Goal: Task Accomplishment & Management: Use online tool/utility

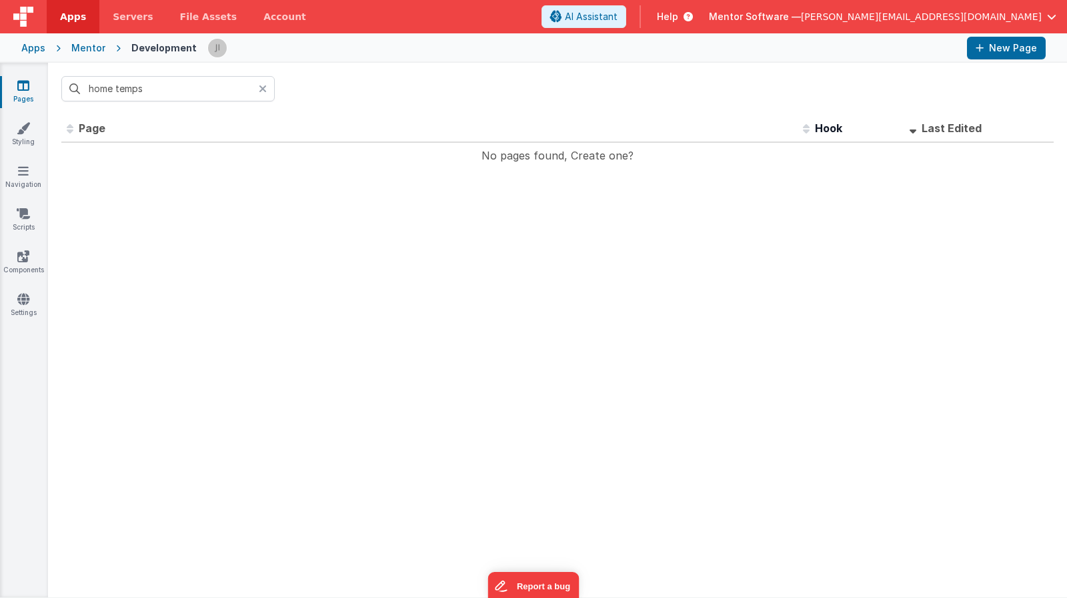
click at [167, 98] on input "home temps" at bounding box center [167, 88] width 213 height 25
click at [168, 97] on input "home temps" at bounding box center [167, 88] width 213 height 25
click at [168, 96] on input "home temps" at bounding box center [167, 88] width 213 height 25
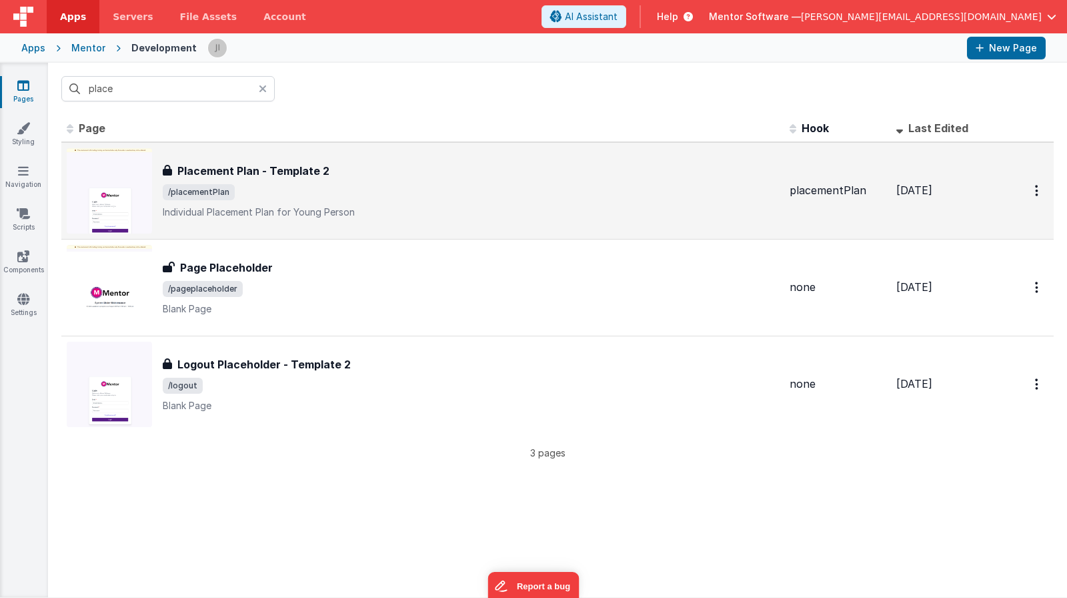
type input "place"
click at [460, 197] on span "/placementPlan" at bounding box center [471, 192] width 616 height 16
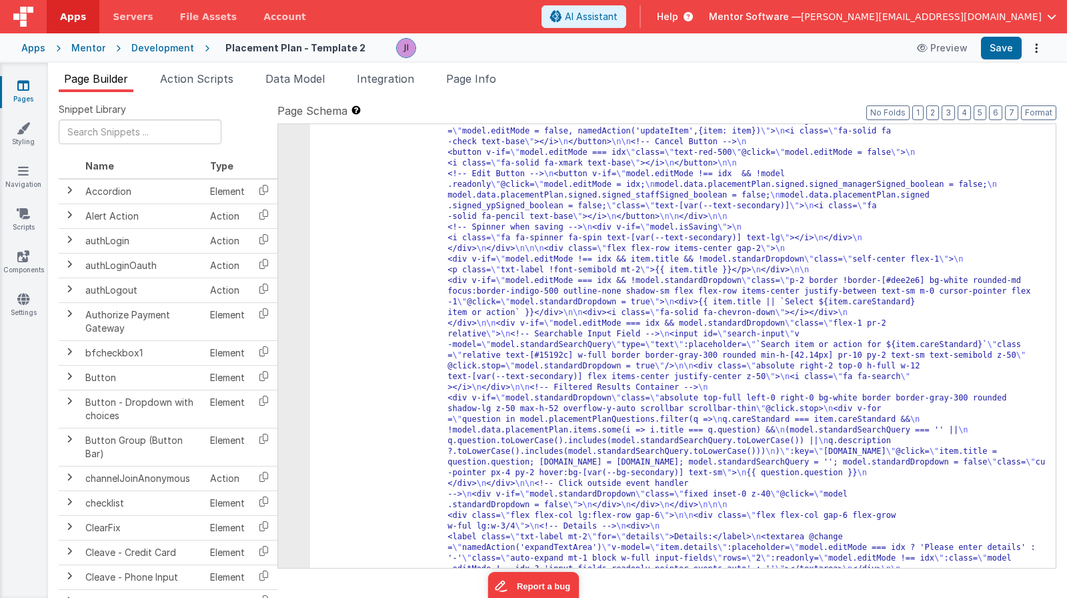
scroll to position [2142, 0]
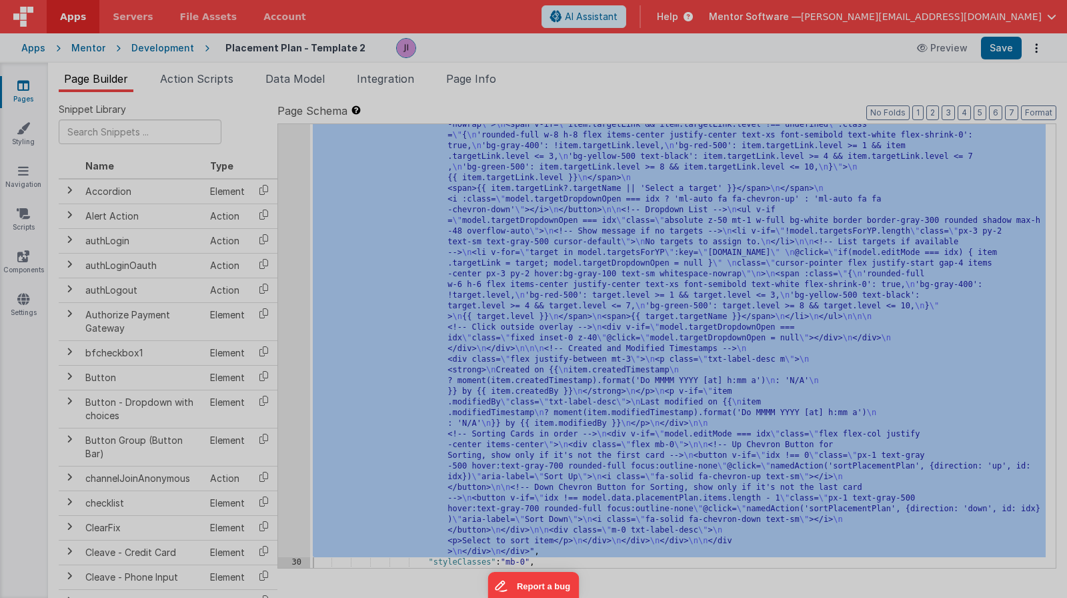
scroll to position [2374, 0]
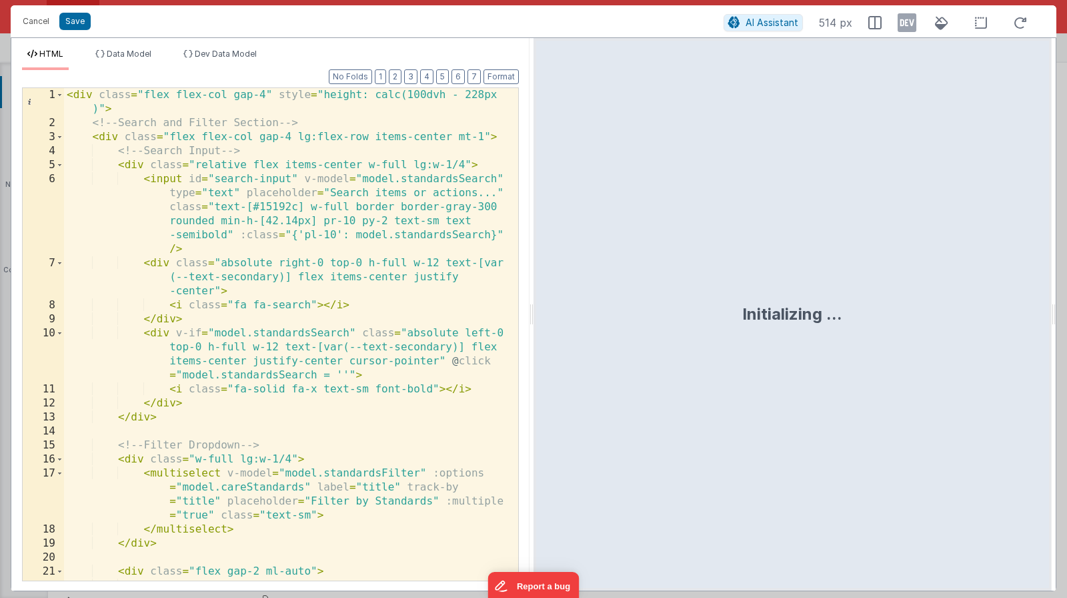
click at [326, 183] on div "< div class = "flex flex-col gap-4" style = "height: calc(100dvh - 228px )" > <…" at bounding box center [286, 362] width 444 height 548
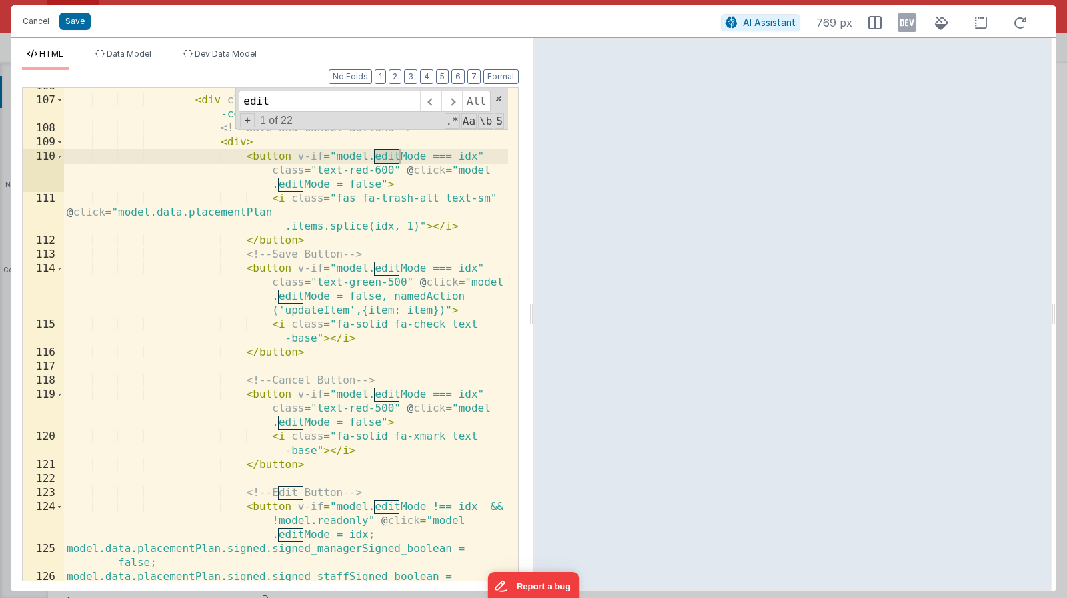
scroll to position [2470, 0]
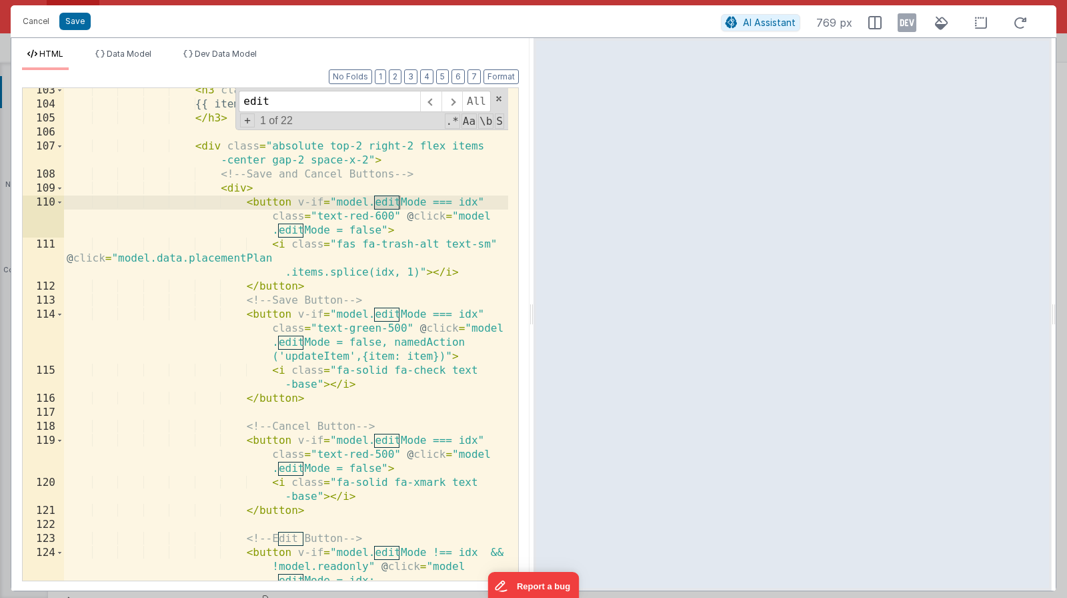
type input "edit"
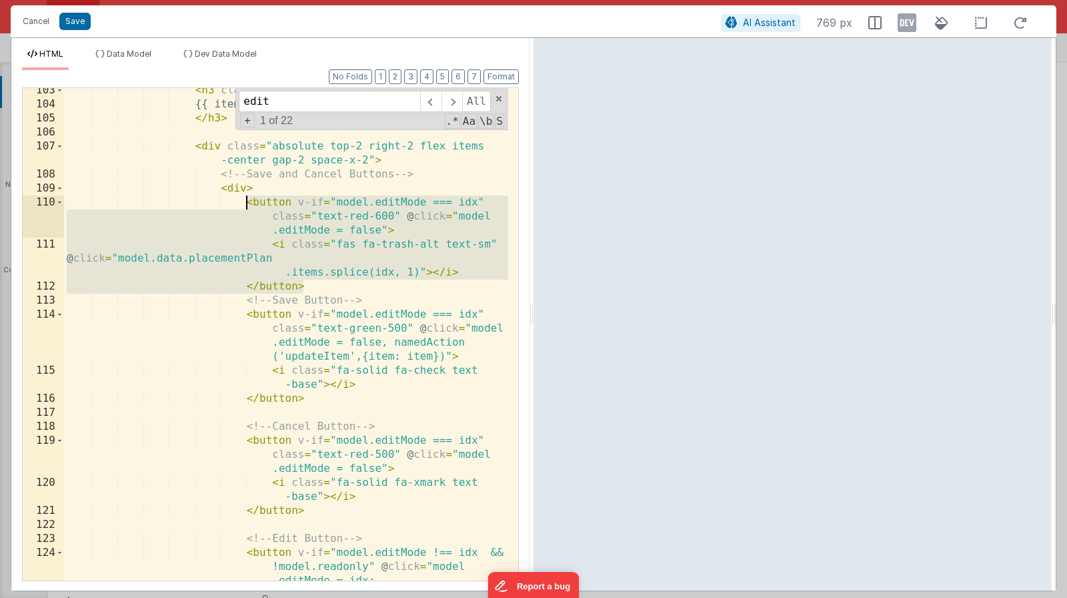
drag, startPoint x: 315, startPoint y: 283, endPoint x: 249, endPoint y: 203, distance: 103.7
click at [249, 203] on div "< h3 class = "txt-info font-semibold" > {{ item.careStandard }} </ h3 > < div c…" at bounding box center [286, 350] width 444 height 534
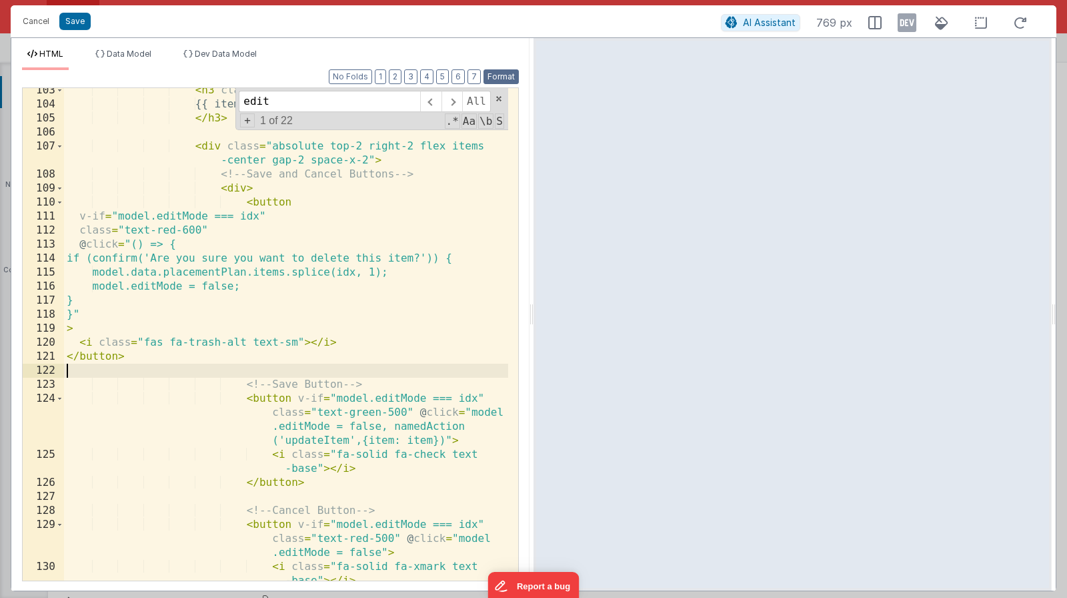
click at [508, 75] on button "Format" at bounding box center [501, 76] width 35 height 15
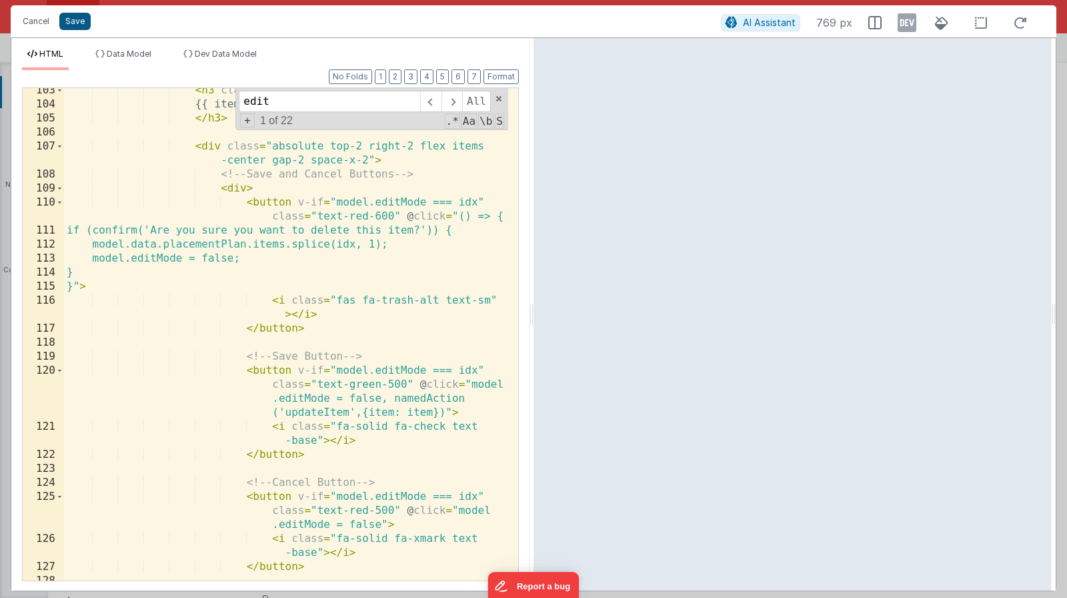
click at [87, 22] on button "Save" at bounding box center [74, 21] width 31 height 17
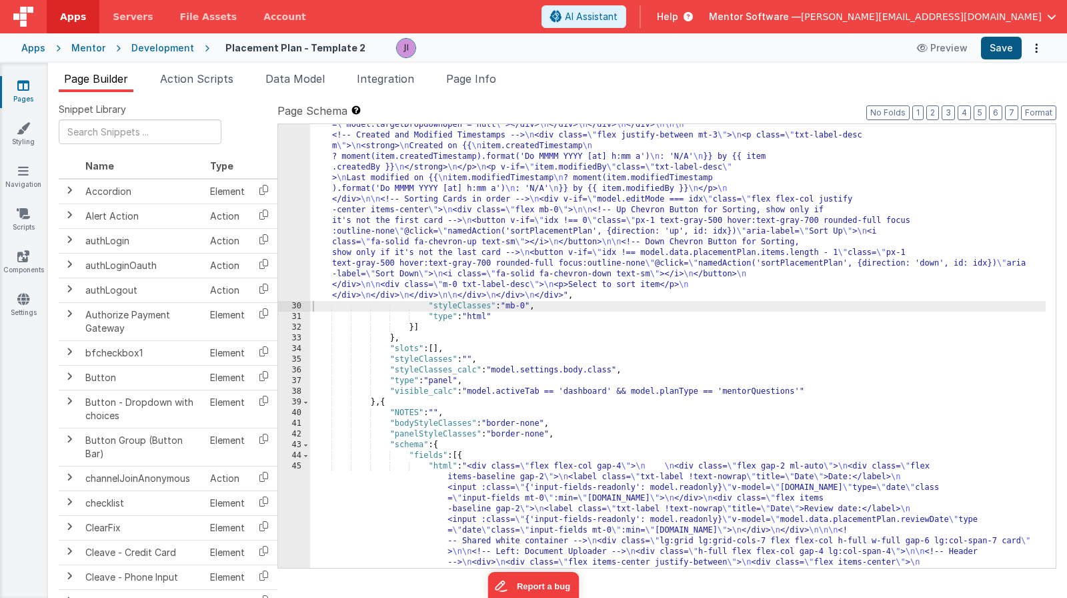
click at [1004, 50] on button "Save" at bounding box center [1001, 48] width 41 height 23
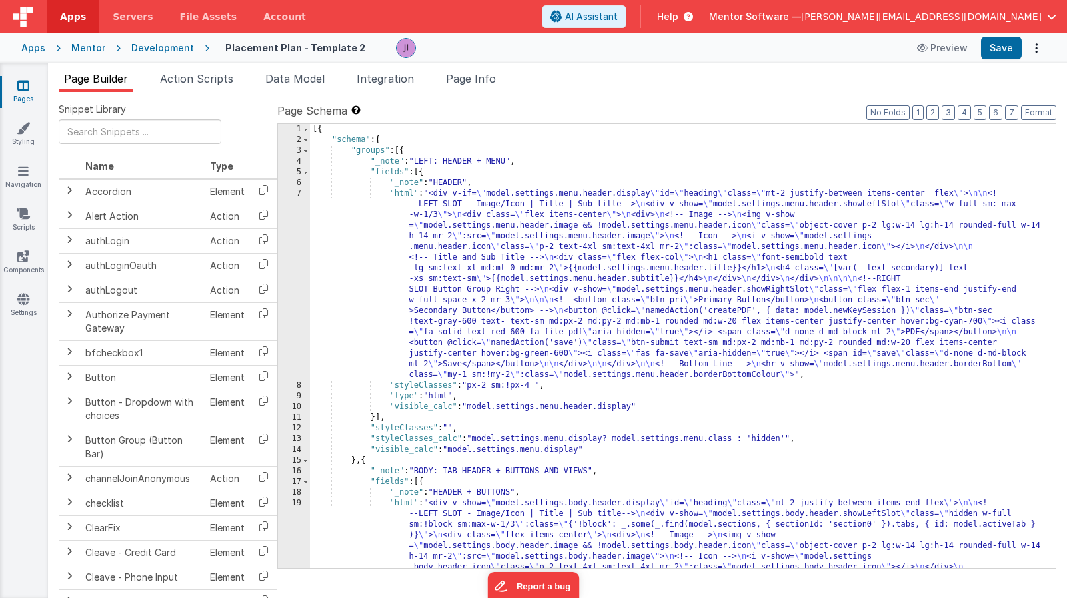
scroll to position [229, 0]
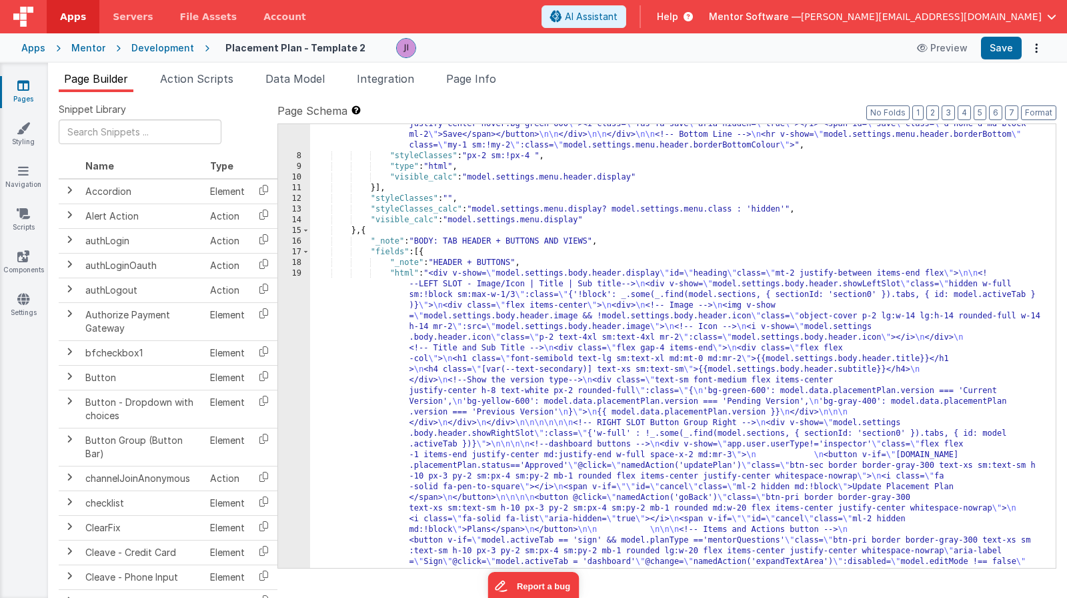
click at [466, 439] on div ""html" : "<div v-if= \" model.settings.menu.header.display \" id= \" heading \"…" at bounding box center [678, 591] width 736 height 1265
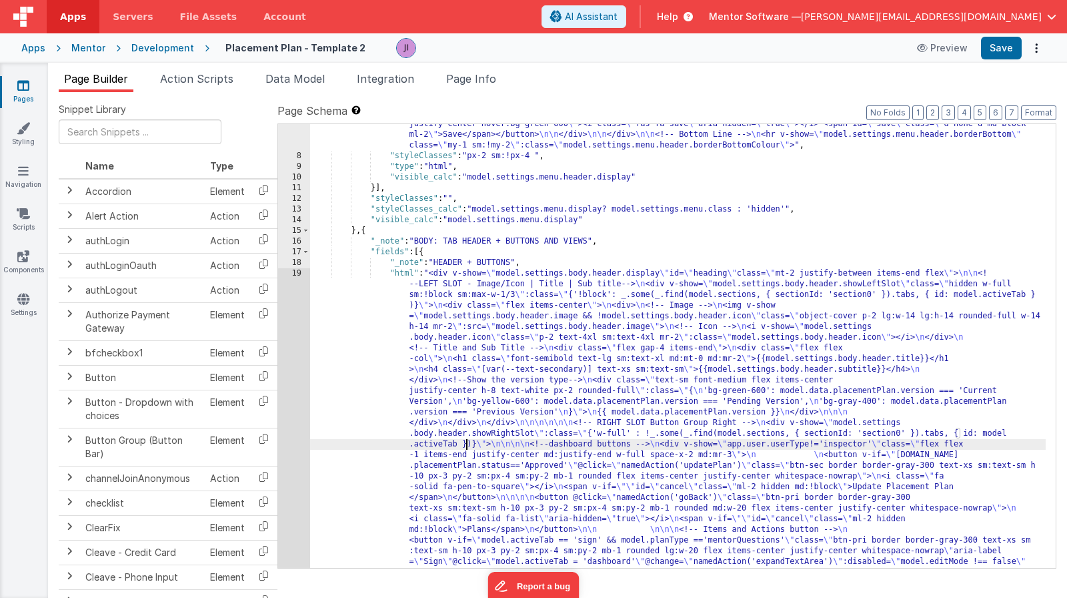
click at [291, 426] on div "7 8 9 10 11 12 13 14 15 16 17 18 19 20 21 22 23 24 25 26 27 28 29 30 31 32 33 3…" at bounding box center [294, 591] width 32 height 1265
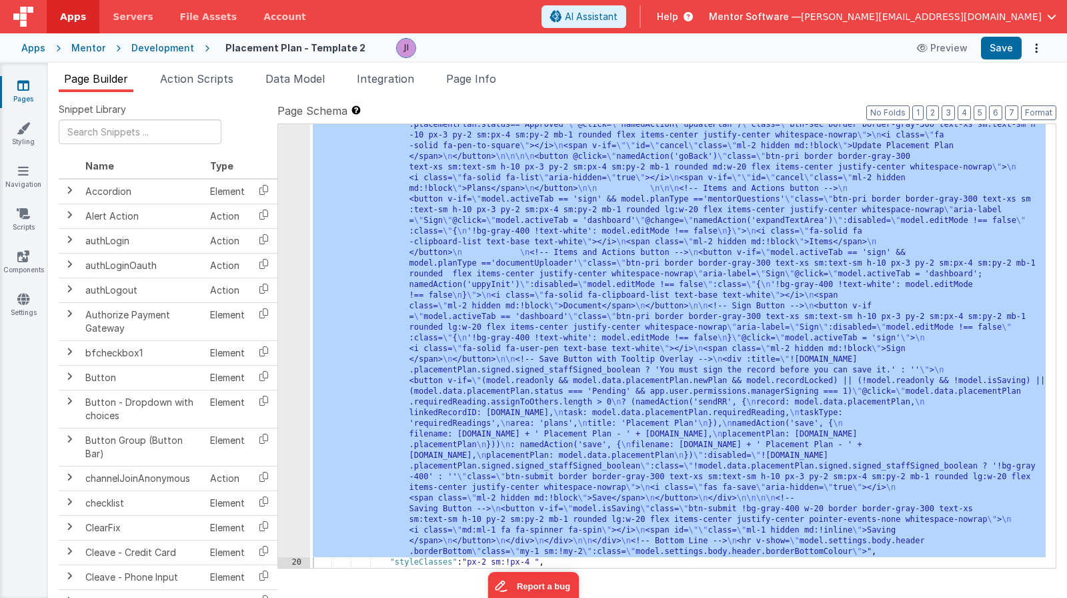
scroll to position [570, 0]
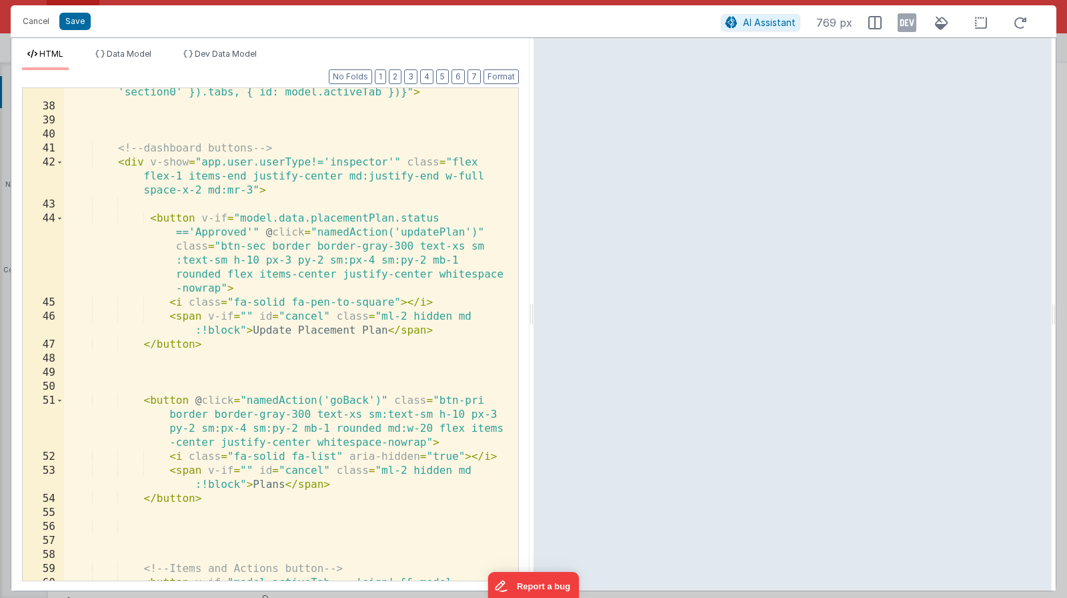
click at [300, 391] on div "< div v-show = "model.settings.body.header.showRightSlot" :class = "{'w-full' :…" at bounding box center [286, 380] width 444 height 646
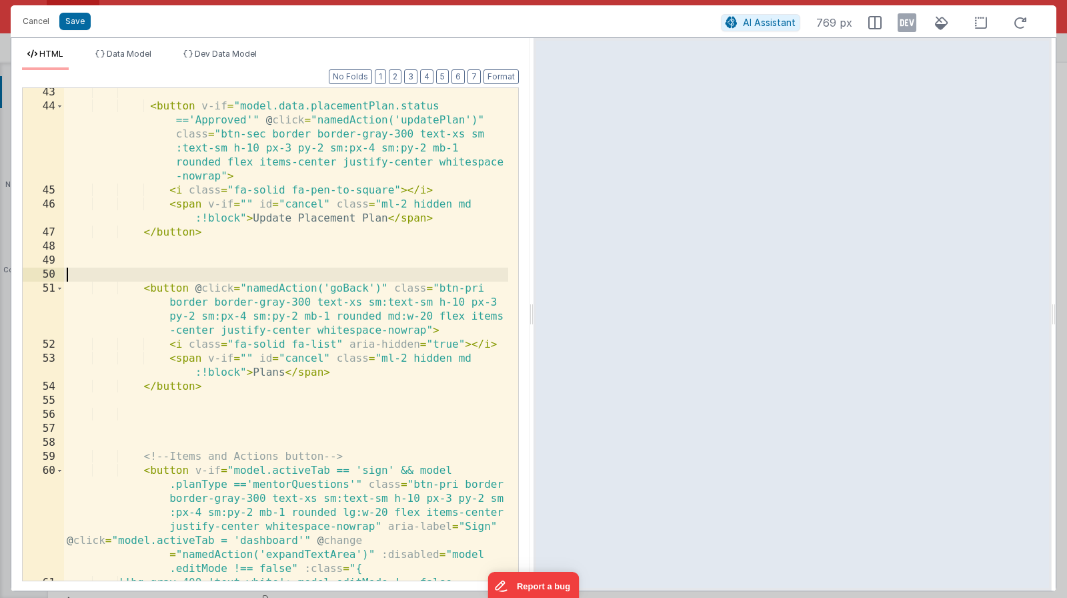
scroll to position [913, 0]
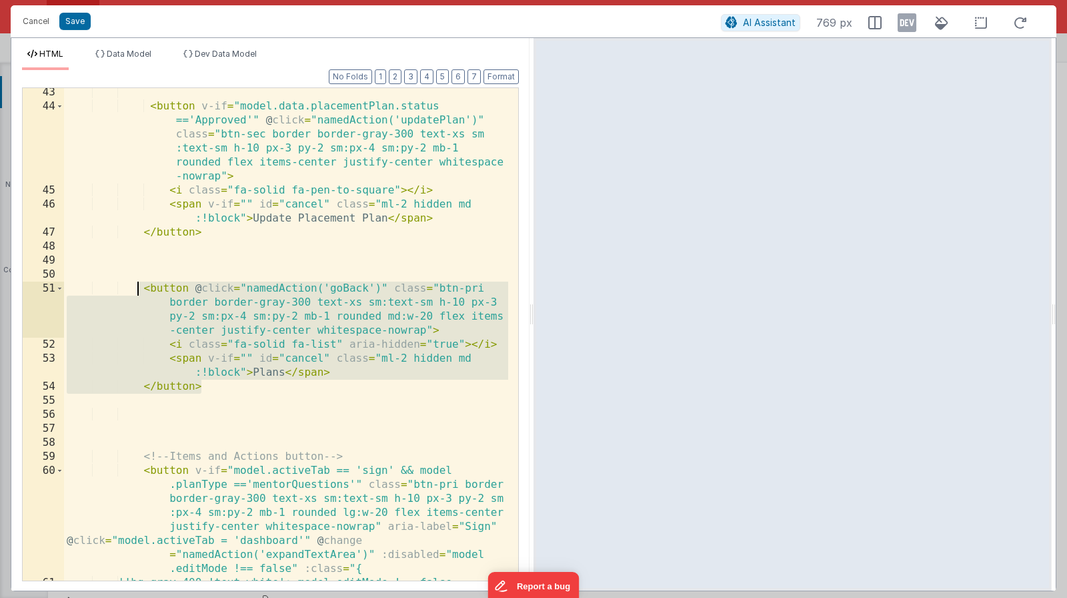
drag, startPoint x: 265, startPoint y: 386, endPoint x: 139, endPoint y: 284, distance: 162.2
click at [139, 284] on div "< button v-if = "model.data.placementPlan.status =='Approved'" @ click = "named…" at bounding box center [286, 345] width 444 height 520
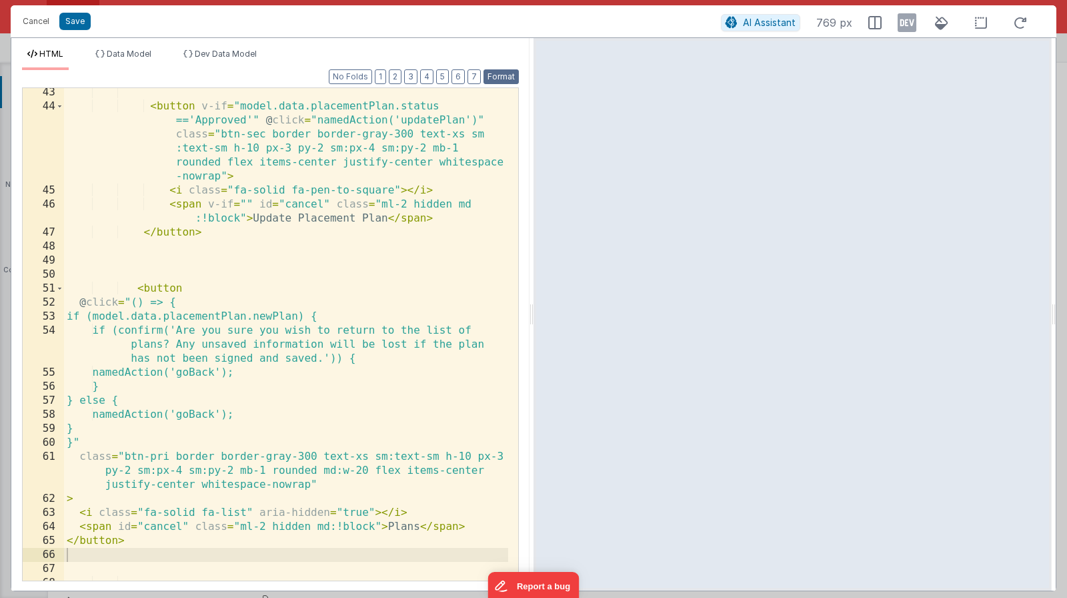
click at [505, 76] on button "Format" at bounding box center [501, 76] width 35 height 15
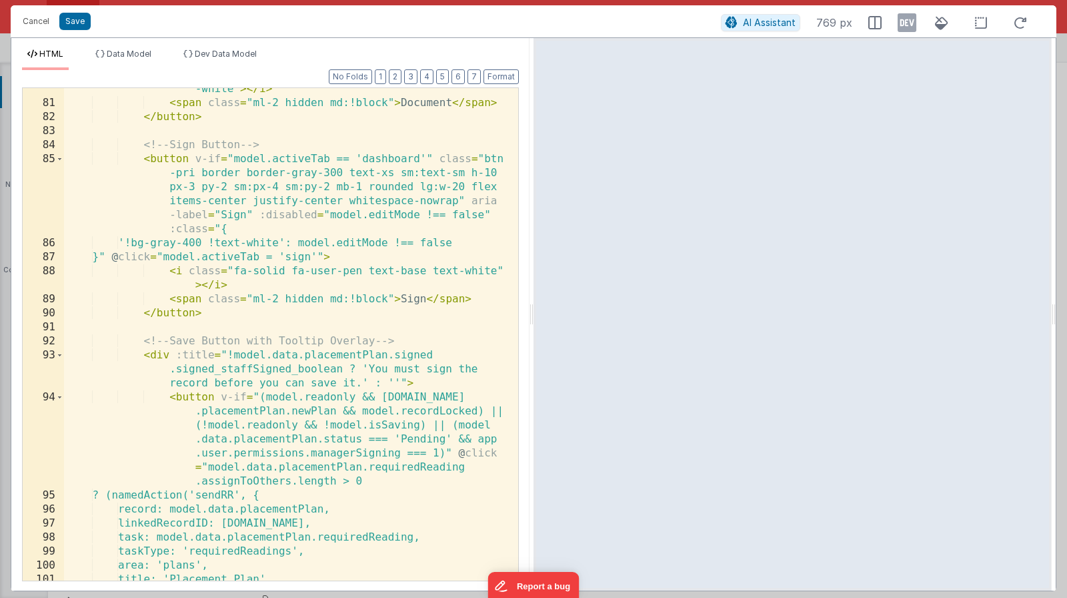
scroll to position [1799, 0]
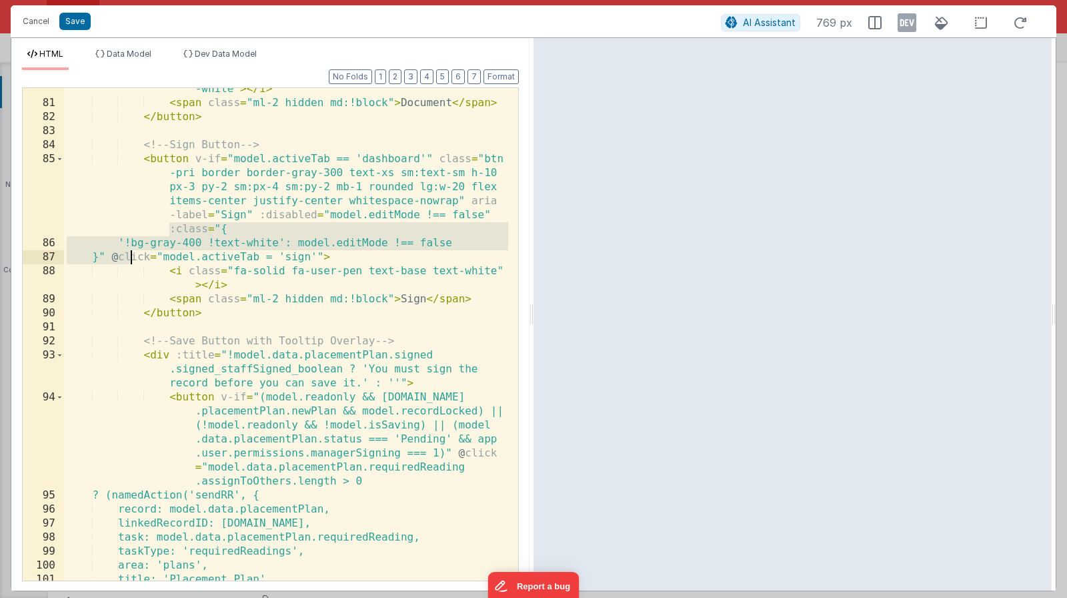
drag, startPoint x: 158, startPoint y: 227, endPoint x: 132, endPoint y: 257, distance: 39.7
click at [132, 257] on div "< i class = "fa-solid fa-clipboard-list text-base text -white" > </ i > < span …" at bounding box center [286, 335] width 444 height 534
drag, startPoint x: 259, startPoint y: 217, endPoint x: 134, endPoint y: 257, distance: 131.0
click at [134, 257] on div "< i class = "fa-solid fa-clipboard-list text-base text -white" > </ i > < span …" at bounding box center [286, 335] width 444 height 534
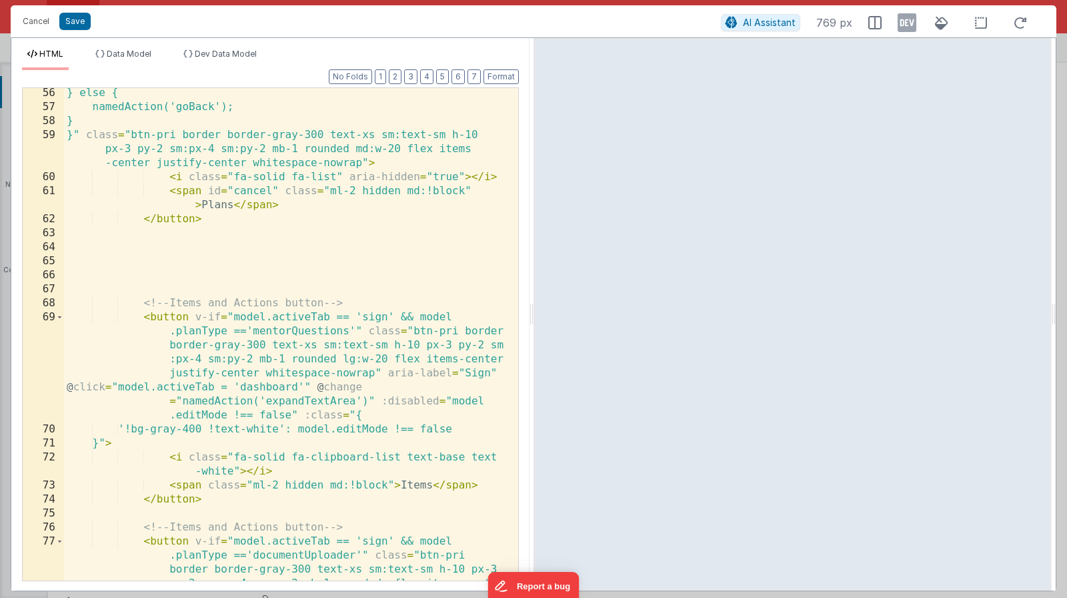
scroll to position [1041, 0]
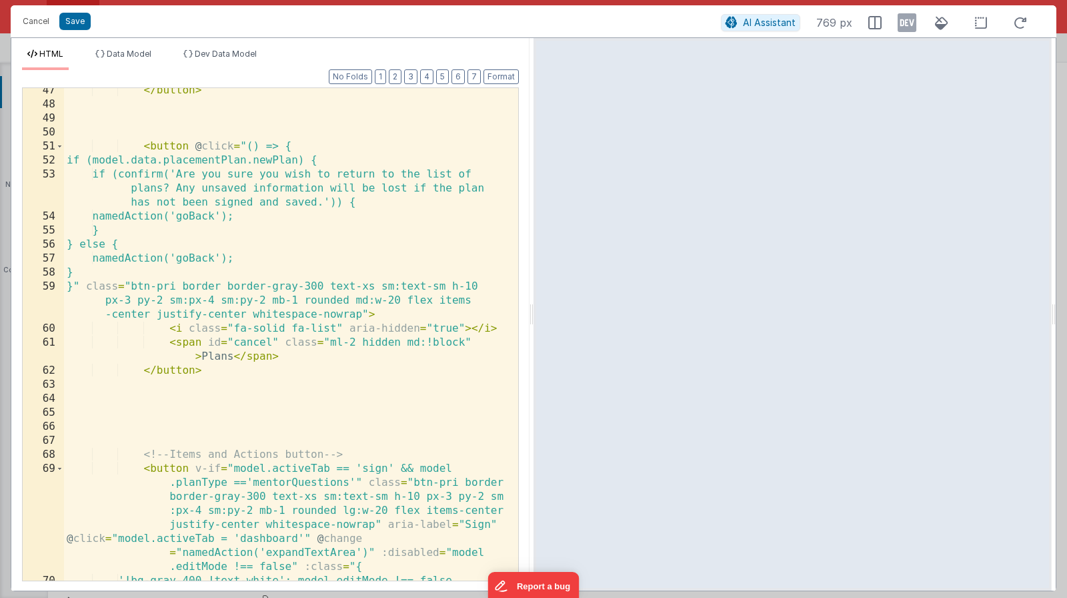
click at [398, 317] on div "</ button > < button @ click = "() => { if (model.data.placementPlan.newPlan) {…" at bounding box center [286, 343] width 444 height 520
click at [366, 316] on div "</ button > < button @ click = "() => { if (model.data.placementPlan.newPlan) {…" at bounding box center [286, 343] width 444 height 520
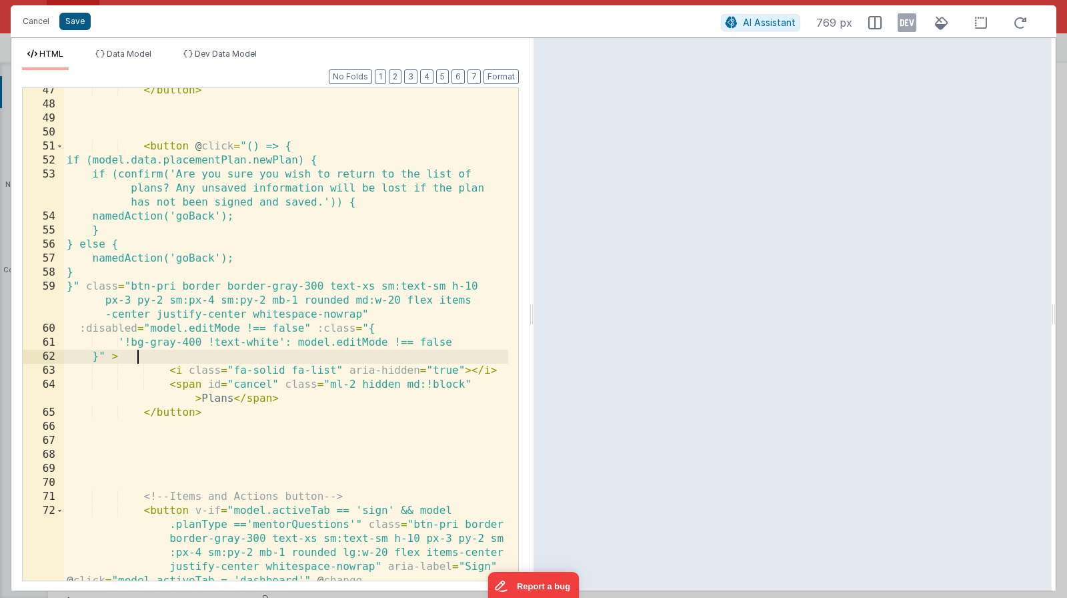
click at [80, 26] on button "Save" at bounding box center [74, 21] width 31 height 17
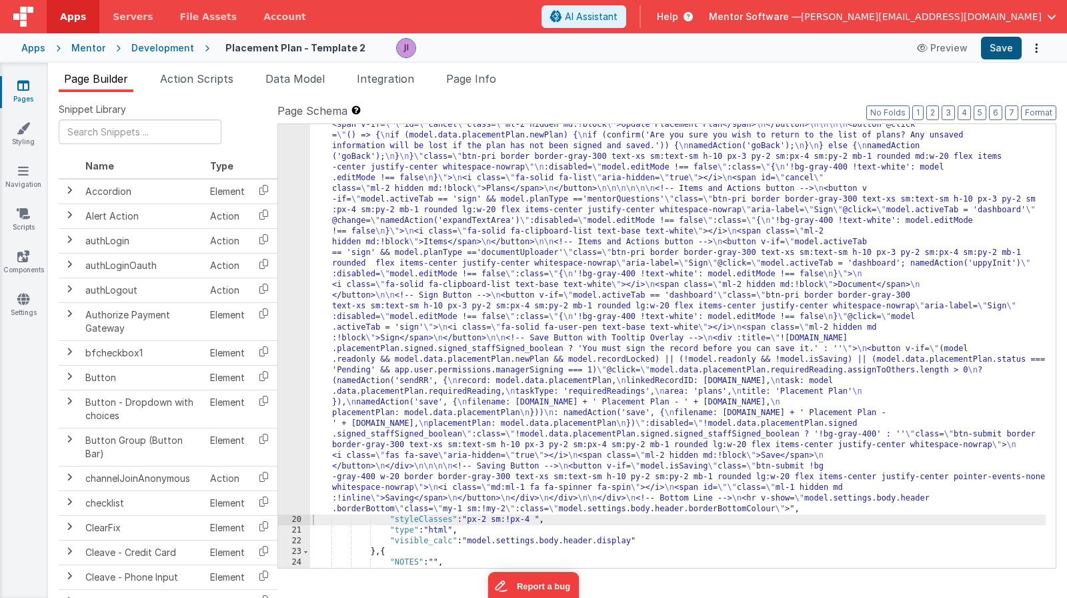
click at [1002, 54] on button "Save" at bounding box center [1001, 48] width 41 height 23
click at [474, 301] on div ""html" : "<div v-show= \" model.settings.body.header.display \" id= \" heading …" at bounding box center [678, 447] width 736 height 1041
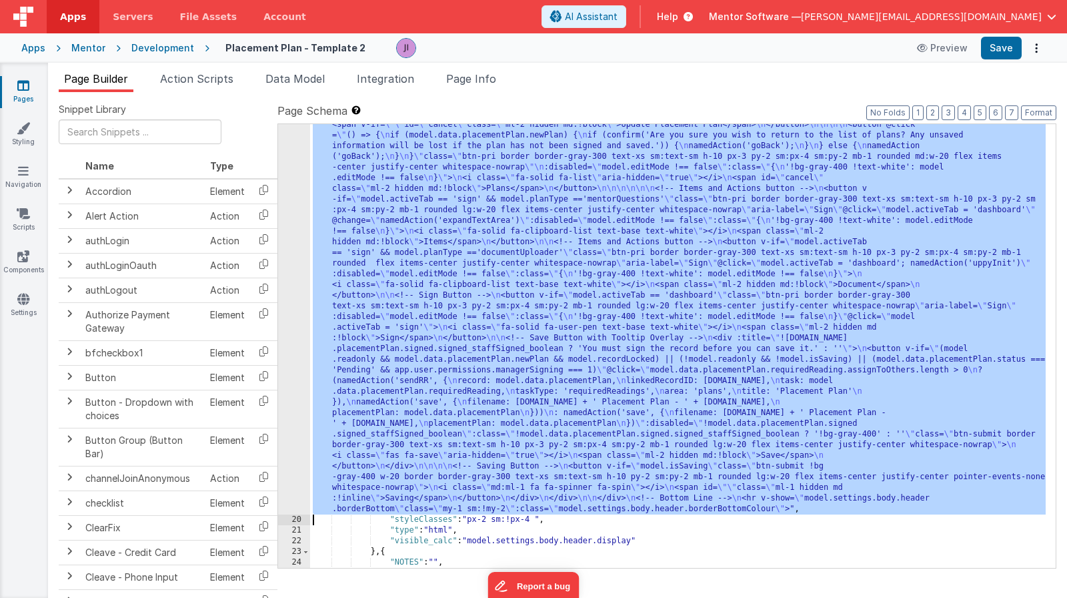
click at [286, 287] on div "19" at bounding box center [294, 220] width 32 height 587
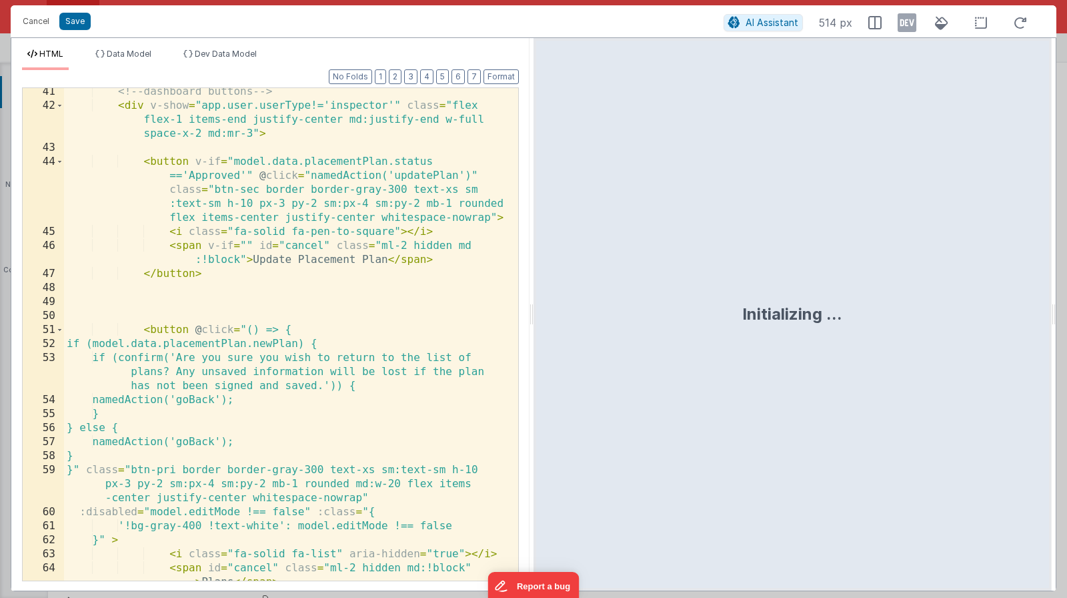
scroll to position [1478, 0]
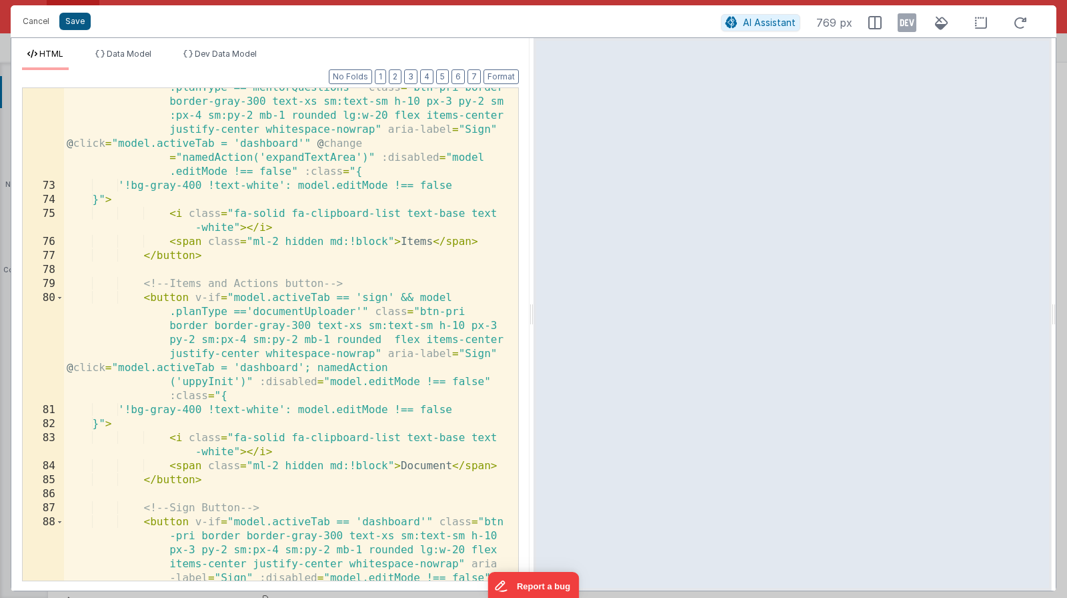
click at [86, 25] on button "Save" at bounding box center [74, 21] width 31 height 17
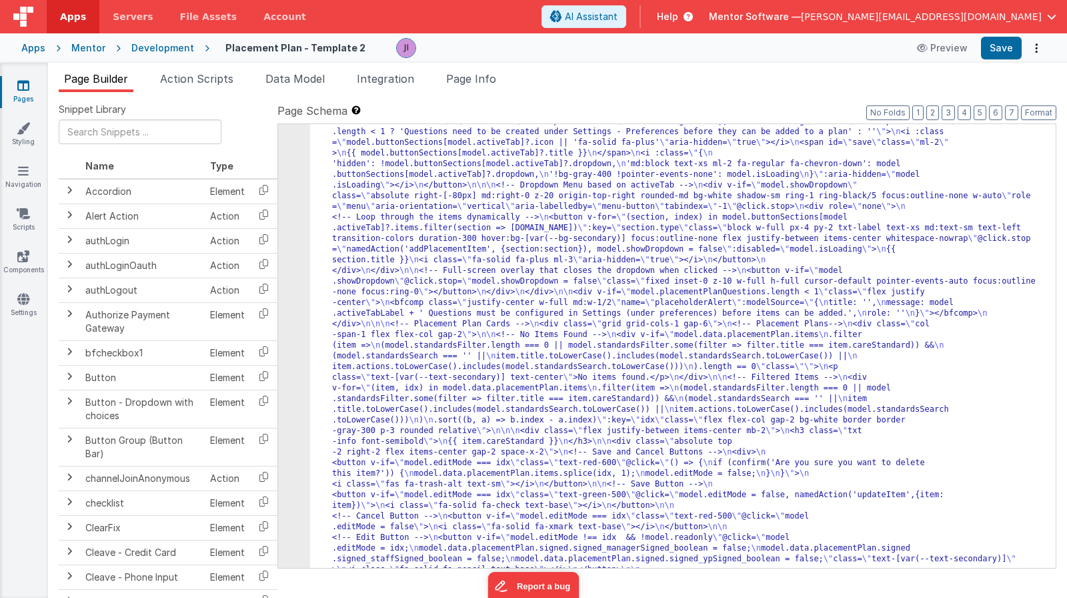
scroll to position [1267, 0]
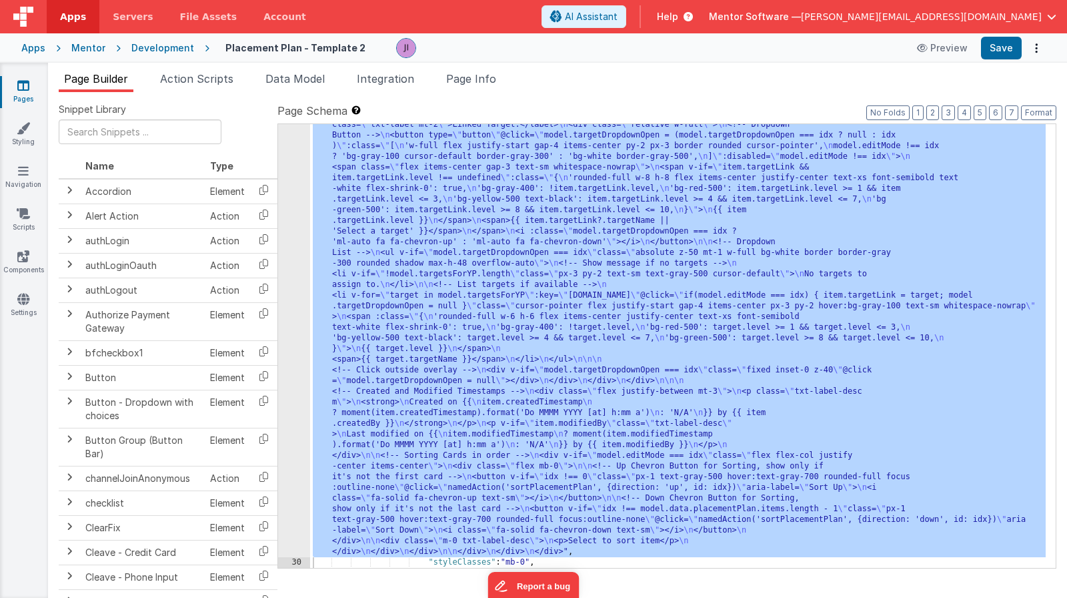
scroll to position [2075, 0]
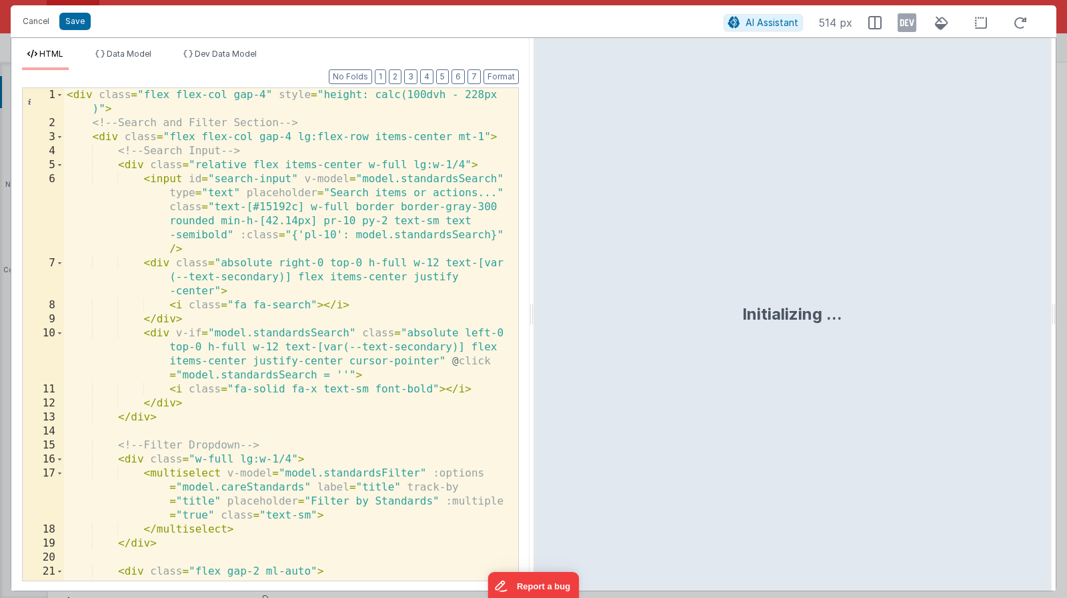
click at [295, 358] on div "< div class = "flex flex-col gap-4" style = "height: calc(100dvh - 228px )" > <…" at bounding box center [286, 362] width 444 height 548
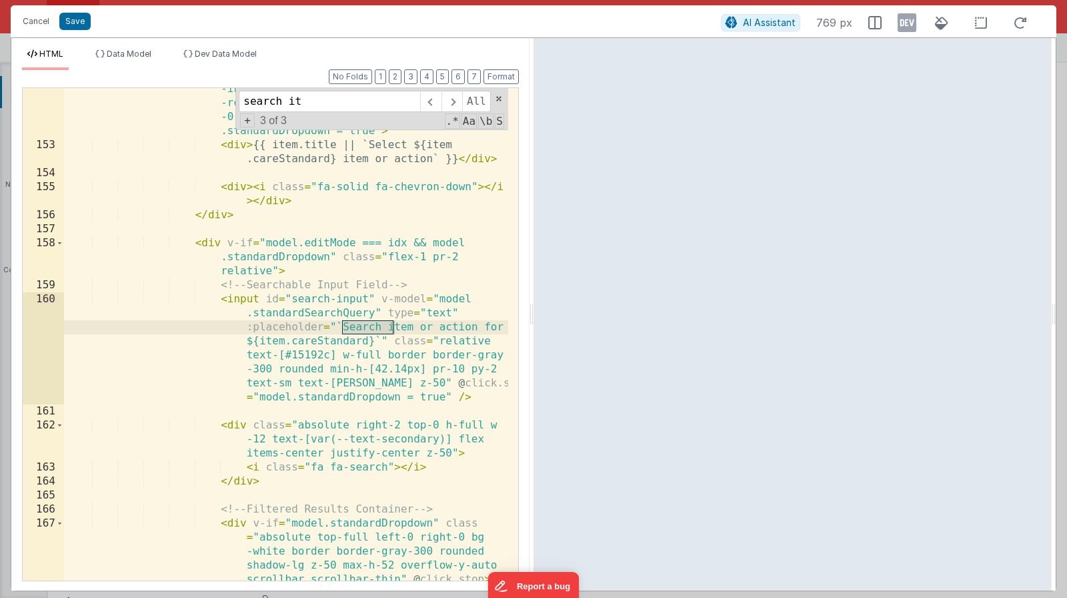
scroll to position [3494, 0]
type input "search item of"
click at [201, 247] on div "< div v-if = "model.editMode === idx && !model .standardDropdown" class = "p-2 …" at bounding box center [286, 349] width 444 height 618
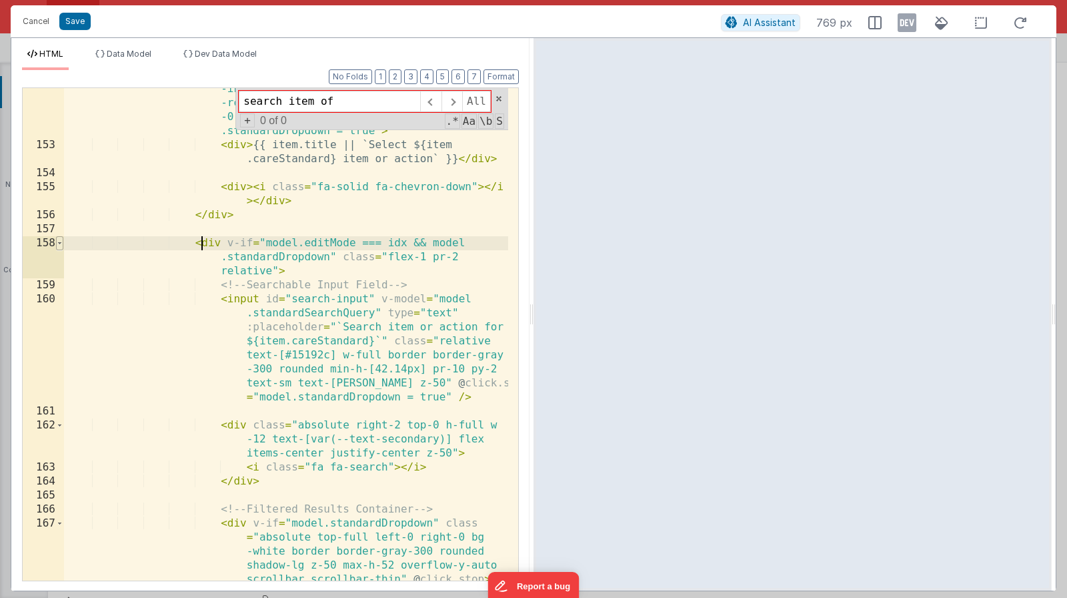
click at [61, 243] on span at bounding box center [59, 243] width 7 height 14
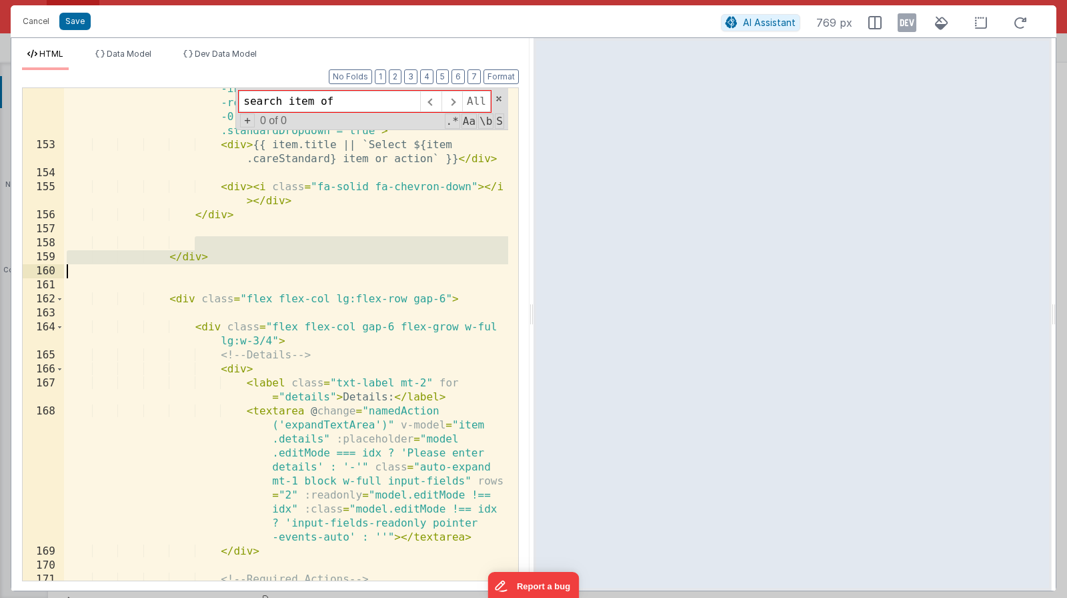
drag, startPoint x: 188, startPoint y: 245, endPoint x: 380, endPoint y: 268, distance: 192.8
click at [374, 267] on div "< div v-if = "model.editMode === idx && !model .standardDropdown" class = "p-2 …" at bounding box center [286, 342] width 444 height 604
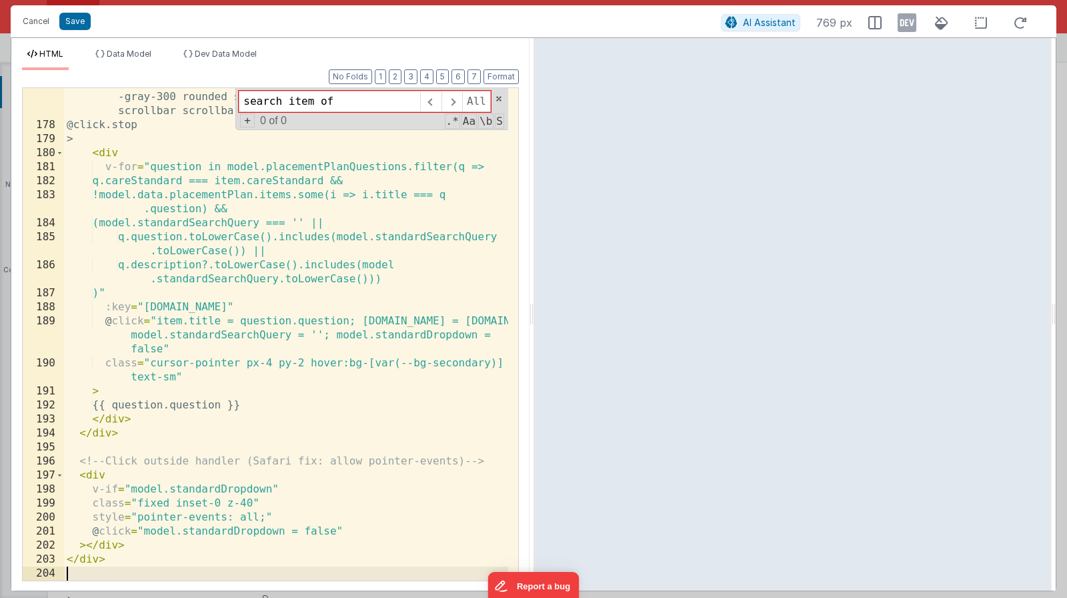
scroll to position [3990, 0]
click at [77, 19] on button "Save" at bounding box center [74, 21] width 31 height 17
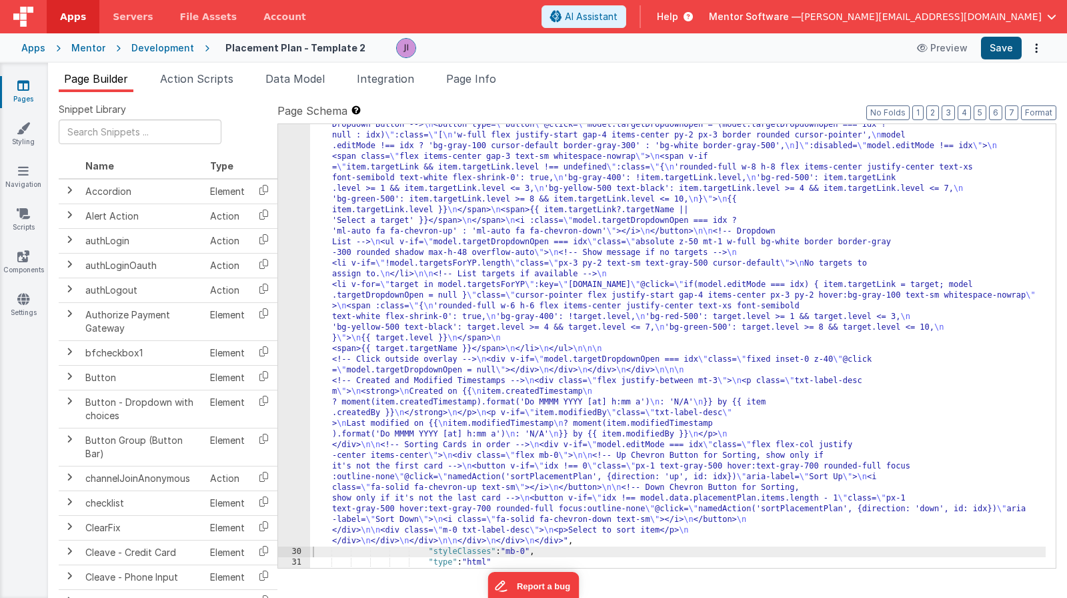
click at [997, 49] on button "Save" at bounding box center [1001, 48] width 41 height 23
drag, startPoint x: 490, startPoint y: 331, endPoint x: 378, endPoint y: 337, distance: 112.9
click at [490, 331] on div ""html" : "<div class= \" flex flex-col gap-4 \" style= \" height: calc(100dvh -…" at bounding box center [678, 53] width 736 height 1895
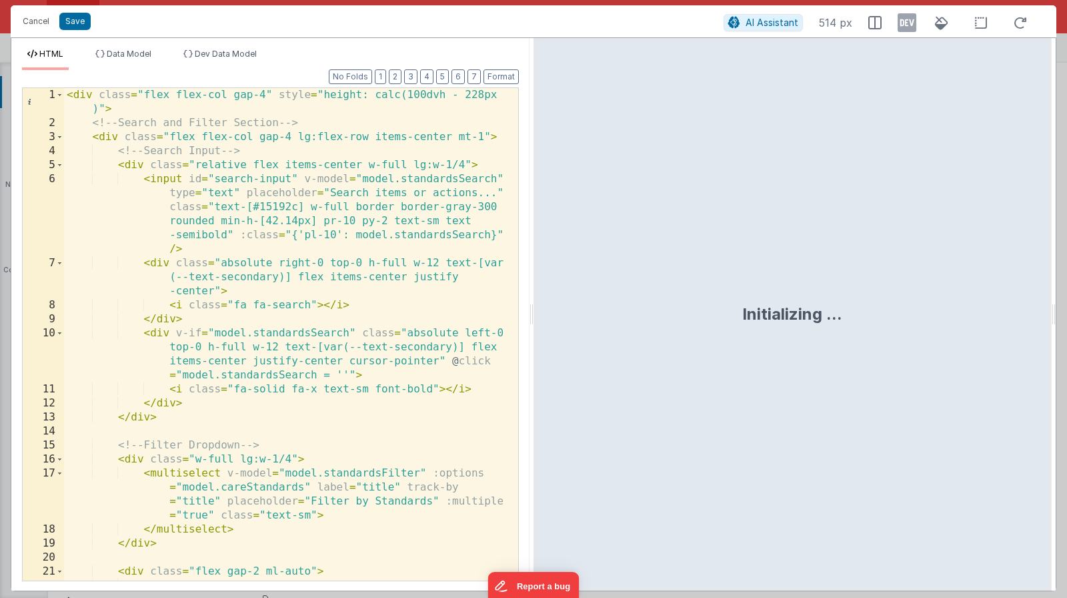
click at [296, 320] on div "< div class = "flex flex-col gap-4" style = "height: calc(100dvh - 228px )" > <…" at bounding box center [286, 362] width 444 height 548
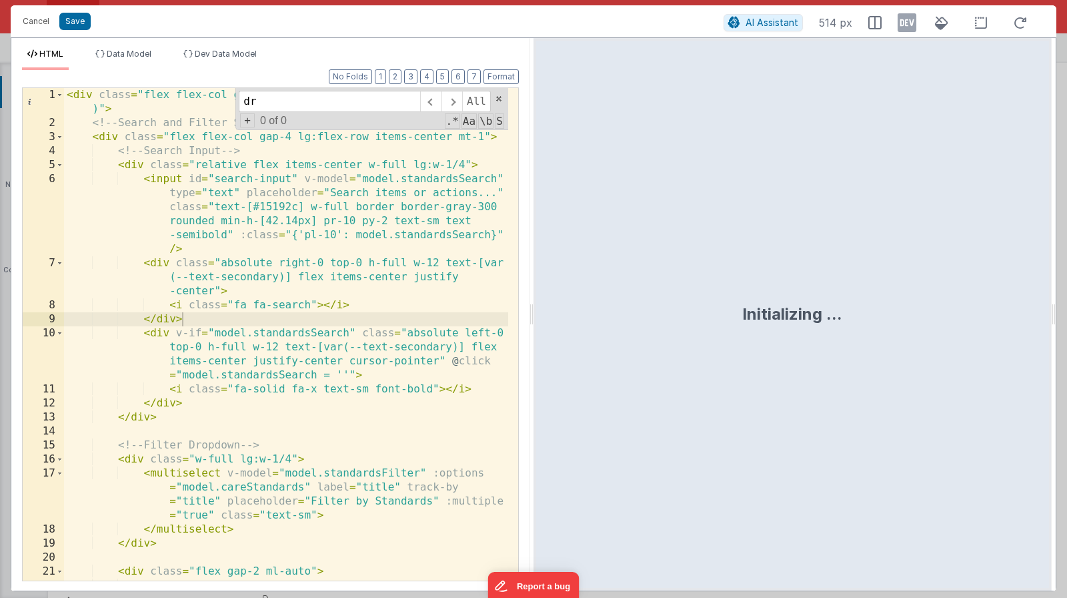
type input "d"
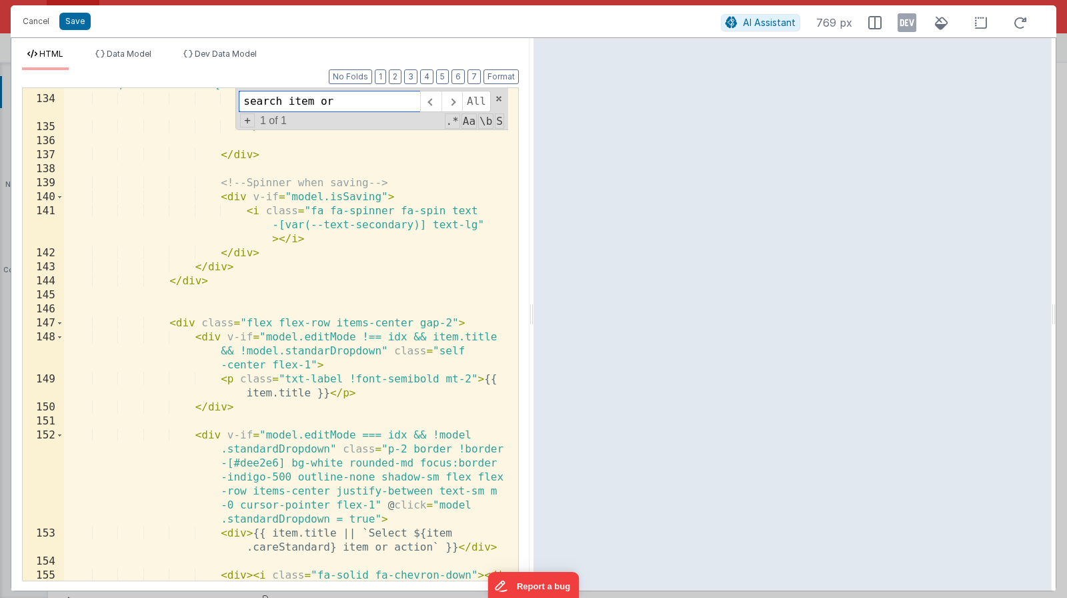
scroll to position [3106, 0]
type input "search item or"
click at [205, 436] on div "model.data.placementPlan.signed.signed_ypSigned_boolean = false ;" class = "tex…" at bounding box center [286, 338] width 444 height 548
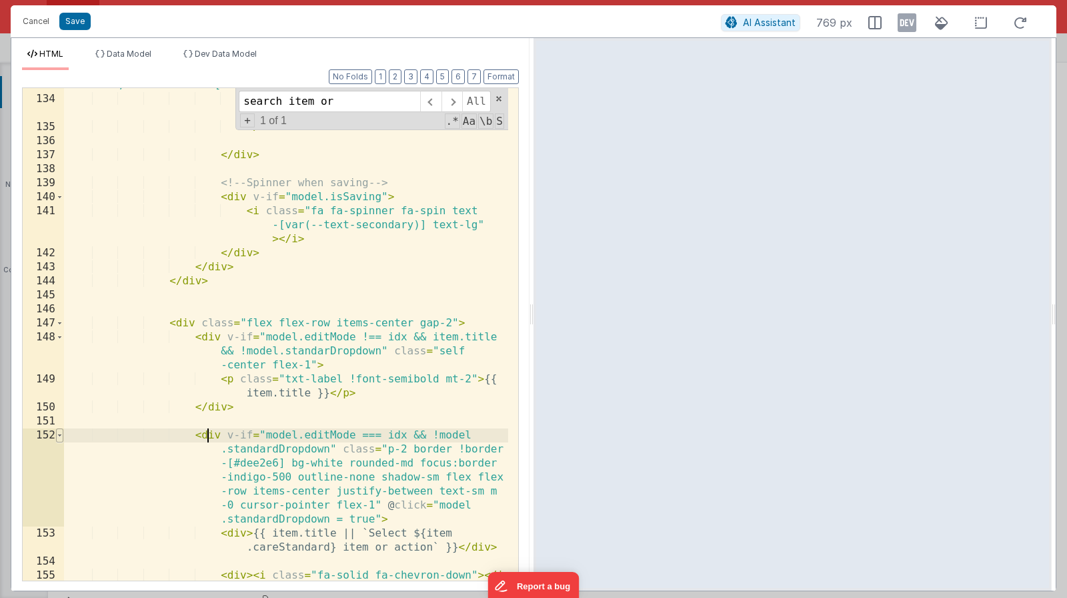
click at [63, 436] on span at bounding box center [59, 435] width 7 height 14
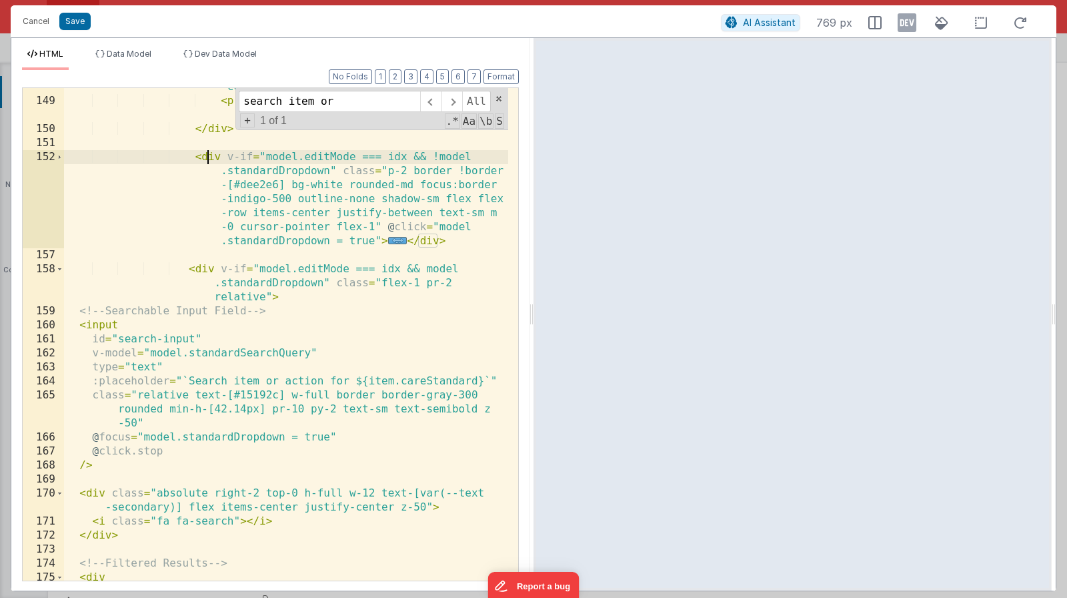
scroll to position [3198, 0]
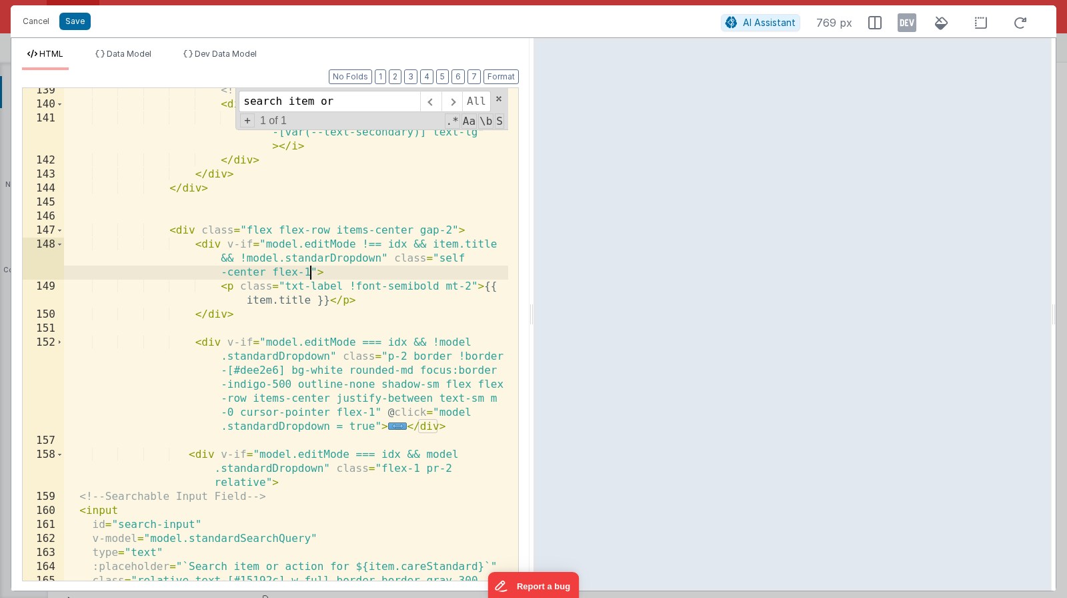
click at [308, 275] on div "<!-- Spinner when saving --> < div v-if = "model.isSaving" > < i class = "fa fa…" at bounding box center [286, 357] width 444 height 548
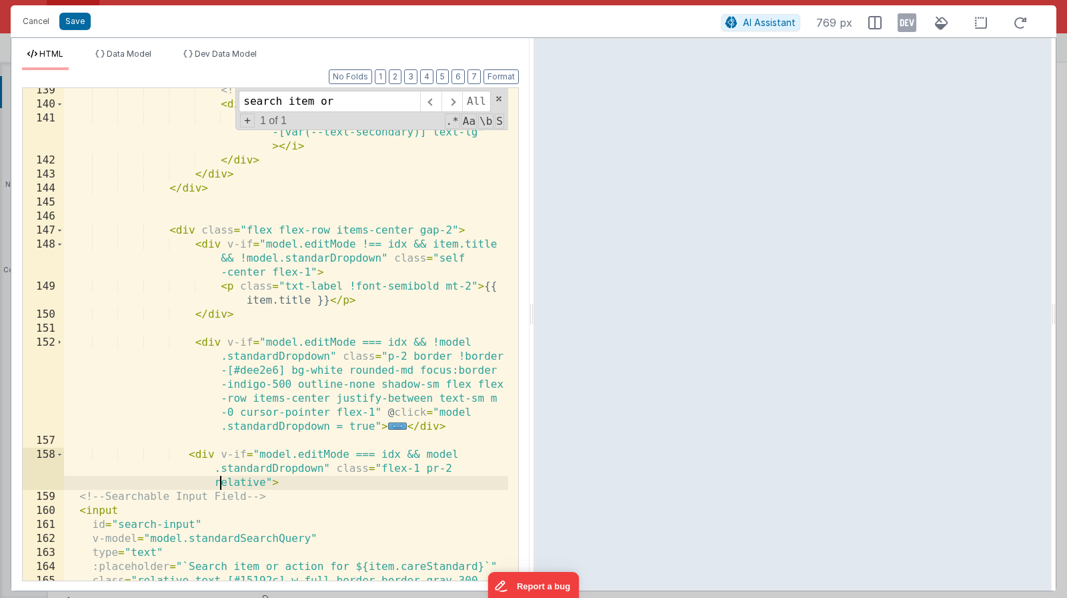
drag, startPoint x: 217, startPoint y: 483, endPoint x: 205, endPoint y: 464, distance: 22.2
click at [217, 483] on div "<!-- Spinner when saving --> < div v-if = "model.isSaving" > < i class = "fa fa…" at bounding box center [286, 357] width 444 height 548
click at [61, 452] on span at bounding box center [59, 455] width 7 height 14
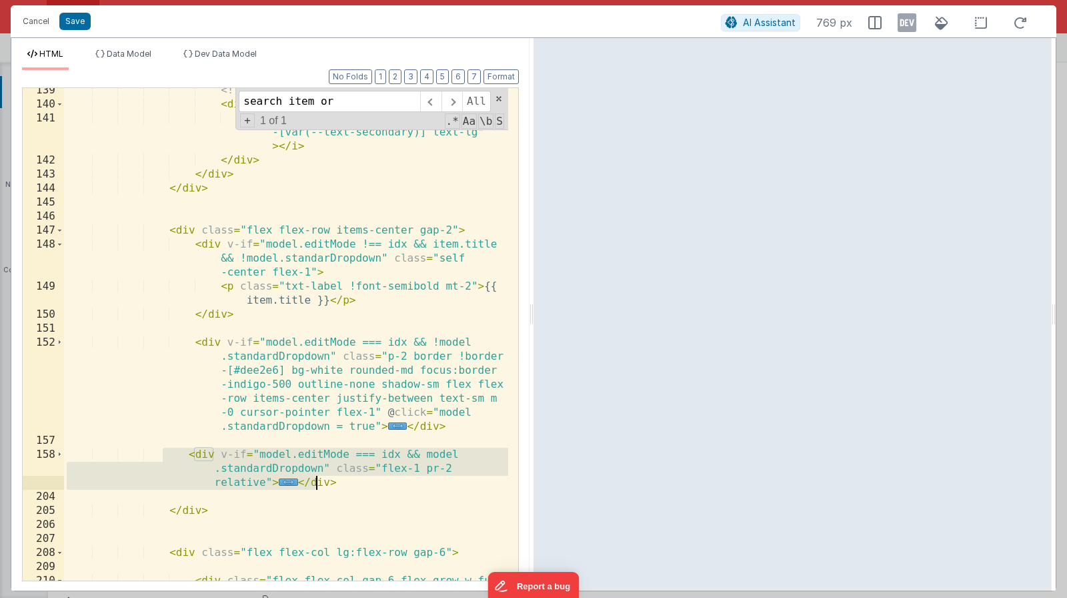
drag, startPoint x: 164, startPoint y: 452, endPoint x: 317, endPoint y: 476, distance: 154.6
click at [316, 476] on div "<!-- Spinner when saving --> < div v-if = "model.isSaving" > < i class = "fa fa…" at bounding box center [286, 350] width 444 height 534
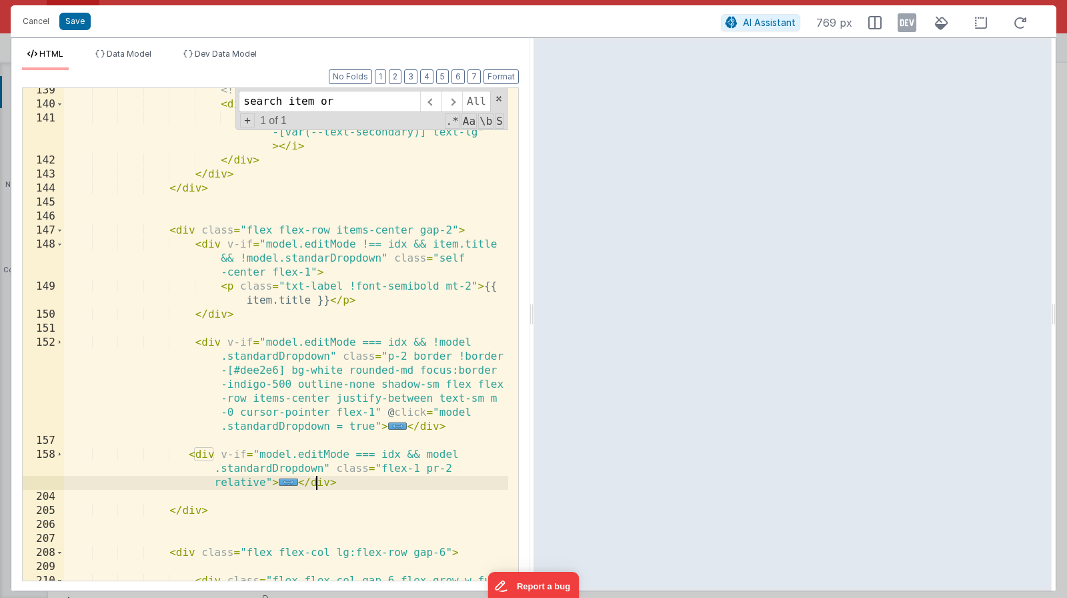
click at [319, 476] on div "<!-- Spinner when saving --> < div v-if = "model.isSaving" > < i class = "fa fa…" at bounding box center [286, 350] width 444 height 534
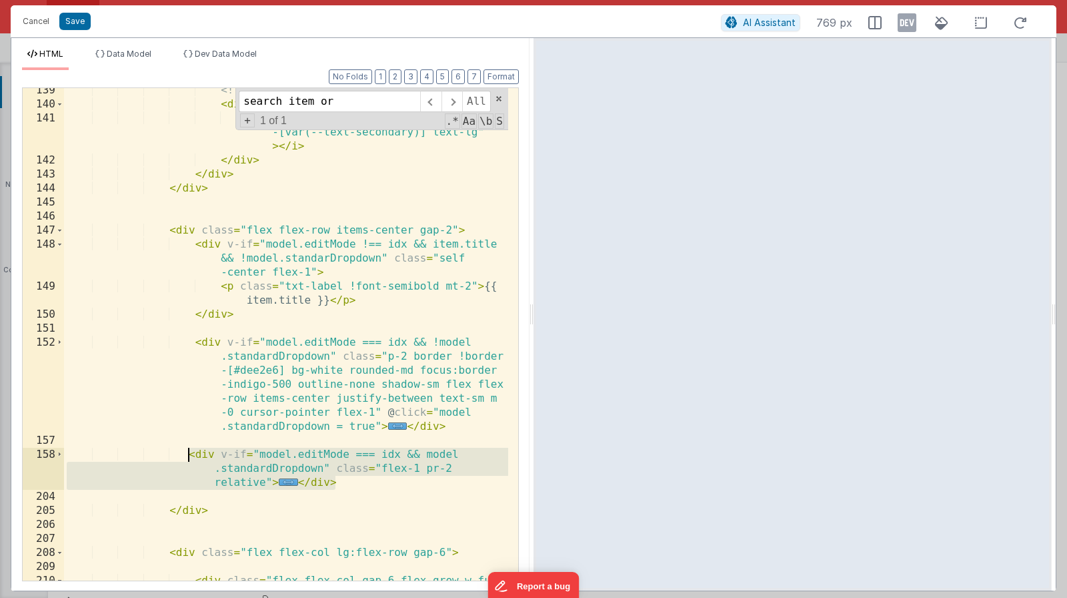
drag, startPoint x: 348, startPoint y: 482, endPoint x: 184, endPoint y: 451, distance: 166.9
click at [184, 451] on div "<!-- Spinner when saving --> < div v-if = "model.isSaving" > < i class = "fa fa…" at bounding box center [286, 350] width 444 height 534
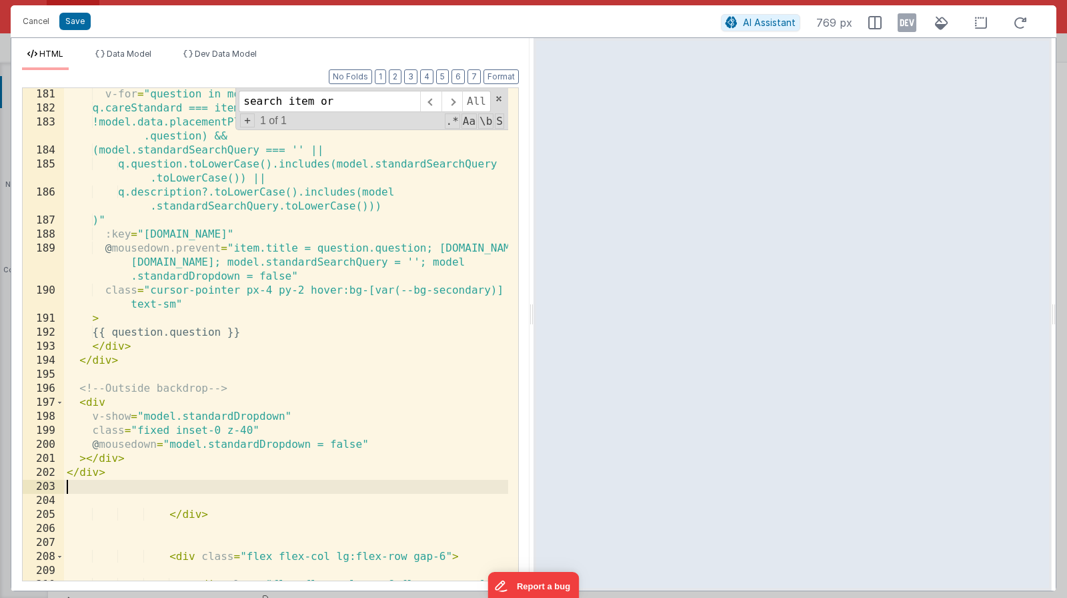
scroll to position [4170, 0]
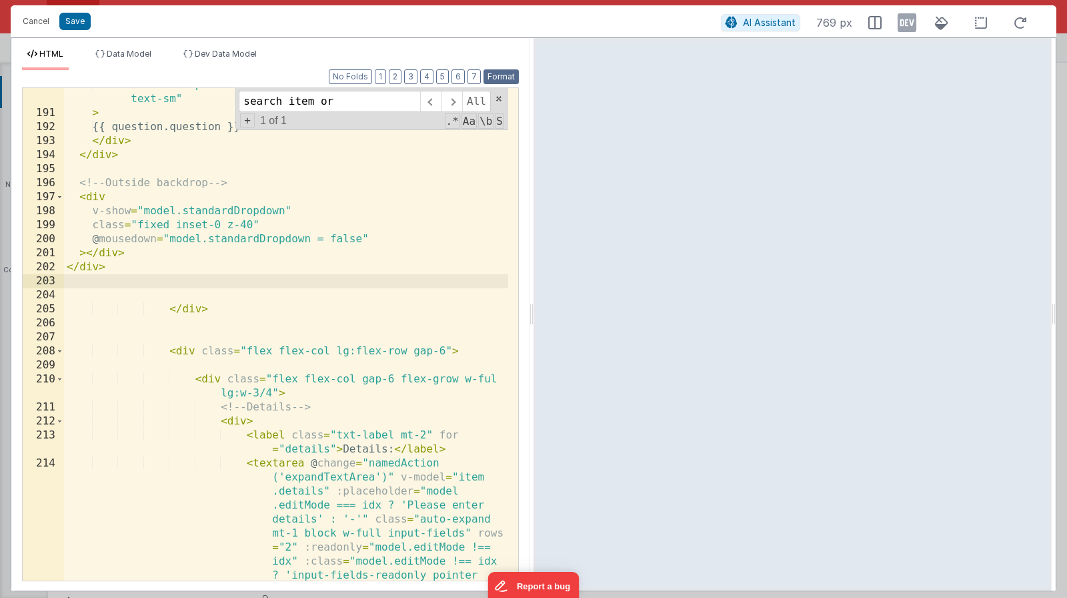
click at [492, 76] on button "Format" at bounding box center [501, 76] width 35 height 15
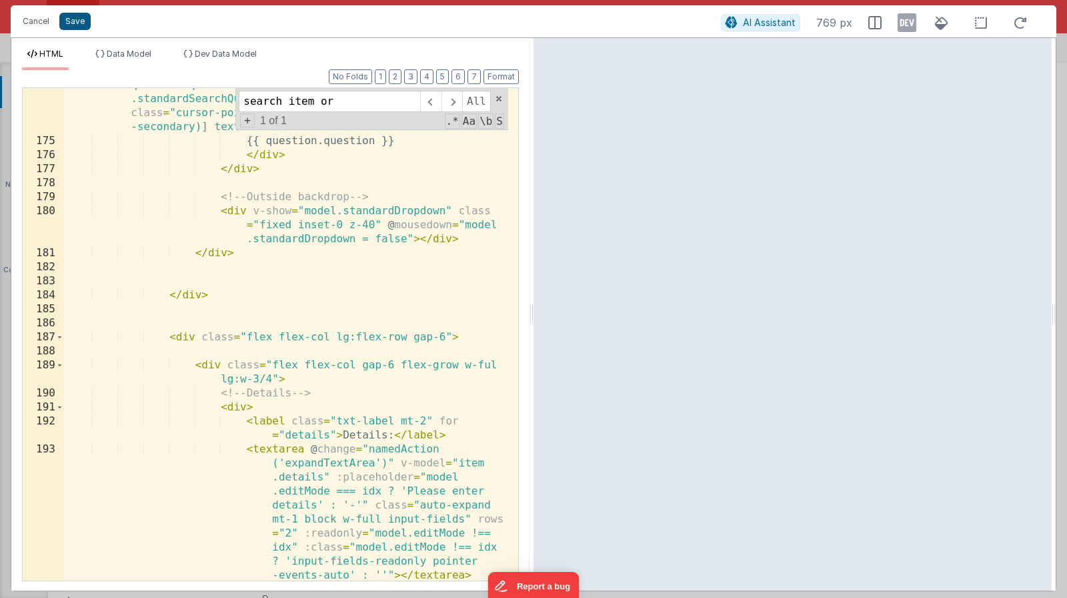
click at [79, 25] on button "Save" at bounding box center [74, 21] width 31 height 17
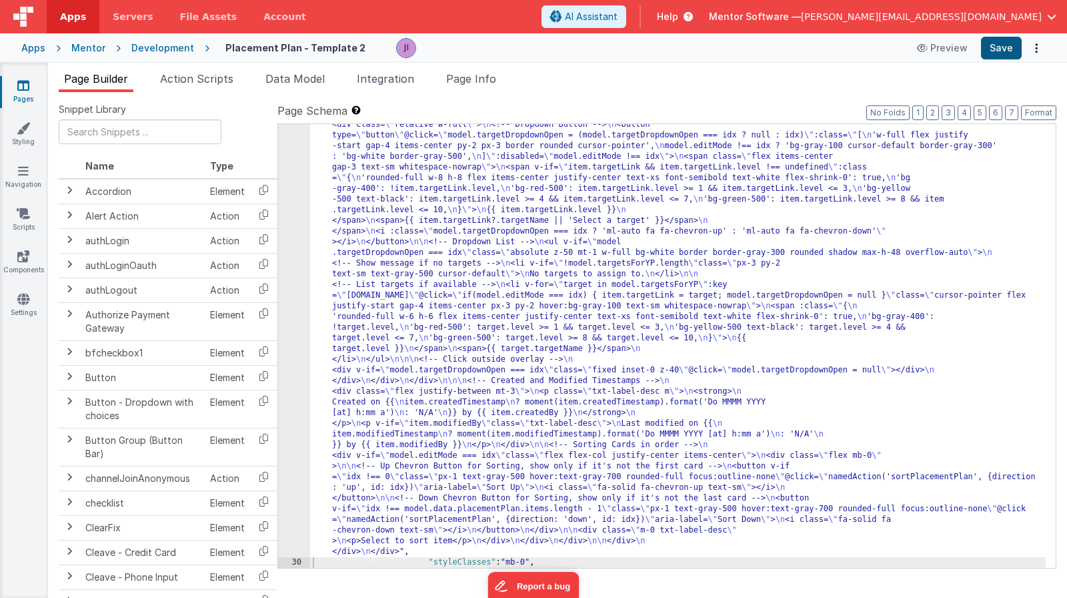
click at [1007, 52] on button "Save" at bounding box center [1001, 48] width 41 height 23
click at [434, 322] on div ""html" : "<div class= \" flex flex-col gap-4 \" style= \" height: calc(100dvh -…" at bounding box center [678, 59] width 736 height 1906
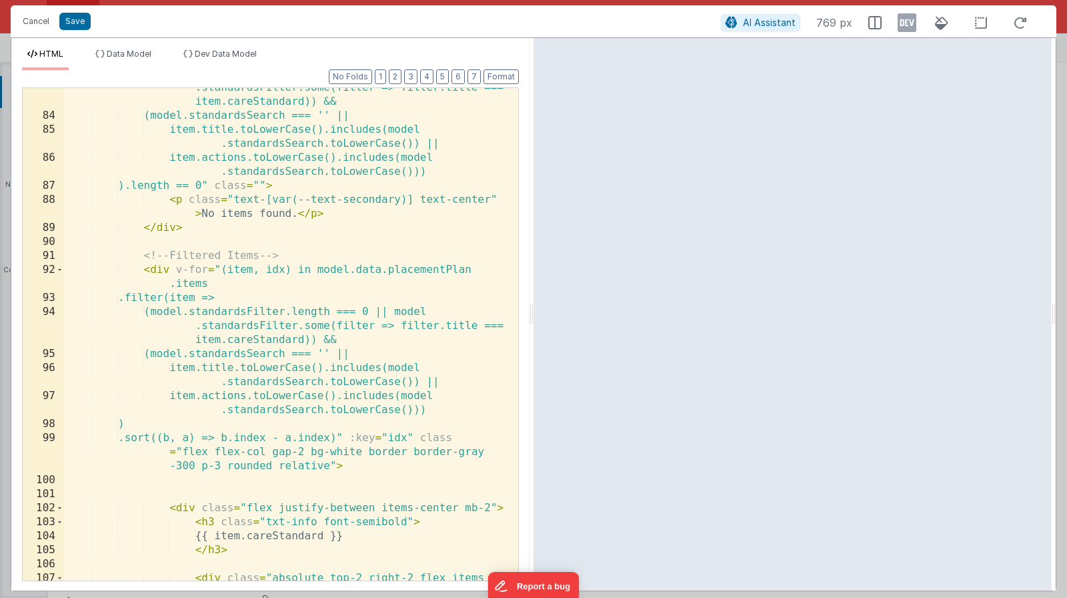
scroll to position [1874, 0]
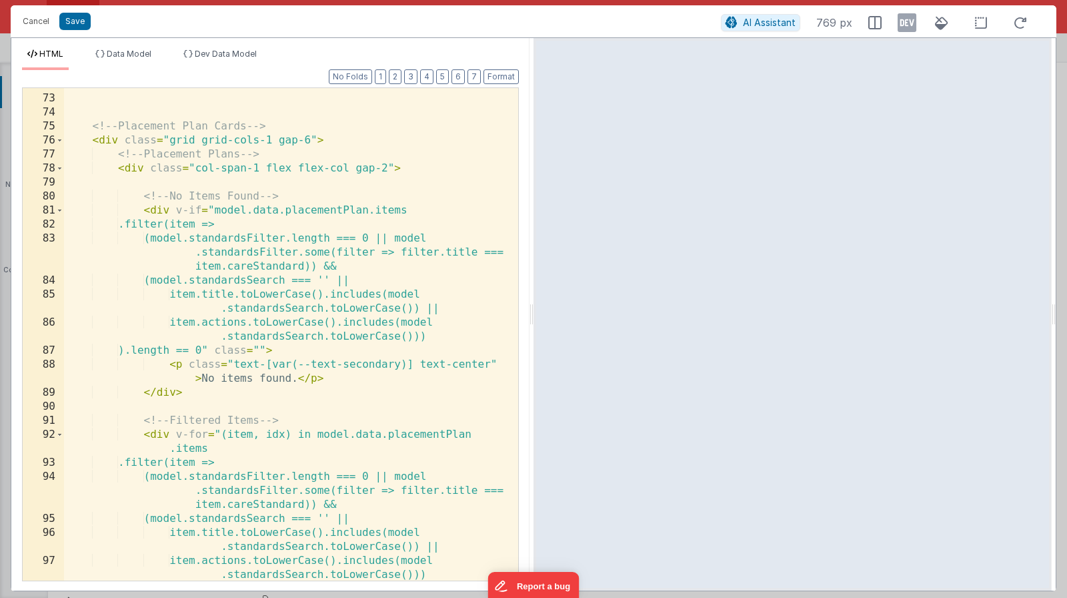
click at [325, 241] on div "</ div > <!-- Placement Plan Cards --> < div class = "grid grid-cols-1 gap-6" >…" at bounding box center [286, 337] width 444 height 520
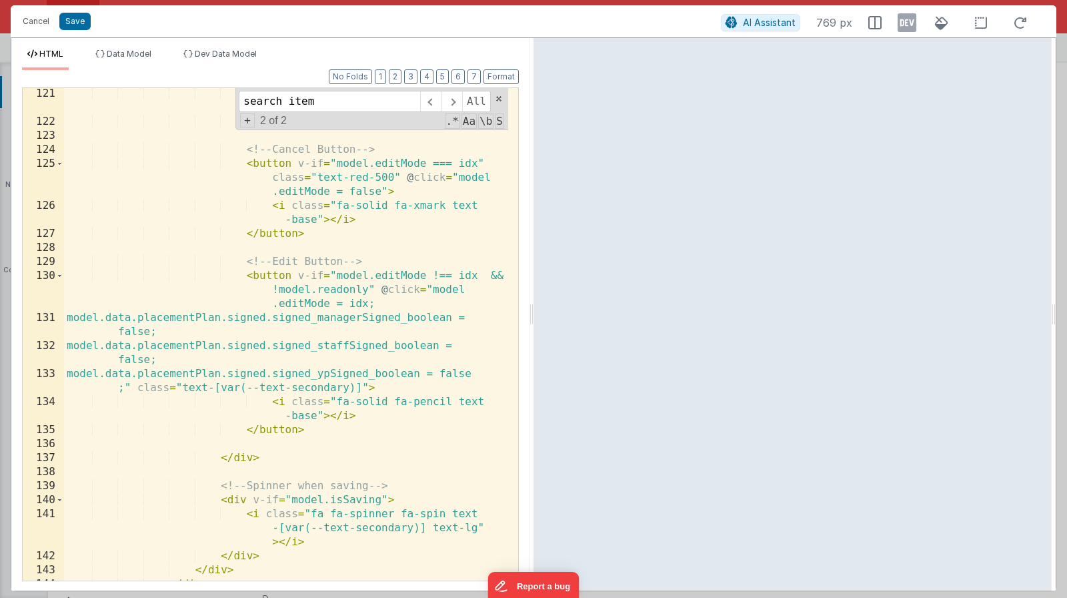
scroll to position [3004, 0]
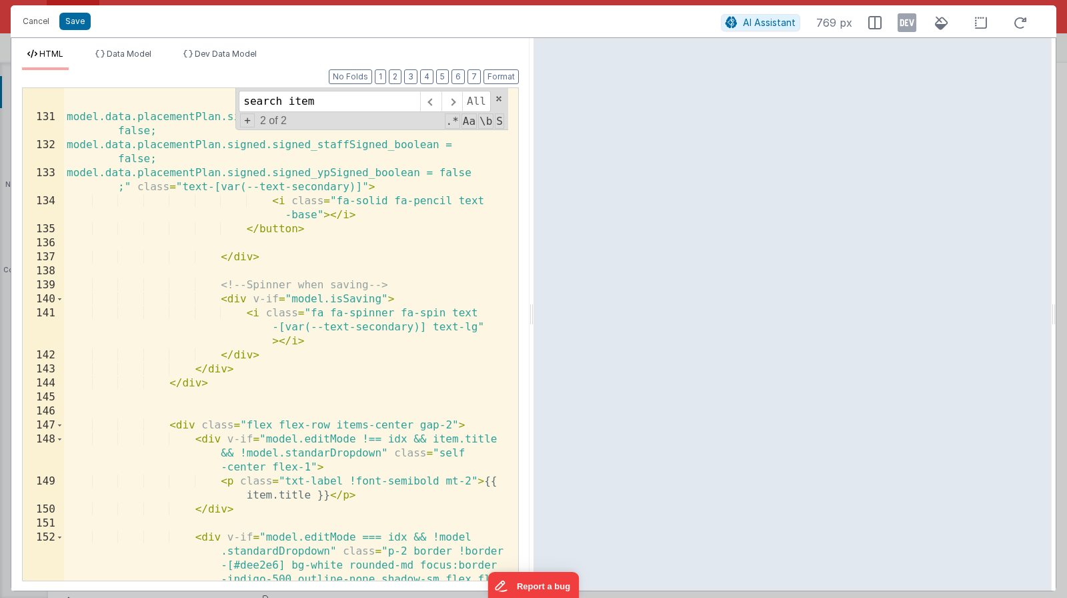
type input "search item"
click at [183, 436] on div "< button v-if = "model.editMode !== idx && !model.readonly" @ click = "model .e…" at bounding box center [286, 384] width 444 height 632
click at [179, 427] on div "< button v-if = "model.editMode !== idx && !model.readonly" @ click = "model .e…" at bounding box center [286, 384] width 444 height 632
click at [63, 428] on div "147" at bounding box center [43, 425] width 41 height 14
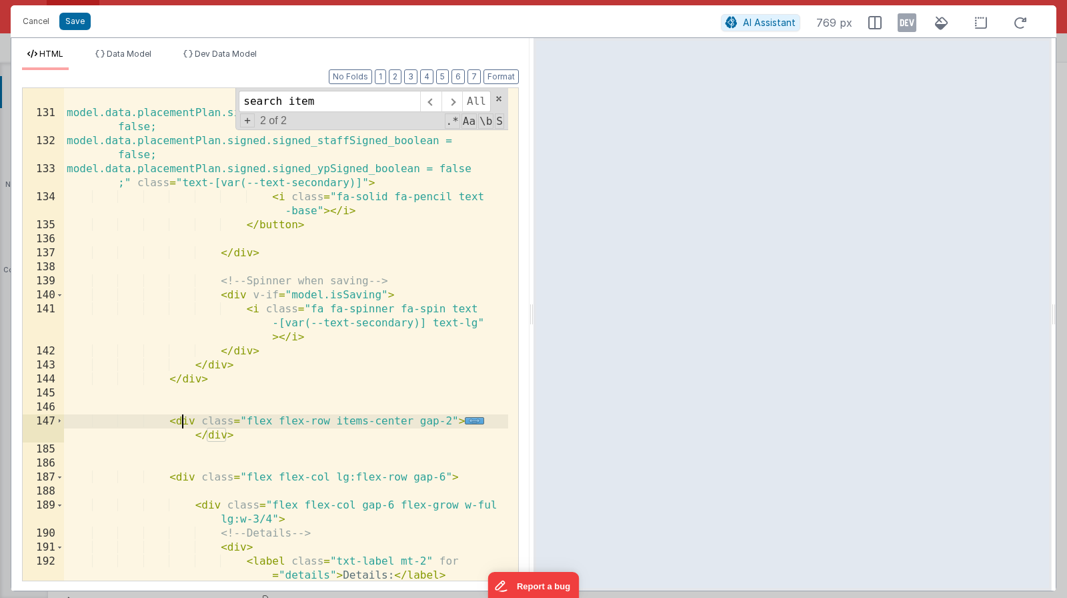
scroll to position [3128, 0]
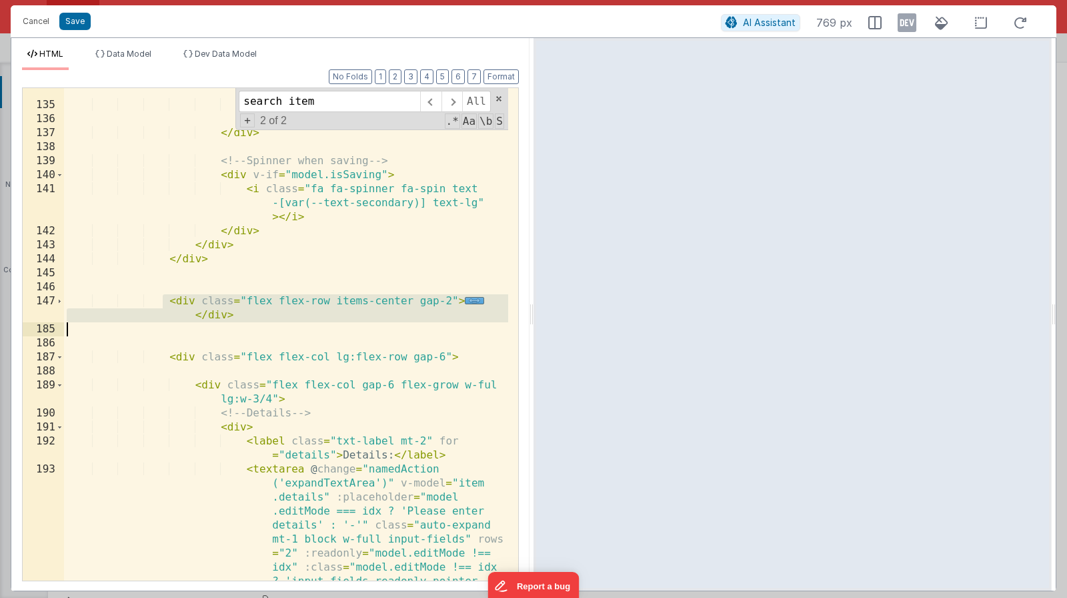
drag, startPoint x: 161, startPoint y: 295, endPoint x: 309, endPoint y: 328, distance: 151.6
click at [301, 328] on div "< i class = "fa-solid fa-pencil text -base" > </ i > </ button > </ div > <!-- …" at bounding box center [286, 400] width 444 height 660
click at [636, 3] on div "Cancel Save AI Assistant 769 px HTML Data Model Dev Data Model Format 7 6 5 4 3…" at bounding box center [533, 299] width 1067 height 598
click at [322, 342] on div "< i class = "fa-solid fa-pencil text -base" > </ i > </ button > </ div > <!-- …" at bounding box center [286, 400] width 444 height 660
drag, startPoint x: 215, startPoint y: 306, endPoint x: 168, endPoint y: 297, distance: 48.3
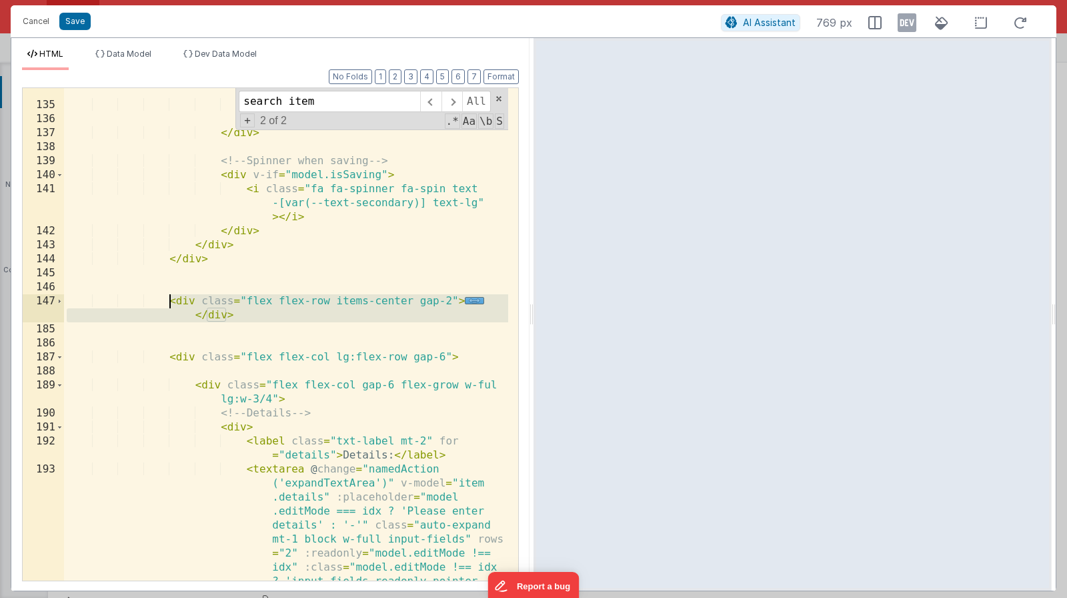
click at [168, 297] on div "< i class = "fa-solid fa-pencil text -base" > </ i > </ button > </ div > <!-- …" at bounding box center [286, 400] width 444 height 660
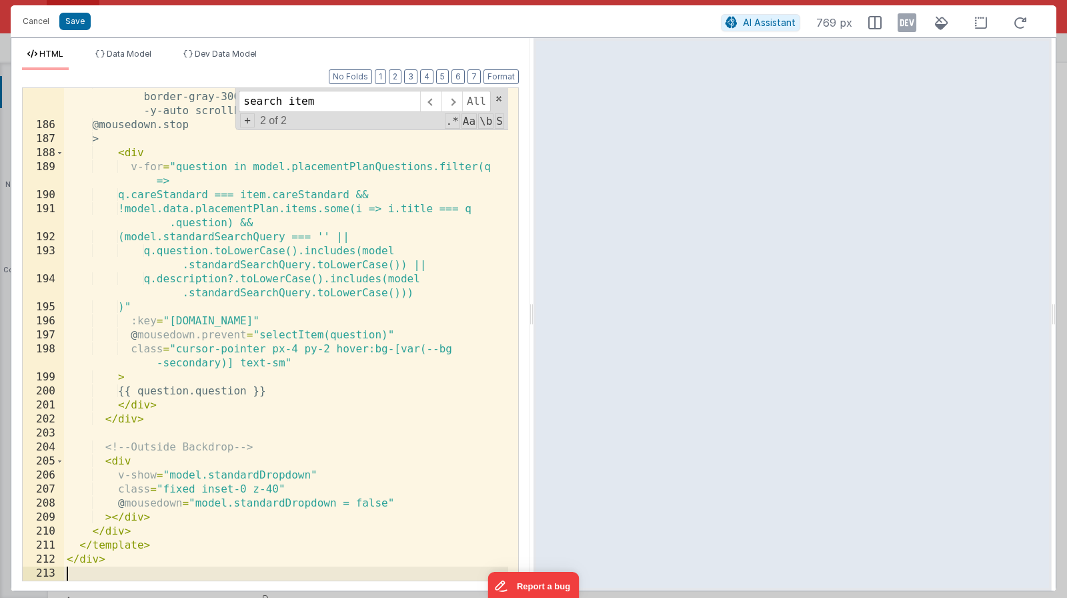
scroll to position [4032, 0]
drag, startPoint x: 81, startPoint y: 25, endPoint x: 117, endPoint y: 25, distance: 35.4
click at [81, 25] on button "Save" at bounding box center [74, 21] width 31 height 17
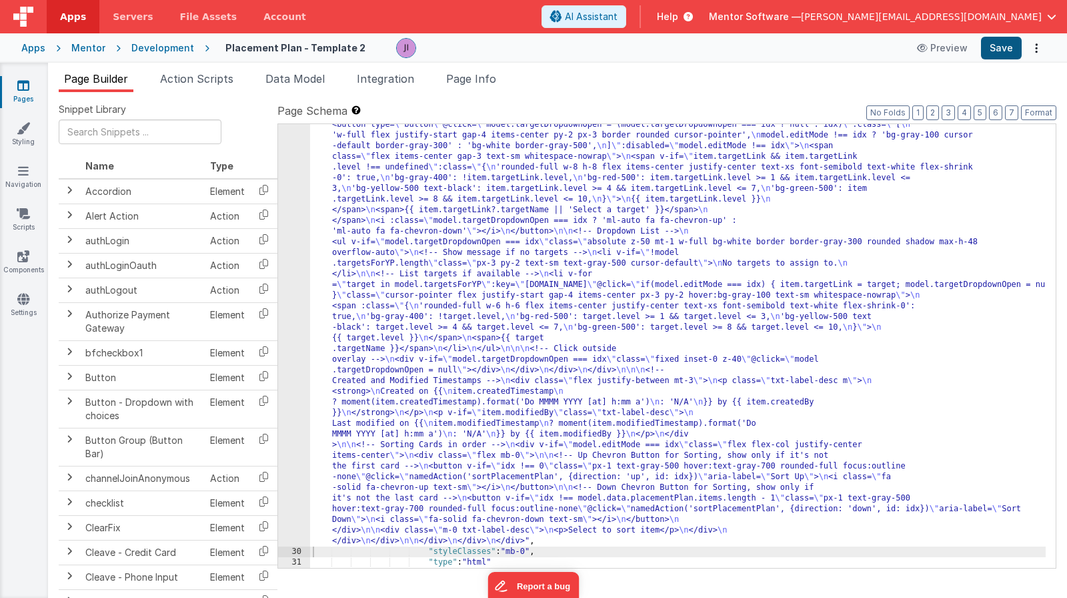
click at [1015, 49] on button "Save" at bounding box center [1001, 48] width 41 height 23
click at [219, 81] on span "Action Scripts" at bounding box center [196, 78] width 73 height 13
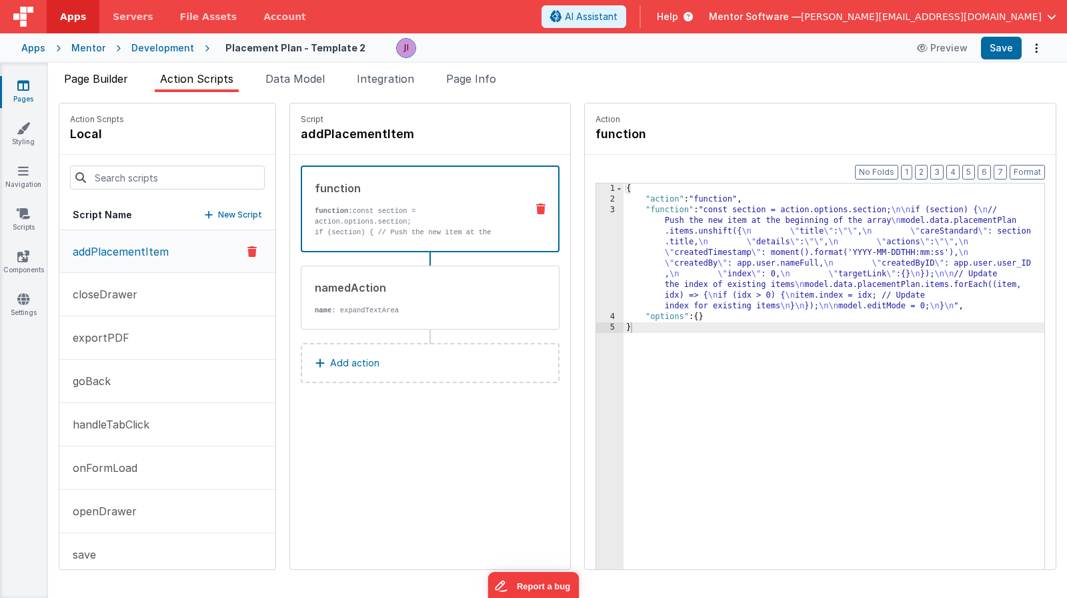
click at [85, 73] on span "Page Builder" at bounding box center [96, 78] width 64 height 13
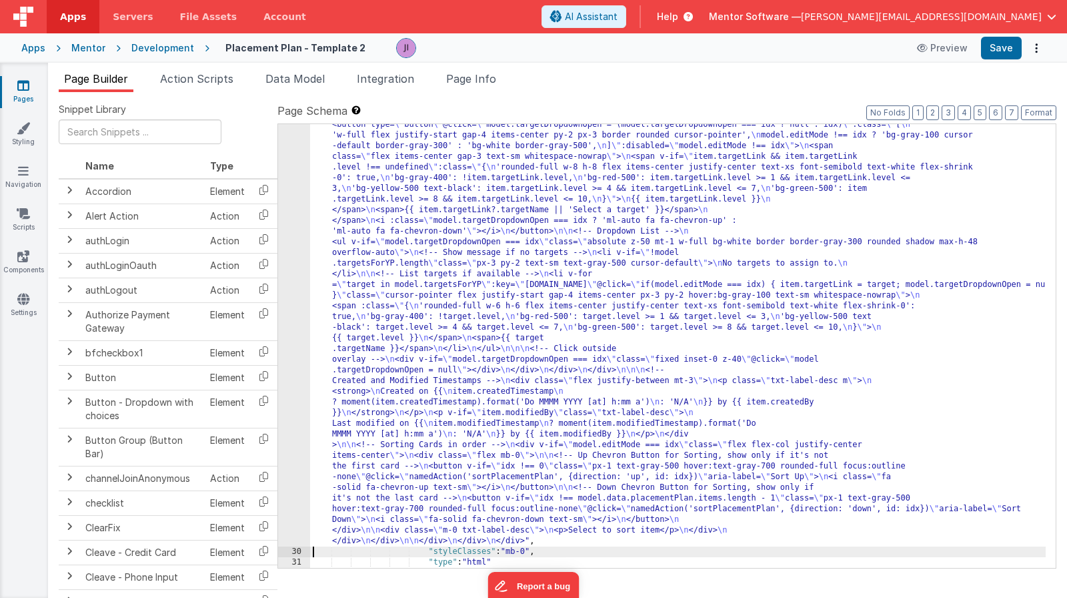
click at [403, 345] on div ""html" : "<div class= \" flex flex-col gap-4 \" style= \" height: calc(100dvh -…" at bounding box center [678, 53] width 736 height 1895
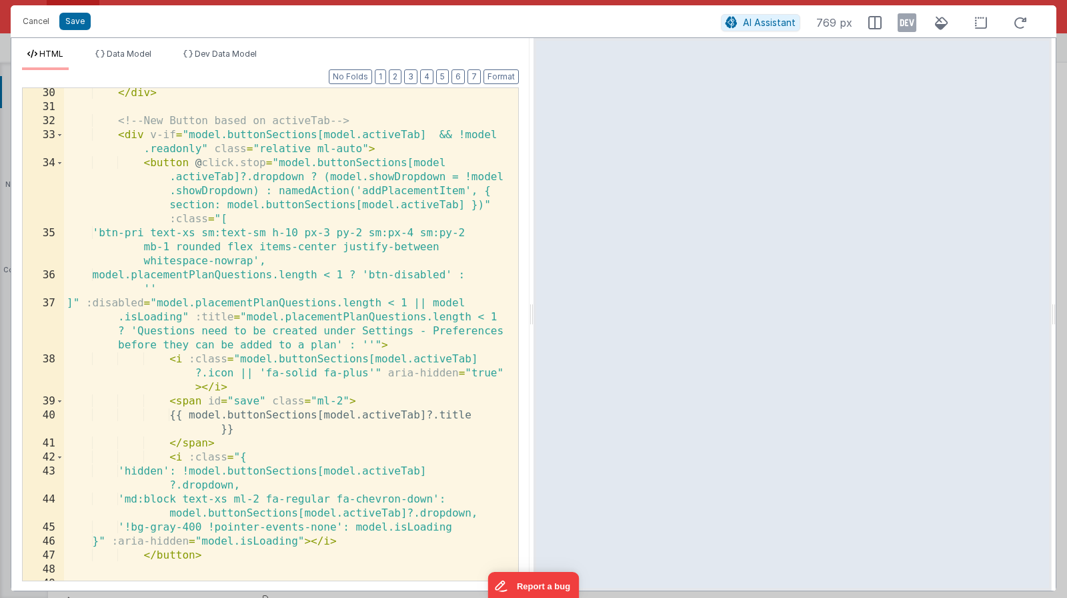
scroll to position [716, 0]
click at [33, 25] on button "Cancel" at bounding box center [36, 21] width 40 height 19
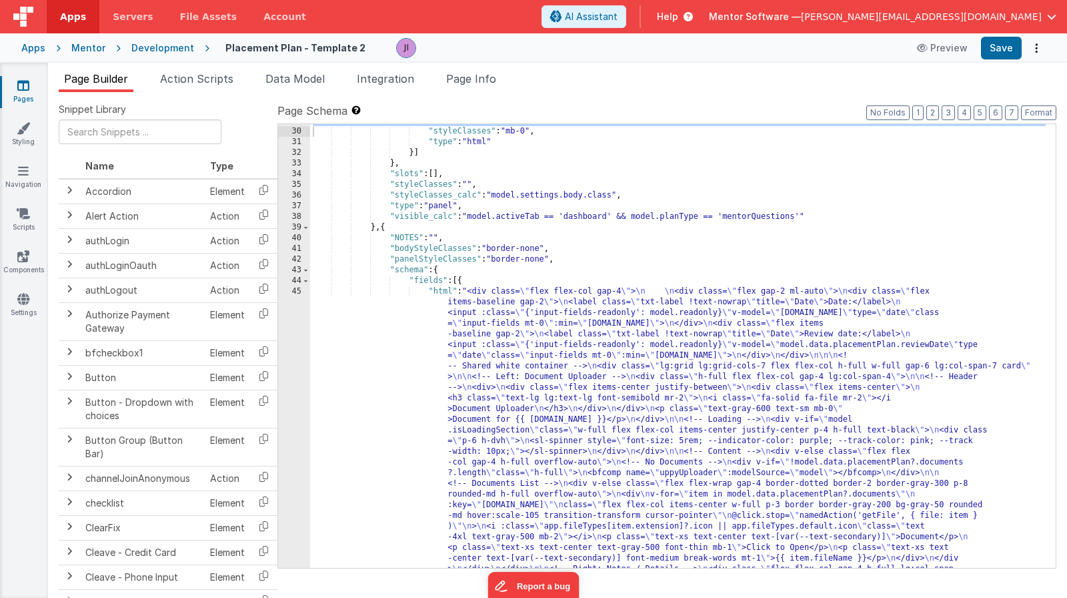
scroll to position [2499, 0]
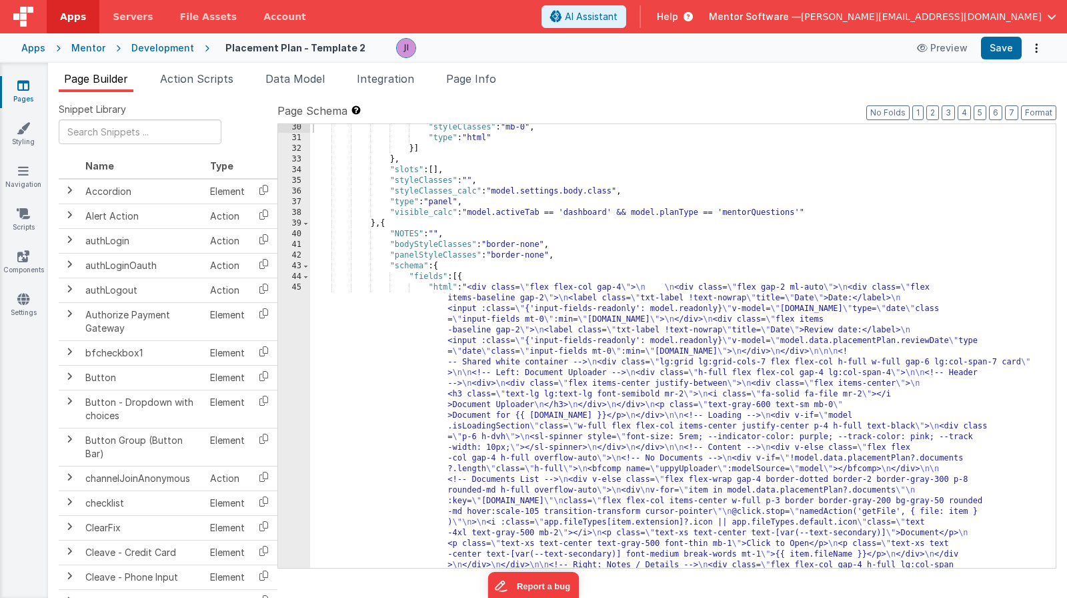
click at [514, 388] on div ""styleClasses" : "mb-0" , "type" : "html" }] } , "slots" : [ ] , "styleClasses"…" at bounding box center [678, 541] width 736 height 838
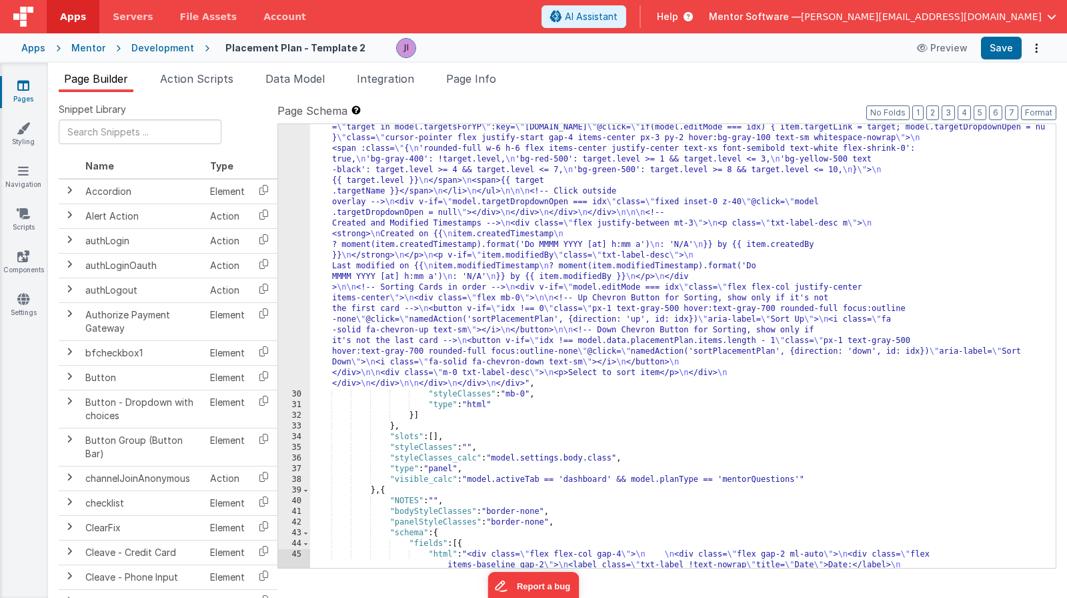
scroll to position [2121, 0]
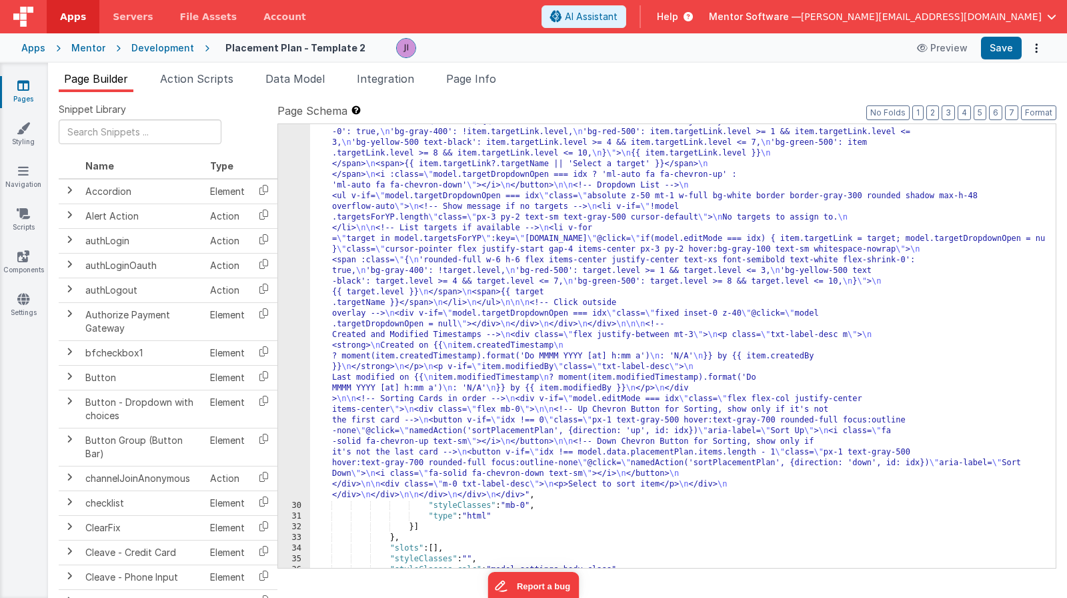
click at [404, 257] on div ""html" : "<div class= \" flex flex-col gap-4 \" style= \" height: calc(100dvh -…" at bounding box center [678, 7] width 736 height 1895
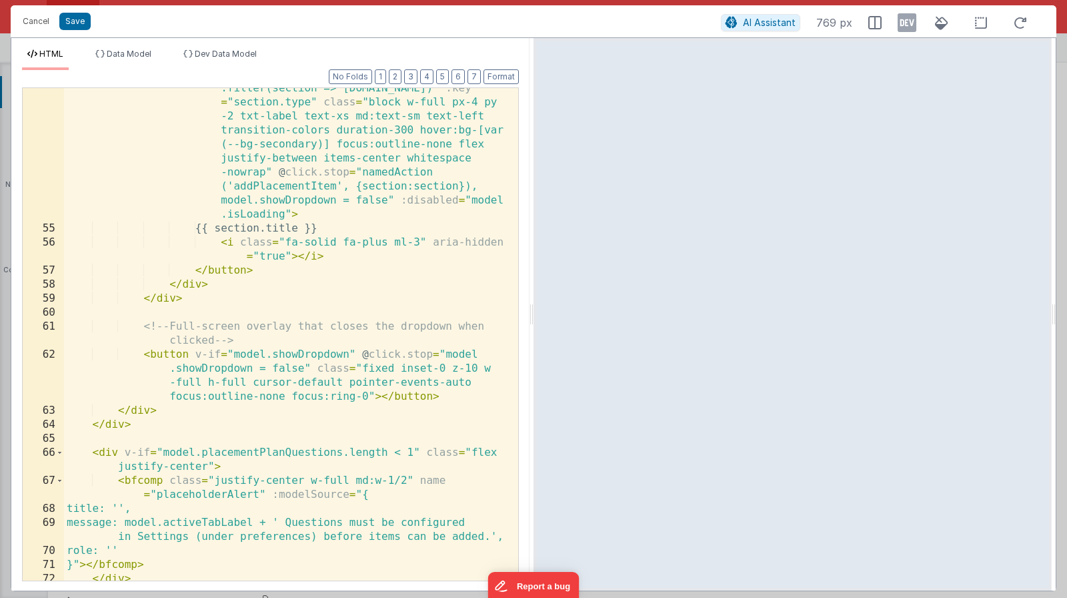
scroll to position [1430, 0]
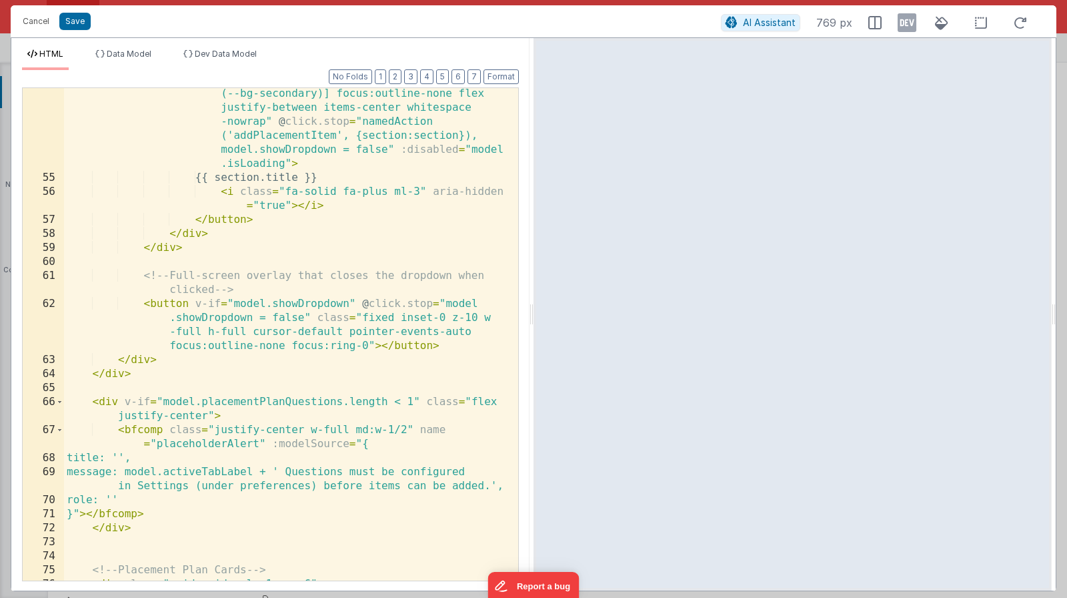
click at [147, 362] on div "< button v-for = "(section, index) in model .buttonSections[model.activeTab]?.i…" at bounding box center [286, 340] width 444 height 674
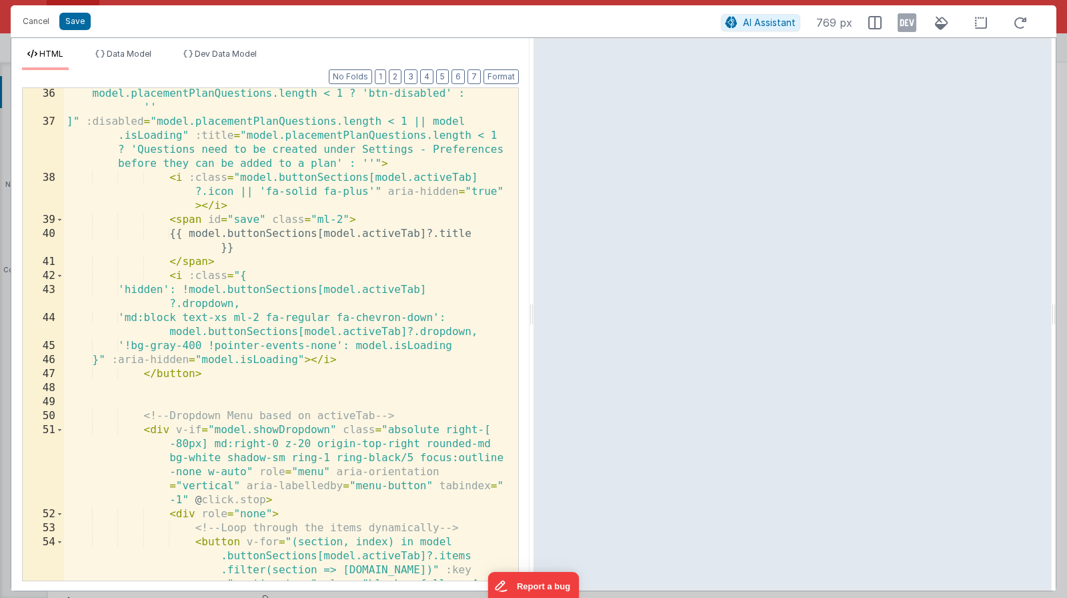
scroll to position [898, 0]
click at [152, 431] on div "model.placementPlanQuestions.length < 1 ? 'btn-disabled' : '' ]" :disabled = "m…" at bounding box center [286, 431] width 444 height 688
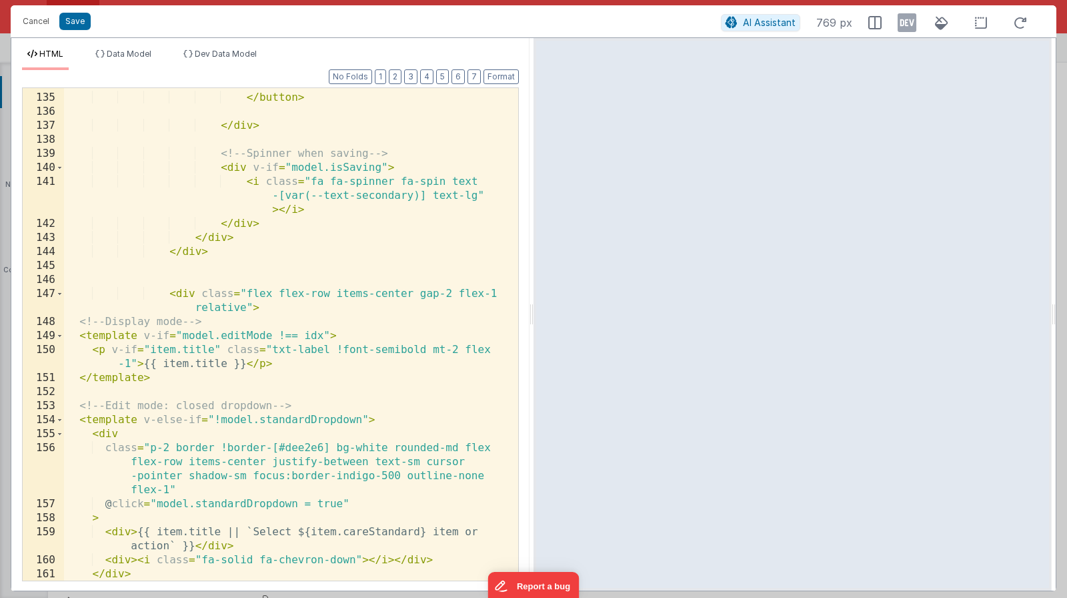
scroll to position [3177, 0]
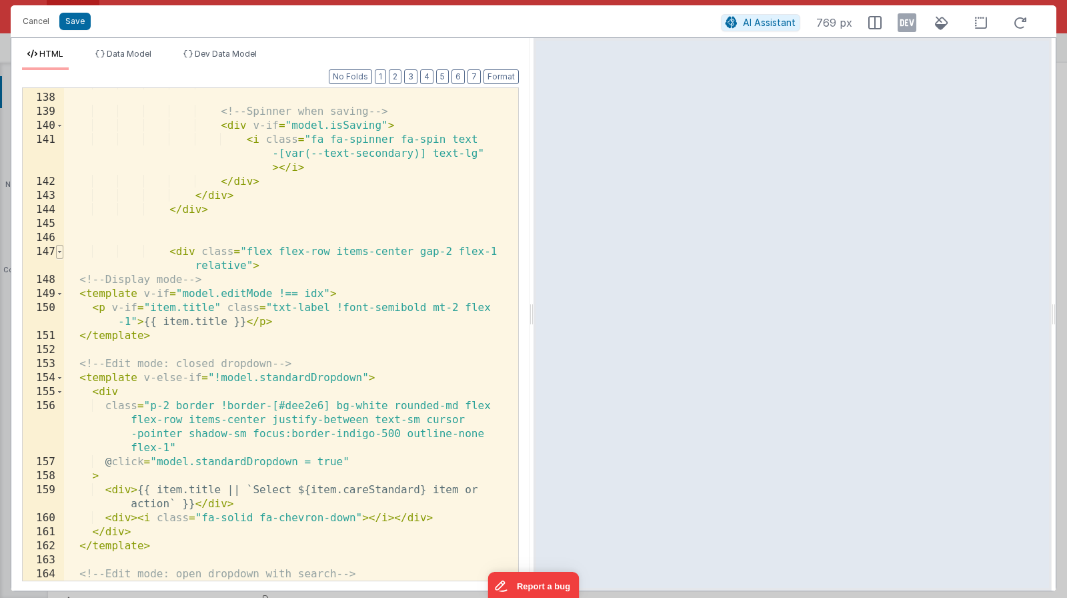
click at [59, 251] on span at bounding box center [59, 252] width 7 height 14
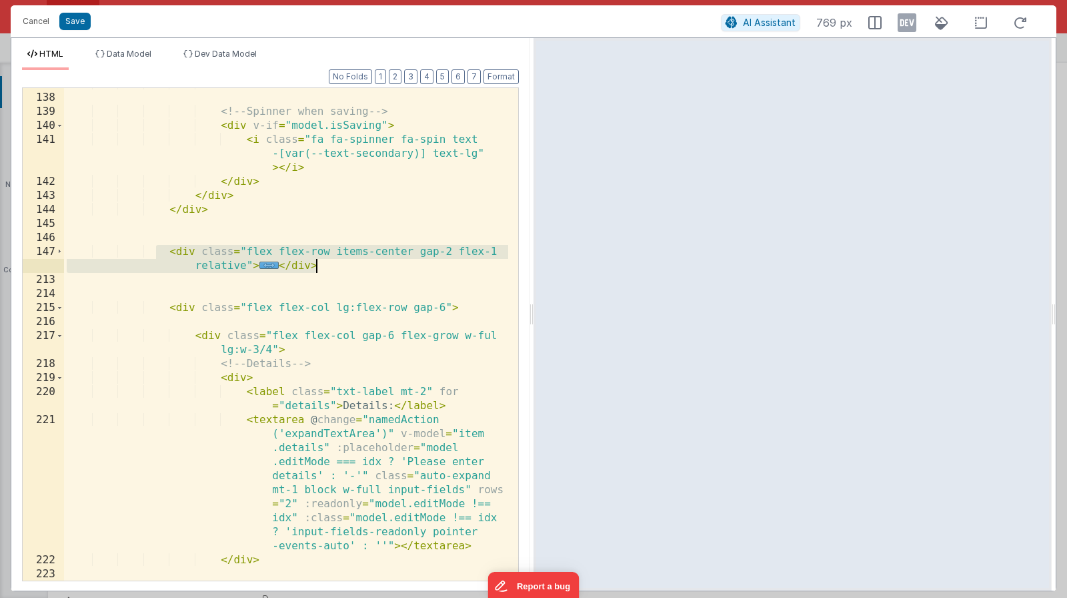
drag, startPoint x: 153, startPoint y: 251, endPoint x: 374, endPoint y: 259, distance: 220.9
click at [374, 259] on div "</ div > <!-- Spinner when saving --> < div v-if = "model.isSaving" > < i class…" at bounding box center [286, 337] width 444 height 520
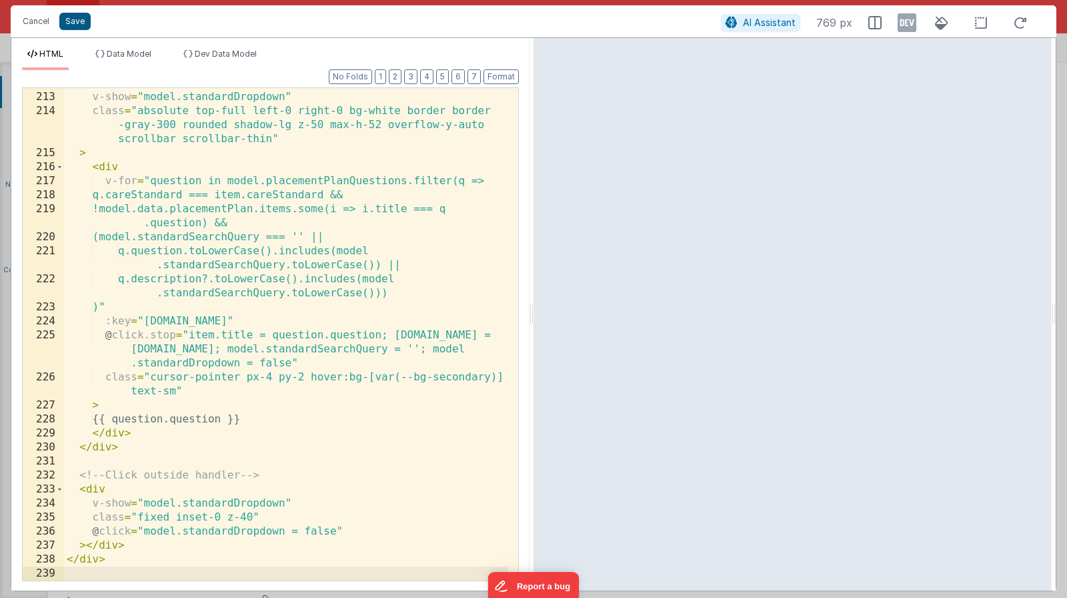
click at [73, 16] on button "Save" at bounding box center [74, 21] width 31 height 17
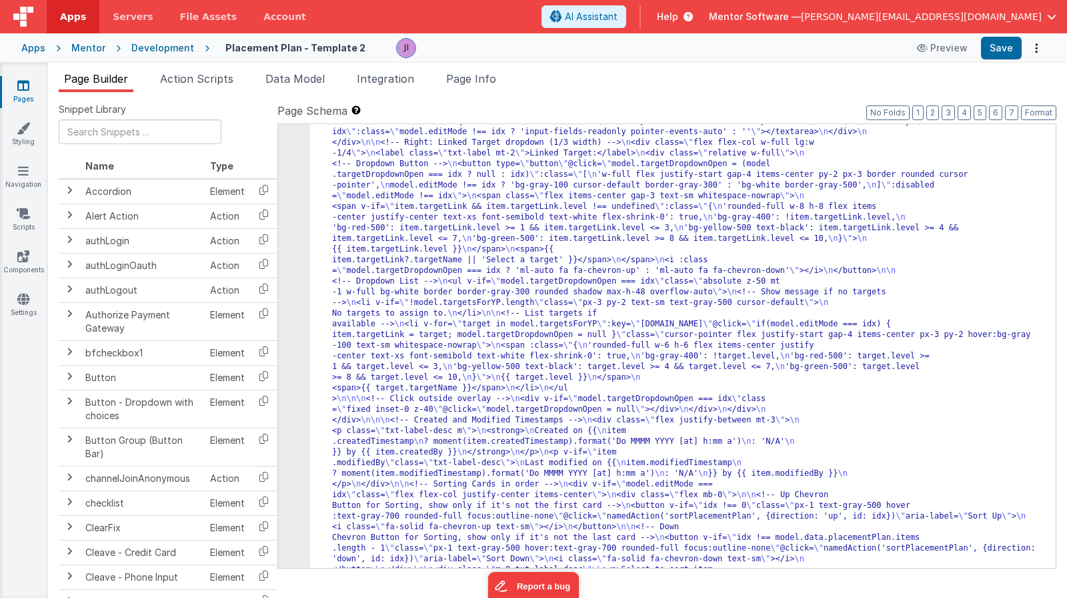
click at [1024, 47] on div "Preview Save" at bounding box center [977, 48] width 137 height 23
click at [1019, 47] on button "Save" at bounding box center [1001, 48] width 41 height 23
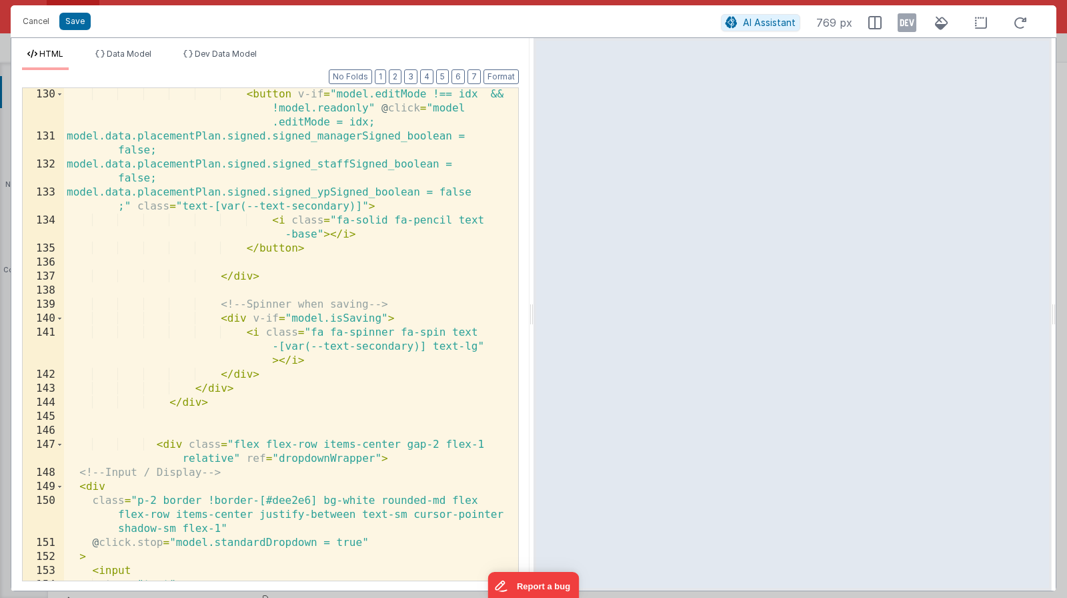
scroll to position [2980, 0]
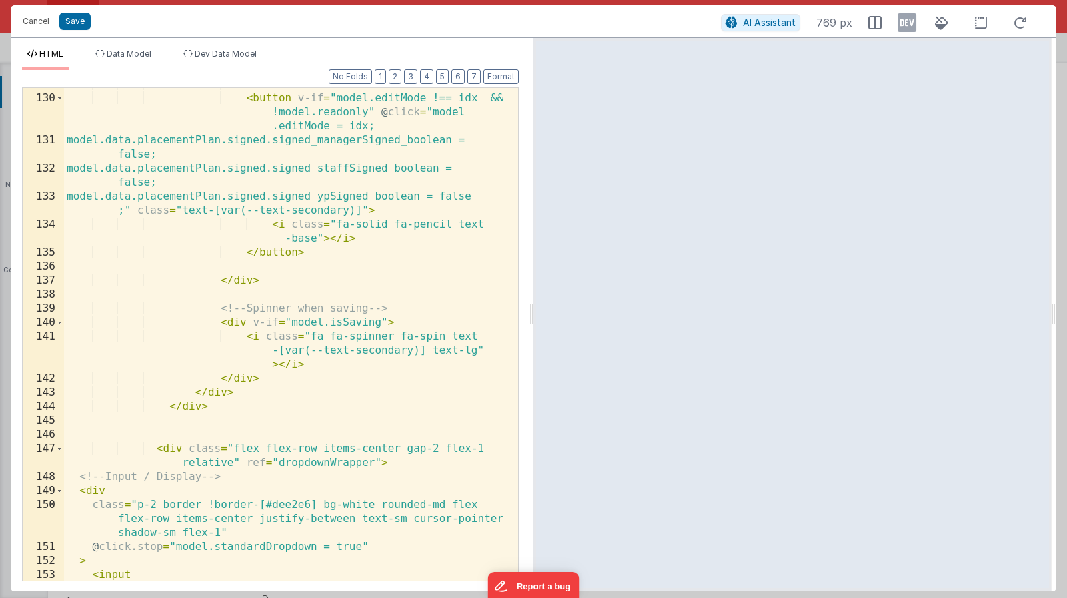
click at [152, 448] on div "<!-- Edit Button --> < button v-if = "model.editMode !== idx && !model.readonly…" at bounding box center [286, 337] width 444 height 520
click at [59, 450] on span at bounding box center [59, 449] width 7 height 14
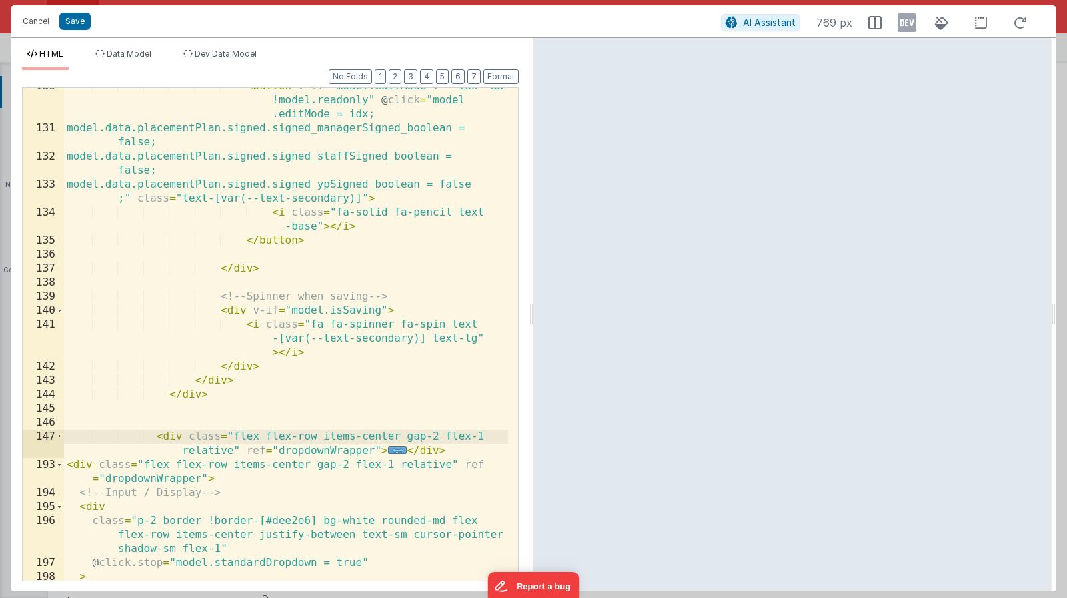
scroll to position [3033, 0]
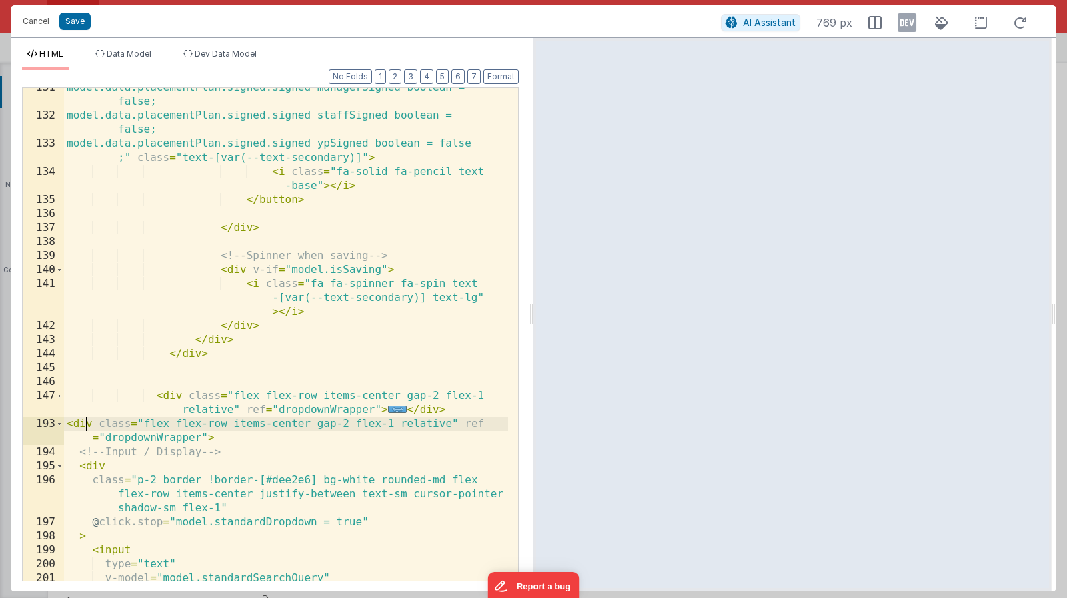
click at [84, 428] on div "model.data.placementPlan.signed.signed_managerSigned_boolean = false; model.dat…" at bounding box center [286, 355] width 444 height 548
click at [58, 427] on span at bounding box center [59, 424] width 7 height 14
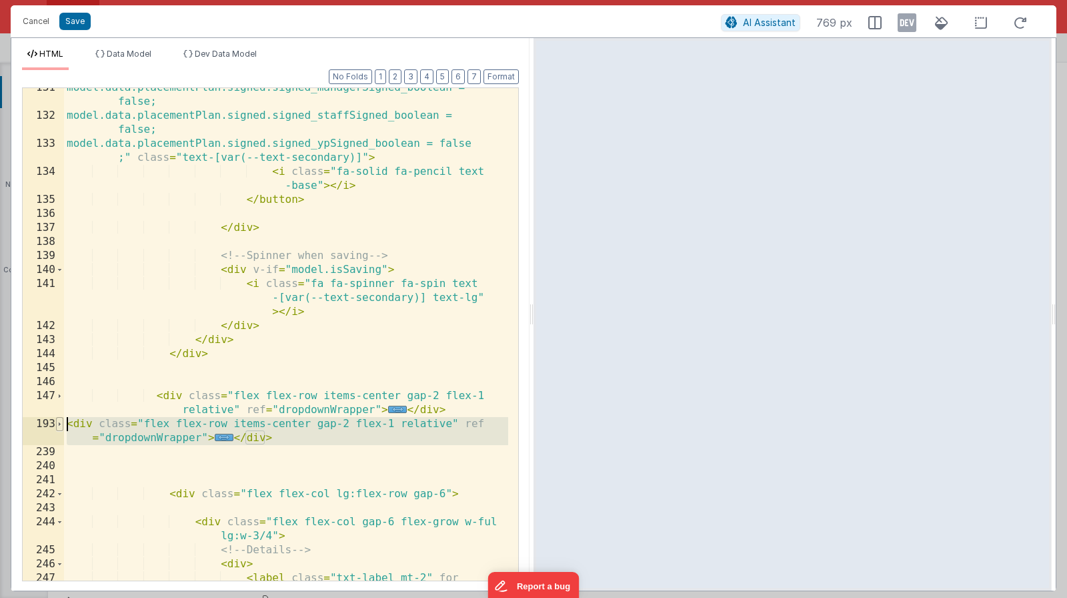
drag, startPoint x: 252, startPoint y: 445, endPoint x: 62, endPoint y: 427, distance: 190.9
click at [62, 427] on div "131 132 133 134 135 136 137 138 139 140 141 142 143 144 145 146 147 193 239 240…" at bounding box center [270, 334] width 497 height 494
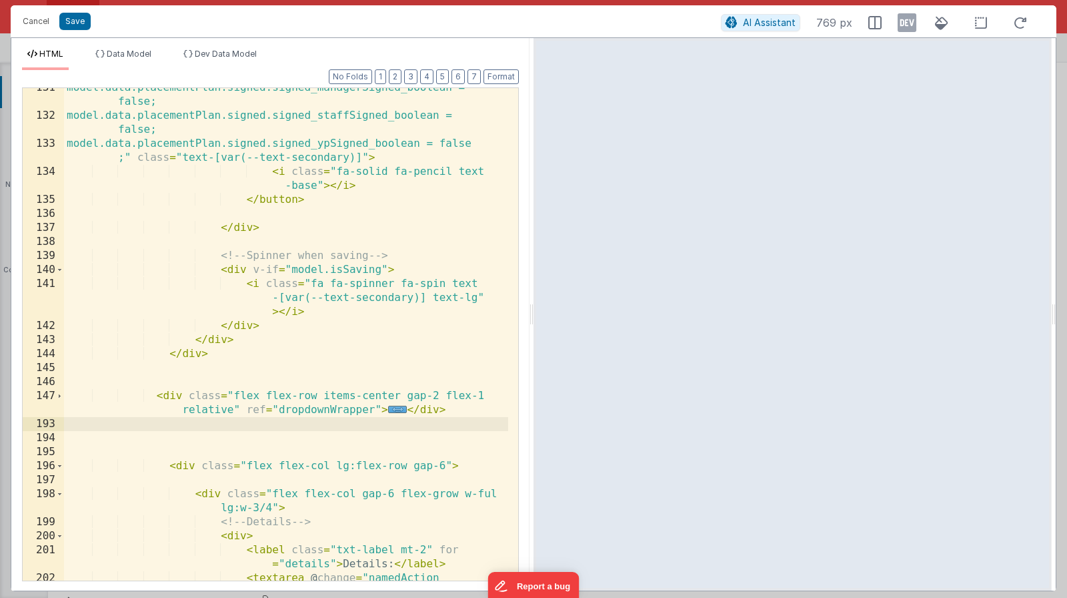
click at [309, 452] on div "model.data.placementPlan.signed.signed_managerSigned_boolean = false; model.dat…" at bounding box center [286, 411] width 444 height 660
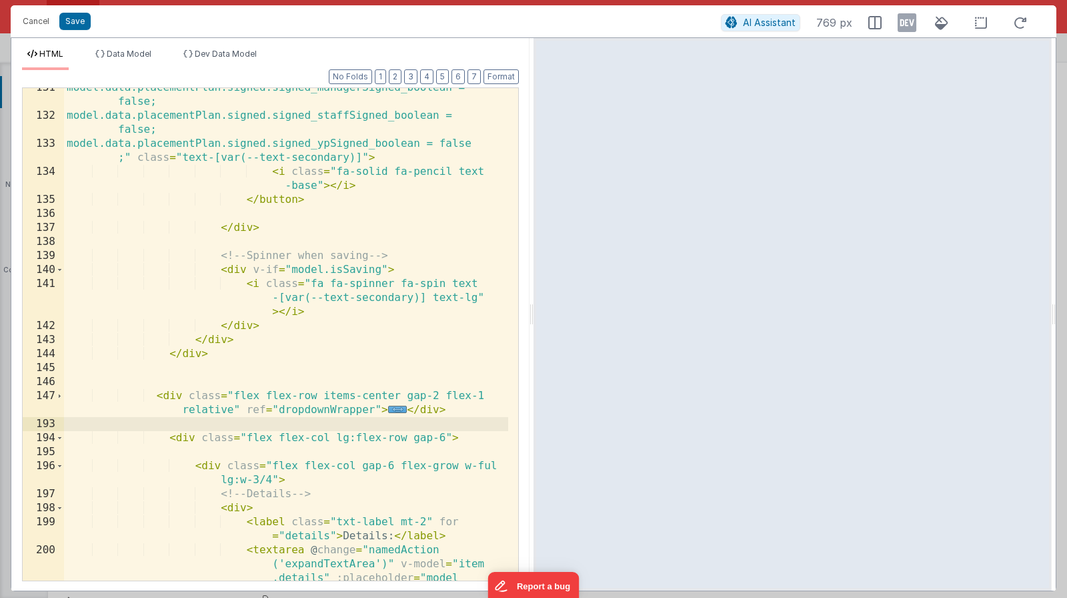
click at [51, 35] on div "Cancel Save AI Assistant 769 px" at bounding box center [534, 21] width 1046 height 32
click at [65, 23] on button "Save" at bounding box center [74, 21] width 31 height 17
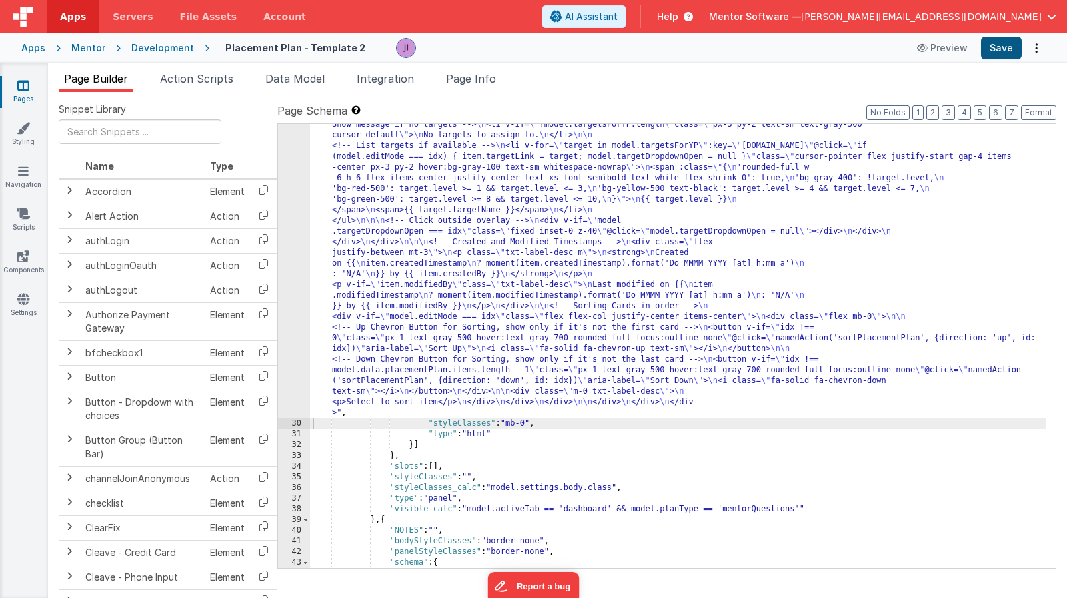
click at [1009, 48] on button "Save" at bounding box center [1001, 48] width 41 height 23
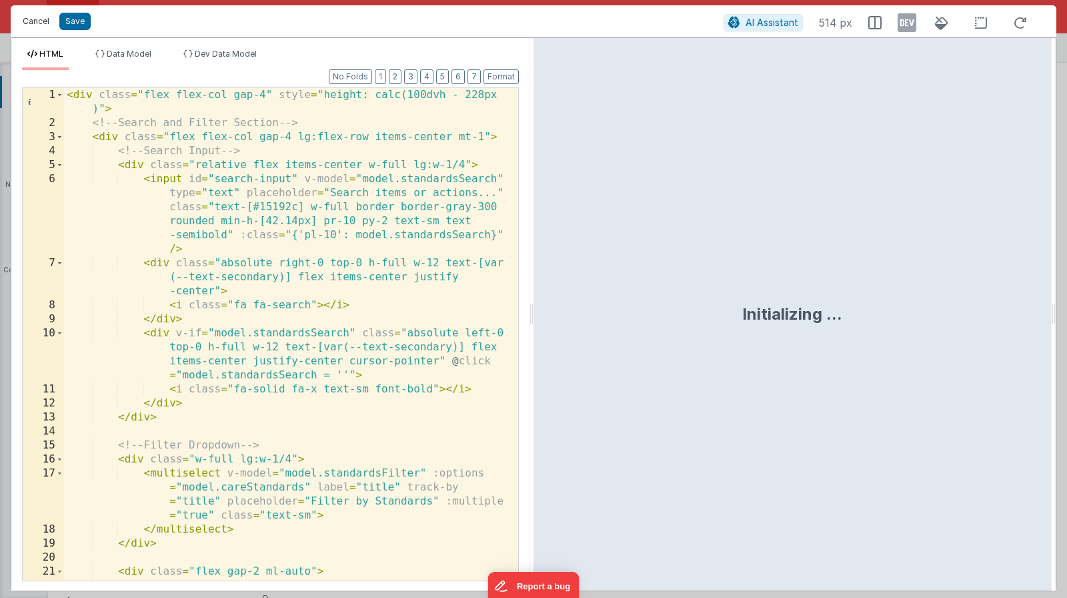
click at [26, 25] on button "Cancel" at bounding box center [36, 21] width 40 height 19
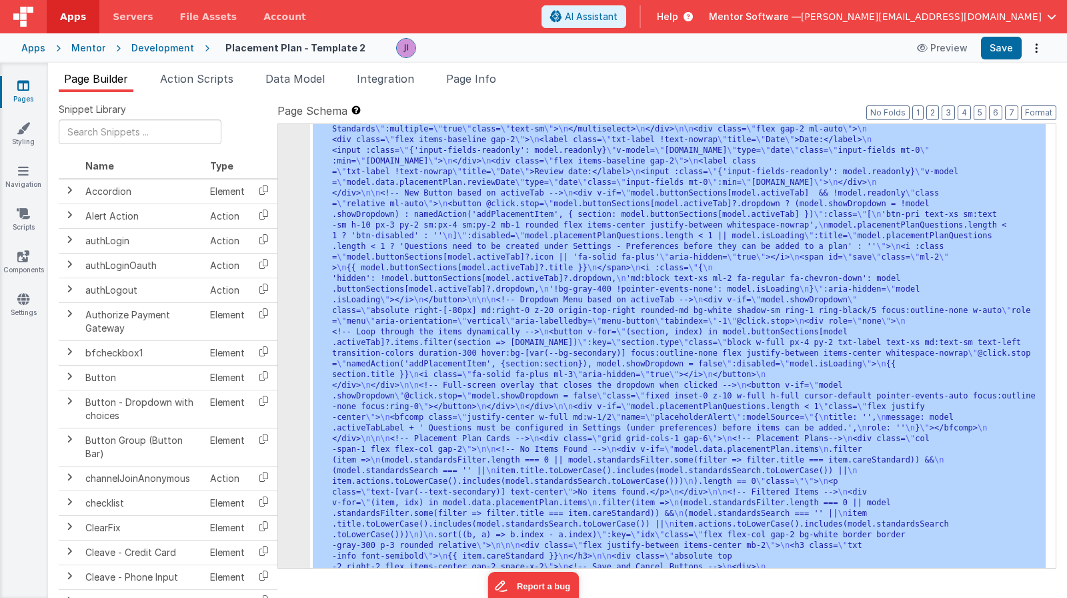
scroll to position [900, 0]
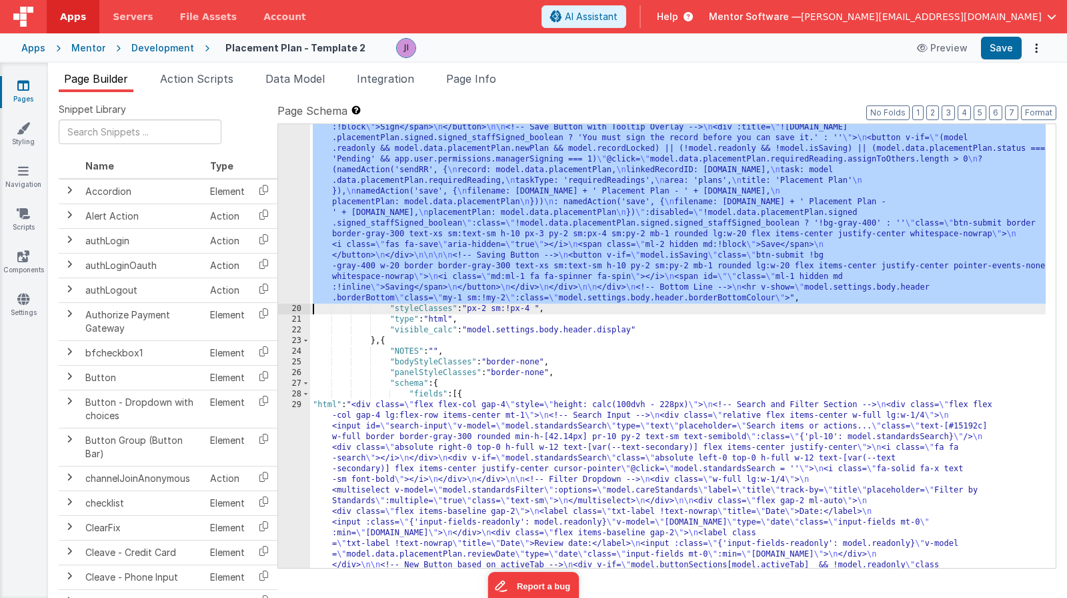
scroll to position [980, 0]
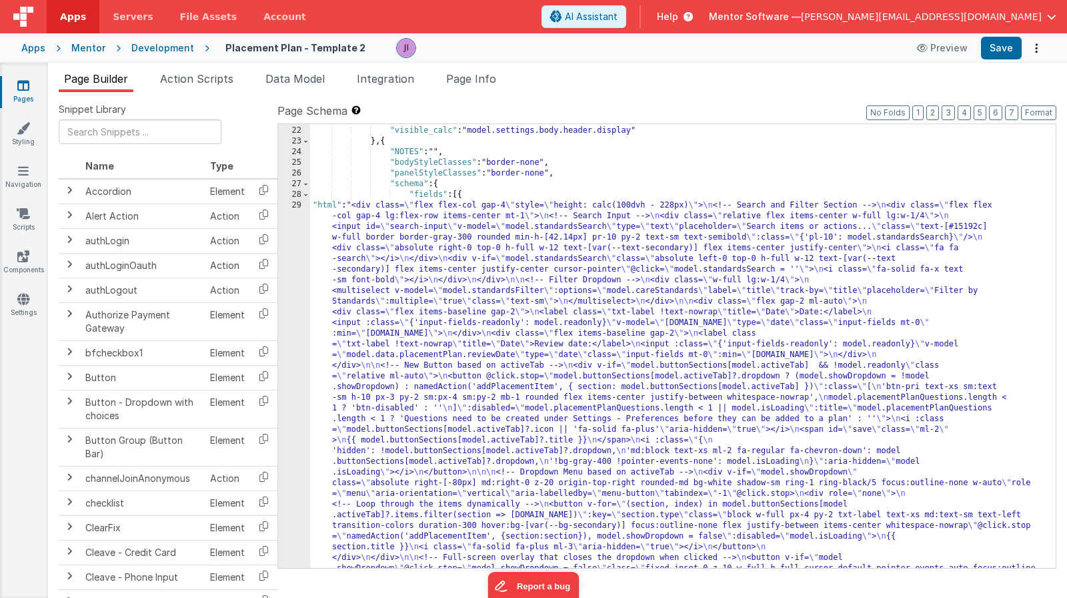
drag, startPoint x: 361, startPoint y: 476, endPoint x: 363, endPoint y: 468, distance: 8.3
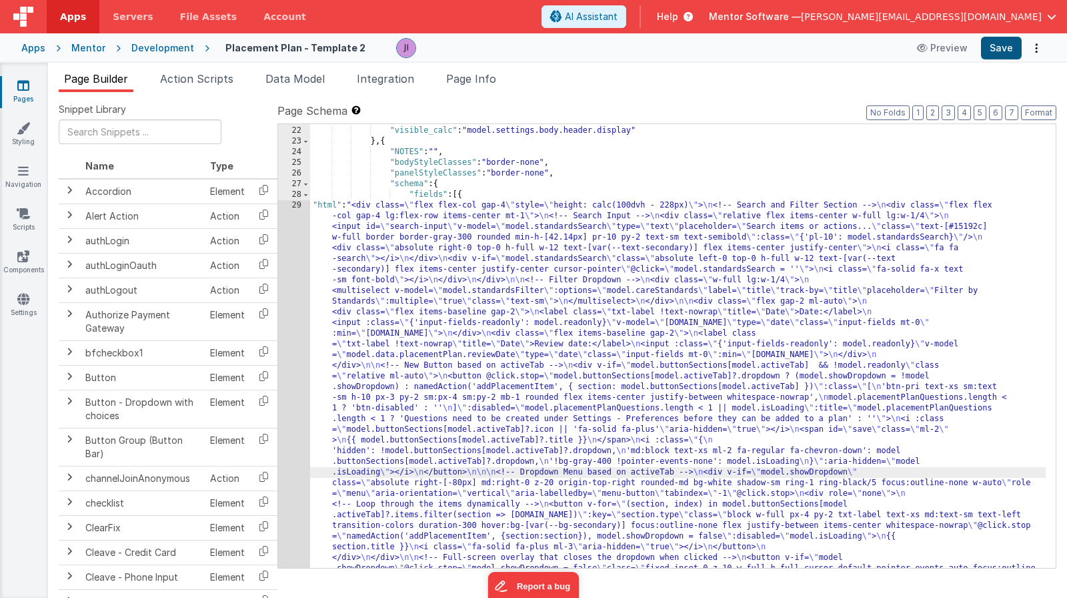
click at [1017, 42] on button "Save" at bounding box center [1001, 48] width 41 height 23
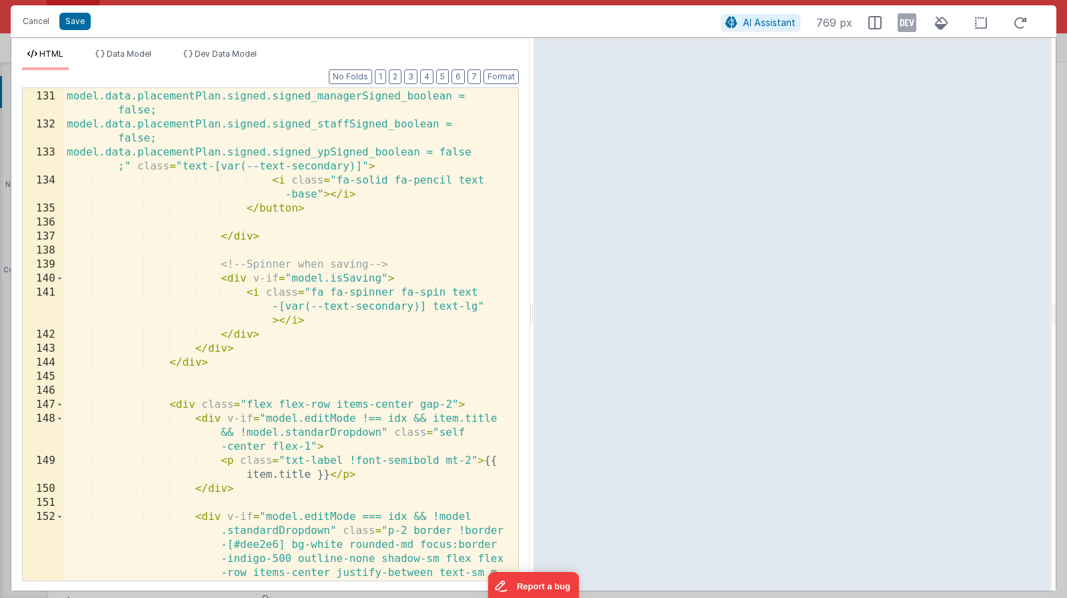
scroll to position [3024, 0]
click at [61, 406] on span at bounding box center [59, 405] width 7 height 14
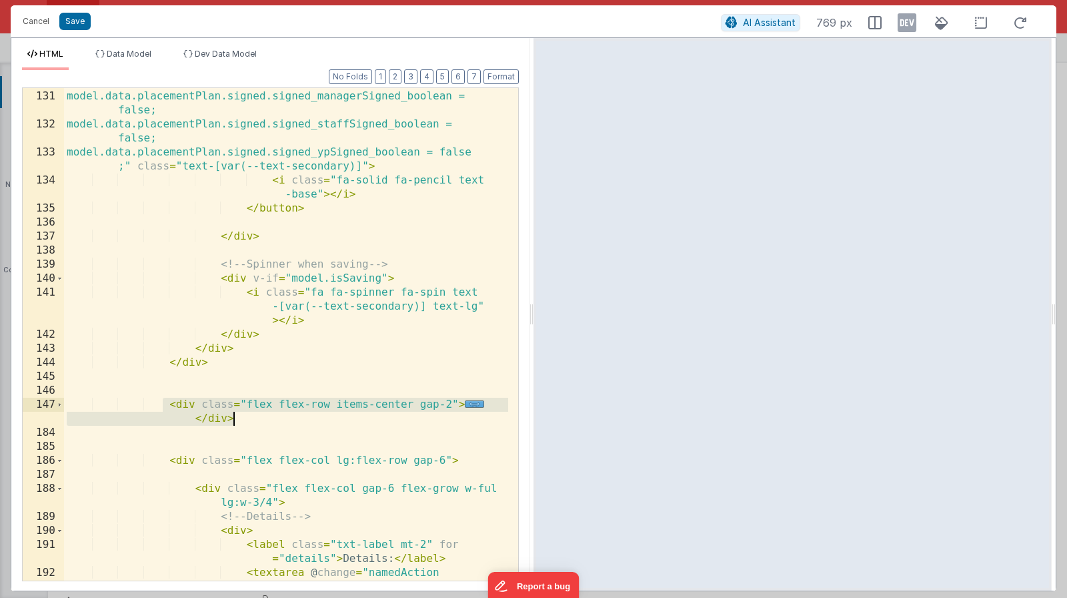
drag, startPoint x: 162, startPoint y: 403, endPoint x: 309, endPoint y: 420, distance: 147.7
click at [309, 420] on div "< button v-if = "model.editMode !== idx && !model.readonly" @ click = "model .e…" at bounding box center [286, 384] width 444 height 674
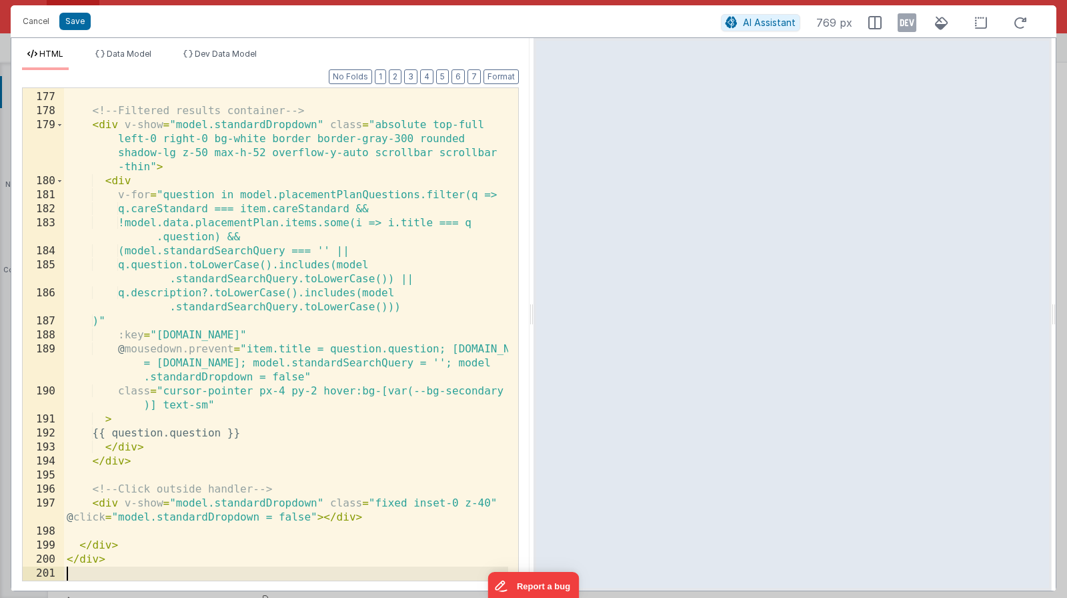
scroll to position [3878, 0]
drag, startPoint x: 77, startPoint y: 27, endPoint x: 183, endPoint y: 23, distance: 106.8
click at [77, 27] on button "Save" at bounding box center [74, 21] width 31 height 17
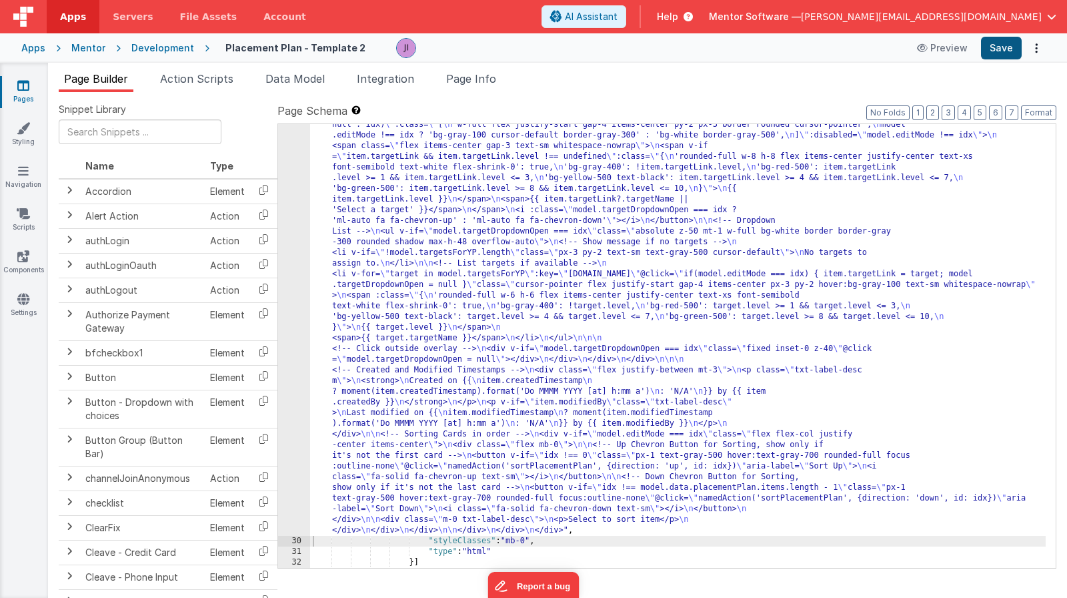
click at [999, 50] on button "Save" at bounding box center [1001, 48] width 41 height 23
click at [394, 313] on div ""html" : "<div class= \" flex flex-col gap-4 \" style= \" height: calc(100dvh -…" at bounding box center [678, 48] width 736 height 1884
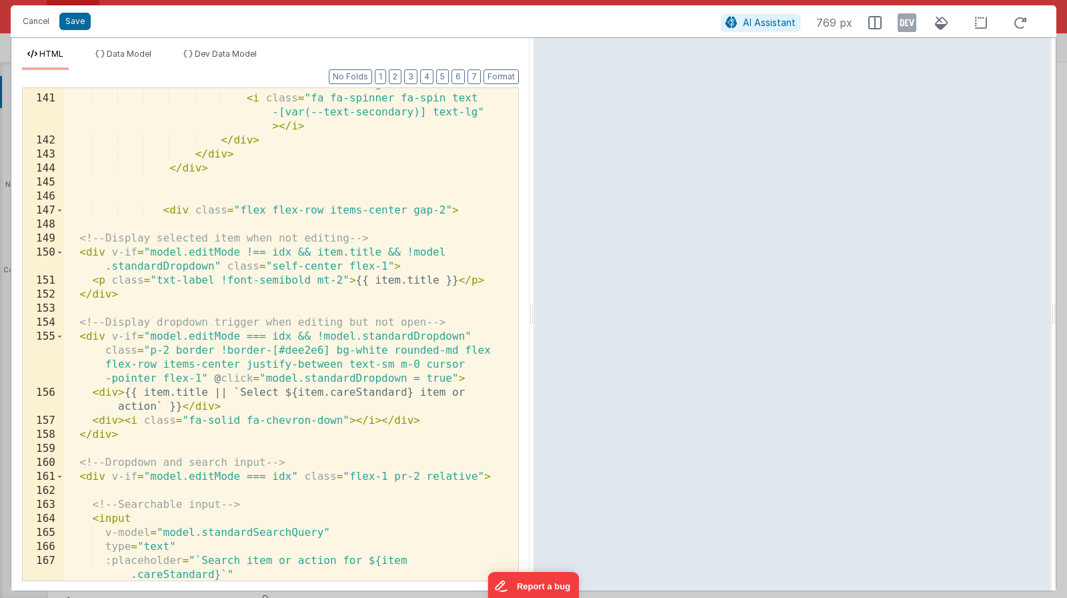
scroll to position [3218, 0]
click at [62, 213] on span at bounding box center [59, 210] width 7 height 14
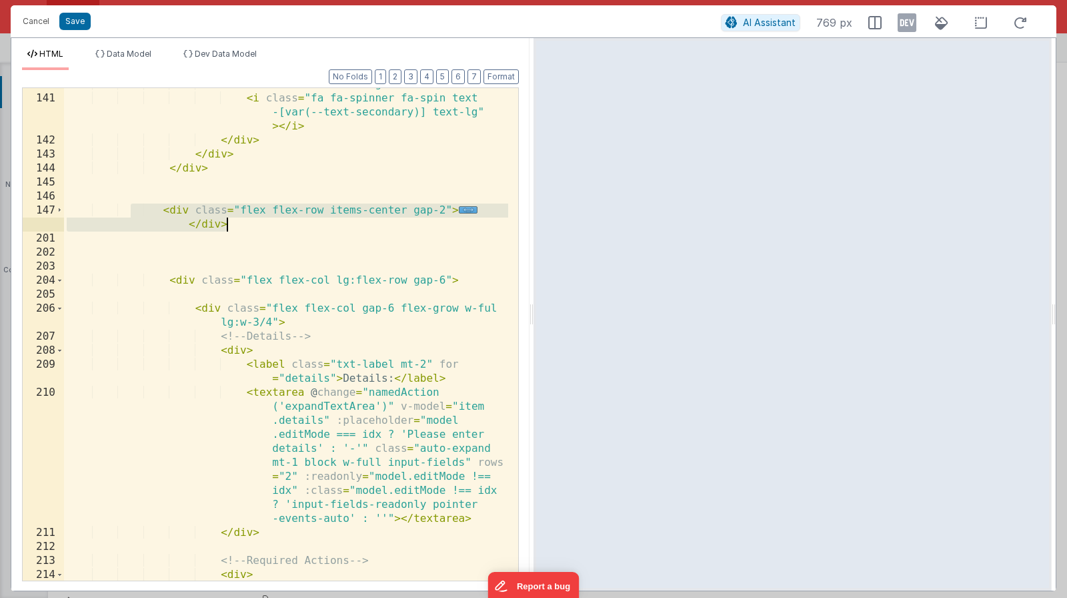
drag, startPoint x: 141, startPoint y: 209, endPoint x: 267, endPoint y: 229, distance: 128.3
click at [267, 229] on div "< div v-if = "model.isSaving" > < i class = "fa fa-spinner fa-spin text -[var(-…" at bounding box center [286, 344] width 444 height 534
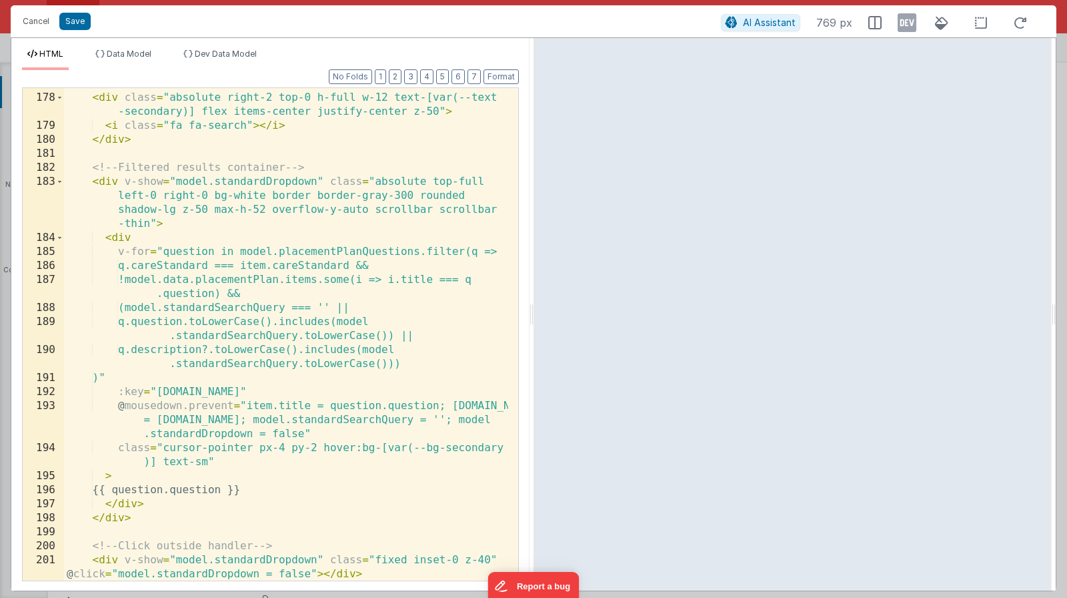
scroll to position [3383, 0]
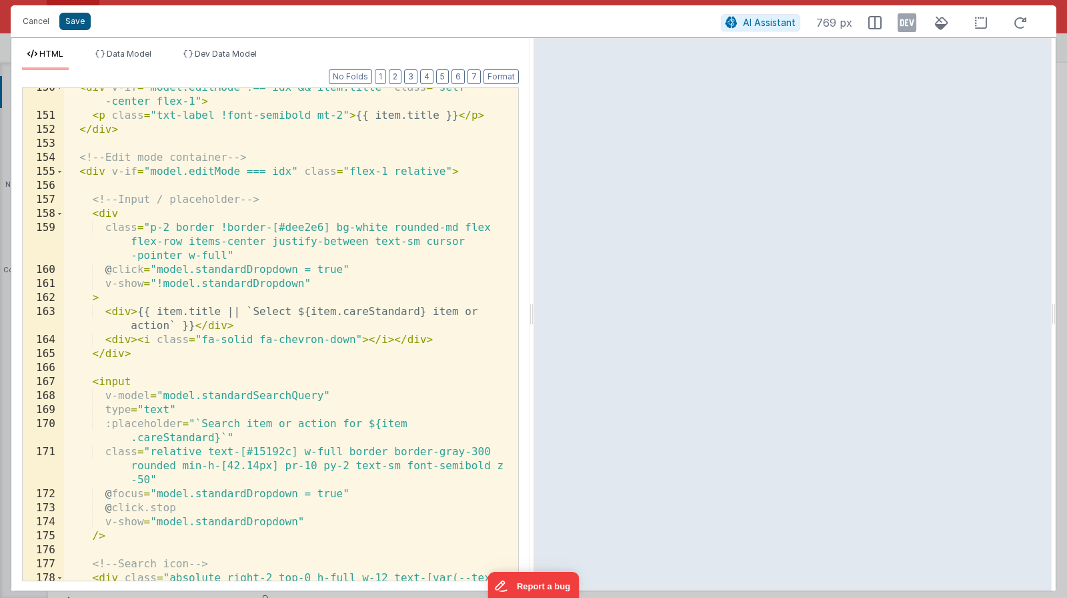
click at [78, 25] on button "Save" at bounding box center [74, 21] width 31 height 17
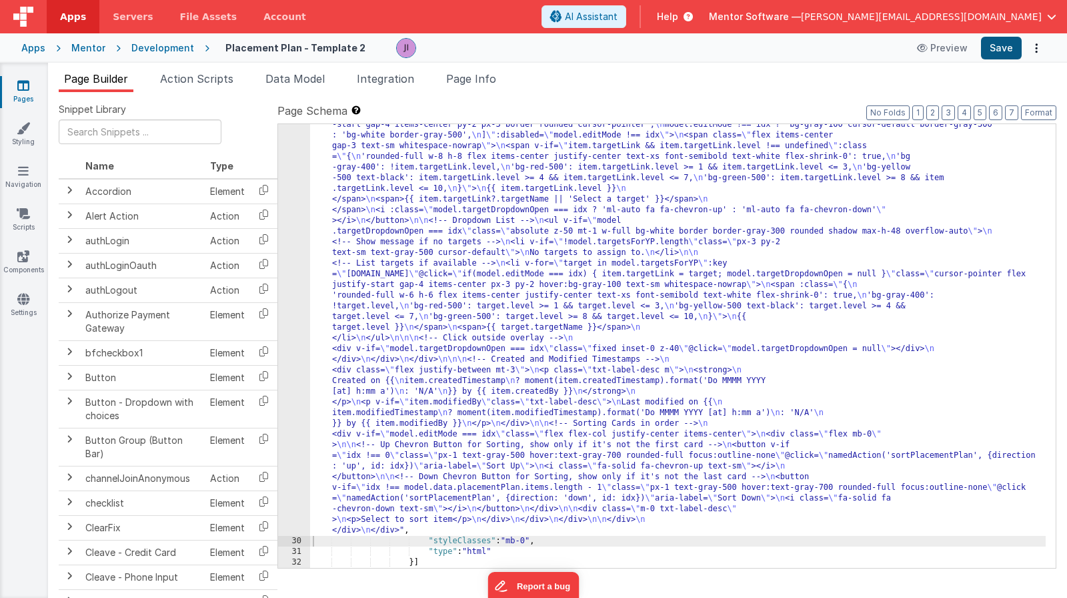
click at [1003, 53] on button "Save" at bounding box center [1001, 48] width 41 height 23
click at [422, 200] on div ""html" : "<div class= \" flex flex-col gap-4 \" style= \" height: calc(100dvh -…" at bounding box center [678, 48] width 736 height 1884
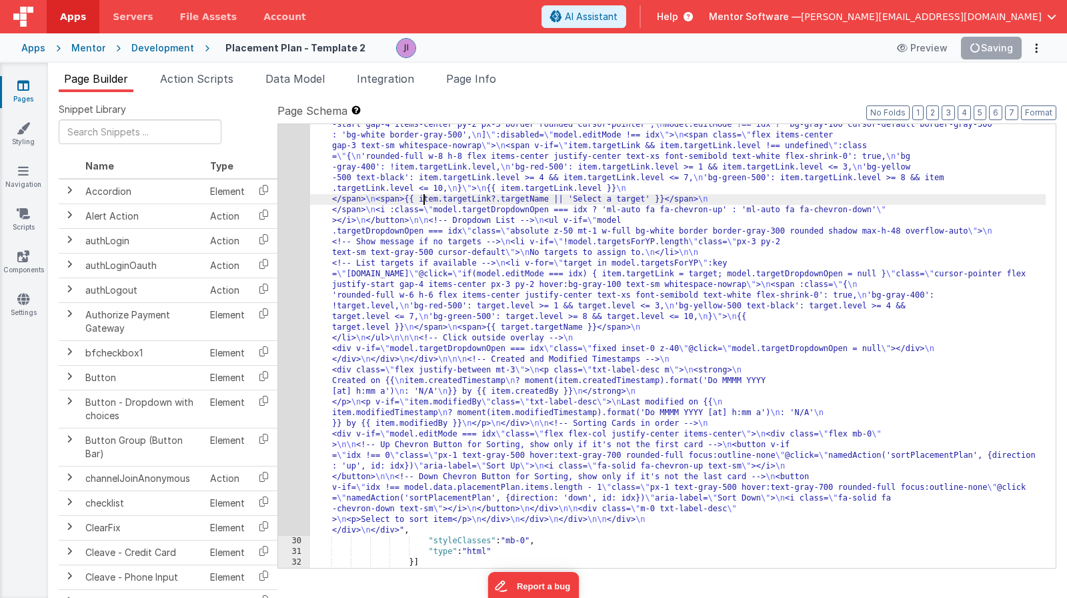
drag, startPoint x: 399, startPoint y: 329, endPoint x: 356, endPoint y: 314, distance: 45.4
click at [399, 329] on div ""html" : "<div class= \" flex flex-col gap-4 \" style= \" height: calc(100dvh -…" at bounding box center [678, 48] width 736 height 1884
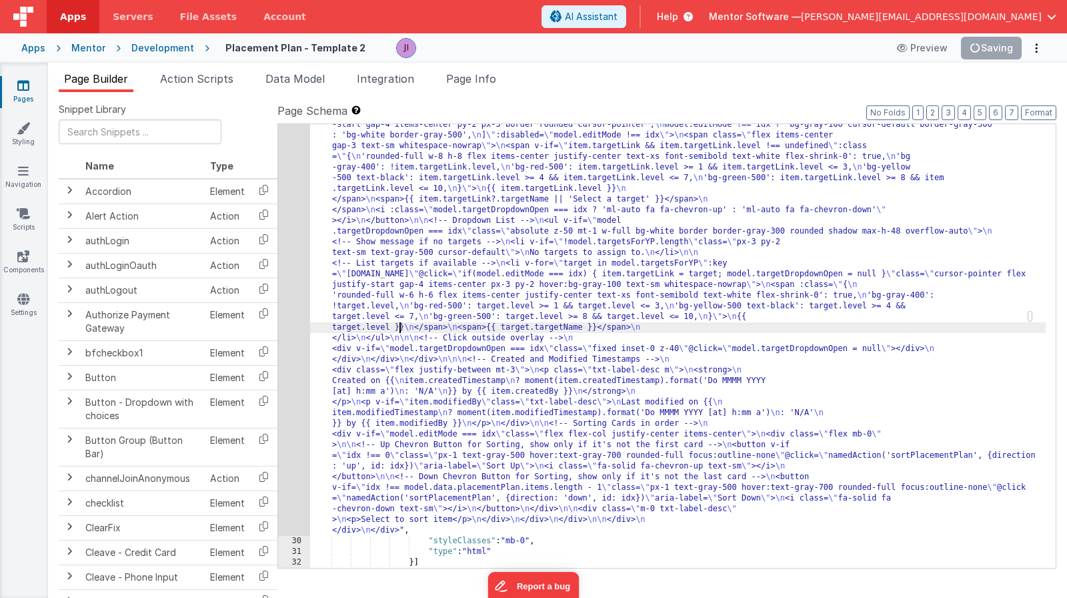
click at [400, 306] on div ""html" : "<div class= \" flex flex-col gap-4 \" style= \" height: calc(100dvh -…" at bounding box center [678, 48] width 736 height 1884
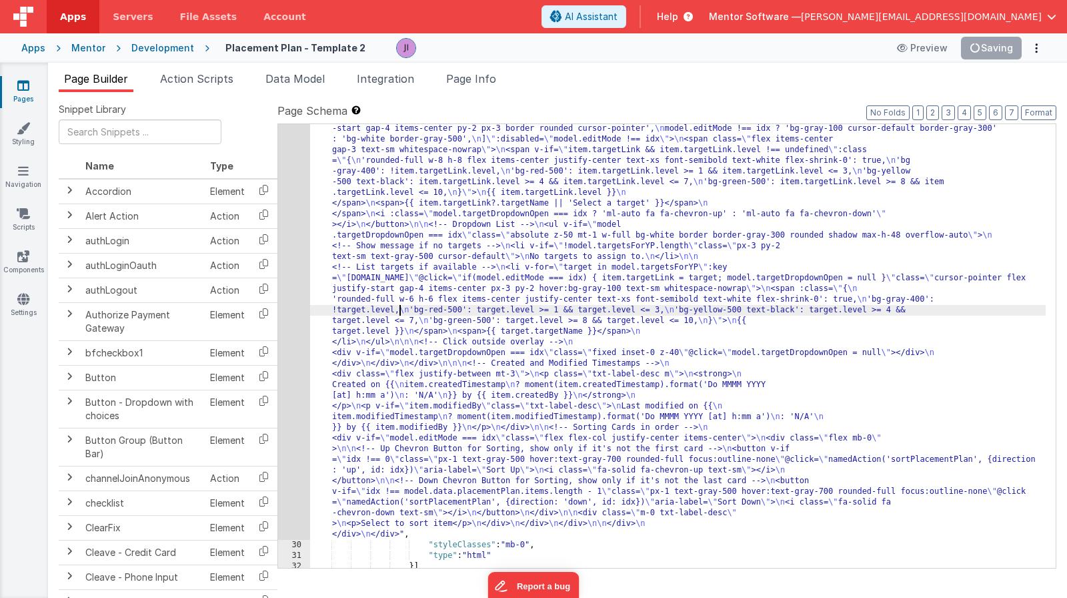
scroll to position [2071, 0]
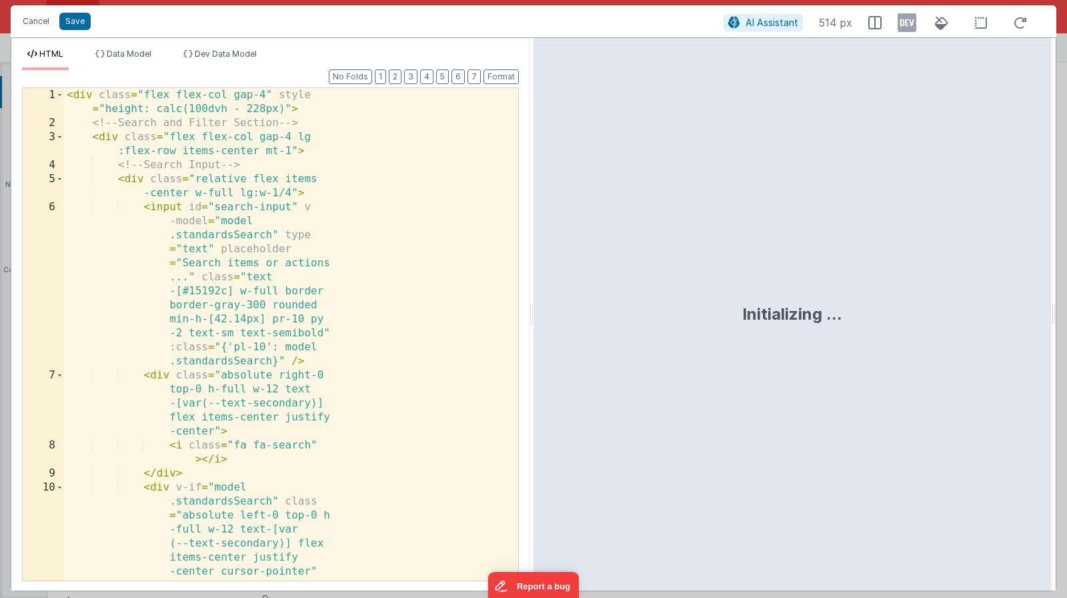
click at [295, 276] on div "< div class = "flex flex-col gap-4" style = "height: calc(100dvh - 228px)" > <!…" at bounding box center [286, 411] width 444 height 646
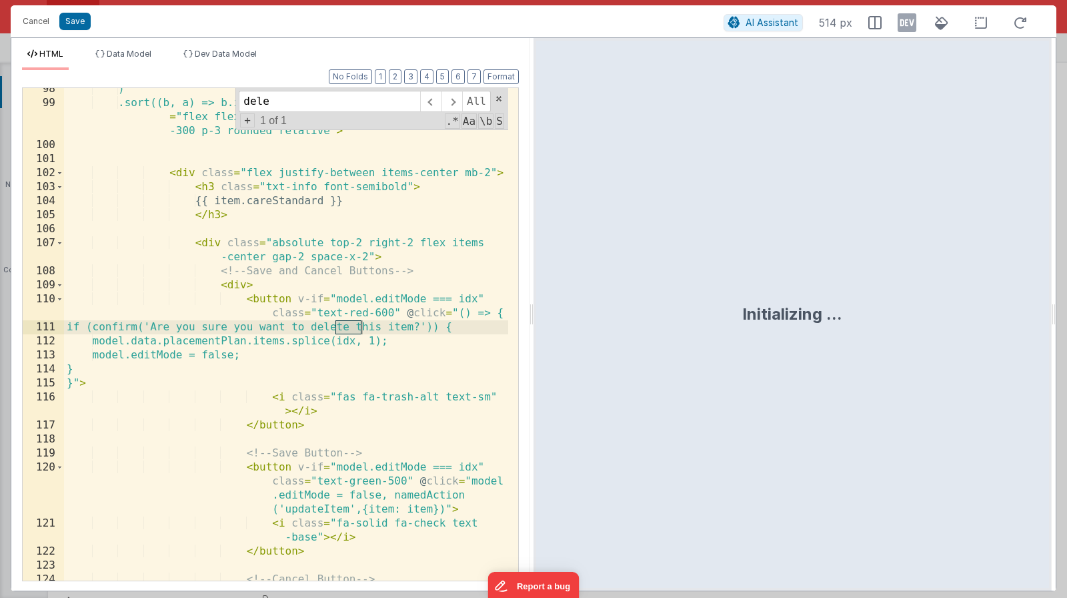
scroll to position [2373, 0]
type input "delet"
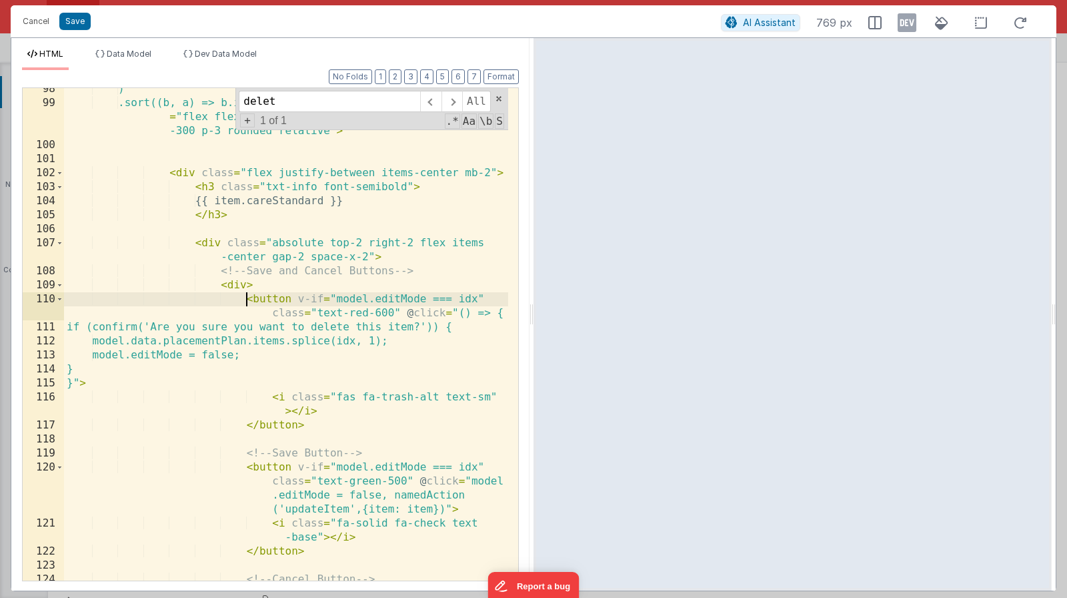
click at [248, 297] on div ") .sort((b, a) => b.index - a.index)" :key = "idx" class = "flex flex-col gap-2…" at bounding box center [286, 356] width 444 height 548
click at [269, 423] on div ") .sort((b, a) => b.index - a.index)" :key = "idx" class = "flex flex-col gap-2…" at bounding box center [286, 356] width 444 height 548
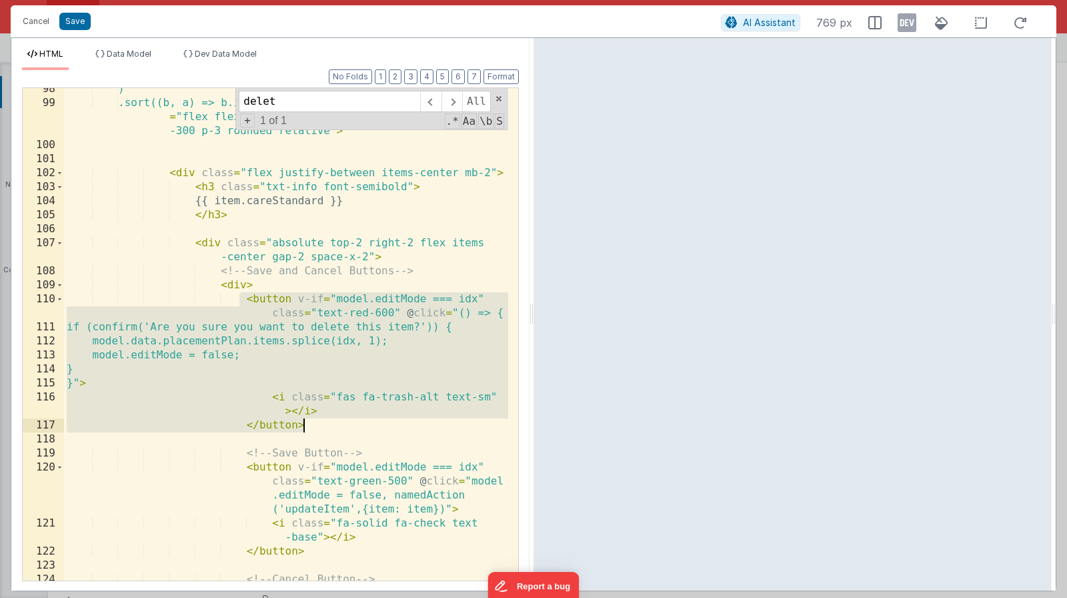
drag, startPoint x: 245, startPoint y: 303, endPoint x: 318, endPoint y: 424, distance: 140.7
click at [318, 424] on div ") .sort((b, a) => b.index - a.index)" :key = "idx" class = "flex flex-col gap-2…" at bounding box center [286, 356] width 444 height 548
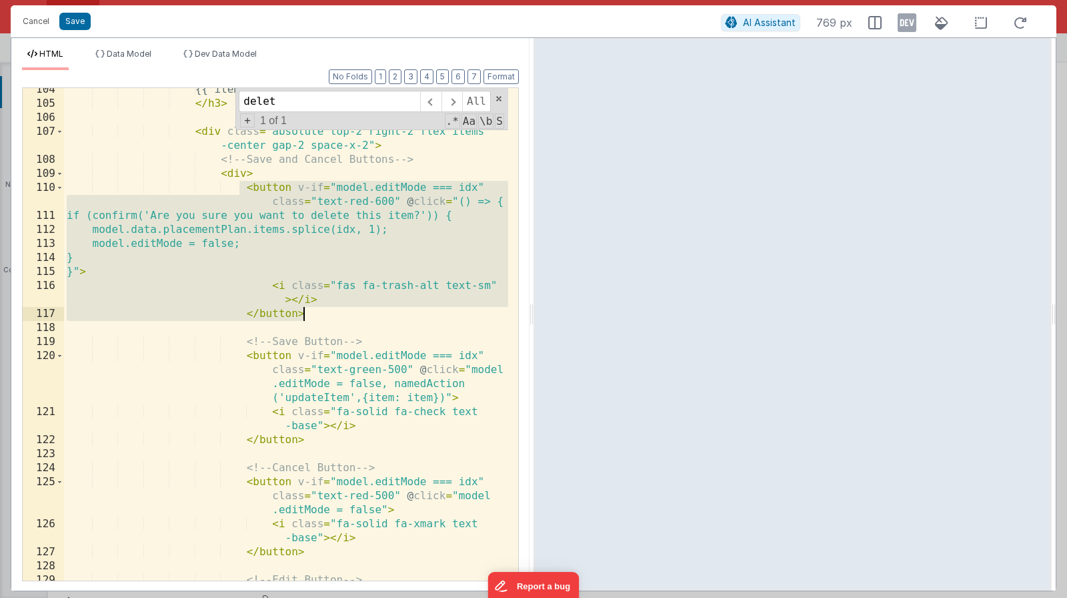
scroll to position [2464, 0]
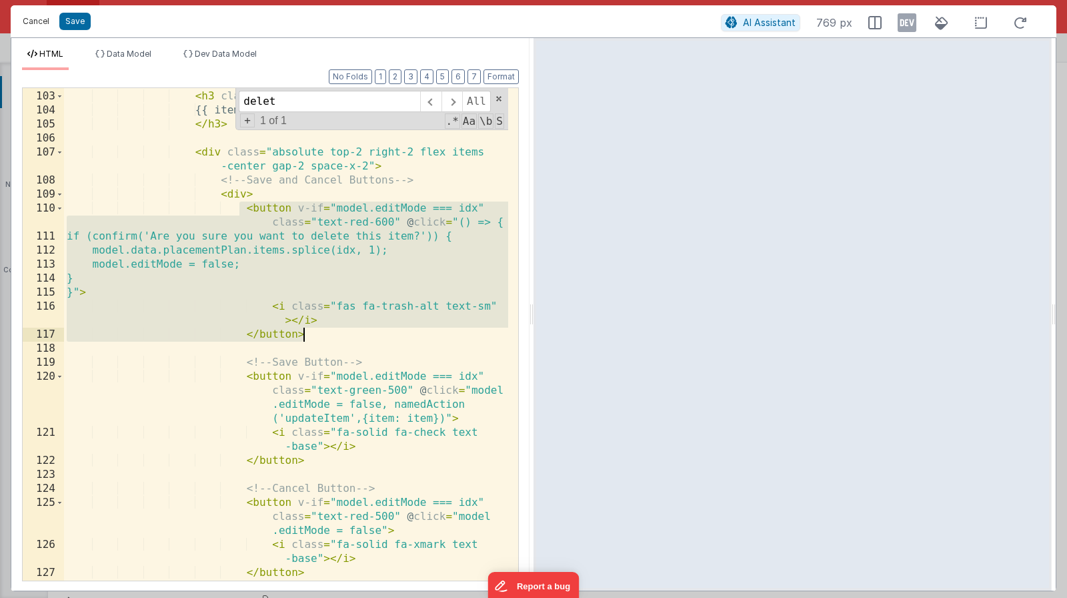
click at [43, 25] on button "Cancel" at bounding box center [36, 21] width 40 height 19
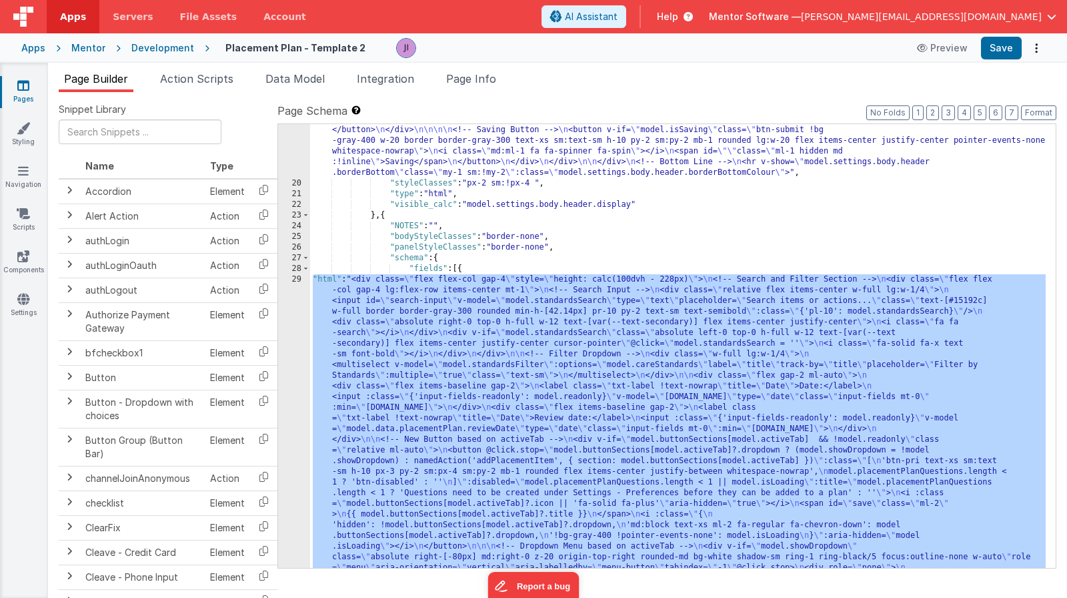
scroll to position [665, 0]
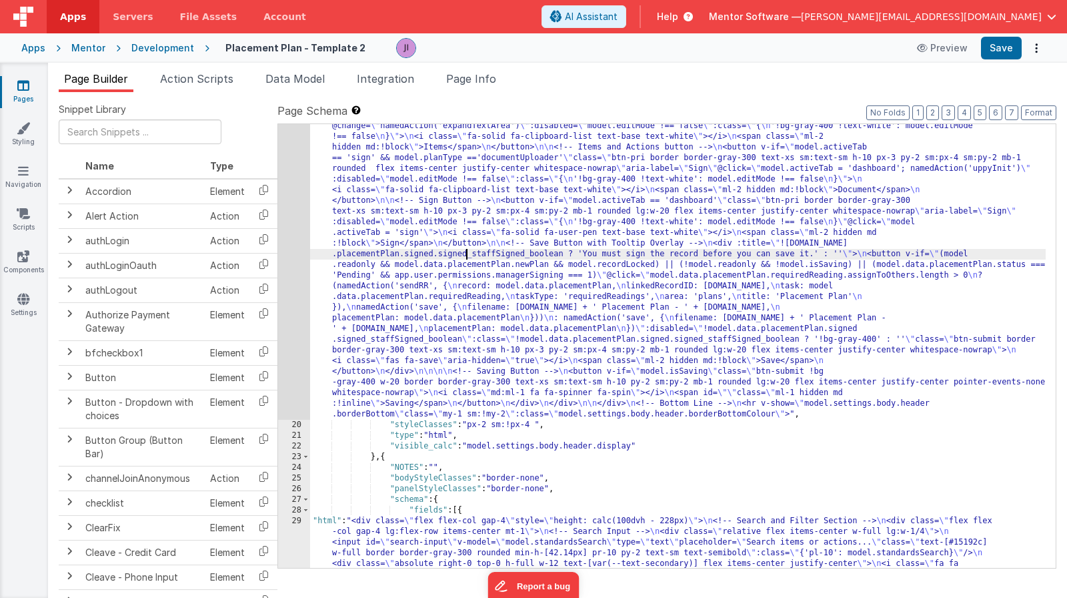
click at [298, 257] on div "19" at bounding box center [294, 126] width 32 height 587
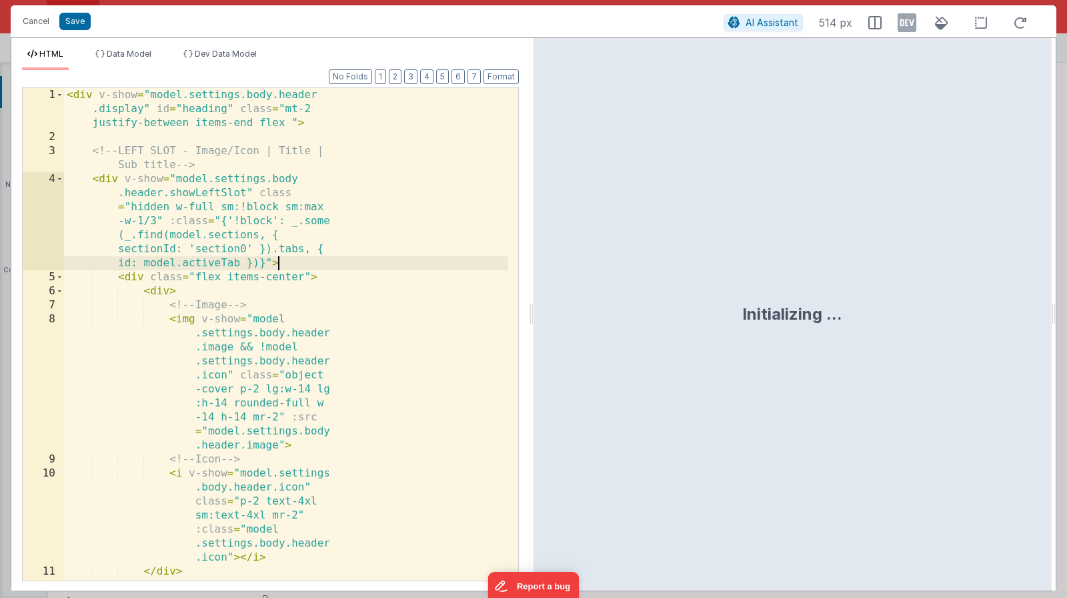
drag, startPoint x: 302, startPoint y: 257, endPoint x: 311, endPoint y: 250, distance: 11.5
click at [302, 257] on div "< div v-show = "model.settings.body.header .display" id = "heading" class = "mt…" at bounding box center [286, 369] width 444 height 562
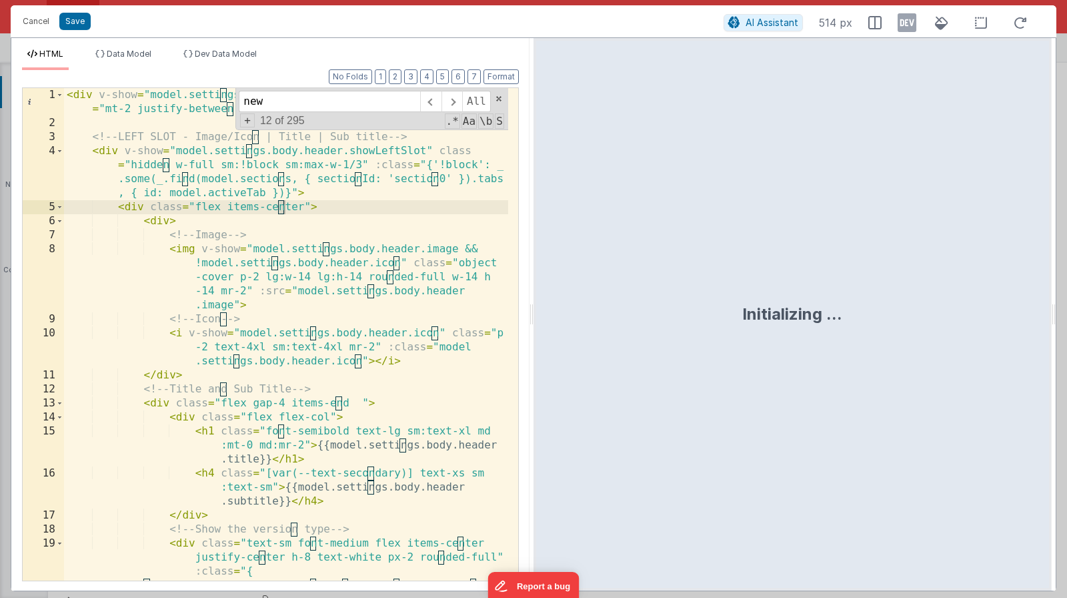
scroll to position [874, 0]
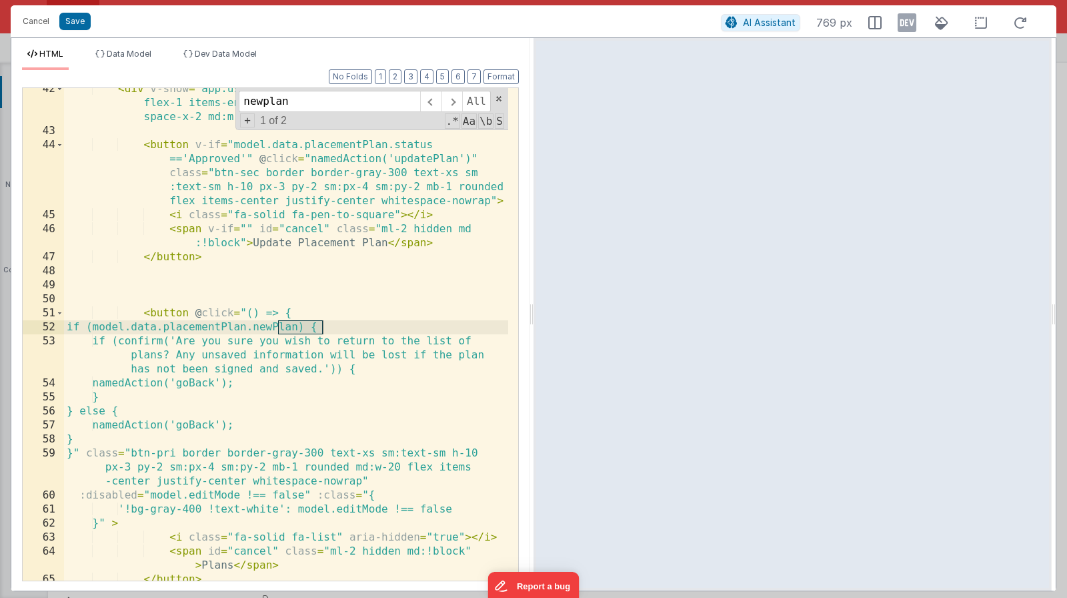
type input "newplan"
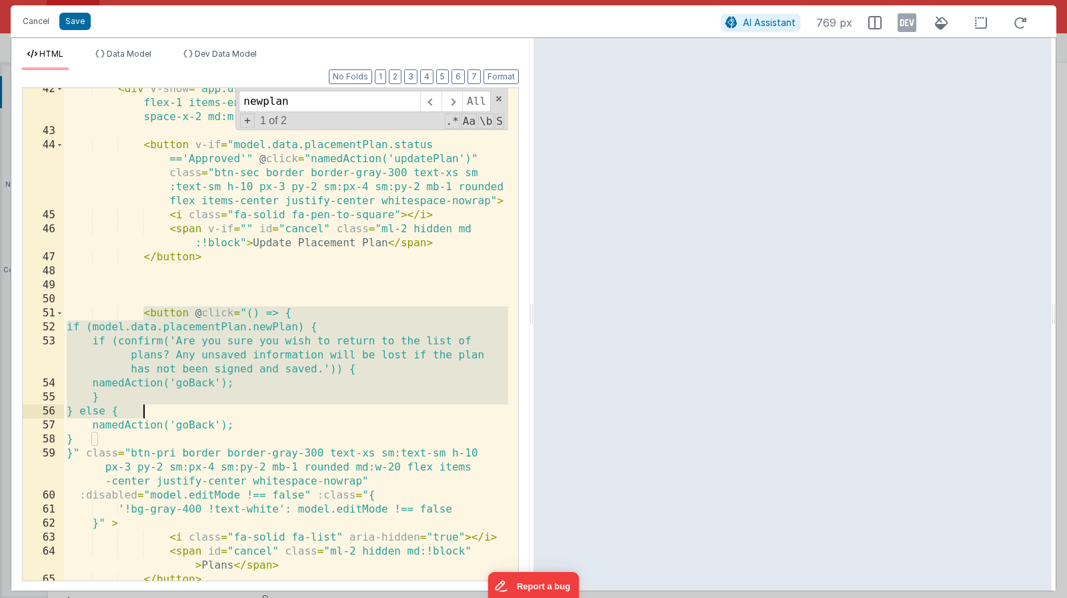
drag, startPoint x: 143, startPoint y: 307, endPoint x: 215, endPoint y: 416, distance: 129.9
click at [215, 416] on div "< div v-show = "app.user.userType!='inspector'" class = "flex flex-1 items-end …" at bounding box center [286, 356] width 444 height 548
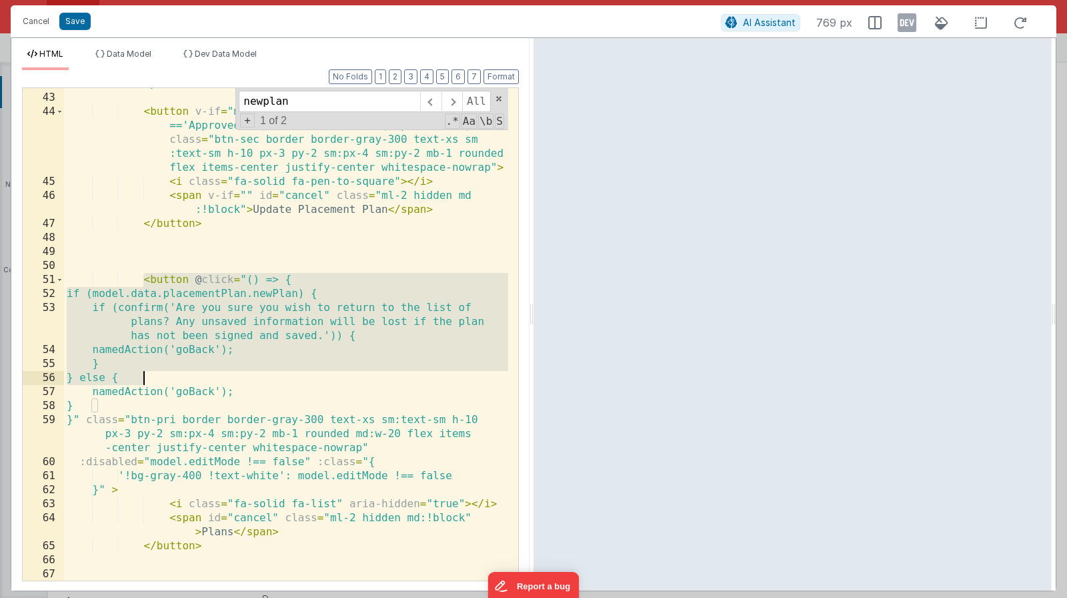
scroll to position [912, 0]
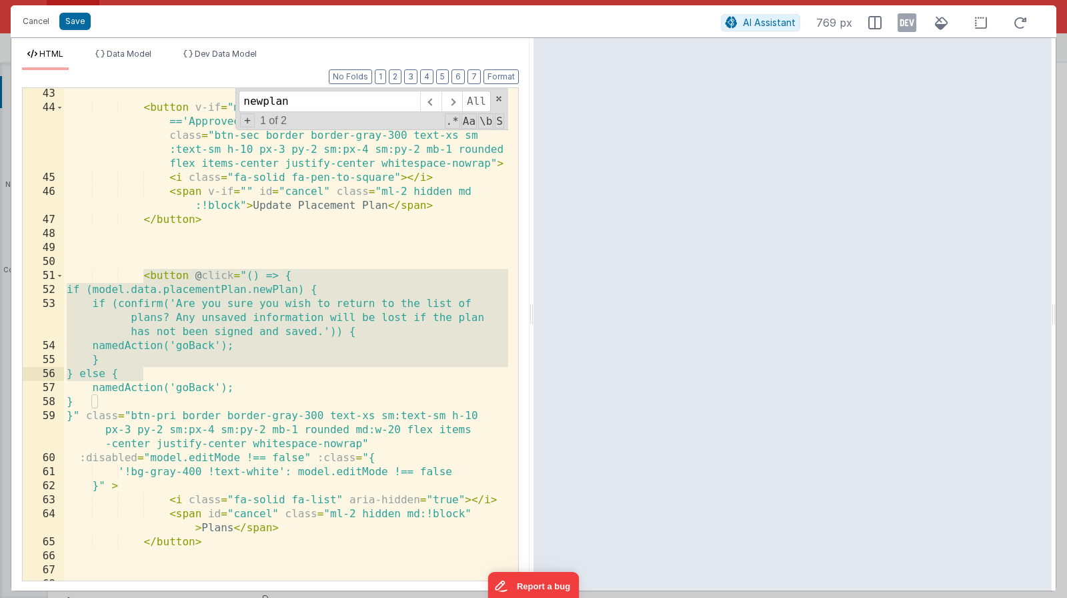
click at [129, 392] on div "< button v-if = "model.data.placementPlan.status =='Approved'" @ click = "named…" at bounding box center [286, 347] width 444 height 520
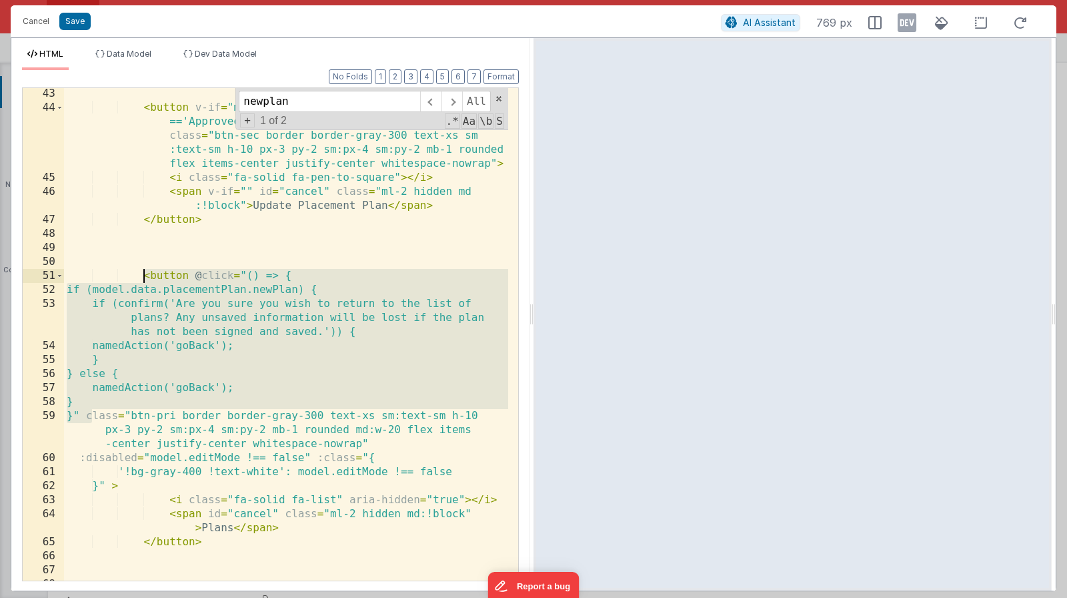
drag, startPoint x: 95, startPoint y: 418, endPoint x: 141, endPoint y: 277, distance: 147.4
click at [141, 277] on div "< button v-if = "model.data.placementPlan.status =='Approved'" @ click = "named…" at bounding box center [286, 347] width 444 height 520
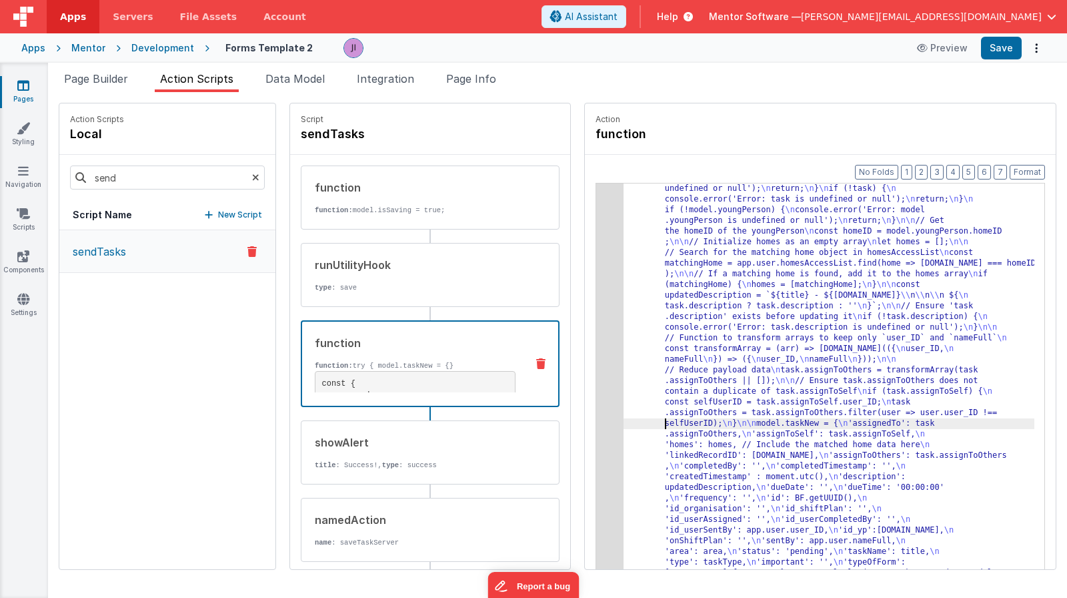
scroll to position [64, 0]
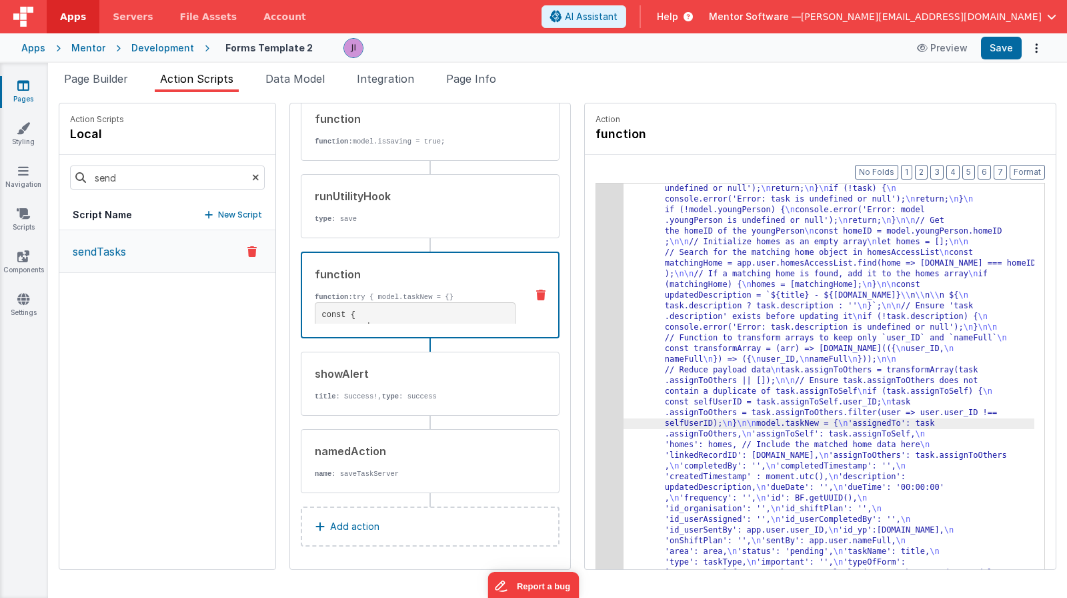
click at [27, 101] on link "Pages" at bounding box center [23, 92] width 48 height 27
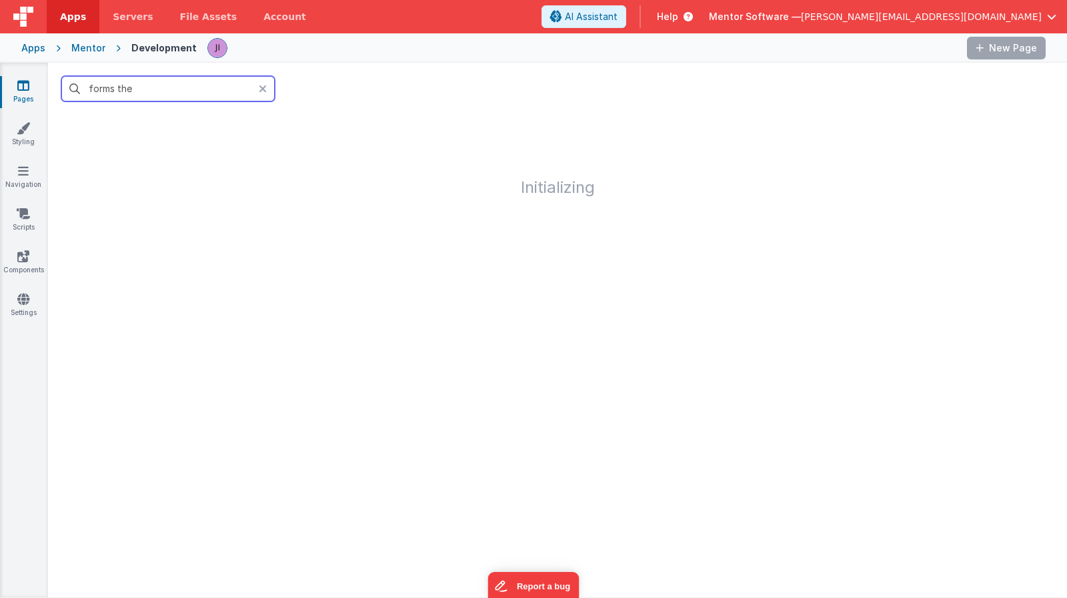
click at [143, 101] on input "forms the" at bounding box center [167, 88] width 213 height 25
drag, startPoint x: 143, startPoint y: 101, endPoint x: 161, endPoint y: 94, distance: 19.8
click at [143, 101] on input "forms the" at bounding box center [167, 88] width 213 height 25
type input "u"
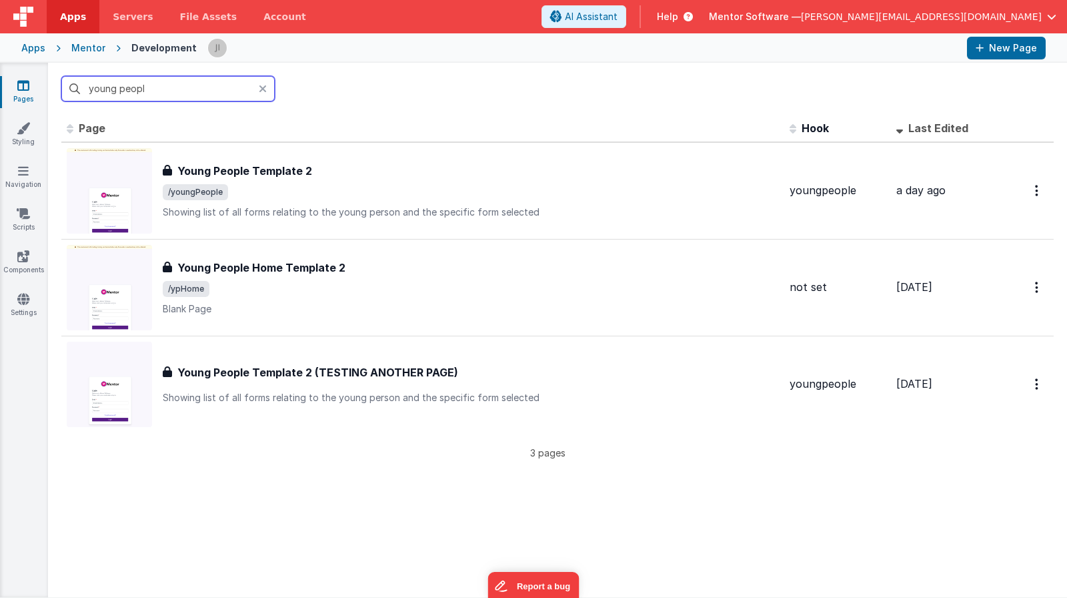
type input "young people"
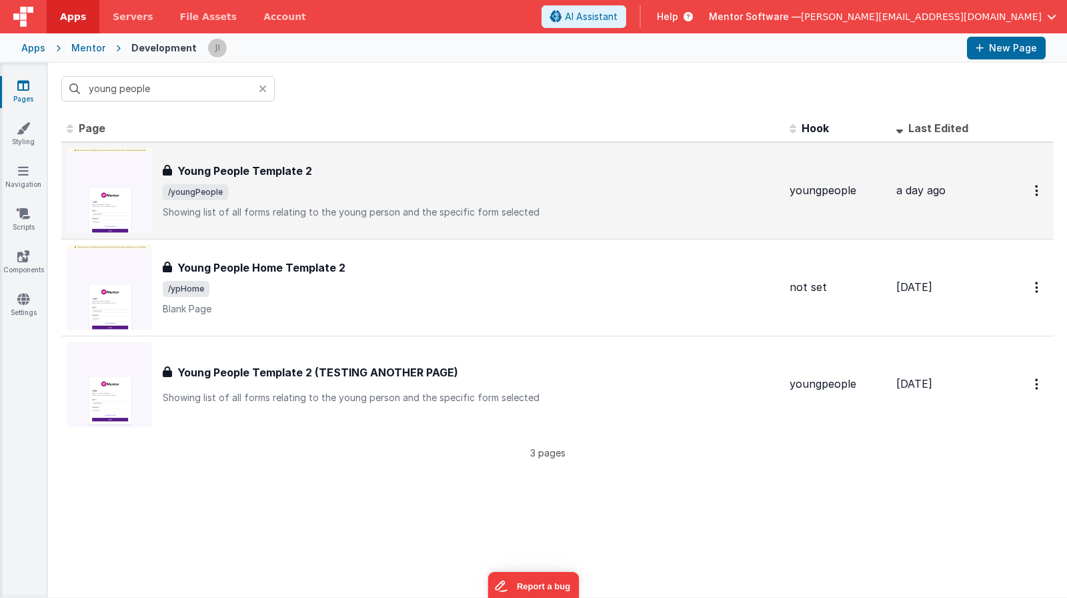
click at [358, 179] on div "Young People Template 2 Young People Template 2 /youngPeople Showing list of al…" at bounding box center [471, 191] width 616 height 56
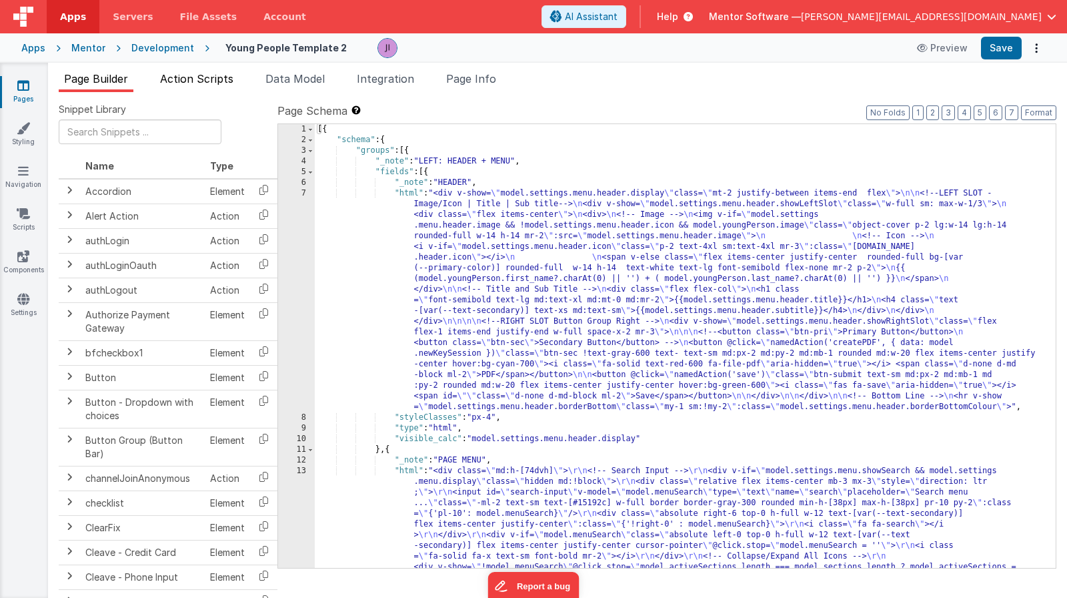
click at [197, 85] on span "Action Scripts" at bounding box center [196, 78] width 73 height 13
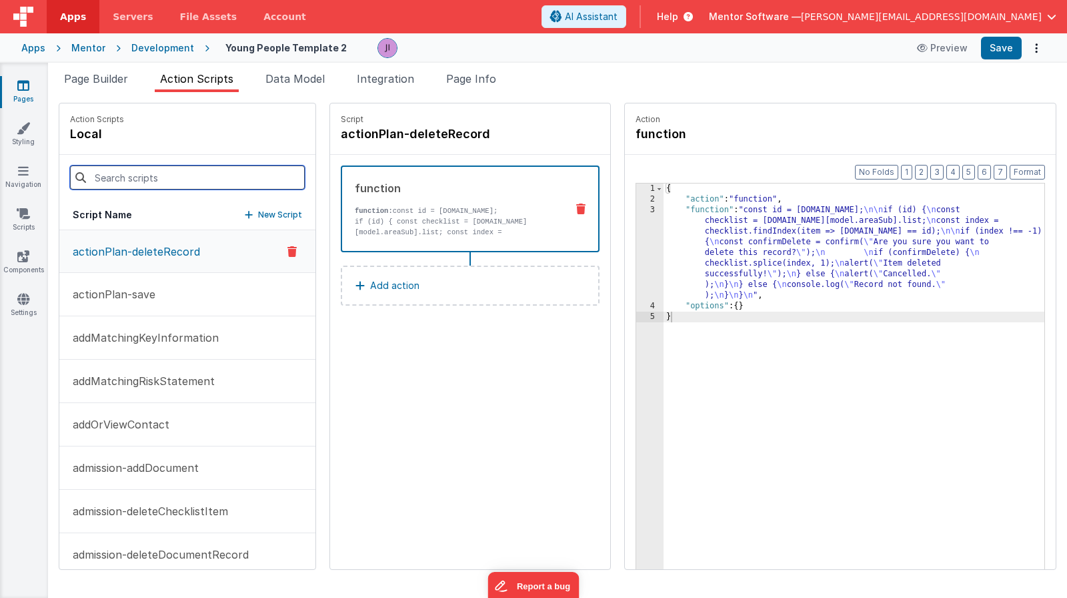
click at [175, 180] on input at bounding box center [187, 177] width 235 height 24
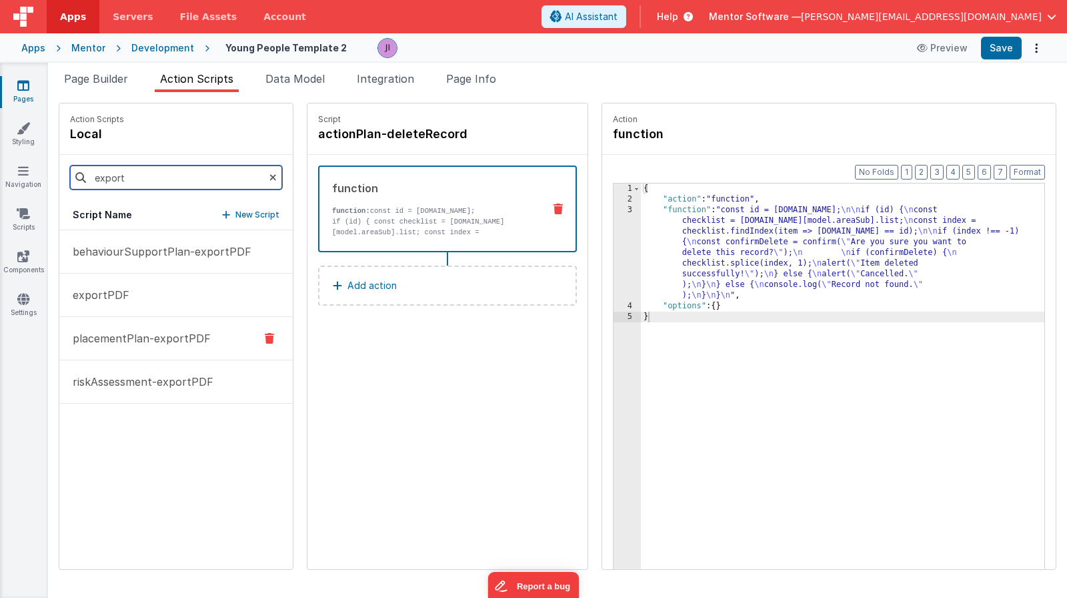
type input "export"
click at [120, 326] on button "placementPlan-exportPDF" at bounding box center [175, 338] width 233 height 43
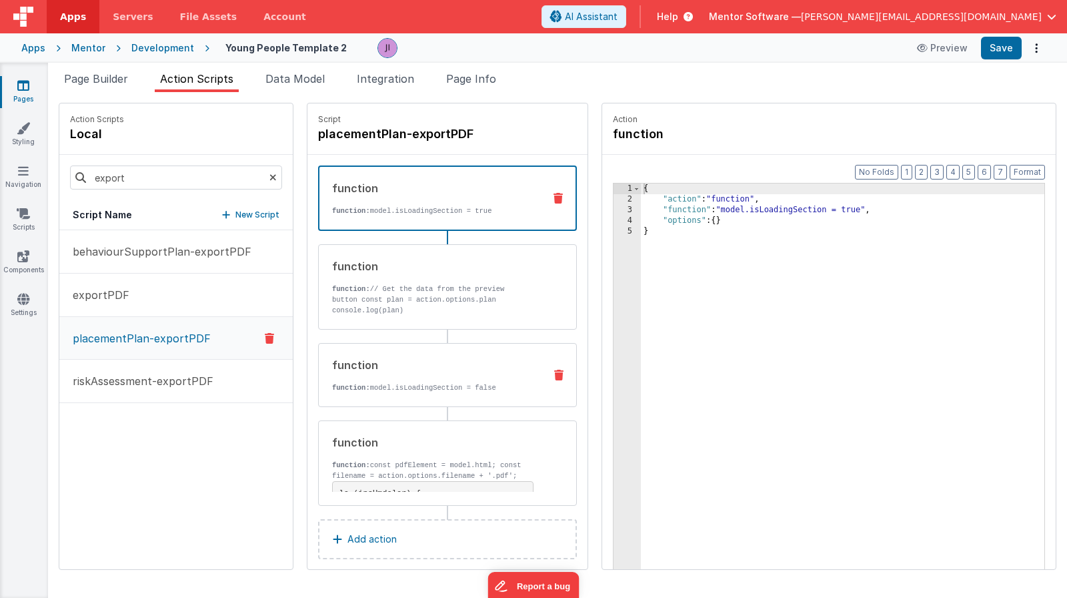
scroll to position [14, 0]
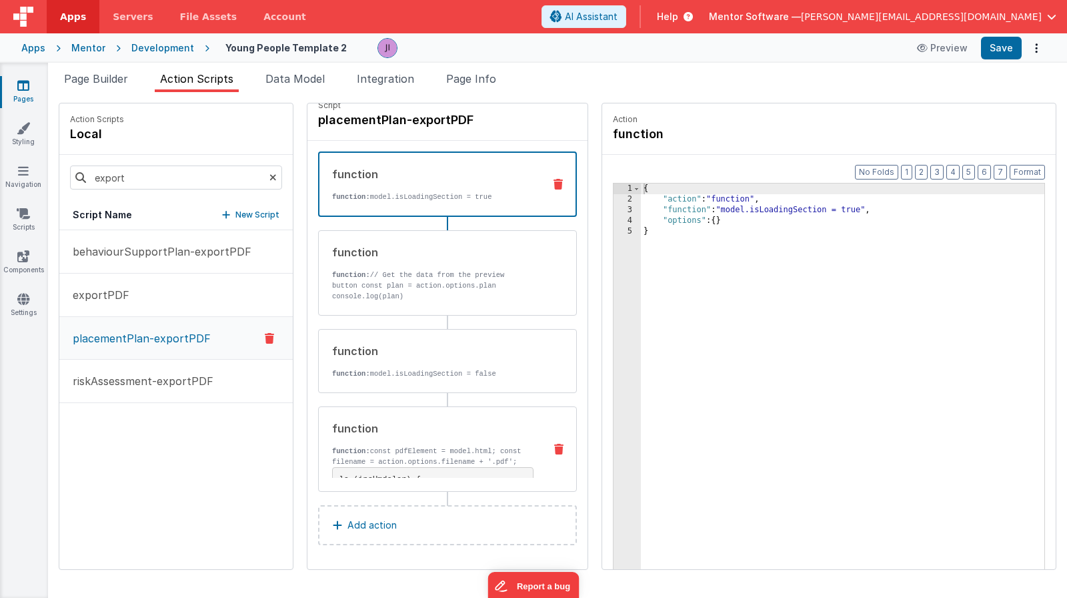
click at [432, 467] on p "function: const pdfElement = model.html; const filename = action.options.filena…" at bounding box center [432, 456] width 201 height 21
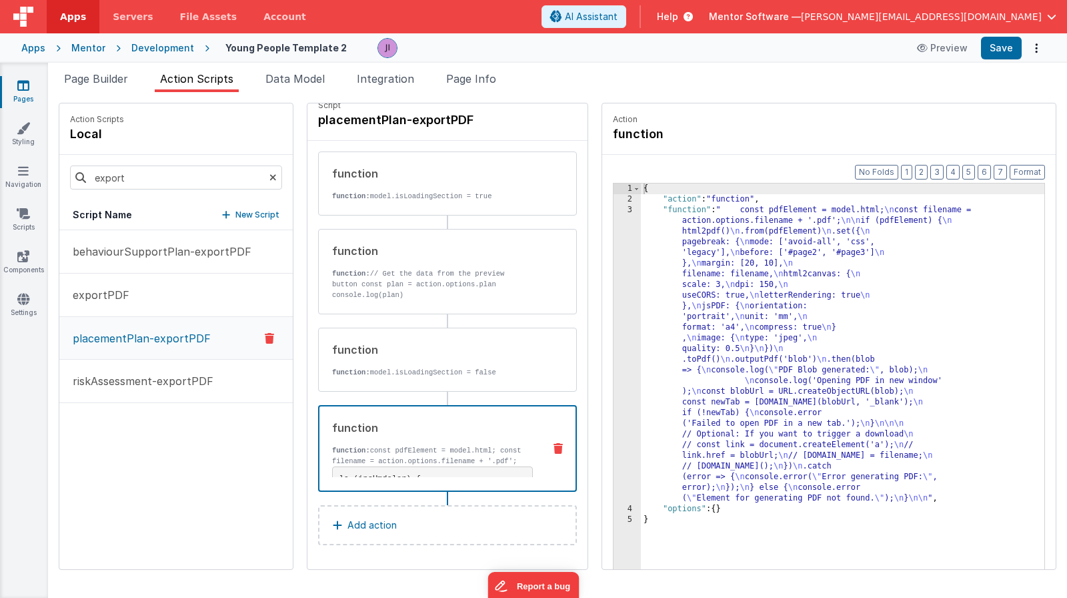
click at [708, 307] on div "{ "action" : "function" , "function" : " const pdfElement = model.html; \n cons…" at bounding box center [843, 407] width 404 height 448
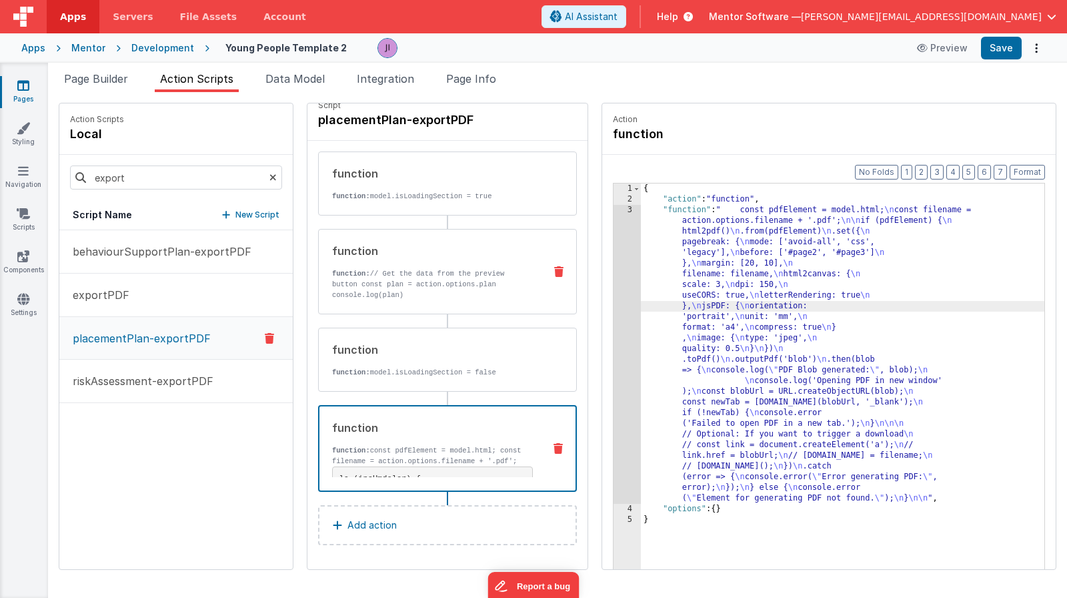
drag, startPoint x: 468, startPoint y: 244, endPoint x: 466, endPoint y: 255, distance: 10.9
click at [468, 244] on div "function" at bounding box center [432, 251] width 201 height 16
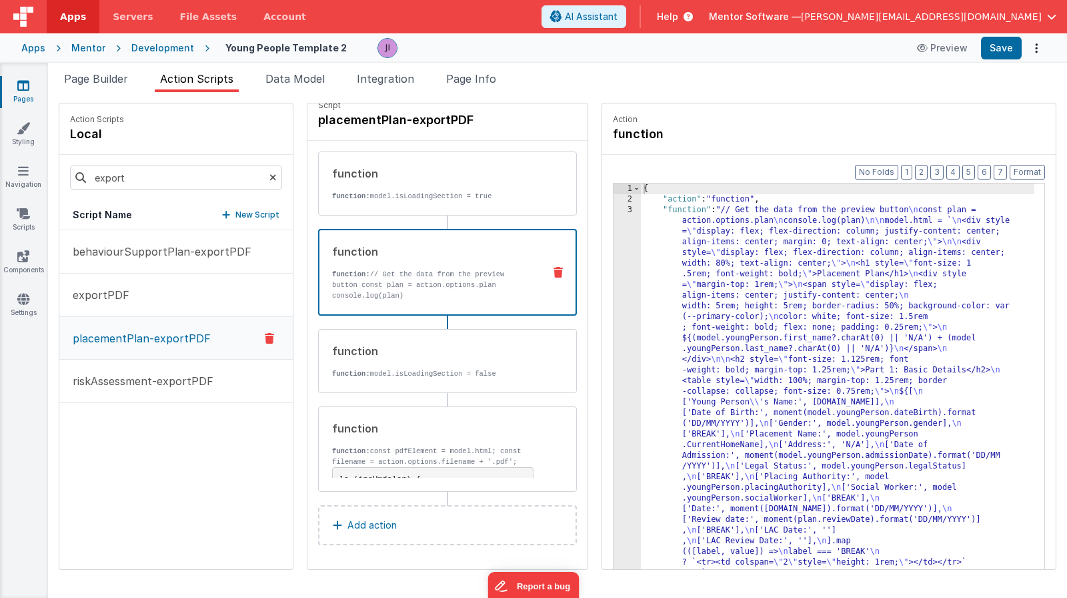
click at [602, 319] on div "Format 7 6 5 4 3 2 1 No Folds 1 2 3 { "action" : "function" , "function" : "// …" at bounding box center [829, 388] width 454 height 466
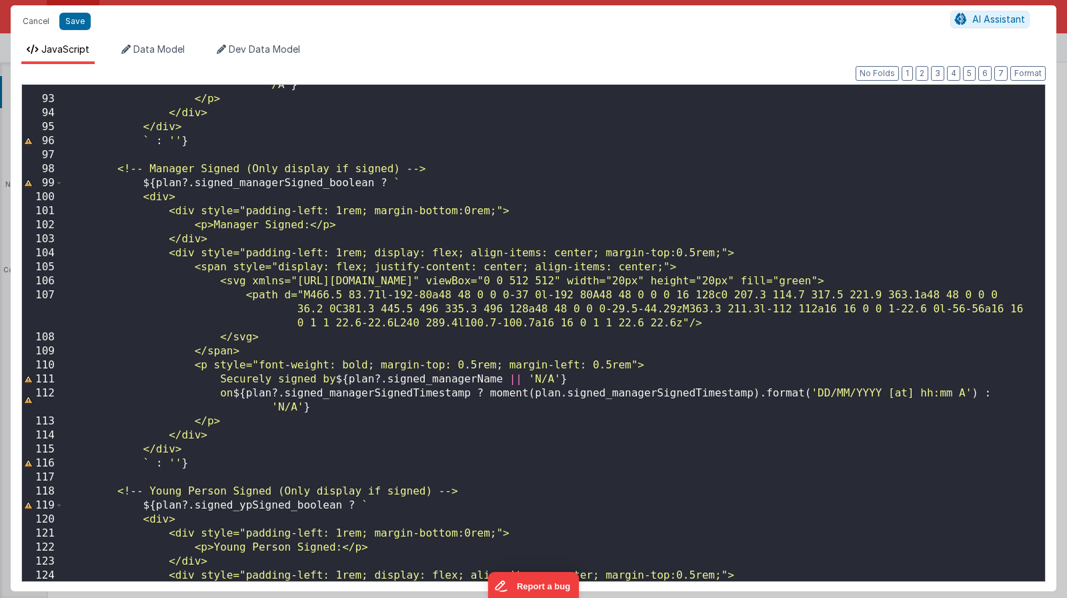
scroll to position [1351, 0]
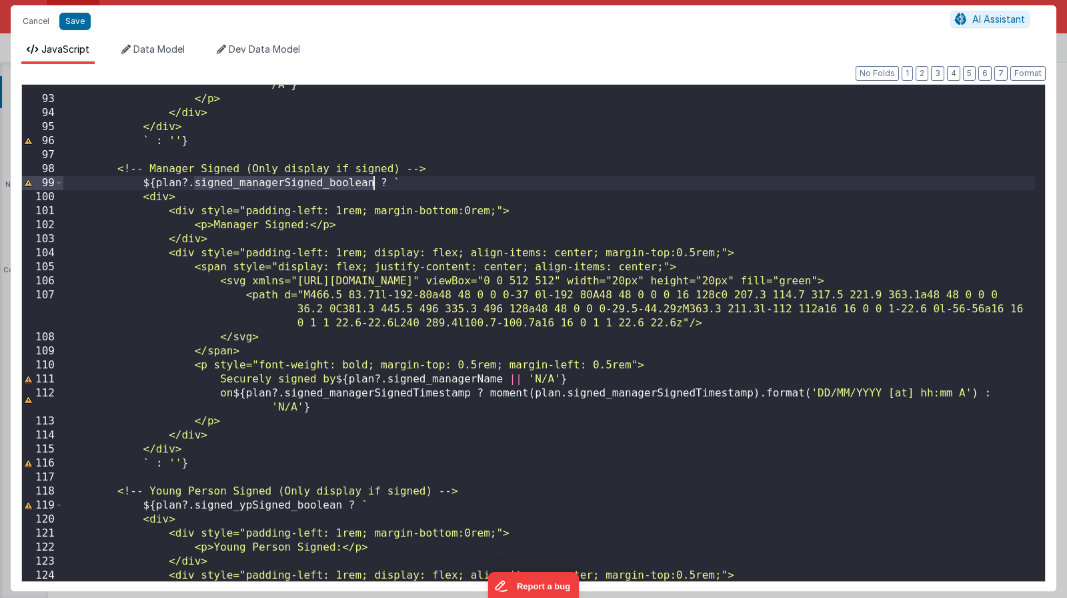
drag, startPoint x: 195, startPoint y: 182, endPoint x: 375, endPoint y: 187, distance: 179.5
click at [375, 187] on div "on ${ plan ?. signed_staffSignedTimestamp ? moment ( plan . signed_staffSignedT…" at bounding box center [549, 333] width 972 height 538
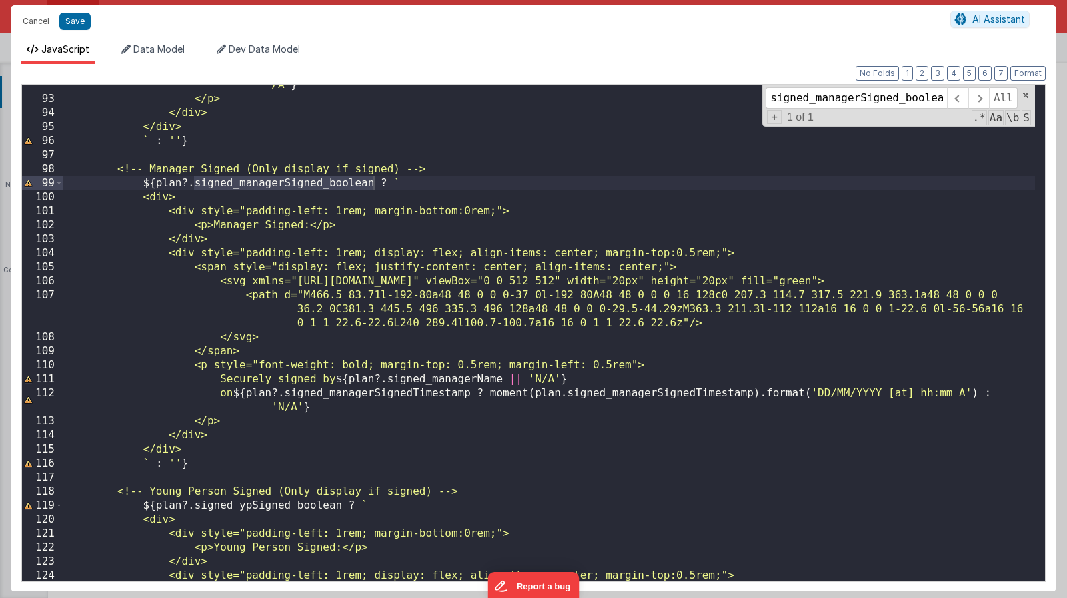
click at [496, 149] on div "on ${ plan ?. signed_staffSignedTimestamp ? moment ( plan . signed_staffSignedT…" at bounding box center [549, 333] width 972 height 538
drag, startPoint x: 194, startPoint y: 181, endPoint x: 238, endPoint y: 184, distance: 44.1
click at [238, 184] on div "on ${ plan ?. signed_staffSignedTimestamp ? moment ( plan . signed_staffSignedT…" at bounding box center [549, 333] width 972 height 538
type input "signed_"
click at [956, 97] on span at bounding box center [957, 97] width 21 height 21
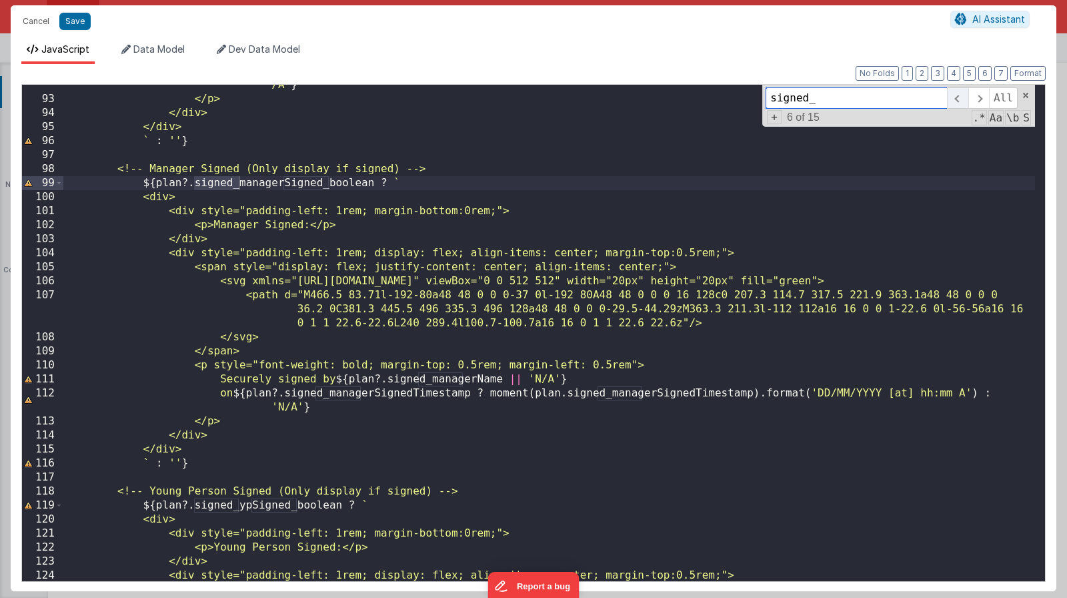
scroll to position [1083, 0]
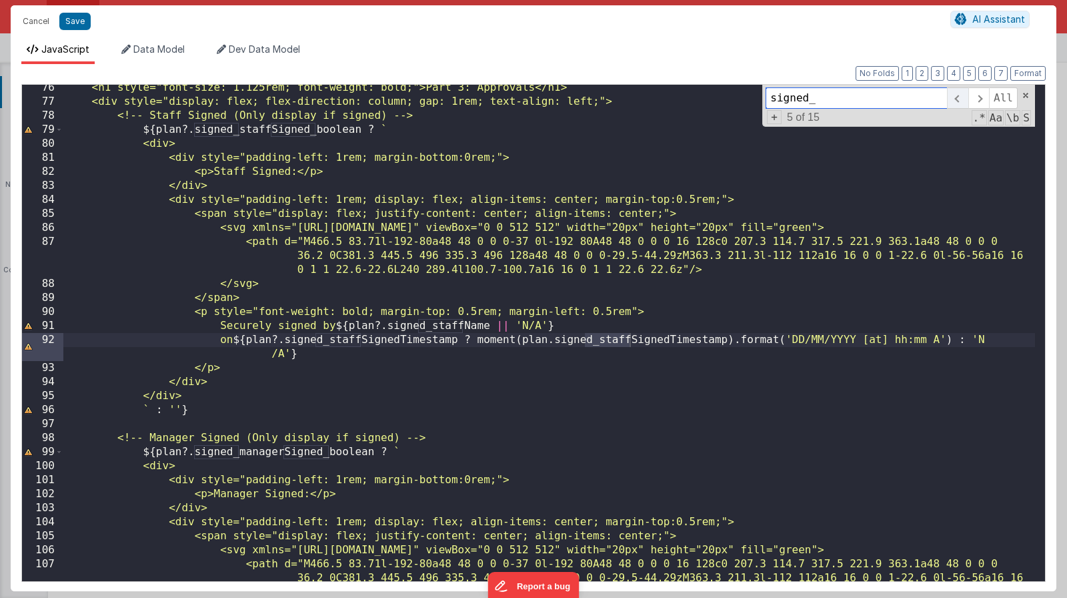
click at [956, 97] on span at bounding box center [957, 97] width 21 height 21
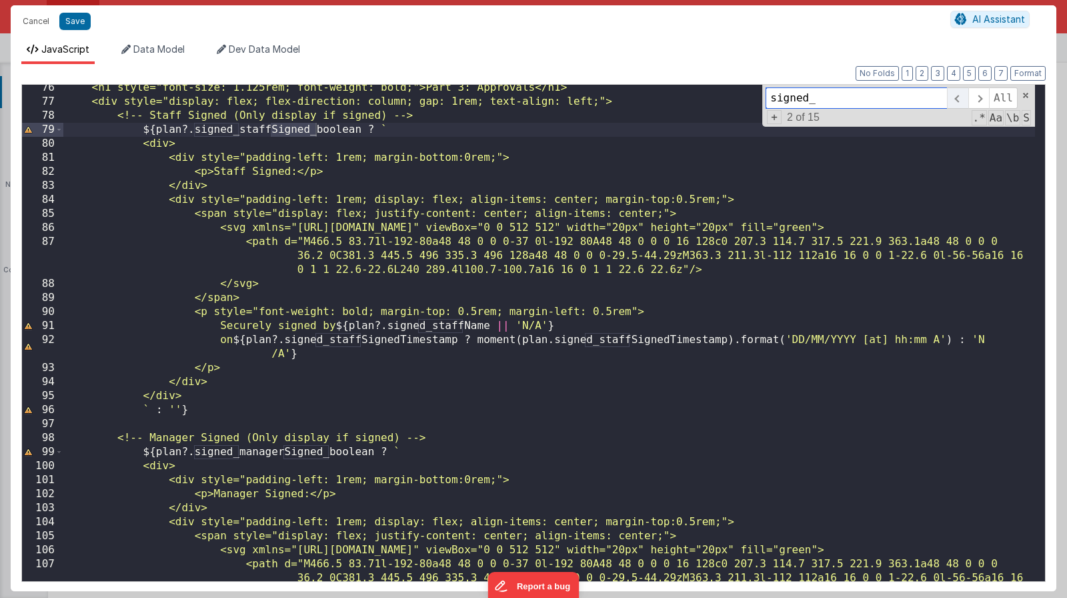
click at [956, 97] on span at bounding box center [957, 97] width 21 height 21
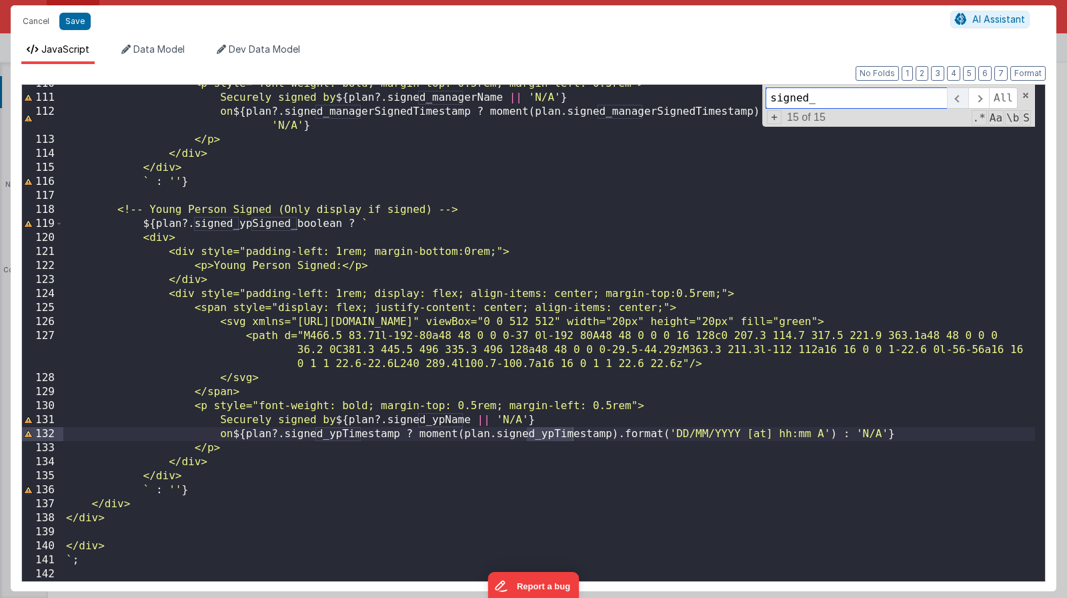
scroll to position [1633, 0]
click at [956, 97] on span at bounding box center [957, 97] width 21 height 21
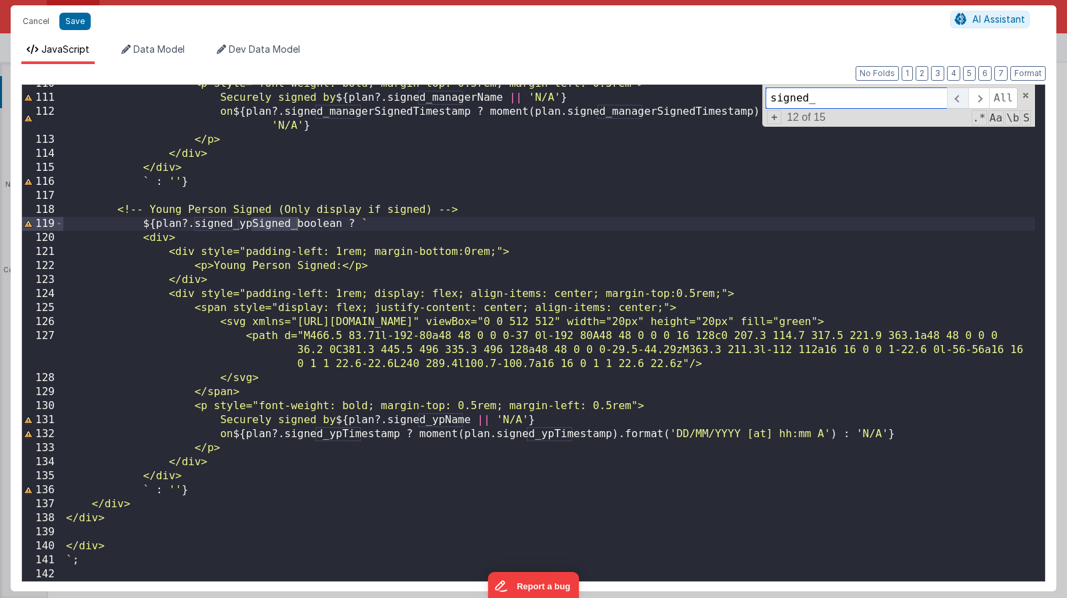
click at [956, 97] on span at bounding box center [957, 97] width 21 height 21
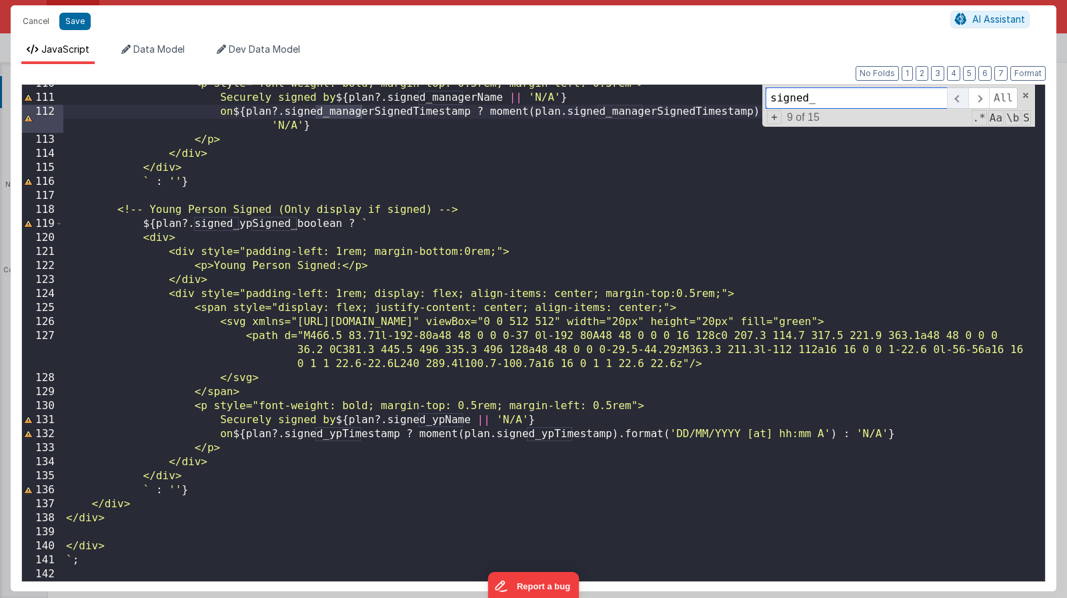
click at [956, 97] on span at bounding box center [957, 97] width 21 height 21
click at [972, 97] on span at bounding box center [978, 97] width 21 height 21
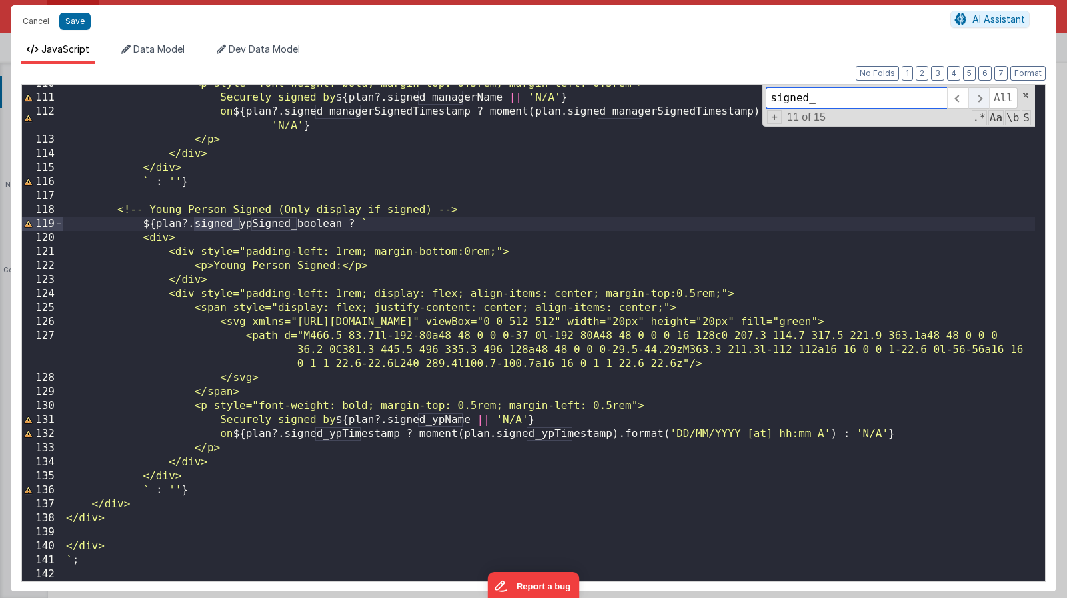
click at [972, 97] on span at bounding box center [978, 97] width 21 height 21
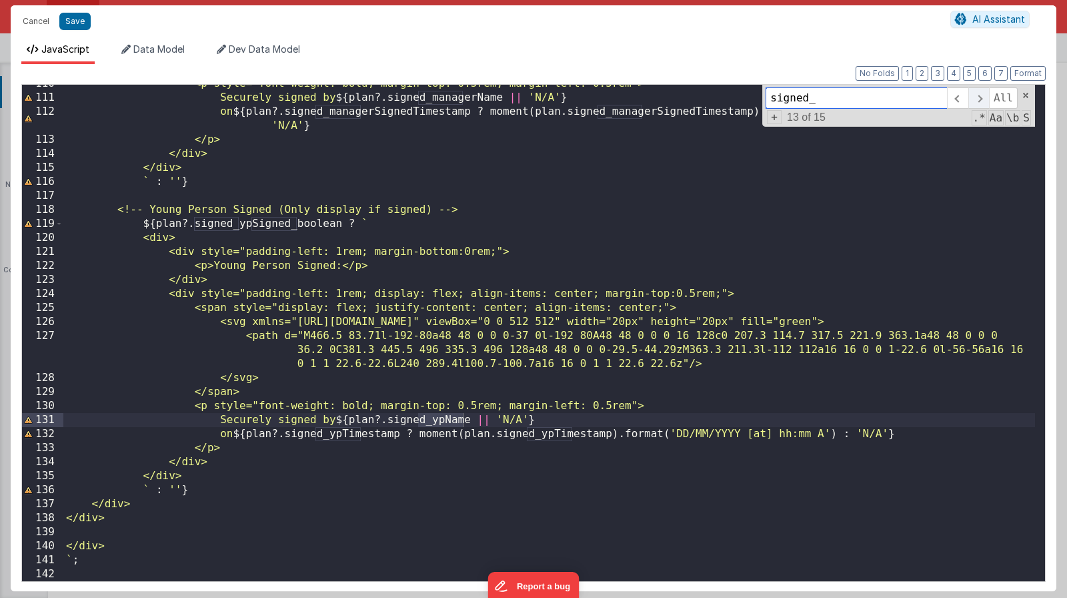
click at [972, 97] on span at bounding box center [978, 97] width 21 height 21
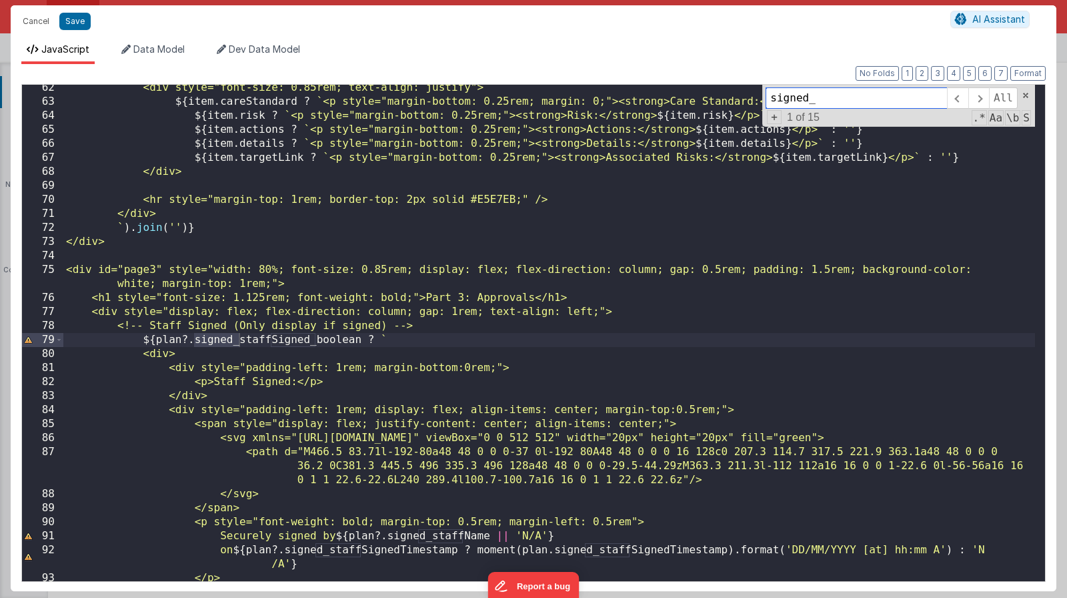
click at [771, 117] on span "+" at bounding box center [774, 117] width 15 height 14
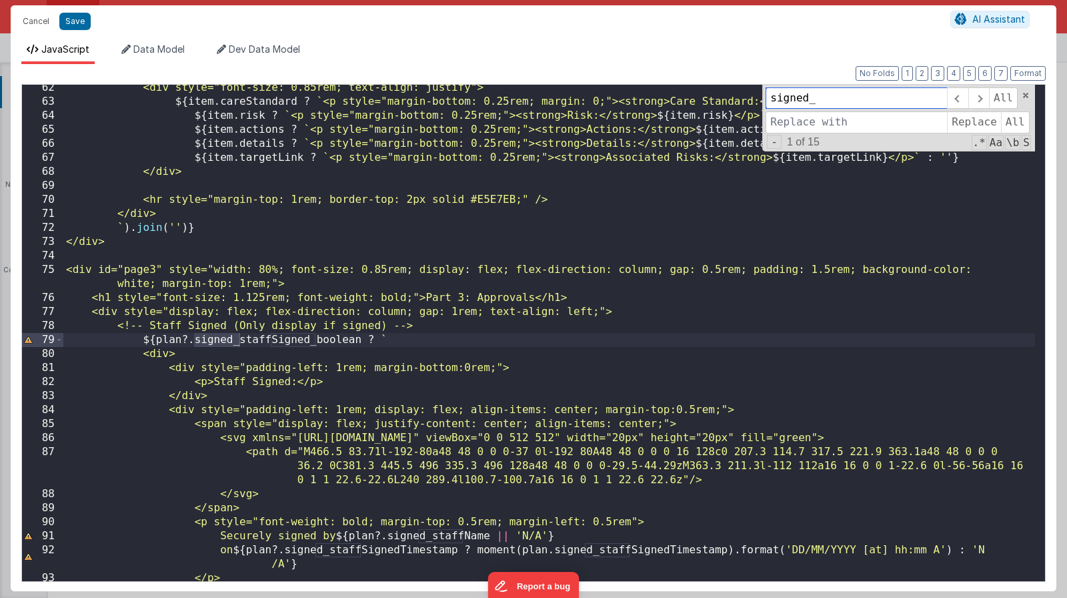
drag, startPoint x: 802, startPoint y: 95, endPoint x: 748, endPoint y: 86, distance: 54.8
click at [748, 86] on div "<div style="font-size: 0.85rem; text-align: justify"> ${ item . careStandard ? …" at bounding box center [549, 333] width 972 height 496
click at [792, 113] on input at bounding box center [856, 121] width 181 height 21
paste input "signed_"
click at [770, 124] on input "signed_" at bounding box center [856, 121] width 181 height 21
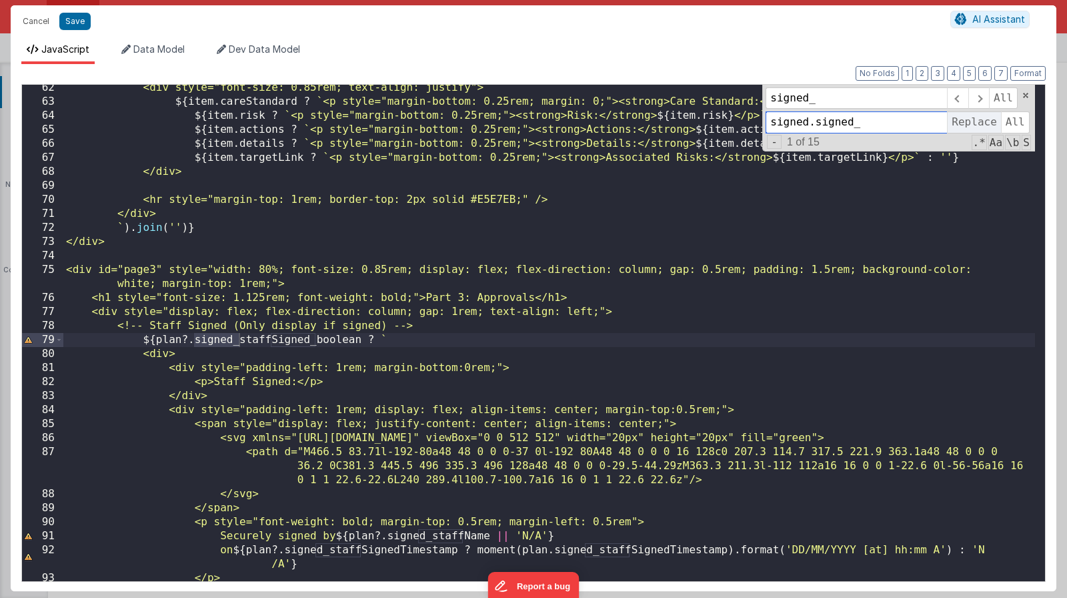
click at [962, 127] on span "Replace" at bounding box center [973, 121] width 53 height 21
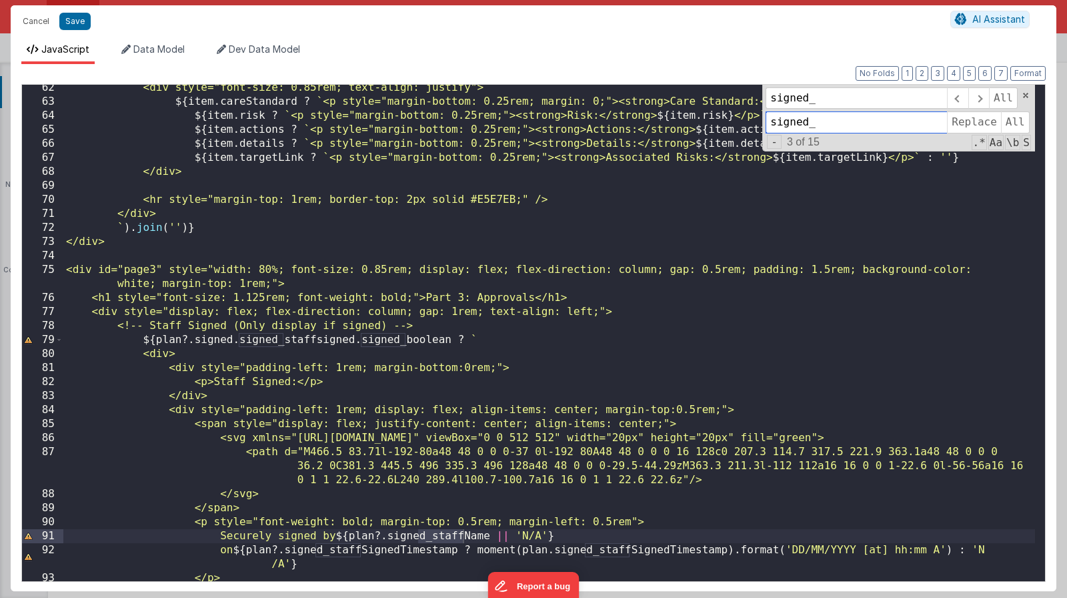
type input "signed_"
click at [447, 392] on div "<div style="font-size: 0.85rem; text-align: justify"> ${ item . careStandard ? …" at bounding box center [549, 343] width 972 height 524
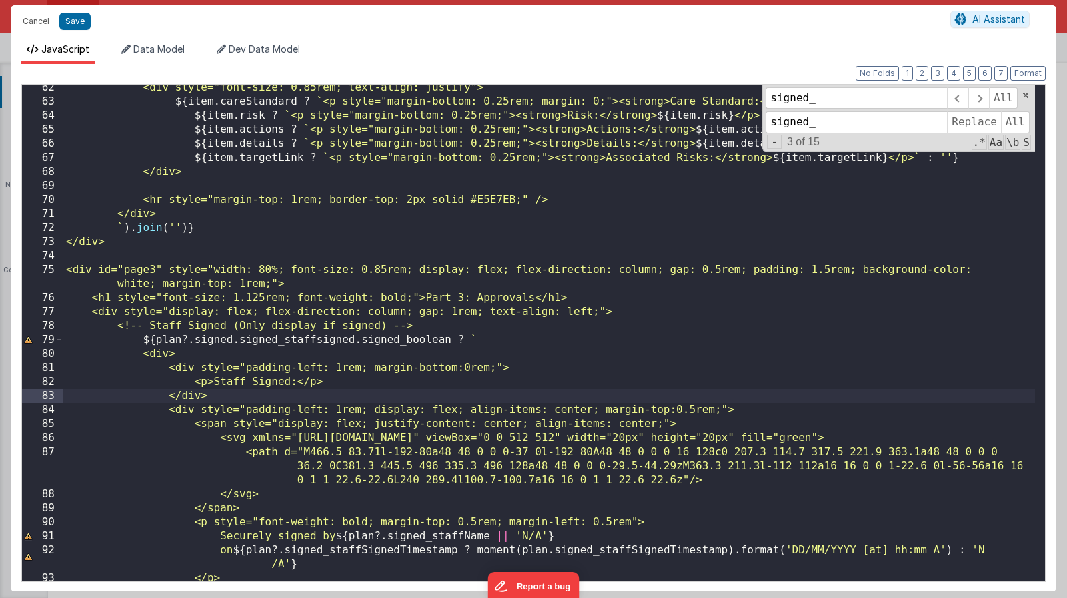
click at [315, 372] on div "<div style="font-size: 0.85rem; text-align: justify"> ${ item . careStandard ? …" at bounding box center [549, 343] width 972 height 524
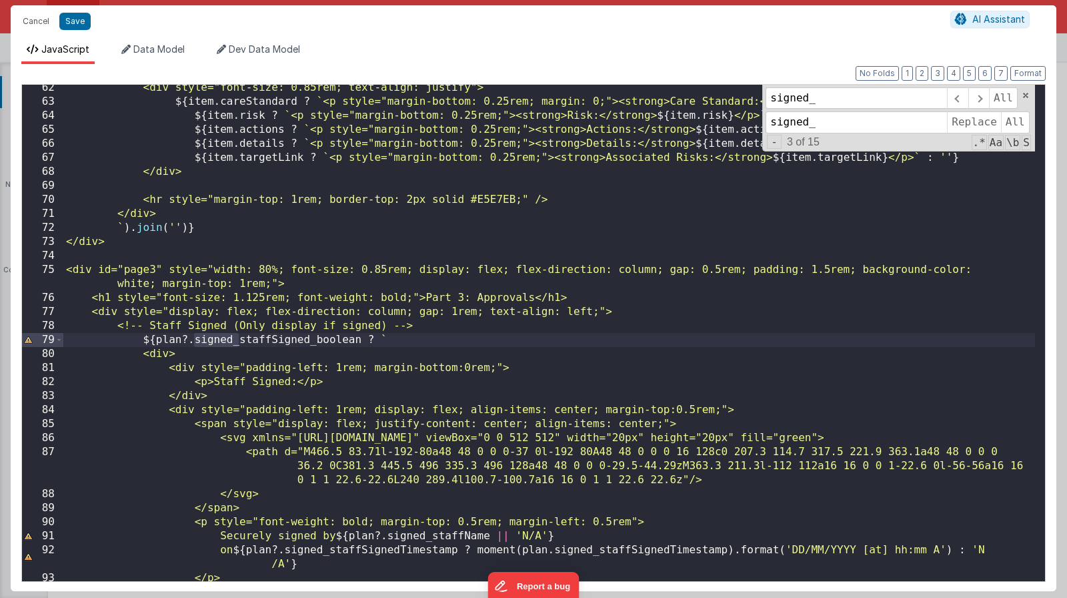
click at [197, 349] on div "<div style="font-size: 0.85rem; text-align: justify"> ${ item . careStandard ? …" at bounding box center [549, 343] width 972 height 524
drag, startPoint x: 183, startPoint y: 342, endPoint x: 234, endPoint y: 337, distance: 50.9
click at [234, 337] on div "<div style="font-size: 0.85rem; text-align: justify"> ${ item . careStandard ? …" at bounding box center [549, 343] width 972 height 524
type input "?.signed"
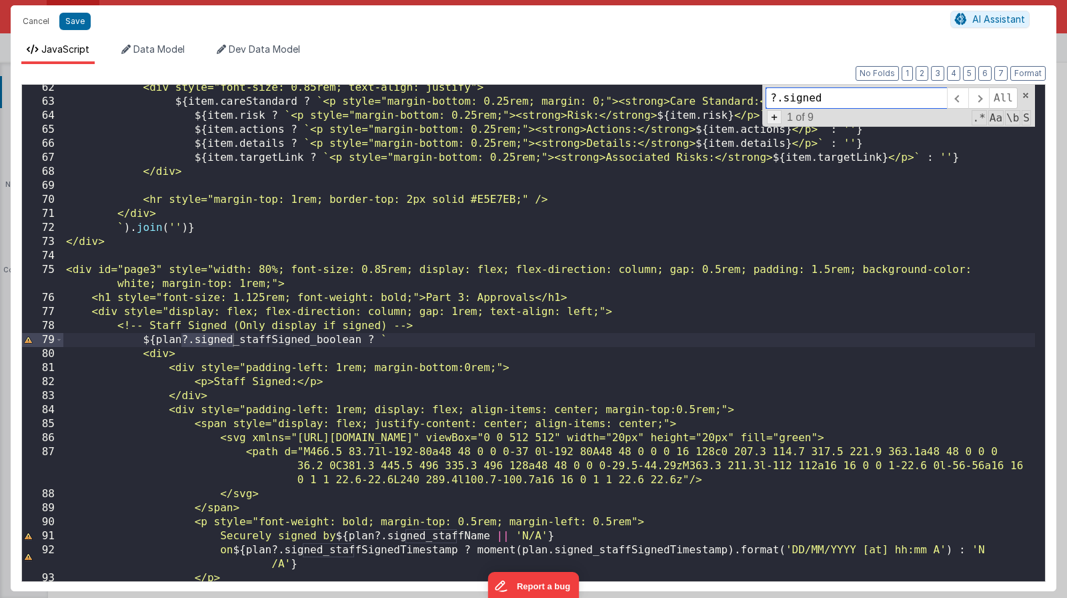
click at [772, 115] on span "+" at bounding box center [774, 117] width 15 height 14
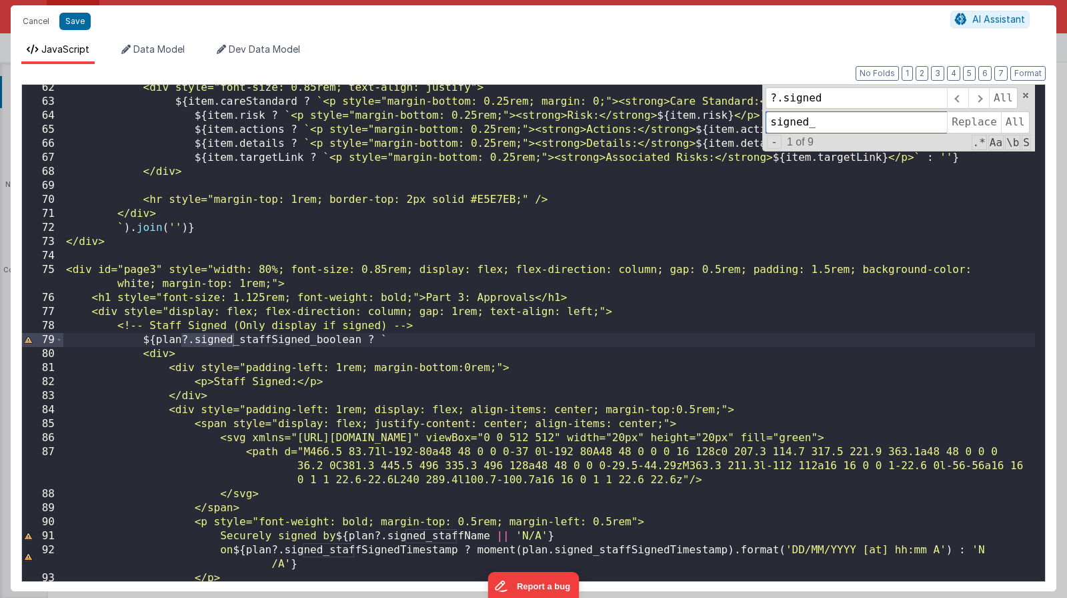
click at [818, 117] on input "signed_" at bounding box center [856, 121] width 181 height 21
drag, startPoint x: 823, startPoint y: 119, endPoint x: 751, endPoint y: 113, distance: 72.3
click at [751, 113] on div "<div style="font-size: 0.85rem; text-align: justify"> ${ item . careStandard ? …" at bounding box center [549, 333] width 972 height 496
drag, startPoint x: 832, startPoint y: 97, endPoint x: 754, endPoint y: 100, distance: 78.8
click at [740, 97] on div "<div style="font-size: 0.85rem; text-align: justify"> ${ item . careStandard ? …" at bounding box center [549, 333] width 972 height 496
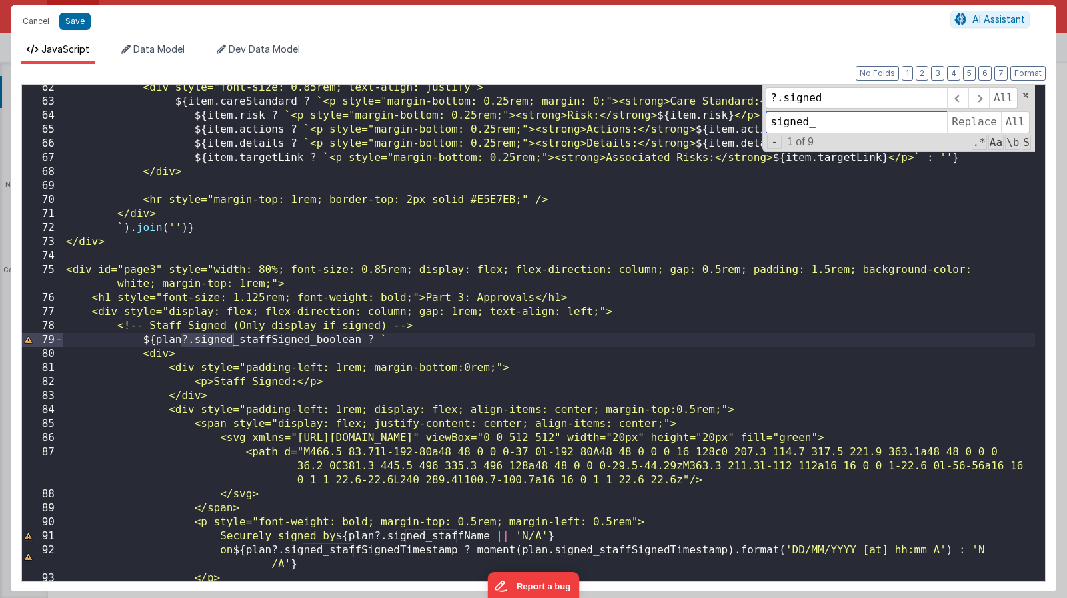
drag, startPoint x: 822, startPoint y: 124, endPoint x: 719, endPoint y: 123, distance: 102.7
click at [719, 123] on div "<div style="font-size: 0.85rem; text-align: justify"> ${ item . careStandard ? …" at bounding box center [549, 333] width 972 height 496
paste input "?.signed"
type input "?.signed.signed"
click at [993, 125] on span "Replace" at bounding box center [973, 121] width 53 height 21
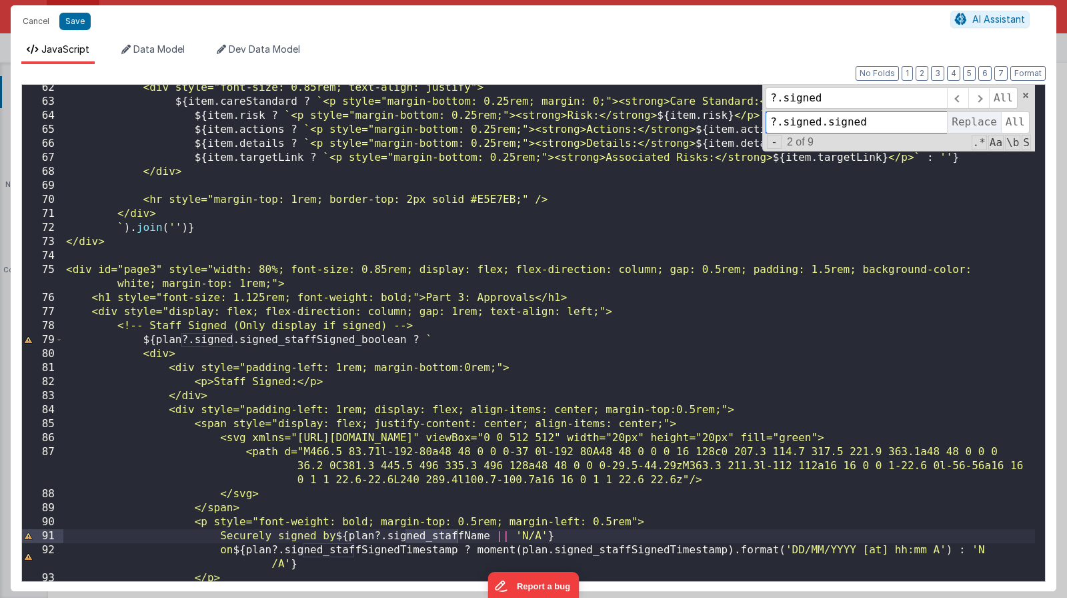
click at [993, 125] on span "Replace" at bounding box center [973, 121] width 53 height 21
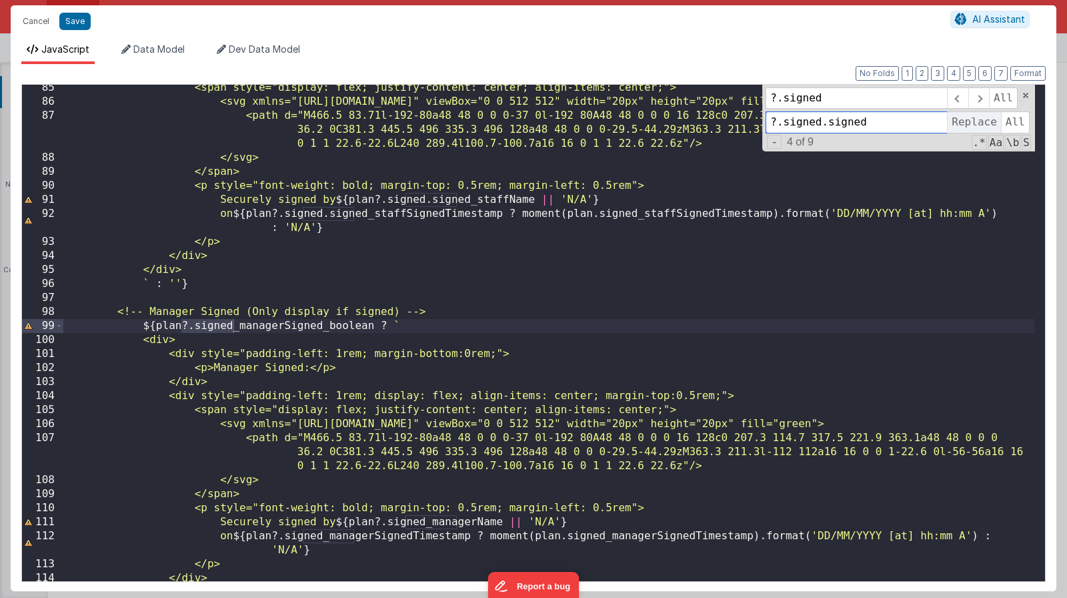
click at [993, 125] on span "Replace" at bounding box center [973, 121] width 53 height 21
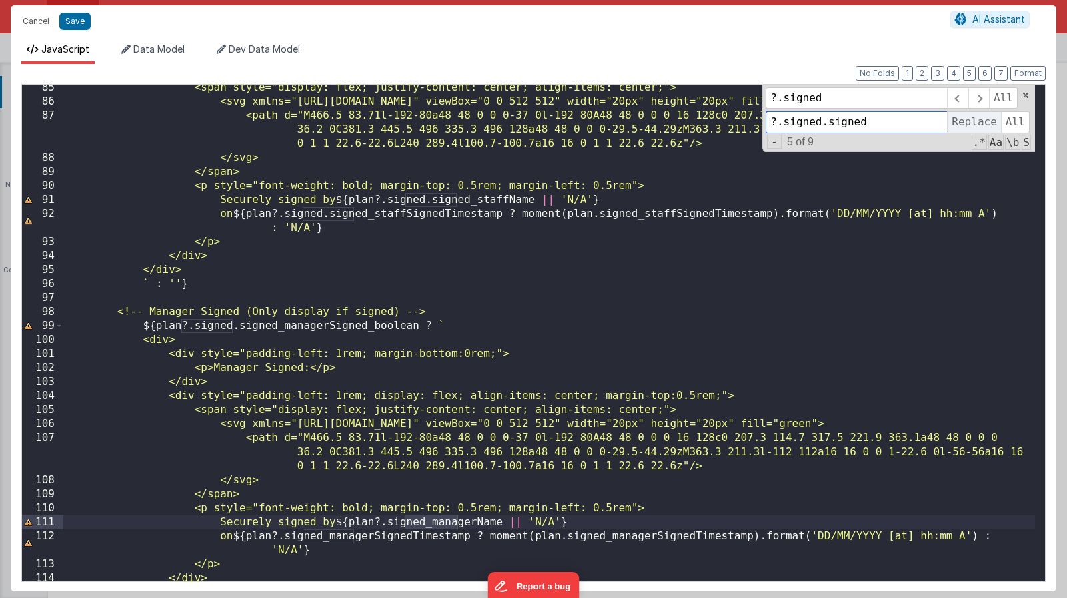
click at [993, 125] on span "Replace" at bounding box center [973, 121] width 53 height 21
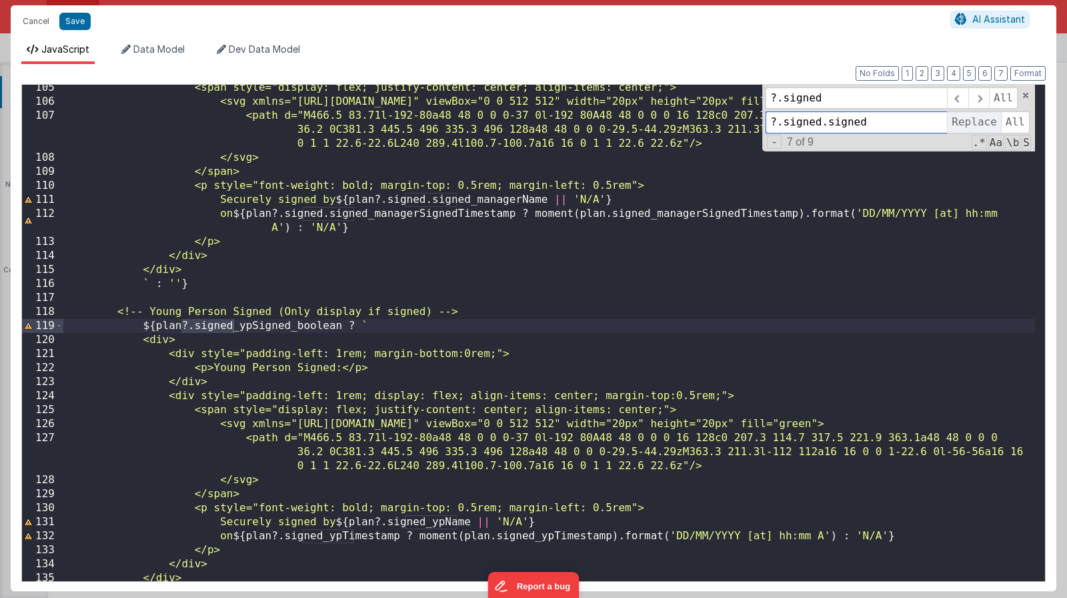
scroll to position [1531, 0]
click at [993, 125] on span "Replace" at bounding box center [973, 121] width 53 height 21
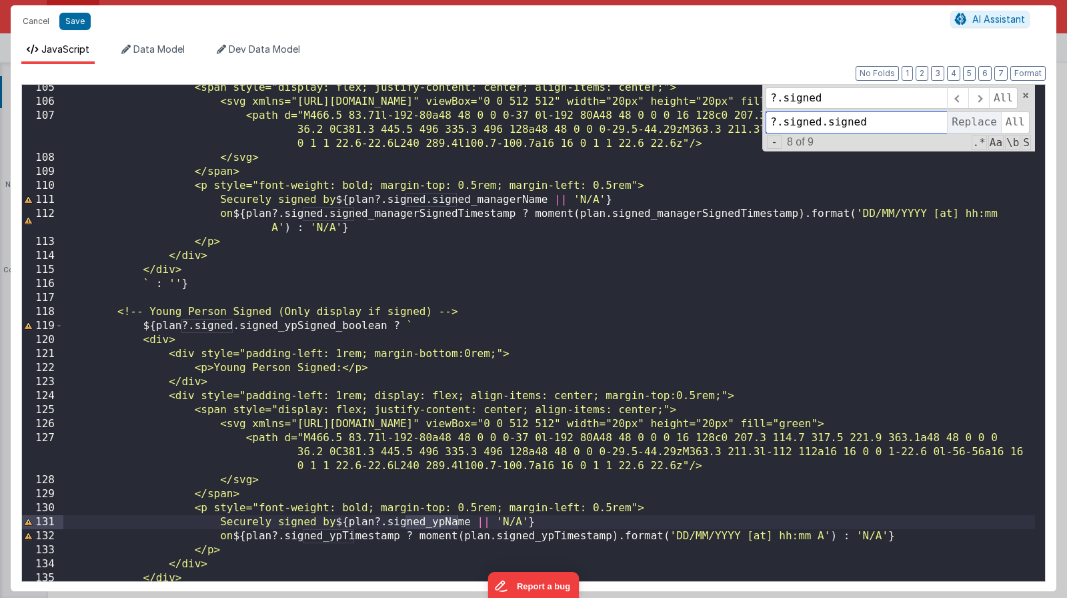
click at [993, 125] on span "Replace" at bounding box center [973, 121] width 53 height 21
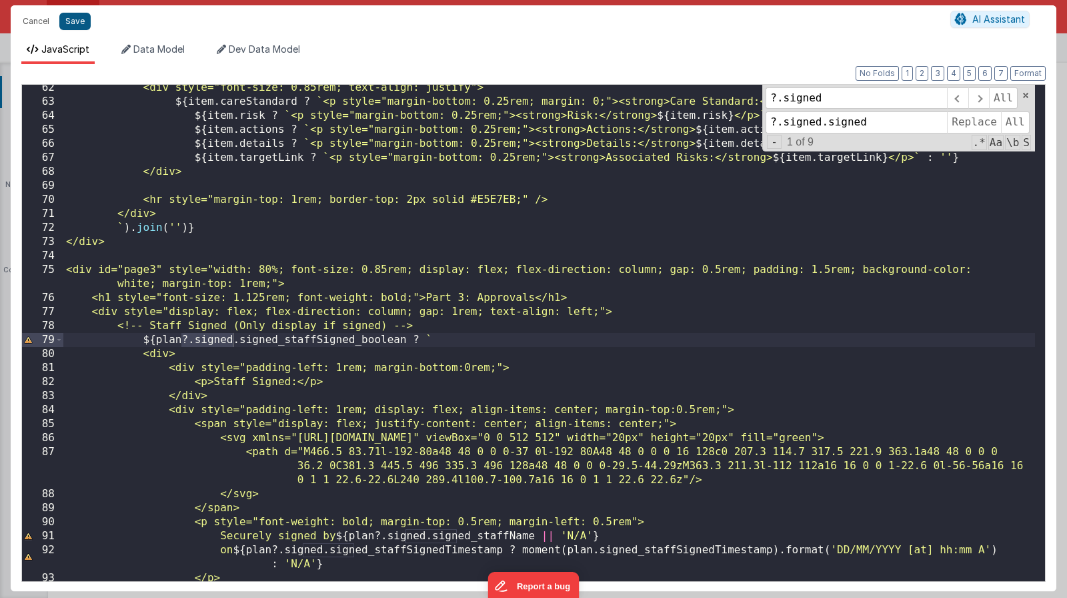
click at [73, 27] on button "Save" at bounding box center [74, 21] width 31 height 17
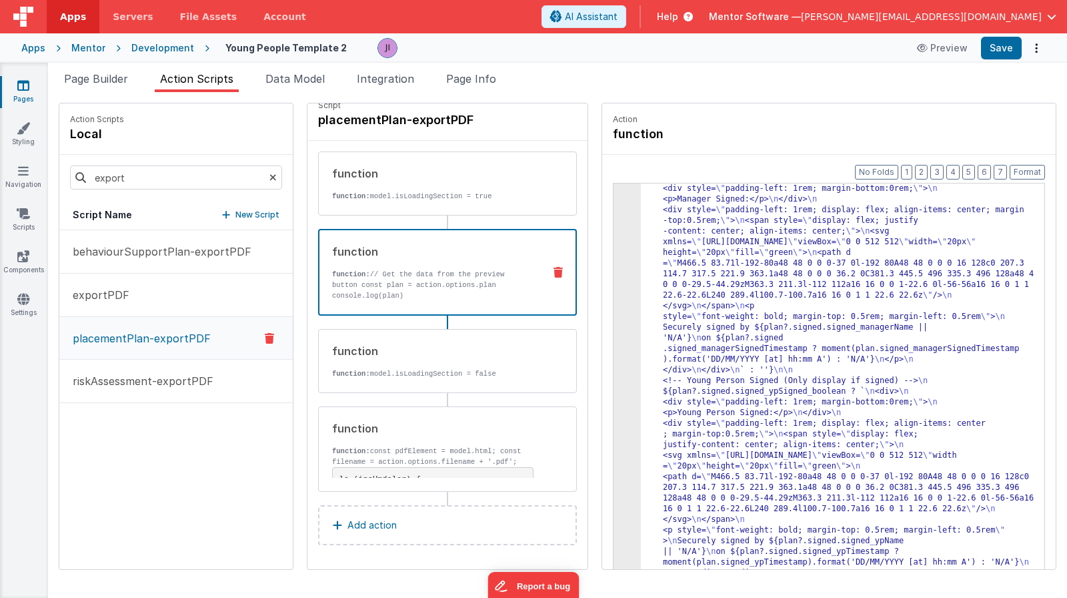
scroll to position [939, 0]
click at [1017, 57] on button "Save" at bounding box center [1001, 48] width 41 height 23
click at [173, 244] on p "behaviourSupportPlan-exportPDF" at bounding box center [158, 251] width 187 height 16
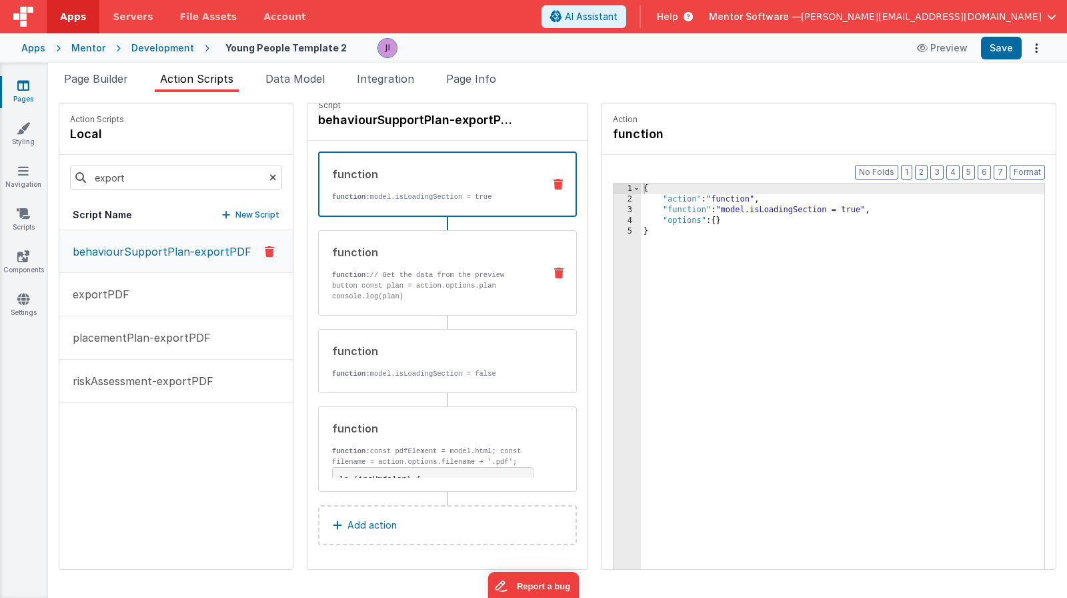
click at [419, 280] on p "function: // Get the data from the preview button const plan = action.options.p…" at bounding box center [432, 285] width 201 height 32
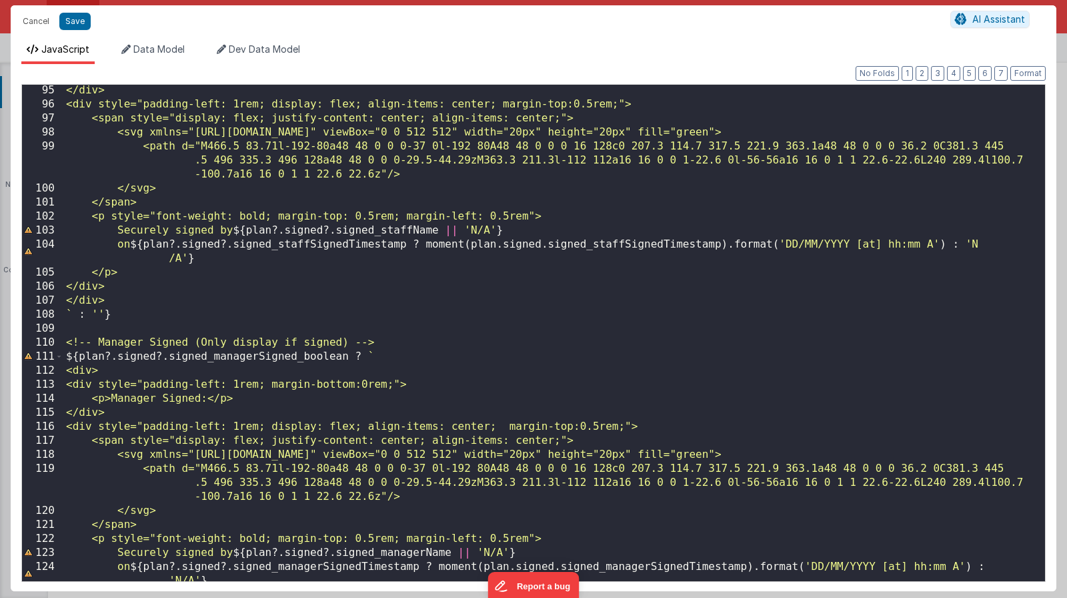
scroll to position [1870, 0]
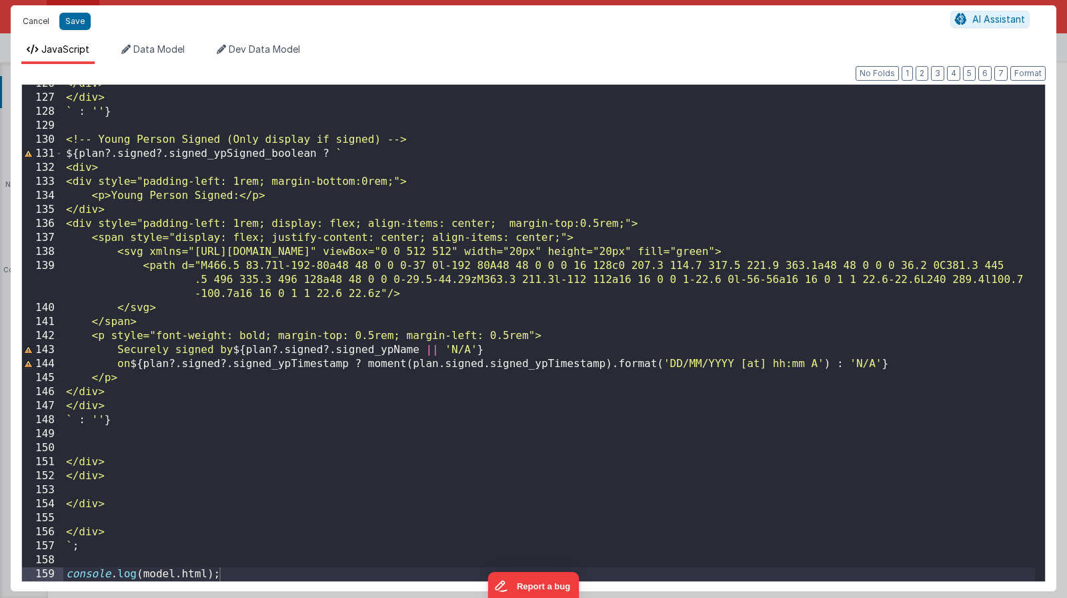
click at [29, 17] on button "Cancel" at bounding box center [36, 21] width 40 height 19
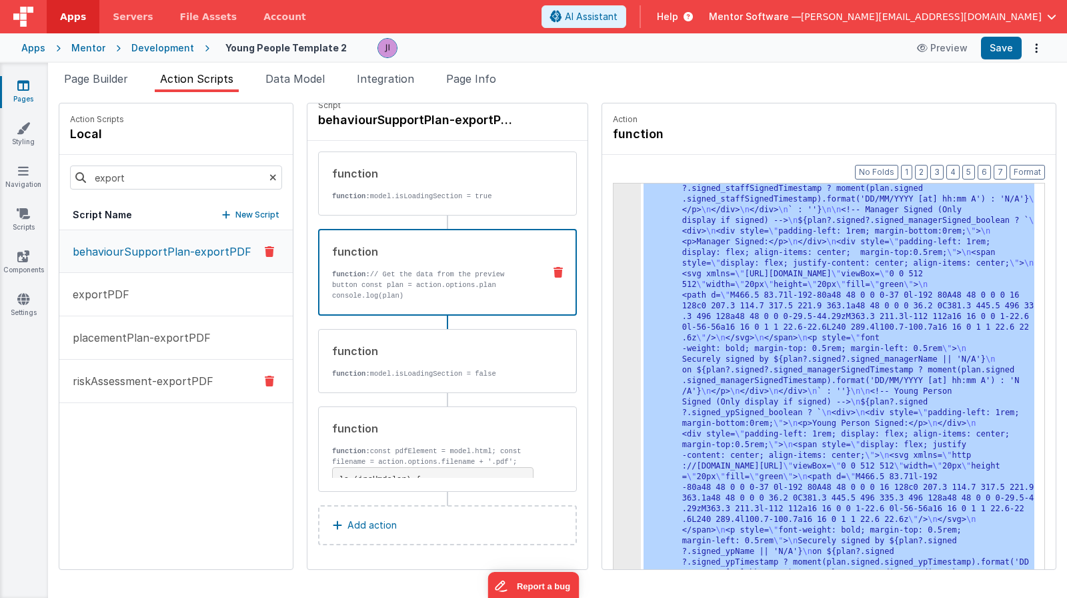
click at [187, 382] on p "riskAssessment-exportPDF" at bounding box center [139, 381] width 149 height 16
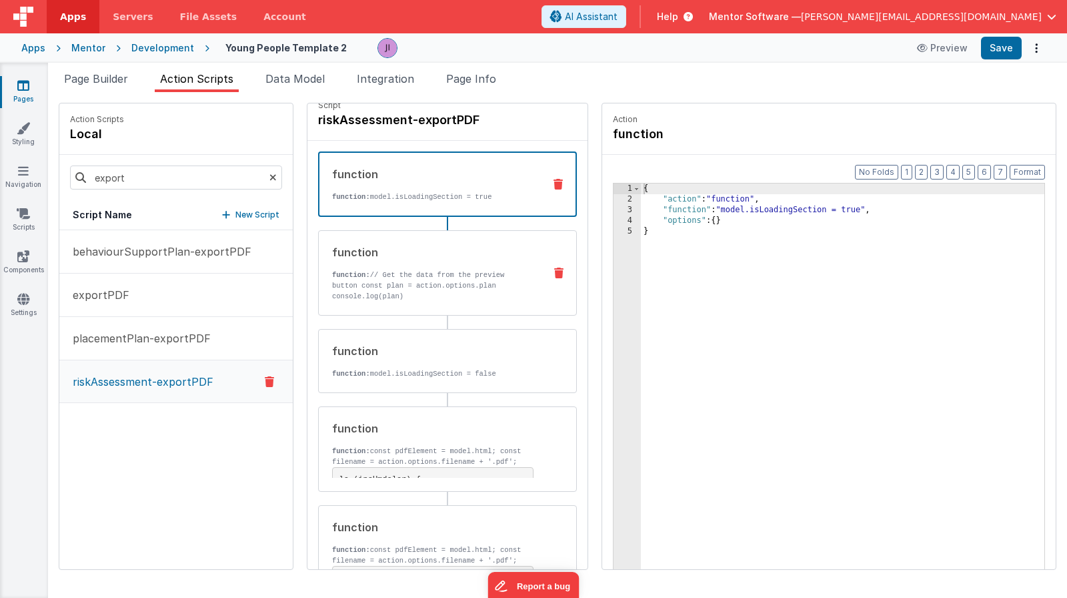
click at [368, 285] on p "function: // Get the data from the preview button const plan = action.options.p…" at bounding box center [432, 285] width 201 height 32
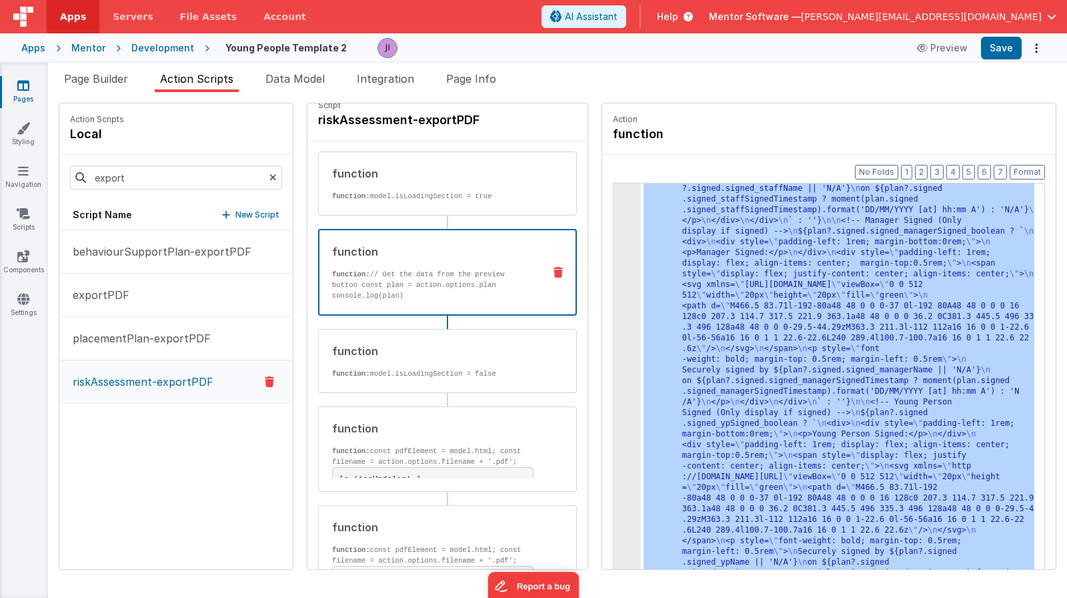
click at [620, 299] on div "3 4 5" at bounding box center [627, 66] width 27 height 1942
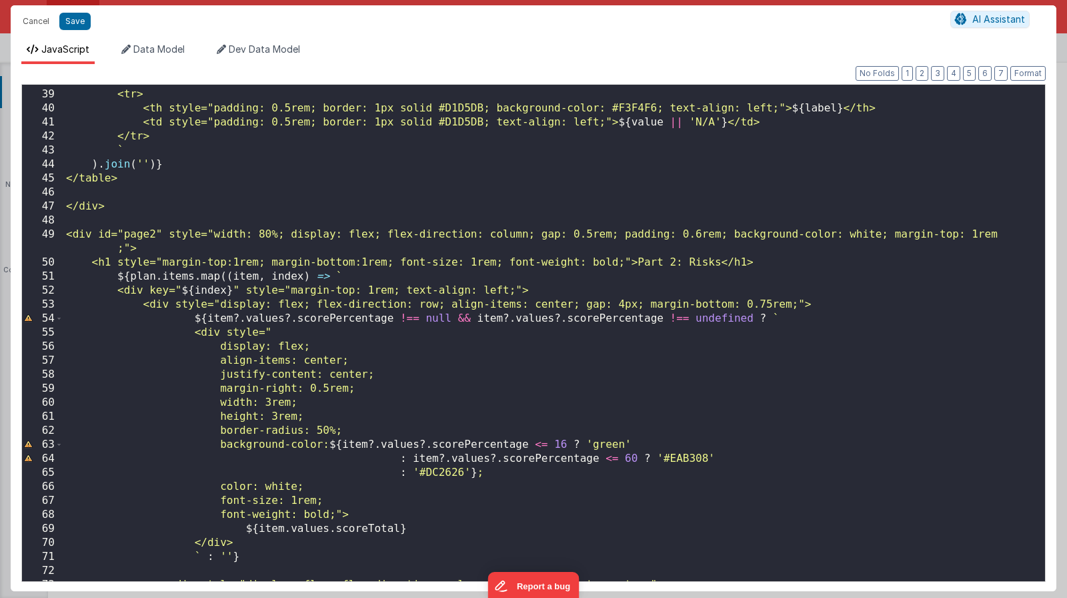
scroll to position [1521, 0]
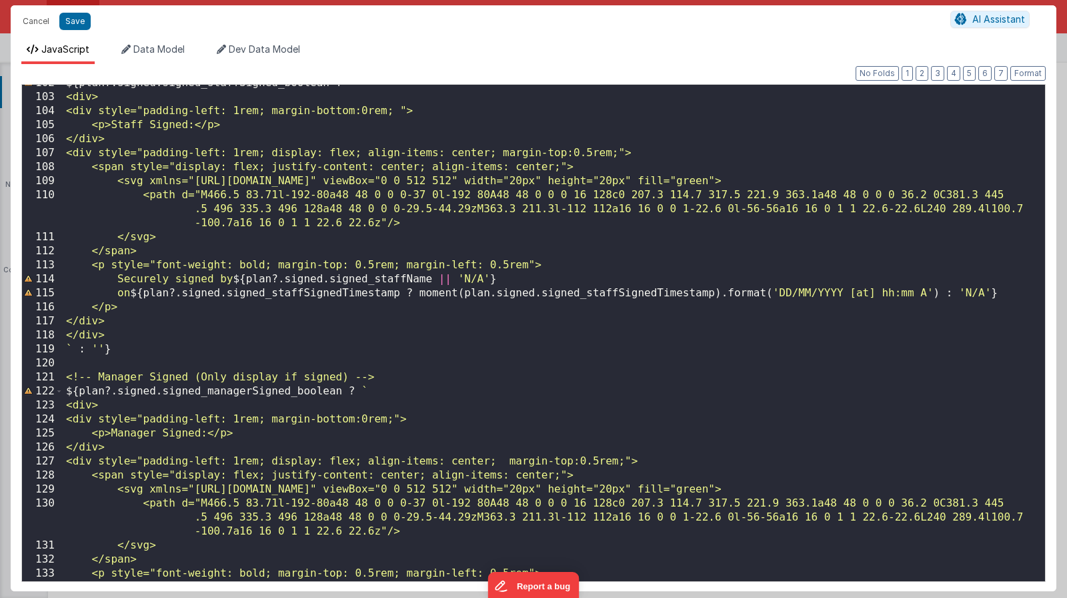
click at [332, 419] on div "${ plan ?. signed . signed_staffSigned_boolean ? ` <div> <div style="padding-le…" at bounding box center [549, 338] width 972 height 524
click at [41, 22] on button "Cancel" at bounding box center [36, 21] width 40 height 19
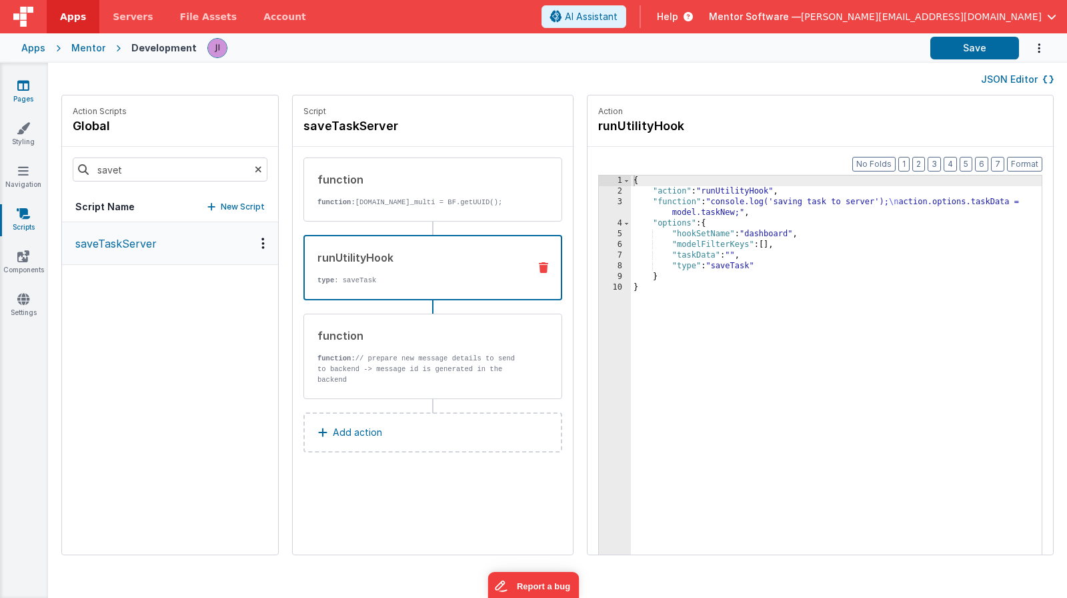
click at [41, 93] on link "Pages" at bounding box center [23, 92] width 48 height 27
drag, startPoint x: 41, startPoint y: 93, endPoint x: 31, endPoint y: 93, distance: 10.0
click at [31, 93] on div "You have unsaved changes Are you sure you want to exit? Your changes can't be r…" at bounding box center [533, 299] width 1067 height 598
click at [29, 91] on link "Pages" at bounding box center [23, 92] width 48 height 27
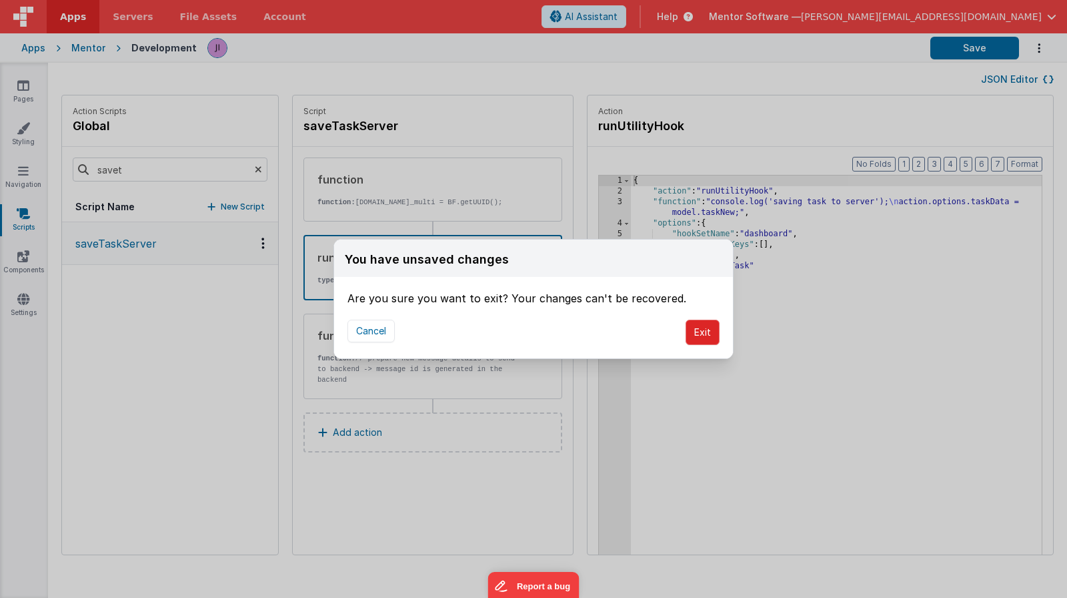
click at [696, 333] on button "Exit" at bounding box center [703, 331] width 34 height 25
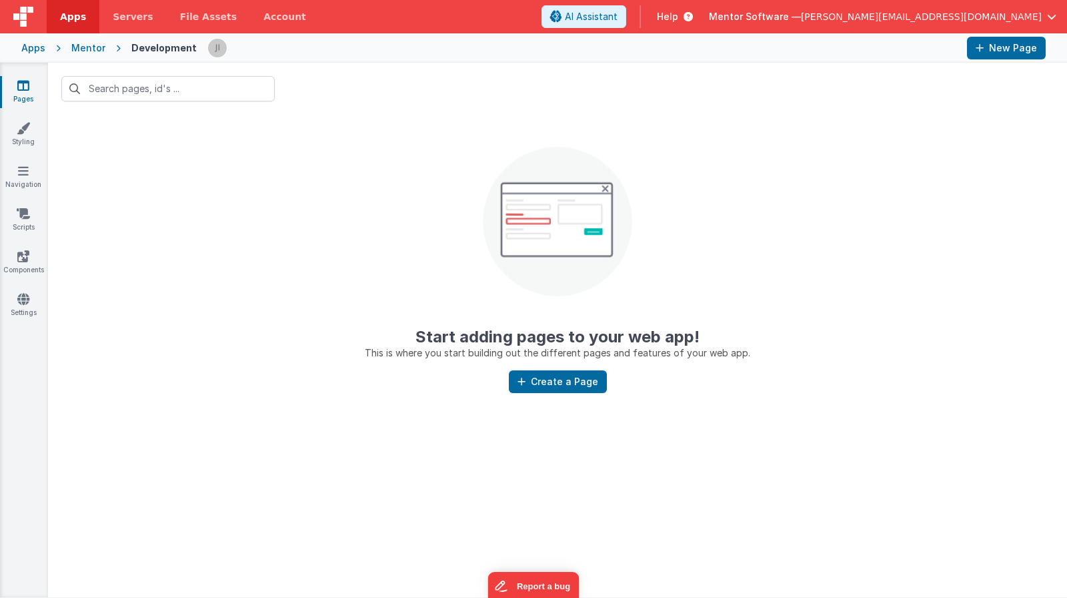
click at [14, 89] on link "Pages" at bounding box center [23, 92] width 48 height 27
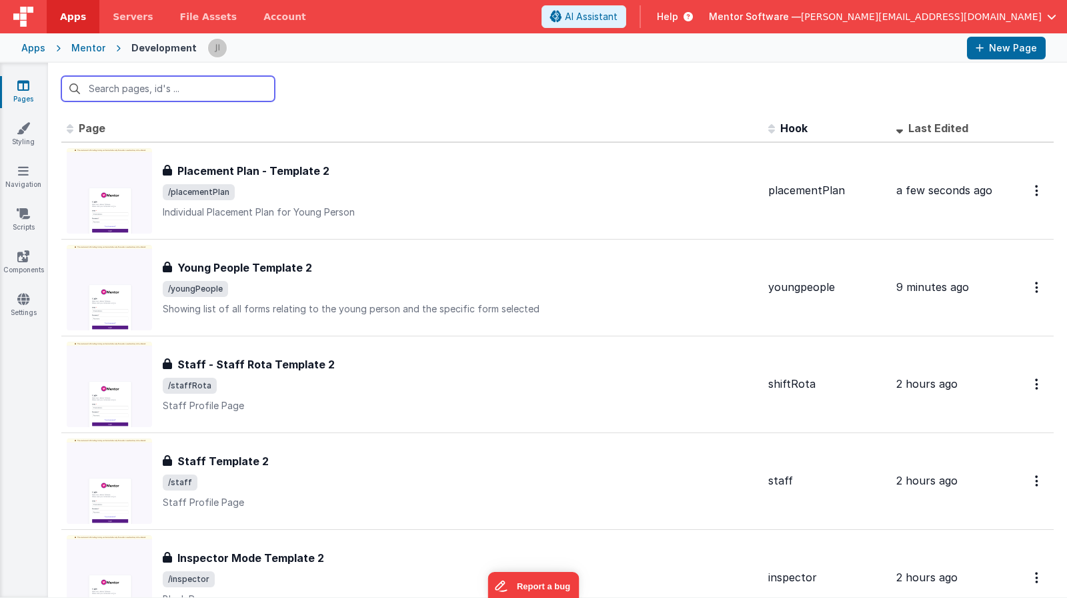
click at [218, 81] on input "text" at bounding box center [167, 88] width 213 height 25
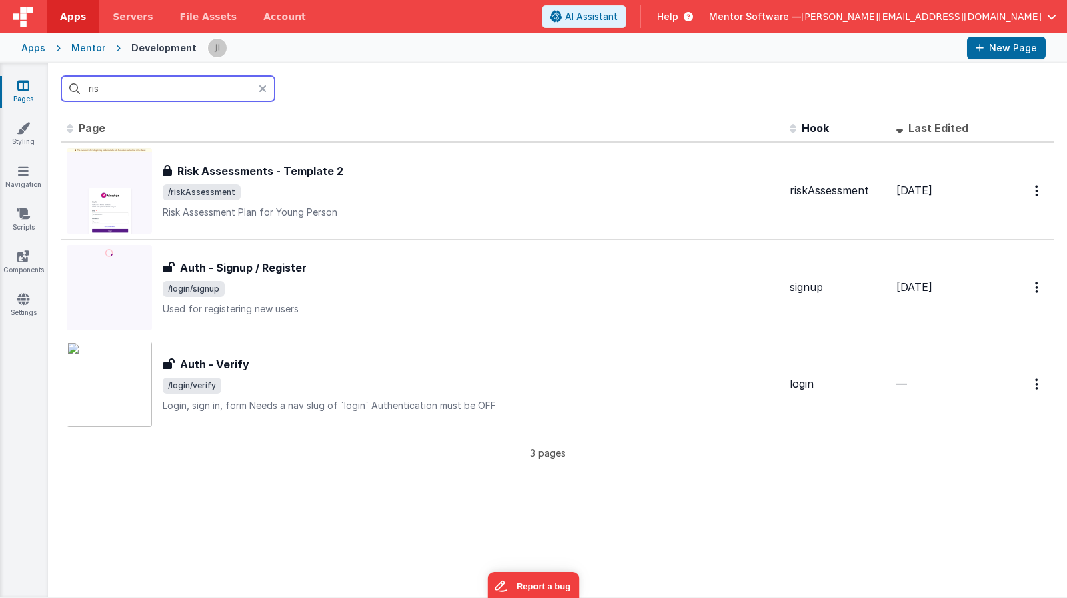
type input "risk"
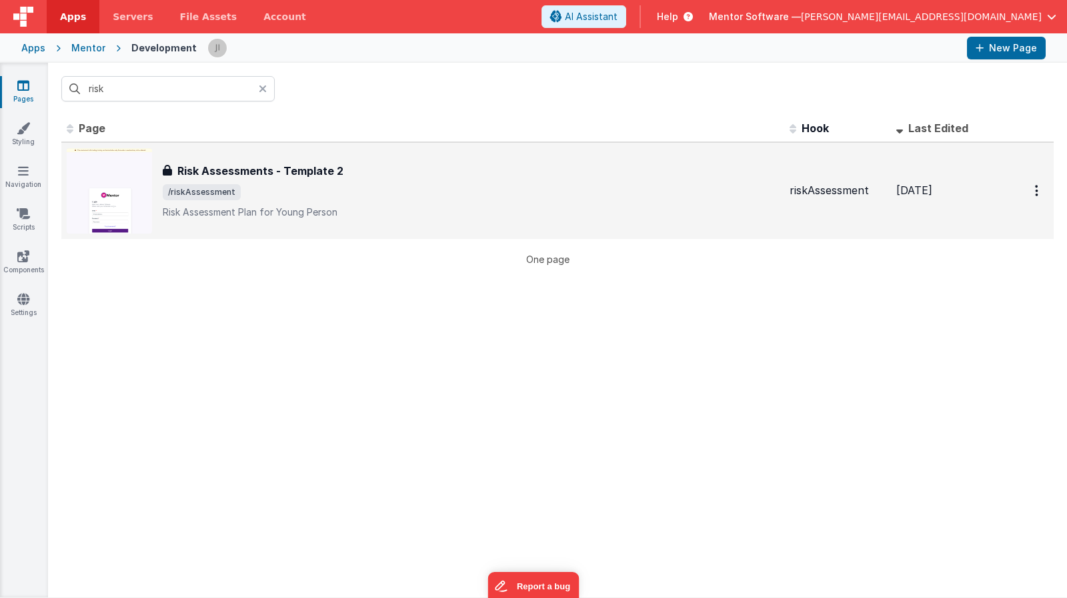
click at [476, 195] on span "/riskAssessment" at bounding box center [471, 192] width 616 height 16
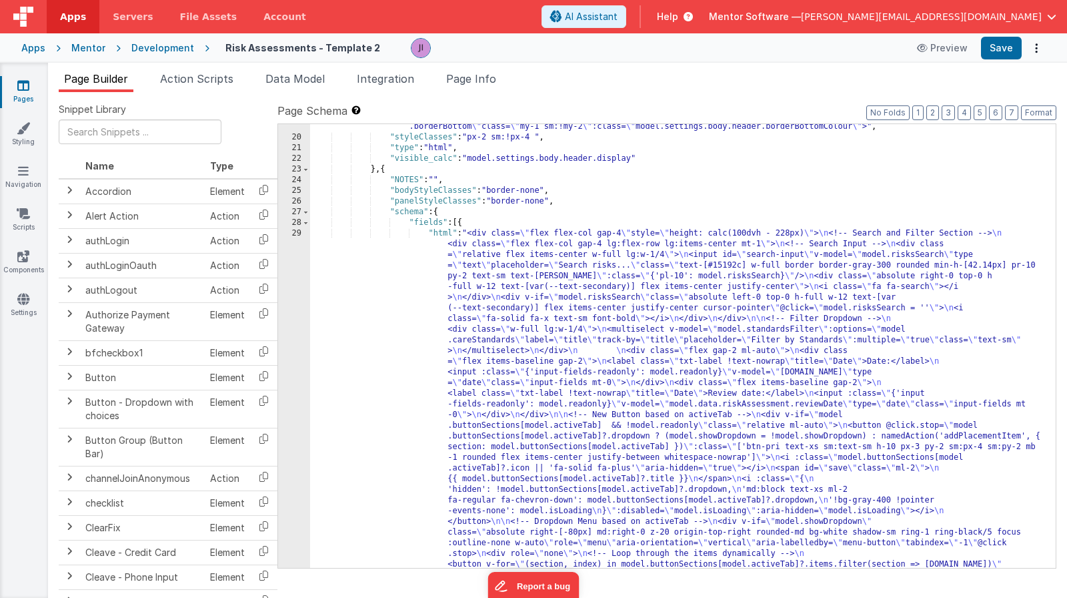
scroll to position [1035, 0]
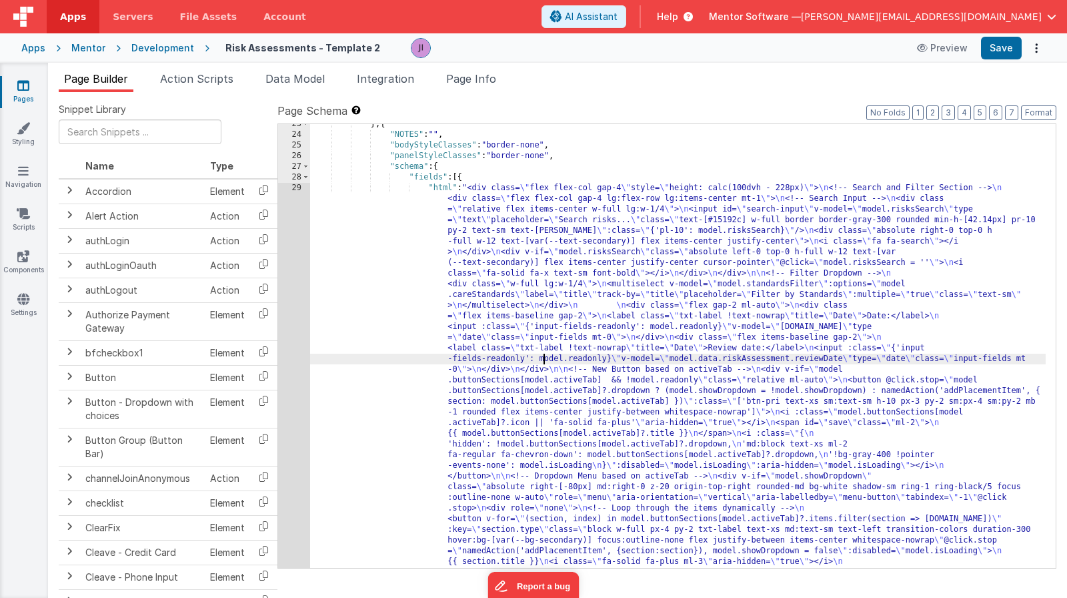
scroll to position [1041, 0]
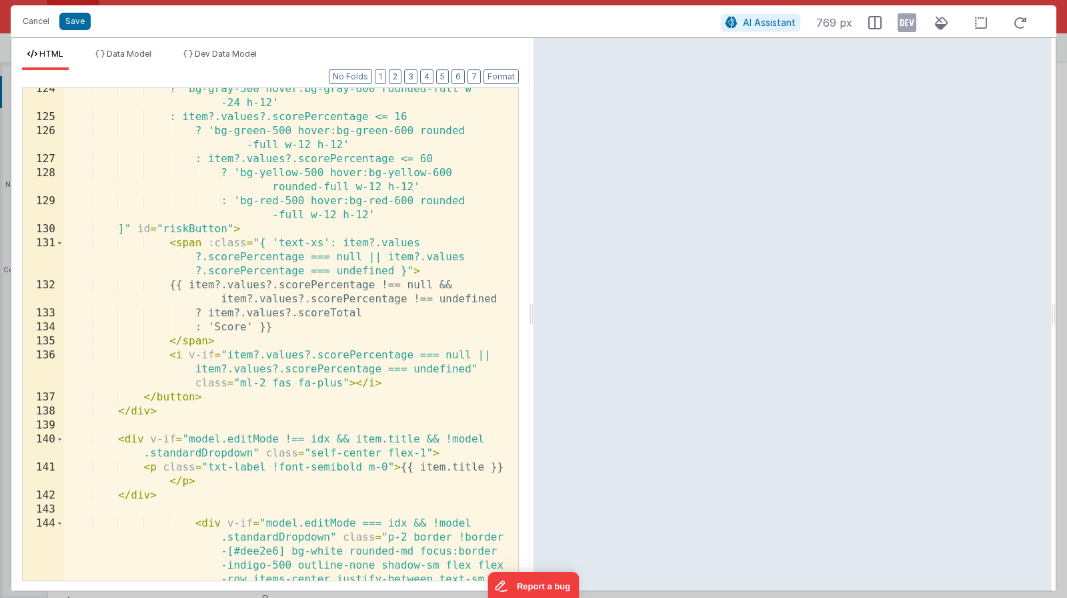
scroll to position [3148, 0]
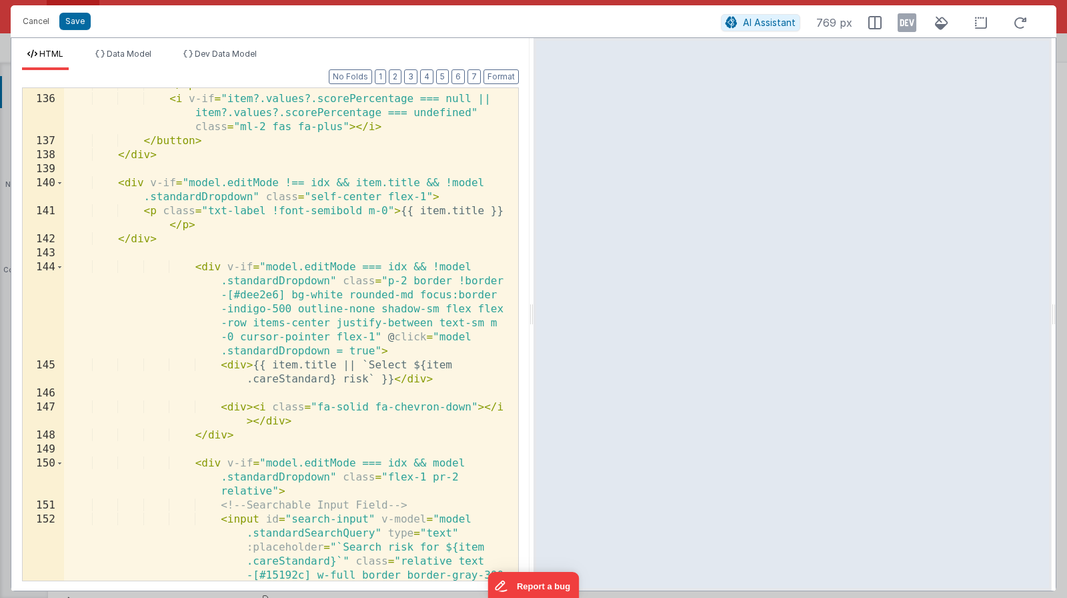
click at [202, 265] on div "</ span > < i v-if = "item?.values?.scorePercentage === null || item?.values?.s…" at bounding box center [286, 387] width 444 height 618
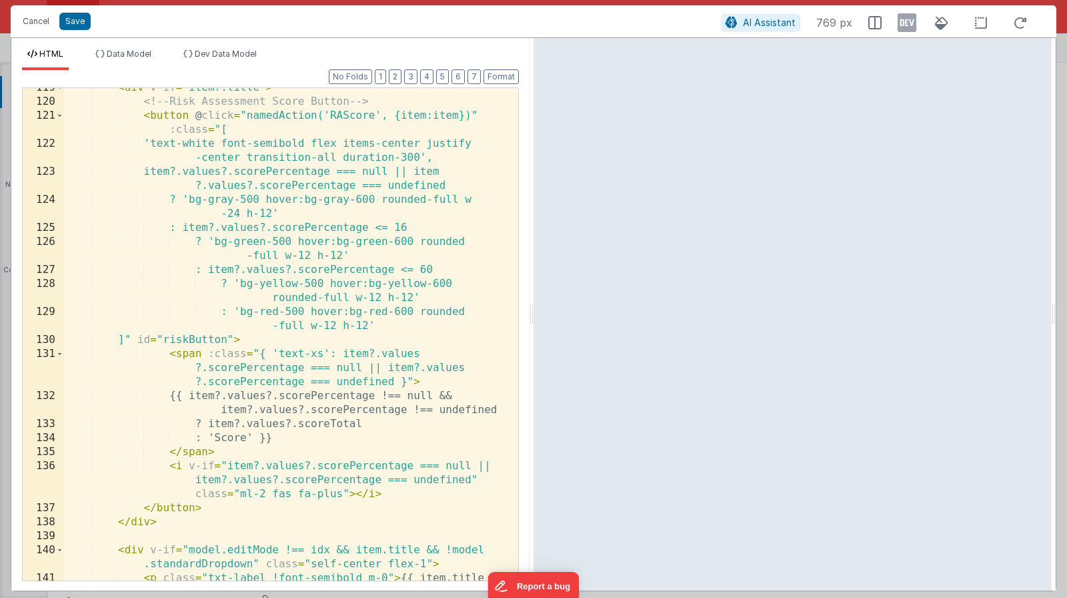
scroll to position [2623, 0]
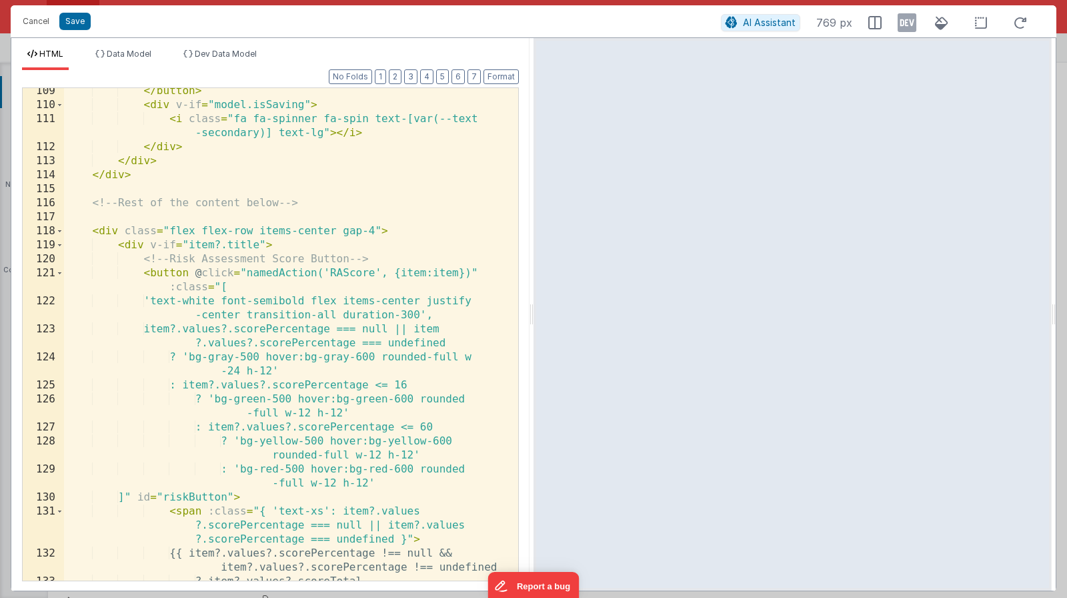
click at [105, 233] on div "</ button > < div v-if = "model.isSaving" > < i class = "fa fa-spinner fa-spin …" at bounding box center [286, 344] width 444 height 520
click at [63, 233] on span at bounding box center [59, 231] width 7 height 14
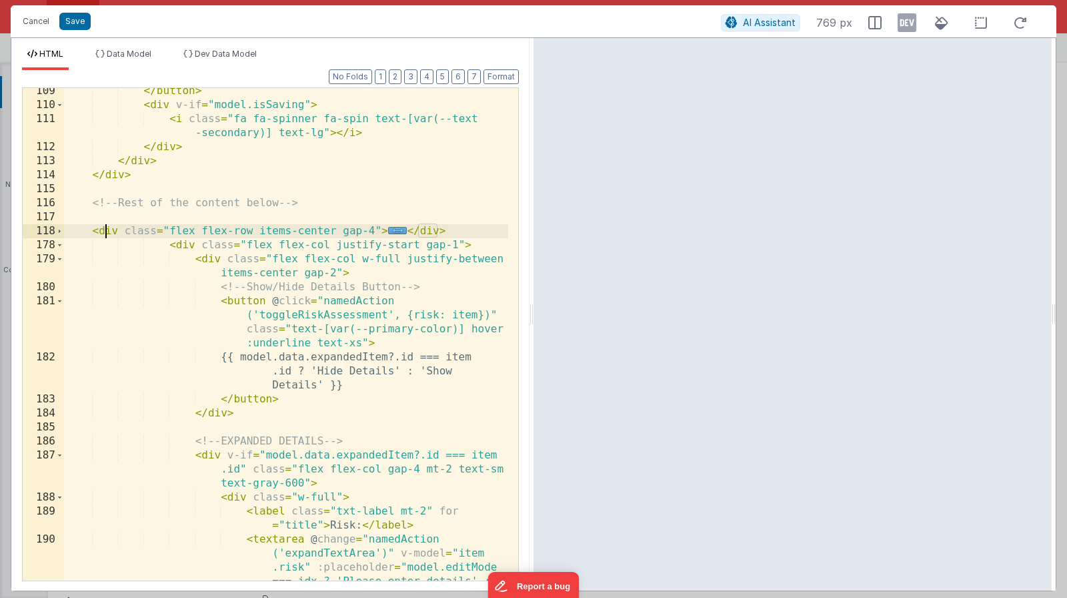
click at [462, 234] on div "</ button > < div v-if = "model.isSaving" > < i class = "fa fa-spinner fa-spin …" at bounding box center [286, 407] width 444 height 646
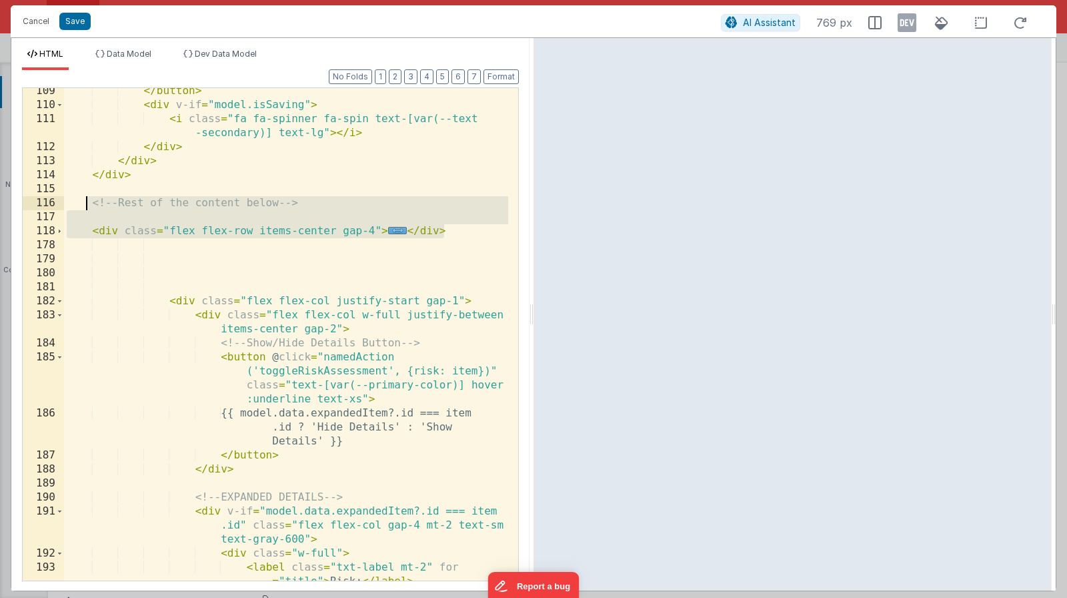
drag, startPoint x: 453, startPoint y: 227, endPoint x: 147, endPoint y: 206, distance: 306.9
click at [89, 206] on div "</ button > < div v-if = "model.isSaving" > < i class = "fa fa-spinner fa-spin …" at bounding box center [286, 407] width 444 height 646
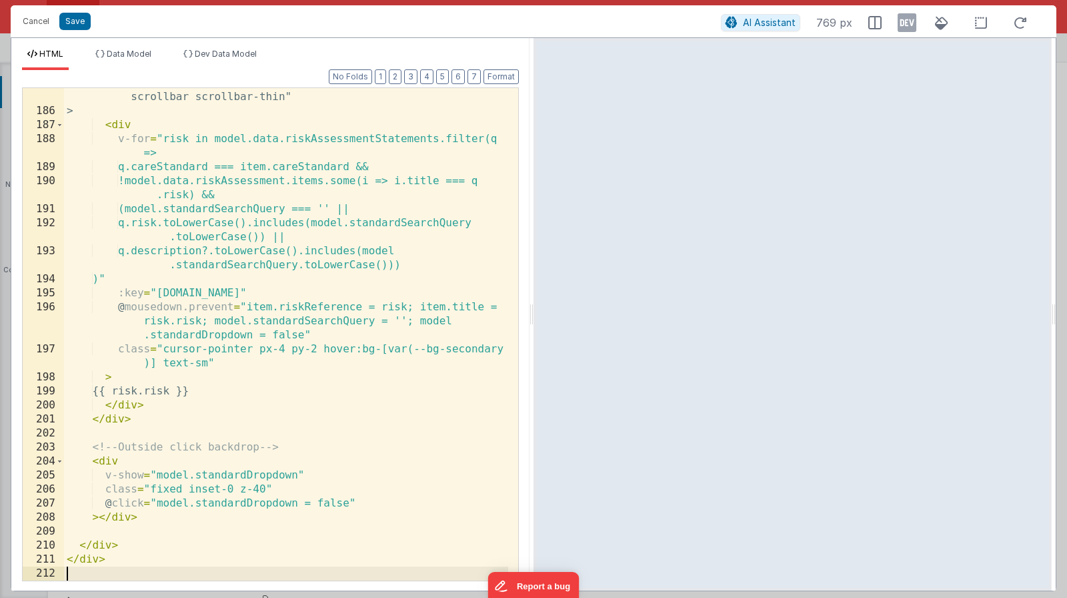
scroll to position [3920, 0]
click at [76, 27] on button "Save" at bounding box center [74, 21] width 31 height 17
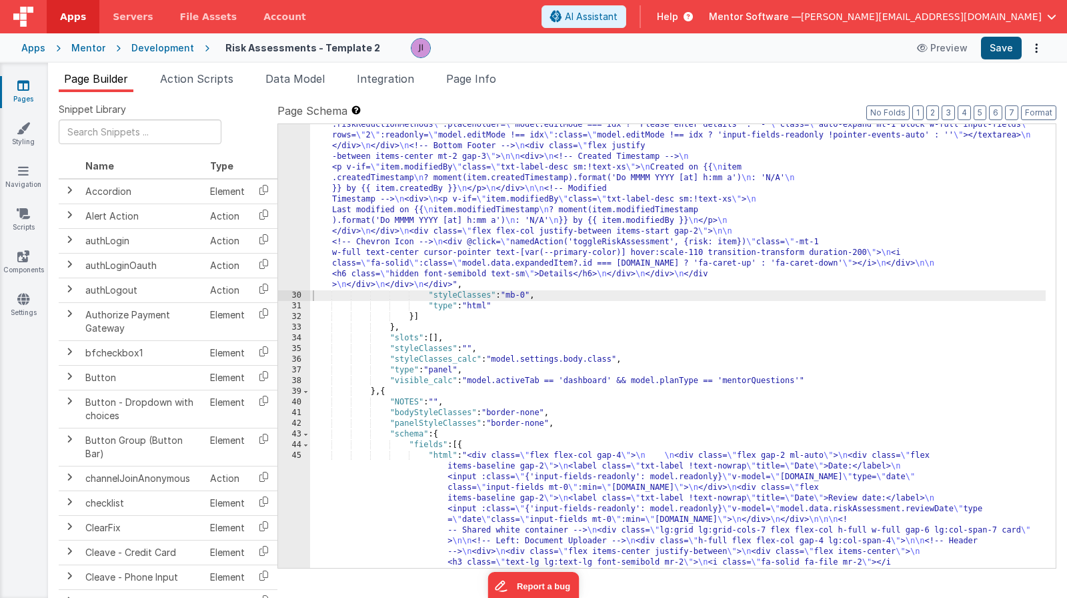
click at [1015, 47] on button "Save" at bounding box center [1001, 48] width 41 height 23
click at [407, 205] on div ""html" : "<div class= \" flex flex-col gap-4 \" style= \" height: calc(100dvh -…" at bounding box center [678, 69] width 736 height 2098
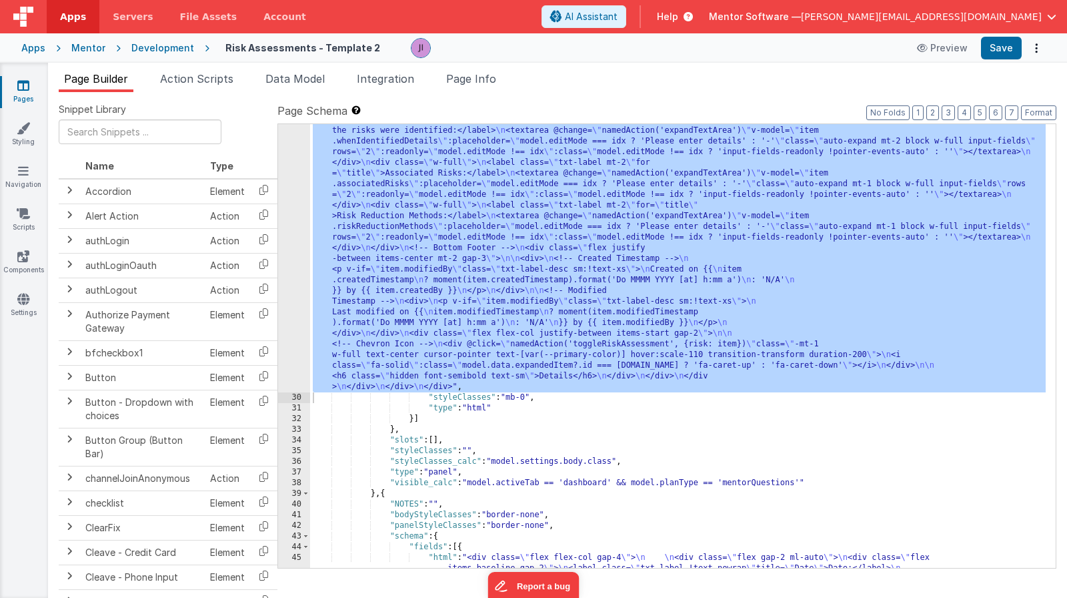
scroll to position [2084, 0]
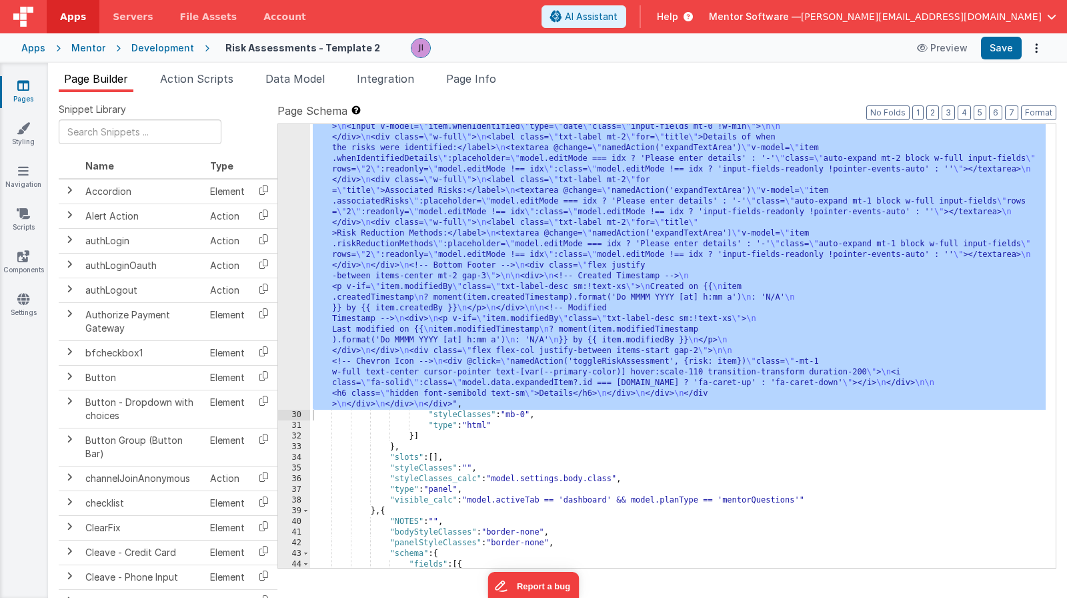
click at [376, 287] on div ""html" : "<div class= \" flex flex-col gap-4 \" style= \" height: calc(100dvh -…" at bounding box center [678, 189] width 736 height 2098
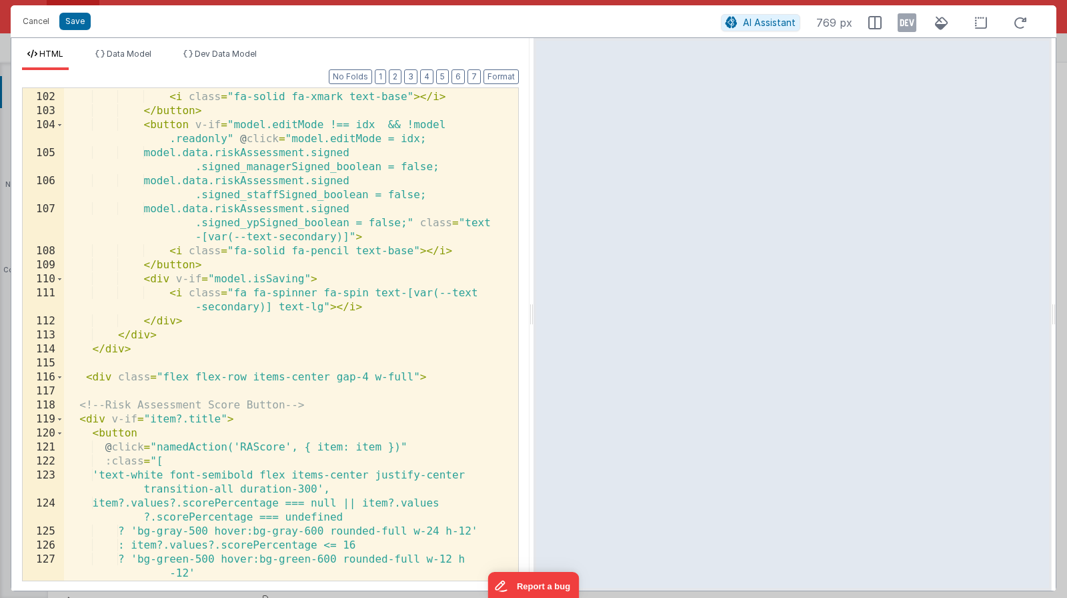
scroll to position [2588, 0]
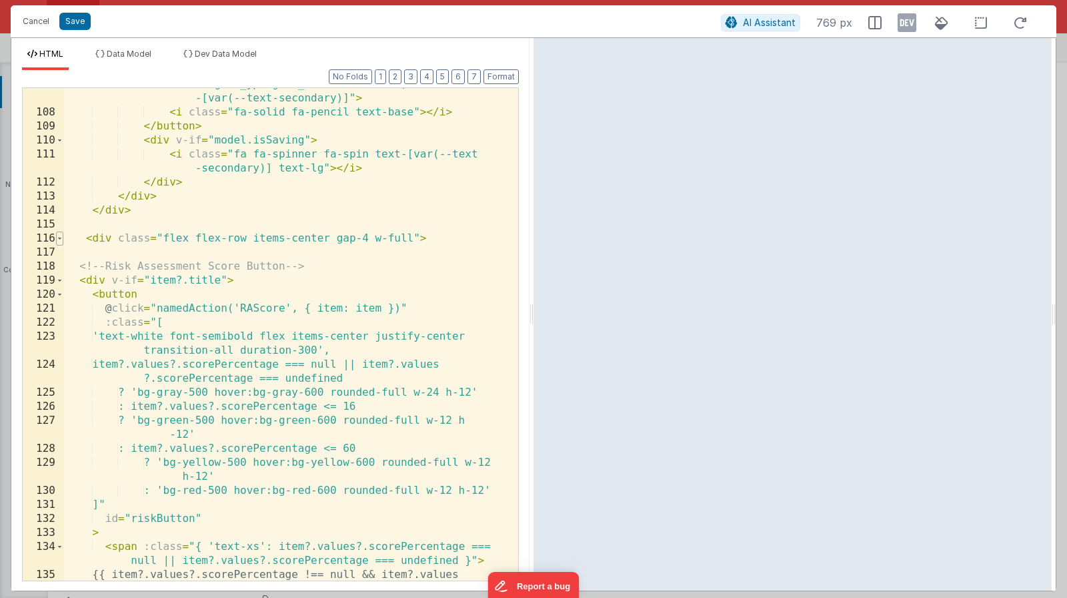
click at [59, 239] on span at bounding box center [59, 238] width 7 height 14
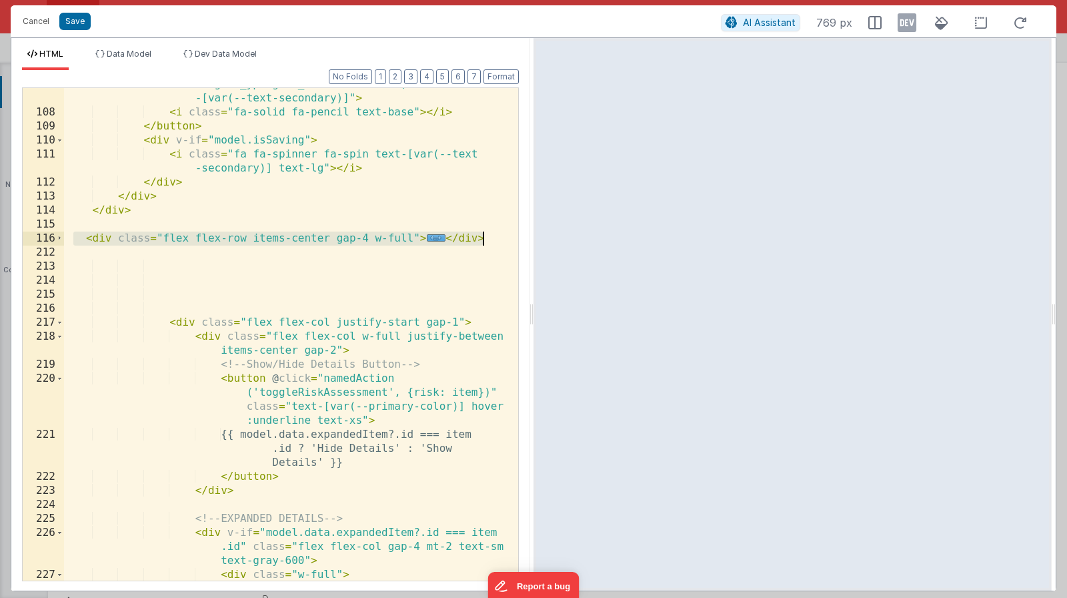
drag, startPoint x: 70, startPoint y: 239, endPoint x: 502, endPoint y: 237, distance: 432.2
click at [502, 237] on div "model.data.riskAssessment.signed .signed_ypSigned_boolean = false;" class = "te…" at bounding box center [286, 344] width 444 height 562
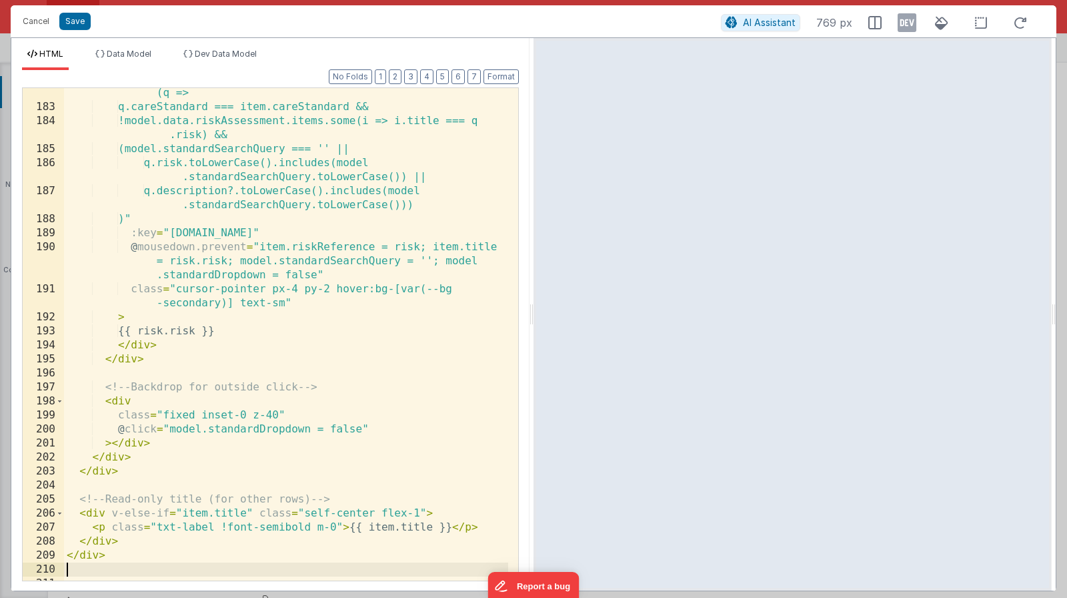
scroll to position [4099, 0]
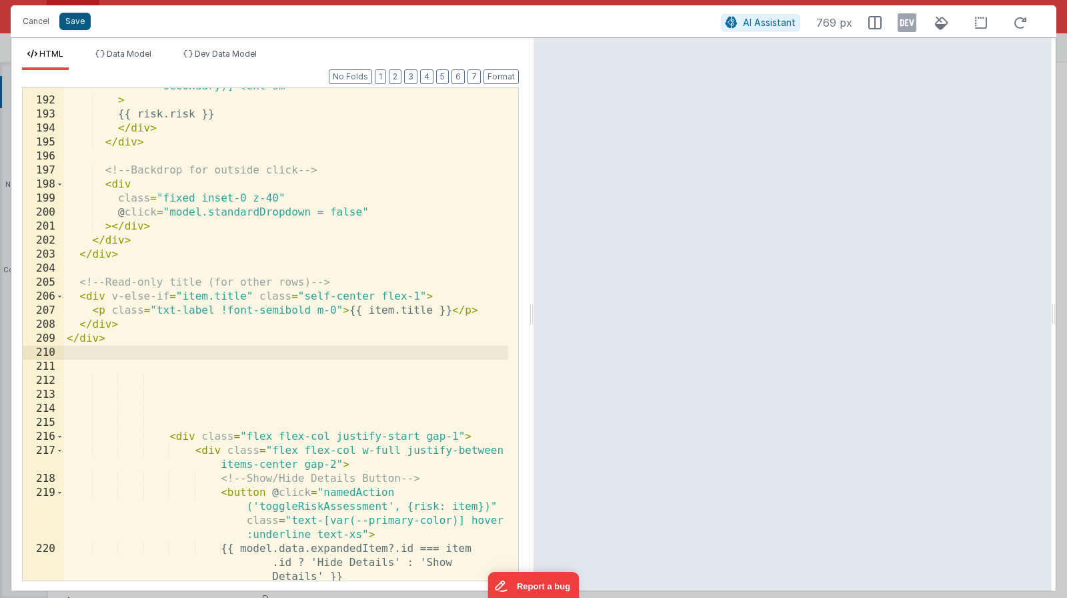
click at [77, 19] on button "Save" at bounding box center [74, 21] width 31 height 17
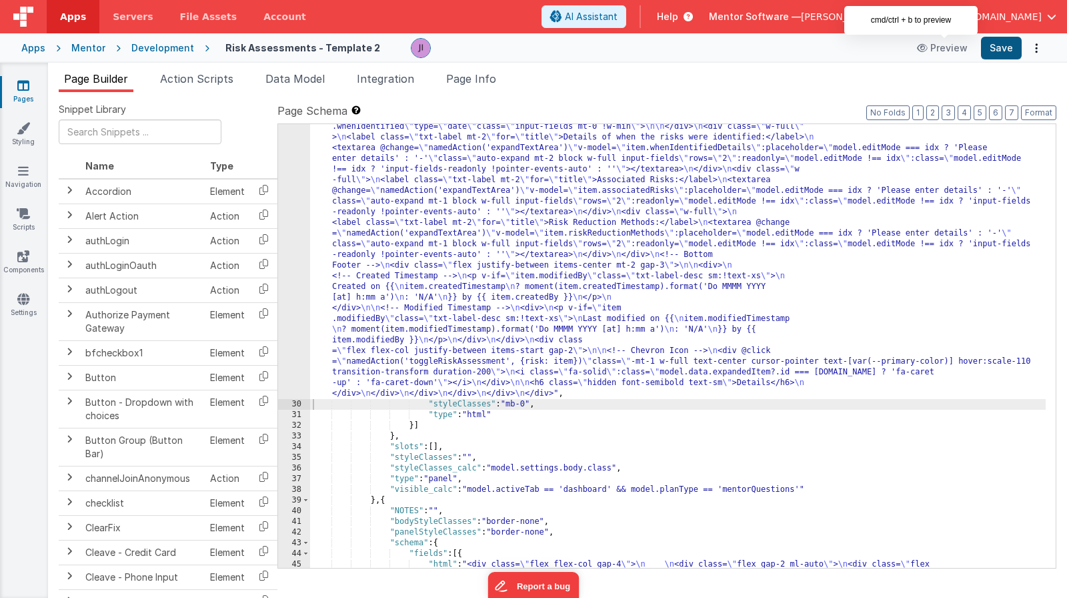
click at [992, 49] on button "Save" at bounding box center [1001, 48] width 41 height 23
click at [461, 255] on div ""html" : "<div class= \" flex flex-col gap-4 \" style= \" height: calc(100dvh -…" at bounding box center [678, 183] width 736 height 2087
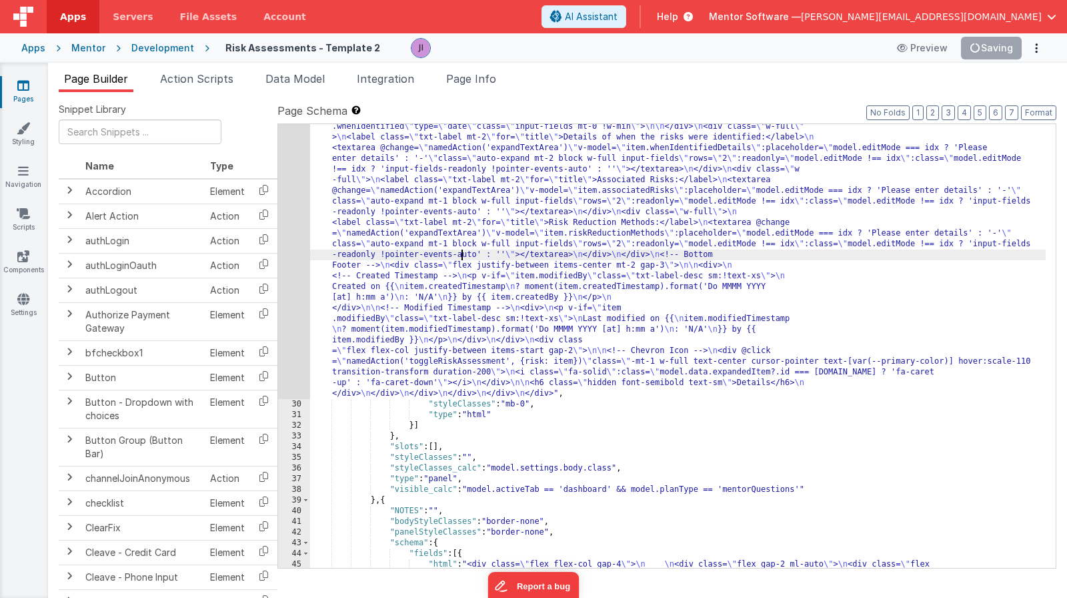
click at [416, 261] on div ""html" : "<div class= \" flex flex-col gap-4 \" style= \" height: calc(100dvh -…" at bounding box center [678, 183] width 736 height 2087
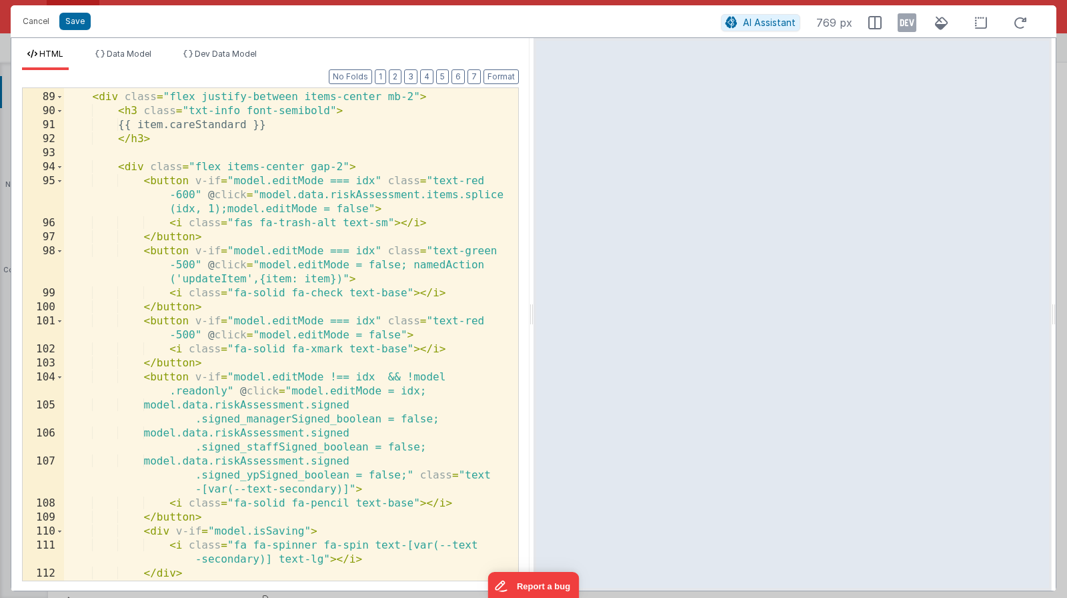
scroll to position [2197, 0]
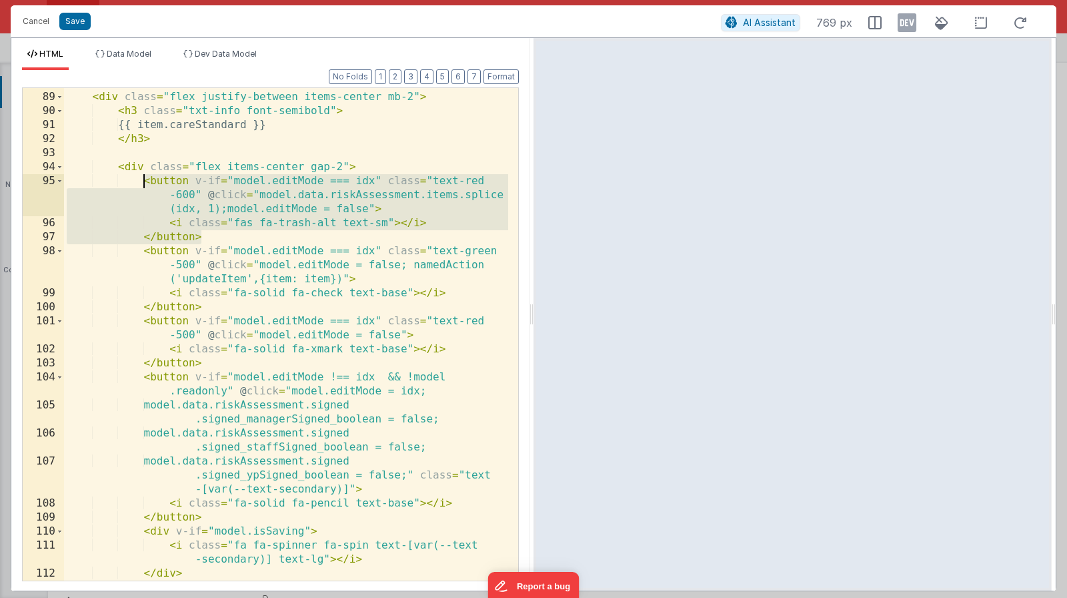
drag, startPoint x: 209, startPoint y: 235, endPoint x: 147, endPoint y: 182, distance: 81.8
click at [141, 183] on div "<!-- Top Bar: CareStandard heading left + Edit/Delete buttons right --> < div c…" at bounding box center [286, 329] width 444 height 534
click at [257, 253] on div "<!-- Top Bar: CareStandard heading left + Edit/Delete buttons right --> < div c…" at bounding box center [286, 329] width 444 height 534
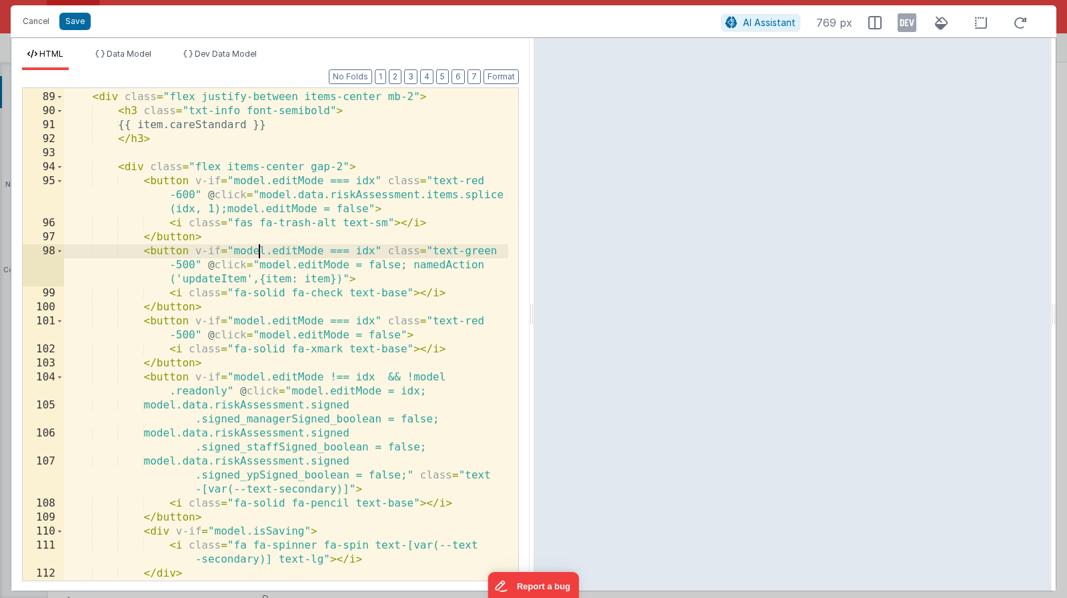
click at [248, 241] on div "<!-- Top Bar: CareStandard heading left + Edit/Delete buttons right --> < div c…" at bounding box center [286, 329] width 444 height 534
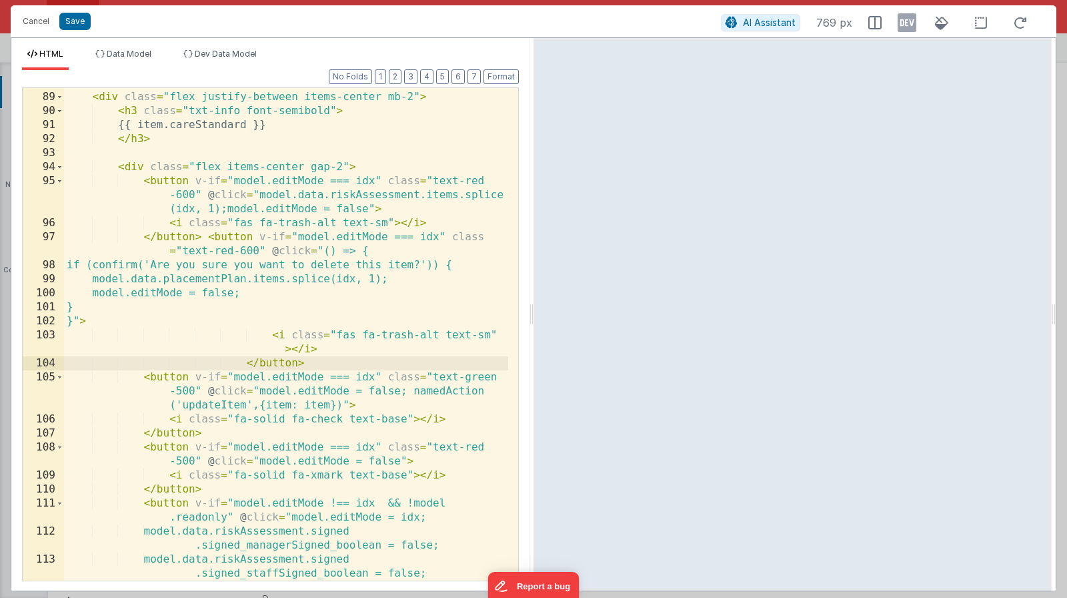
click at [207, 239] on div "<!-- Top Bar: CareStandard heading left + Edit/Delete buttons right --> < div c…" at bounding box center [286, 343] width 444 height 562
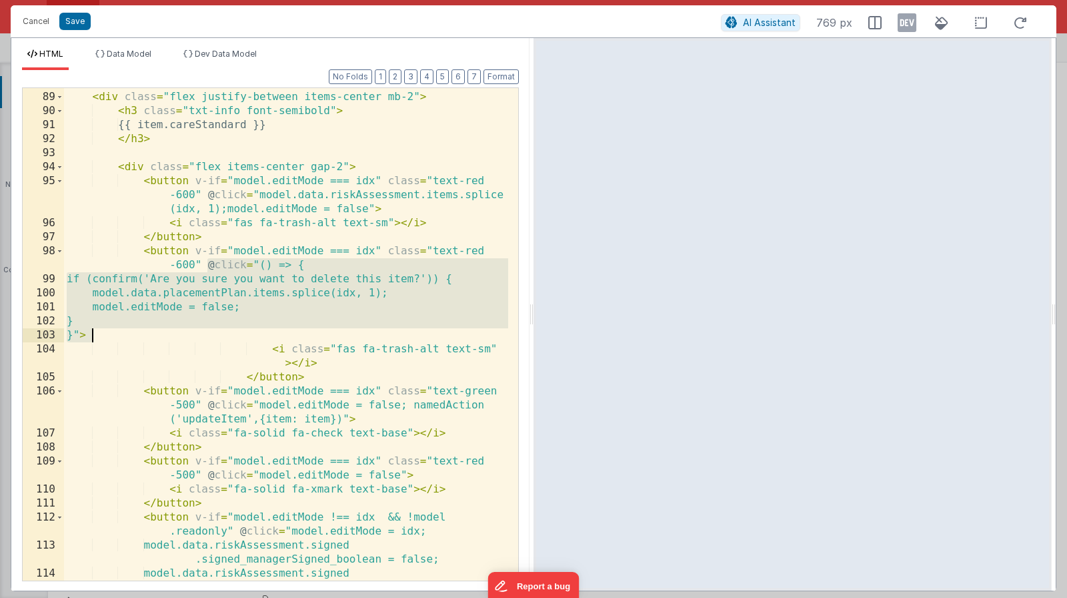
drag, startPoint x: 207, startPoint y: 266, endPoint x: 92, endPoint y: 335, distance: 134.3
click at [92, 335] on div "<!-- Top Bar: CareStandard heading left + Edit/Delete buttons right --> < div c…" at bounding box center [286, 336] width 444 height 548
click at [231, 288] on div "<!-- Top Bar: CareStandard heading left + Edit/Delete buttons right --> < div c…" at bounding box center [286, 336] width 444 height 548
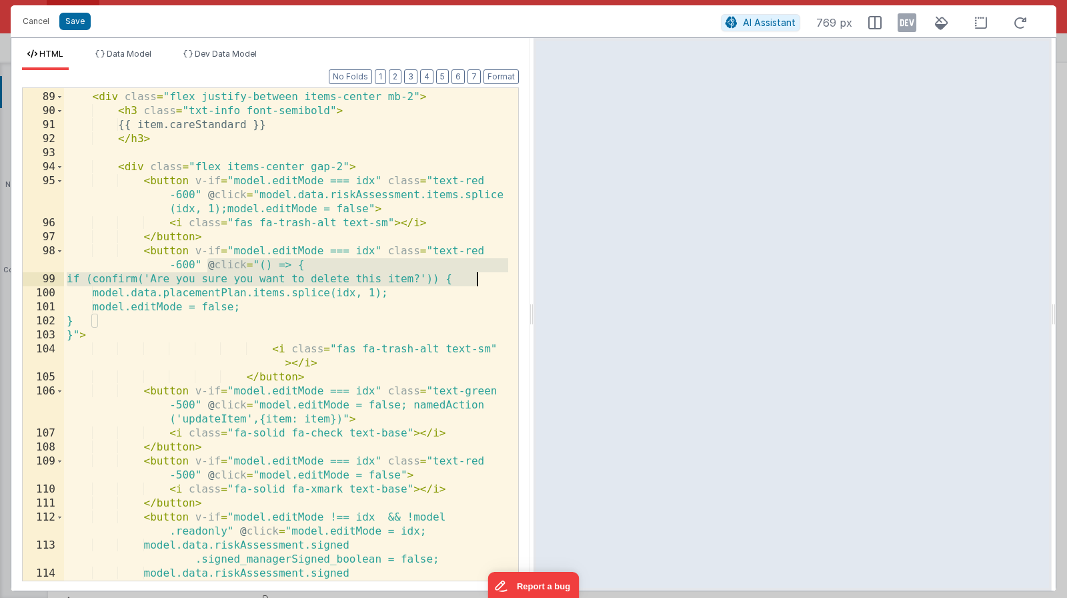
drag, startPoint x: 207, startPoint y: 261, endPoint x: 480, endPoint y: 277, distance: 273.3
click at [480, 277] on div "<!-- Top Bar: CareStandard heading left + Edit/Delete buttons right --> < div c…" at bounding box center [286, 336] width 444 height 548
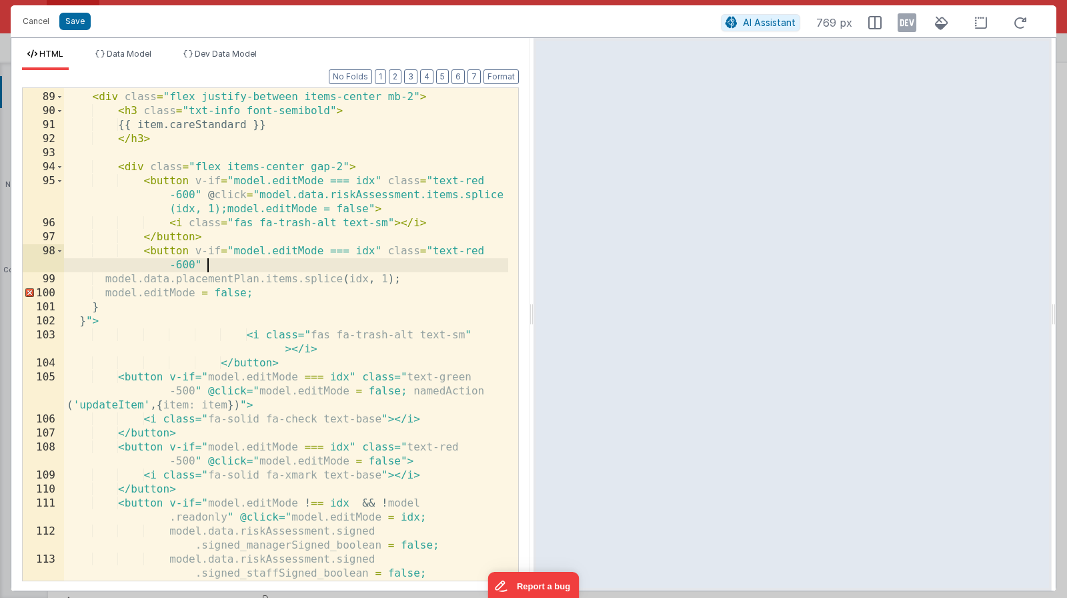
click at [257, 193] on div "<!-- Top Bar: CareStandard heading left + Edit/Delete buttons right --> < div c…" at bounding box center [286, 343] width 444 height 562
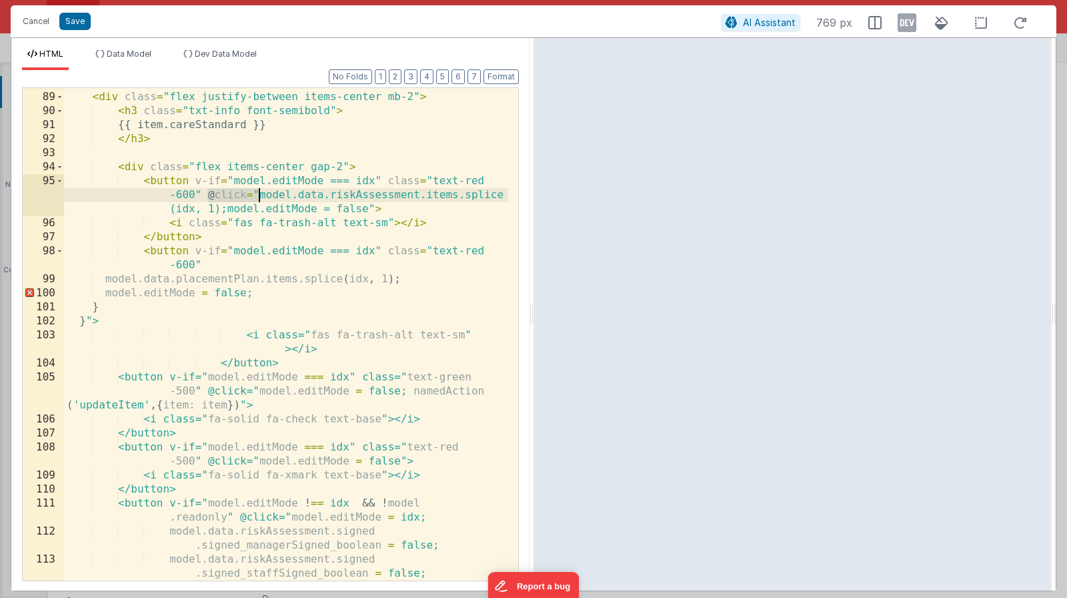
drag, startPoint x: 205, startPoint y: 194, endPoint x: 259, endPoint y: 193, distance: 54.0
click at [259, 193] on div "<!-- Top Bar: CareStandard heading left + Edit/Delete buttons right --> < div c…" at bounding box center [286, 343] width 444 height 562
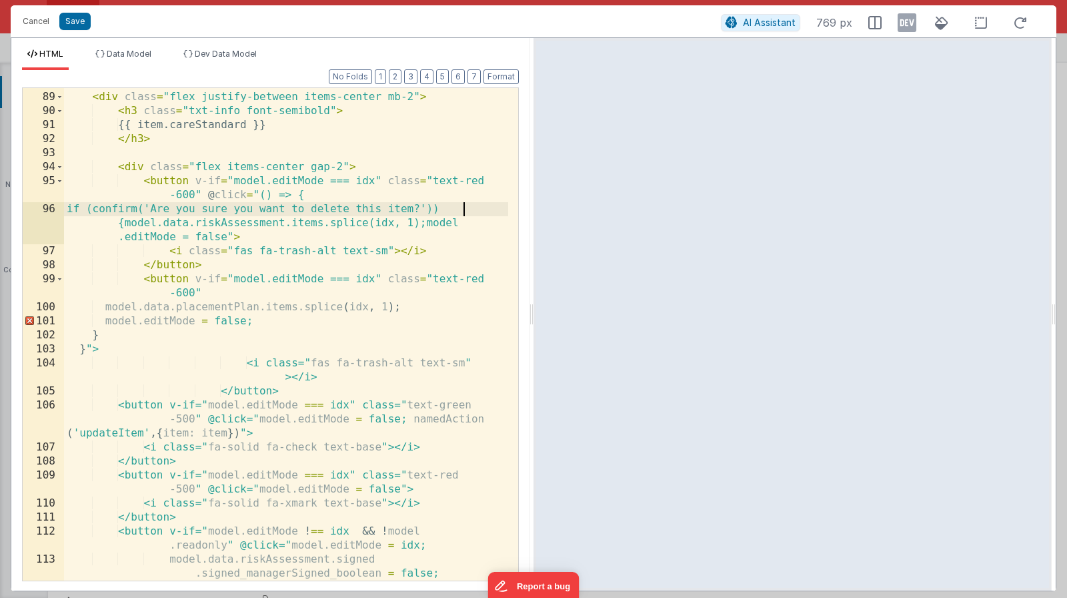
click at [486, 209] on div "<!-- Top Bar: CareStandard heading left + Edit/Delete buttons right --> < div c…" at bounding box center [286, 336] width 444 height 548
click at [152, 237] on div "<!-- Top Bar: CareStandard heading left + Edit/Delete buttons right --> < div c…" at bounding box center [286, 336] width 444 height 548
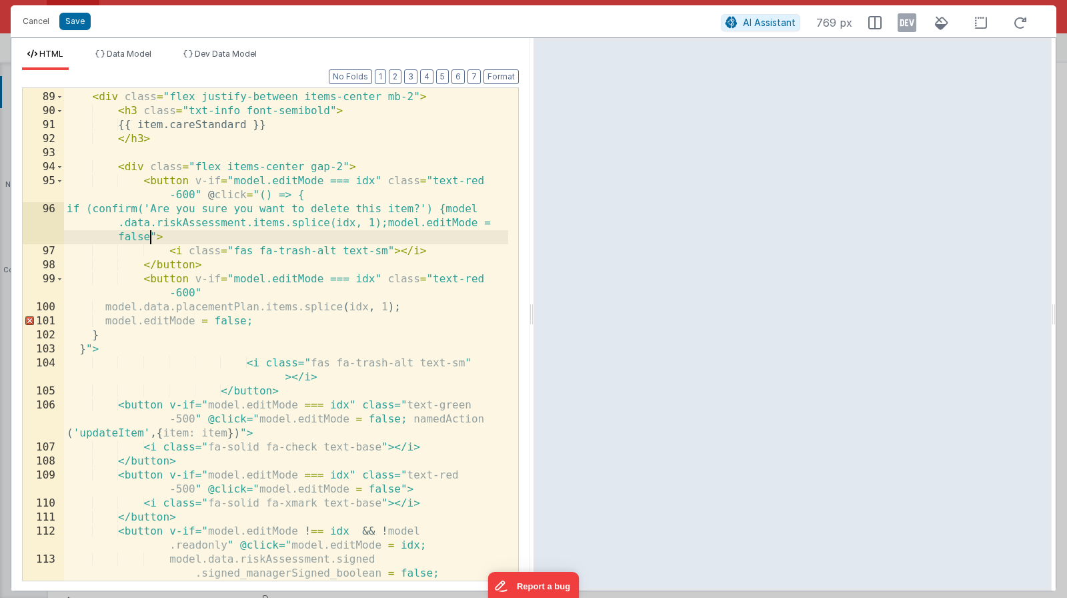
click at [157, 237] on div "<!-- Top Bar: CareStandard heading left + Edit/Delete buttons right --> < div c…" at bounding box center [286, 336] width 444 height 548
click at [153, 237] on div "<!-- Top Bar: CareStandard heading left + Edit/Delete buttons right --> < div c…" at bounding box center [286, 336] width 444 height 548
click at [157, 241] on div "<!-- Top Bar: CareStandard heading left + Edit/Delete buttons right --> < div c…" at bounding box center [286, 336] width 444 height 548
click at [151, 238] on div "<!-- Top Bar: CareStandard heading left + Edit/Delete buttons right --> < div c…" at bounding box center [286, 336] width 444 height 548
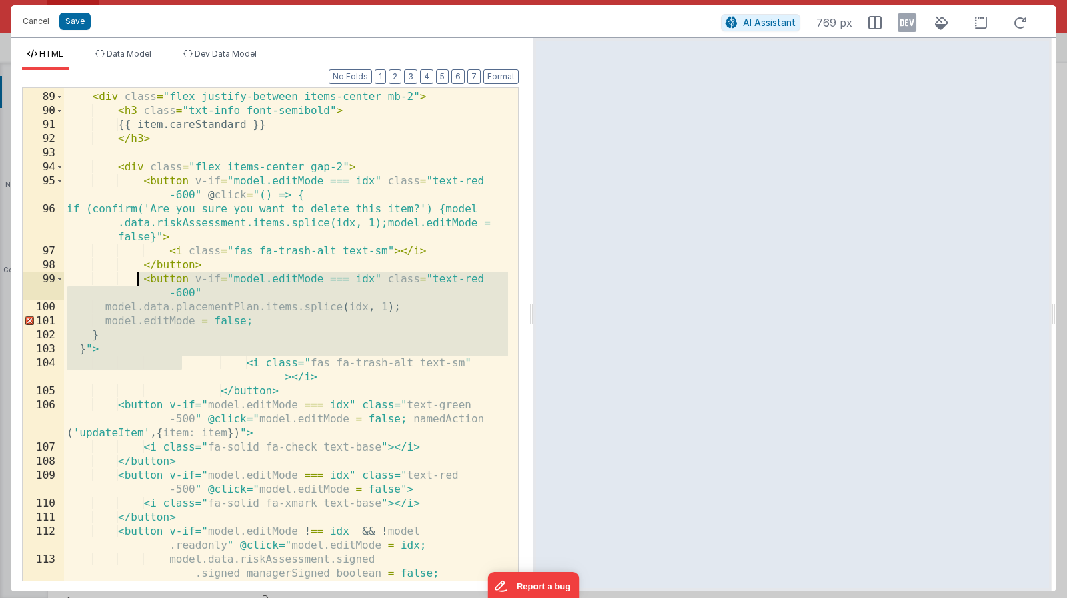
drag, startPoint x: 181, startPoint y: 356, endPoint x: 137, endPoint y: 280, distance: 87.5
click at [137, 280] on div "<!-- Top Bar: CareStandard heading left + Edit/Delete buttons right --> < div c…" at bounding box center [286, 336] width 444 height 548
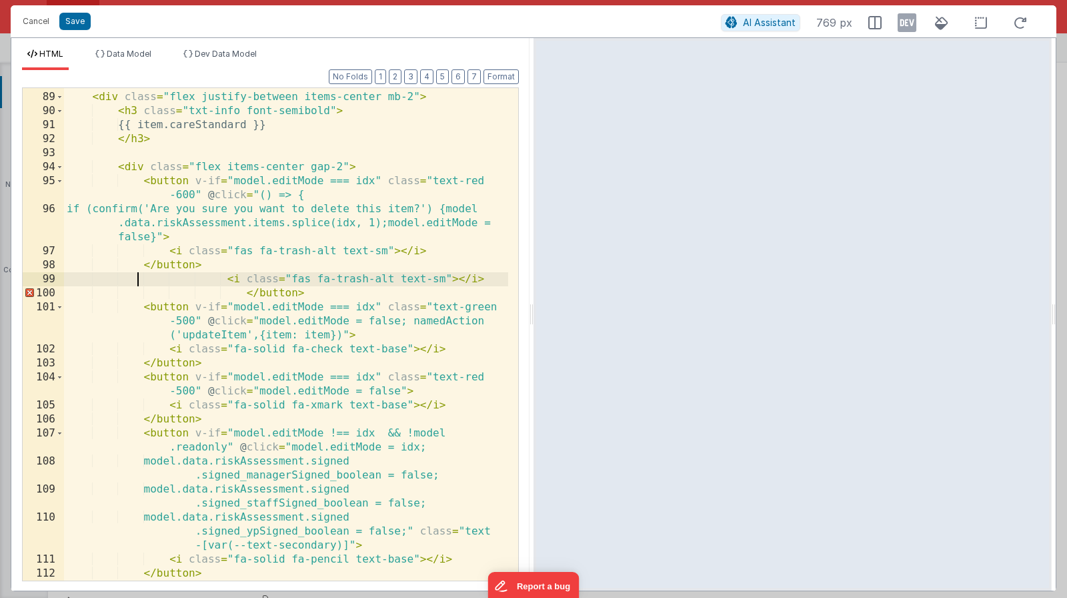
click at [246, 258] on div "<!-- Top Bar: CareStandard heading left + Edit/Delete buttons right --> < div c…" at bounding box center [286, 329] width 444 height 534
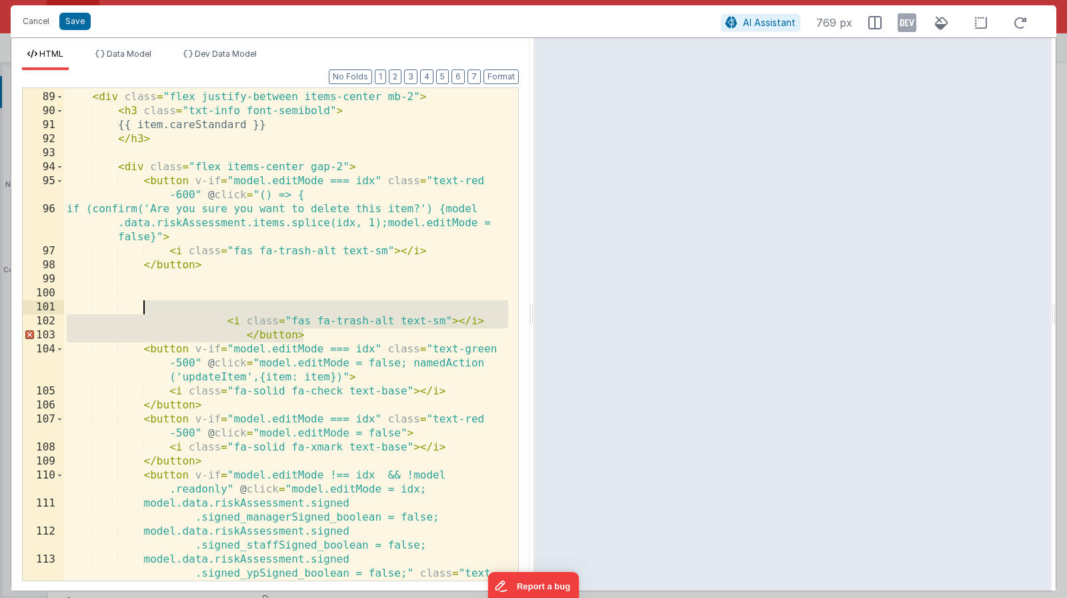
drag, startPoint x: 313, startPoint y: 329, endPoint x: 234, endPoint y: 291, distance: 87.4
click at [228, 309] on div "<!-- Top Bar: CareStandard heading left + Edit/Delete buttons right --> < div c…" at bounding box center [286, 343] width 444 height 562
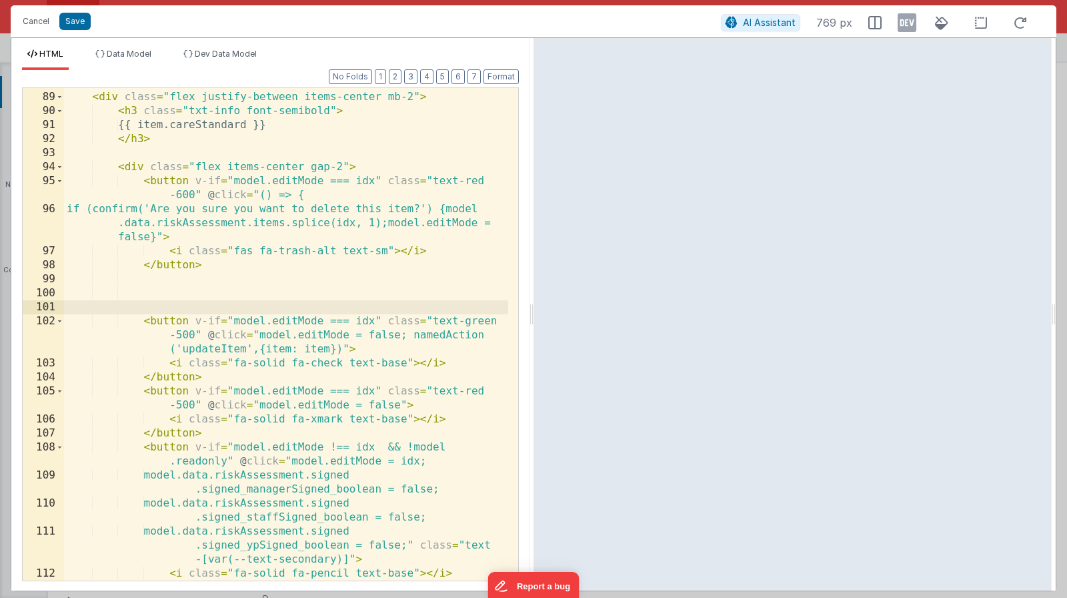
click at [225, 273] on div "<!-- Top Bar: CareStandard heading left + Edit/Delete buttons right --> < div c…" at bounding box center [286, 329] width 444 height 534
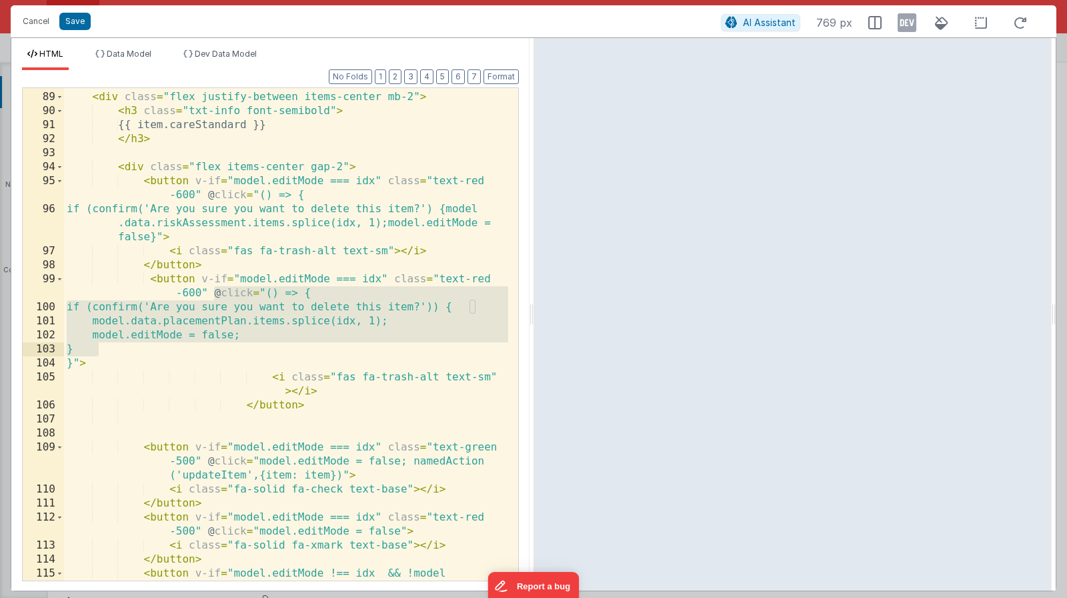
drag, startPoint x: 213, startPoint y: 292, endPoint x: 126, endPoint y: 350, distance: 104.9
click at [126, 350] on div "<!-- Top Bar: CareStandard heading left + Edit/Delete buttons right --> < div c…" at bounding box center [286, 336] width 444 height 548
click at [113, 362] on div "<!-- Top Bar: CareStandard heading left + Edit/Delete buttons right --> < div c…" at bounding box center [286, 336] width 444 height 548
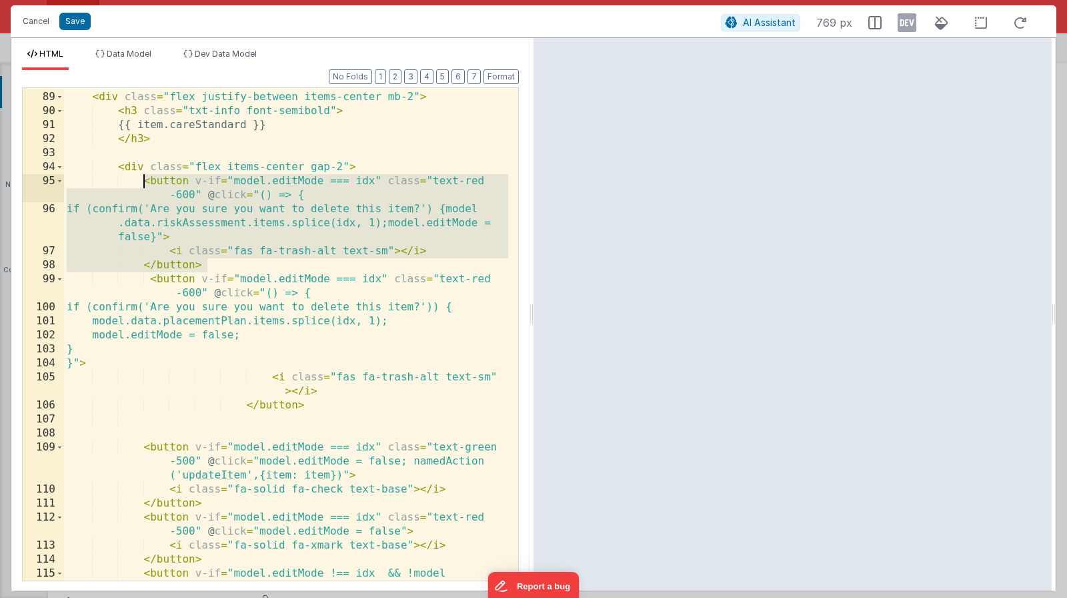
drag, startPoint x: 206, startPoint y: 265, endPoint x: 159, endPoint y: 187, distance: 91.5
click at [145, 181] on div "<!-- Top Bar: CareStandard heading left + Edit/Delete buttons right --> < div c…" at bounding box center [286, 336] width 444 height 548
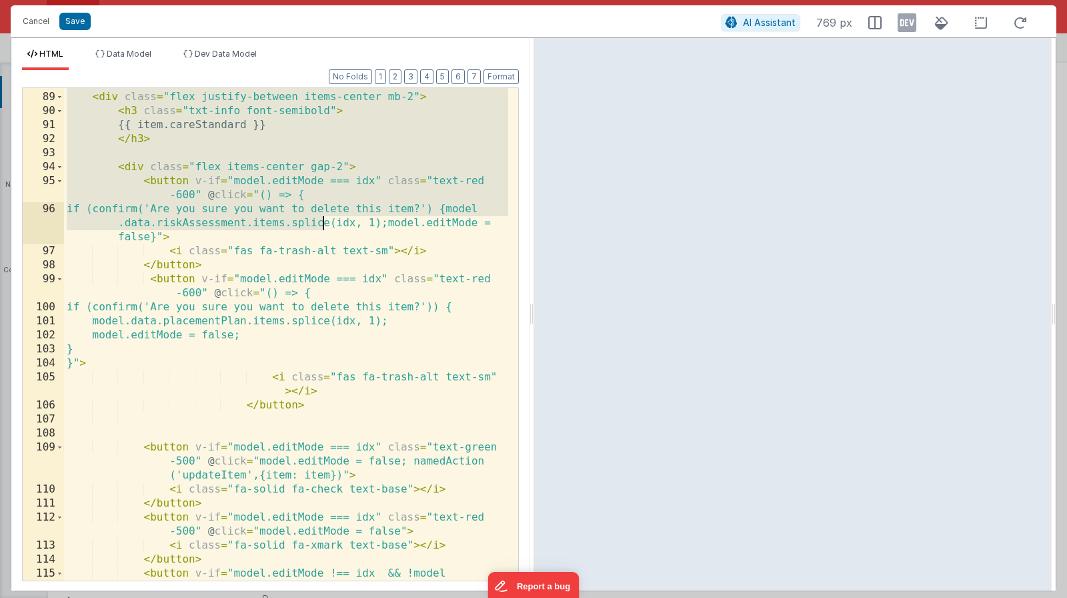
drag, startPoint x: 470, startPoint y: 209, endPoint x: 320, endPoint y: 221, distance: 150.5
click at [319, 221] on div "<!-- Top Bar: CareStandard heading left + Edit/Delete buttons right --> < div c…" at bounding box center [286, 336] width 444 height 548
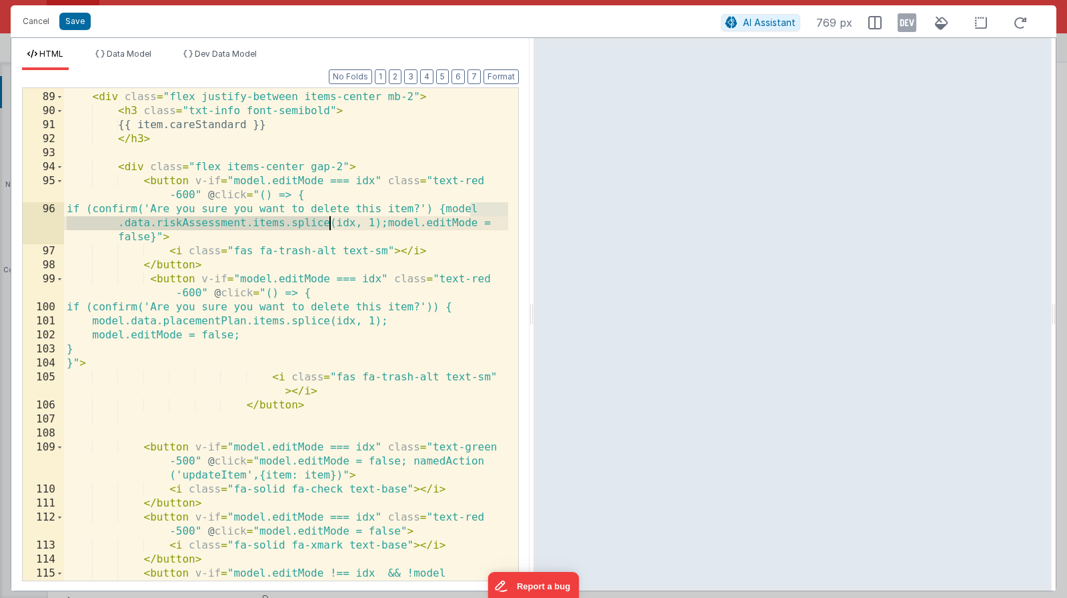
drag, startPoint x: 469, startPoint y: 209, endPoint x: 329, endPoint y: 222, distance: 140.7
click at [329, 222] on div "<!-- Top Bar: CareStandard heading left + Edit/Delete buttons right --> < div c…" at bounding box center [286, 336] width 444 height 548
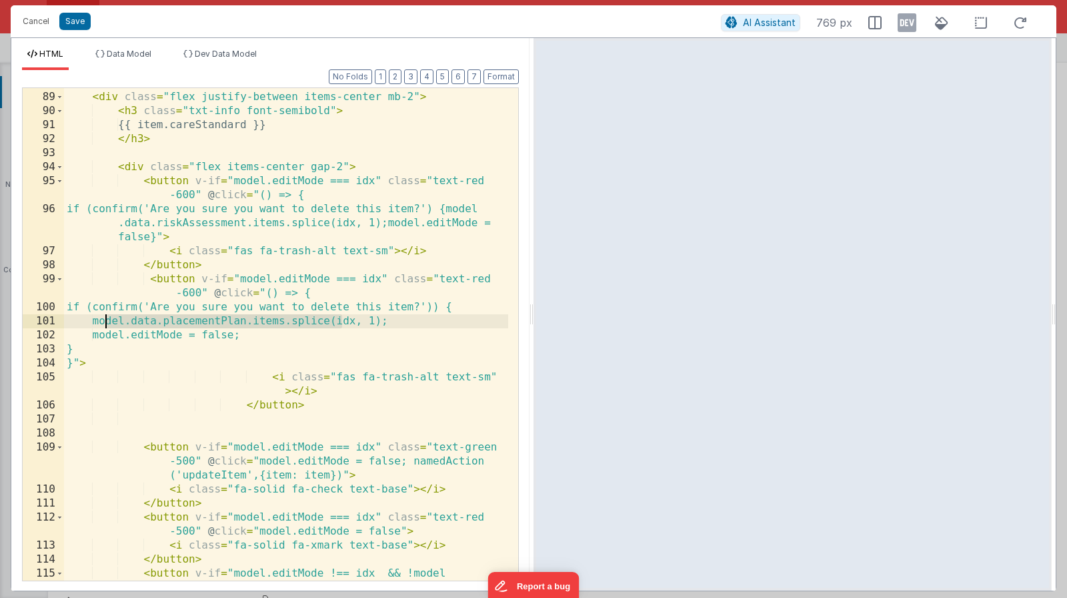
drag, startPoint x: 341, startPoint y: 323, endPoint x: 107, endPoint y: 323, distance: 234.1
click at [106, 323] on div "<!-- Top Bar: CareStandard heading left + Edit/Delete buttons right --> < div c…" at bounding box center [286, 336] width 444 height 548
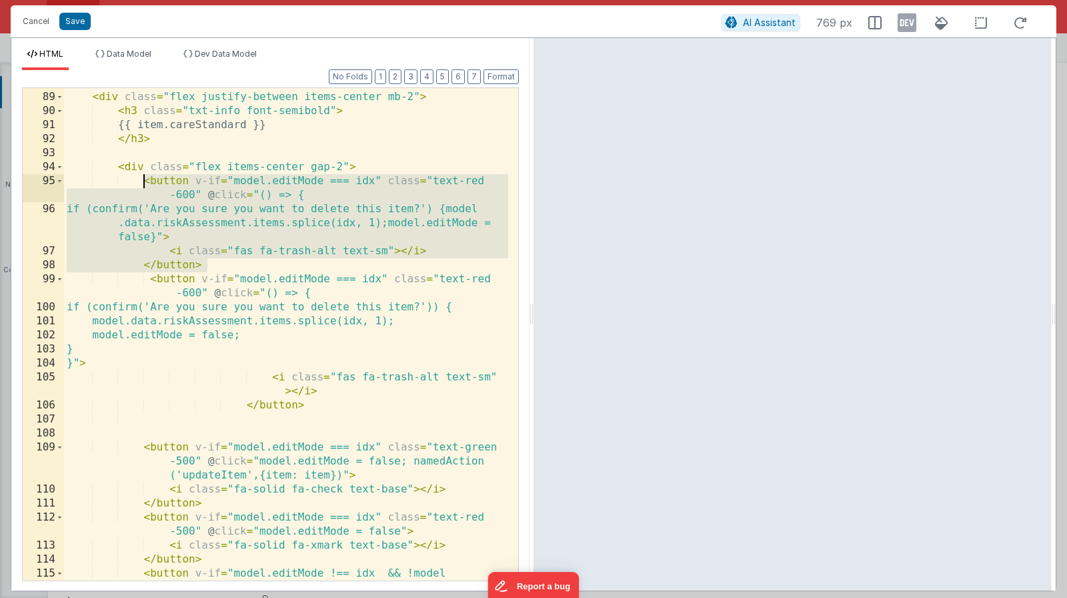
drag, startPoint x: 205, startPoint y: 263, endPoint x: 146, endPoint y: 187, distance: 96.1
click at [146, 187] on div "<!-- Top Bar: CareStandard heading left + Edit/Delete buttons right --> < div c…" at bounding box center [286, 336] width 444 height 548
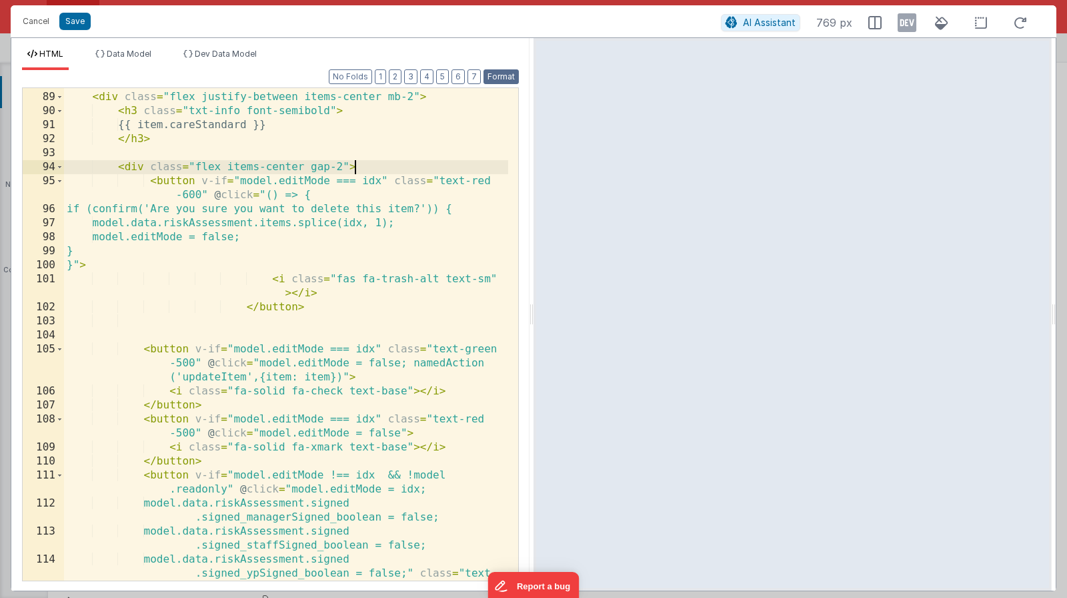
click at [509, 77] on button "Format" at bounding box center [501, 76] width 35 height 15
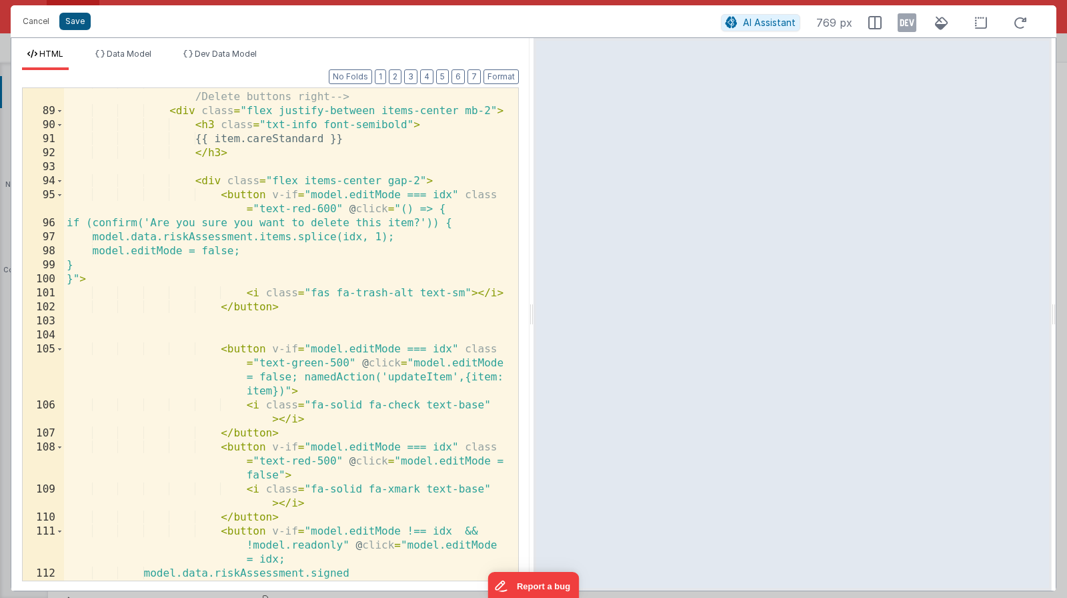
click at [79, 25] on button "Save" at bounding box center [74, 21] width 31 height 17
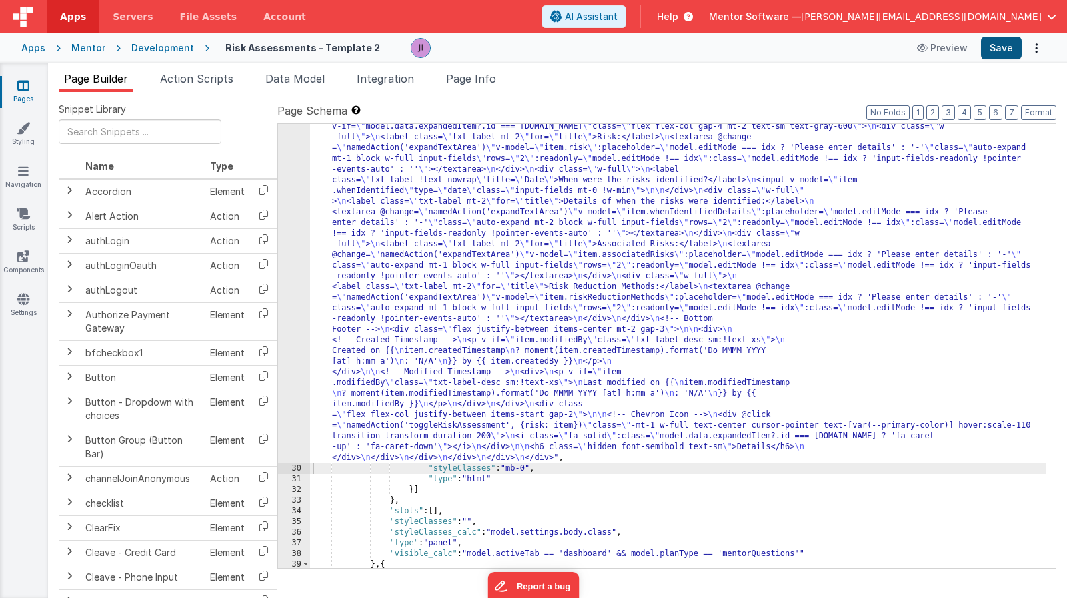
click at [1005, 52] on button "Save" at bounding box center [1001, 48] width 41 height 23
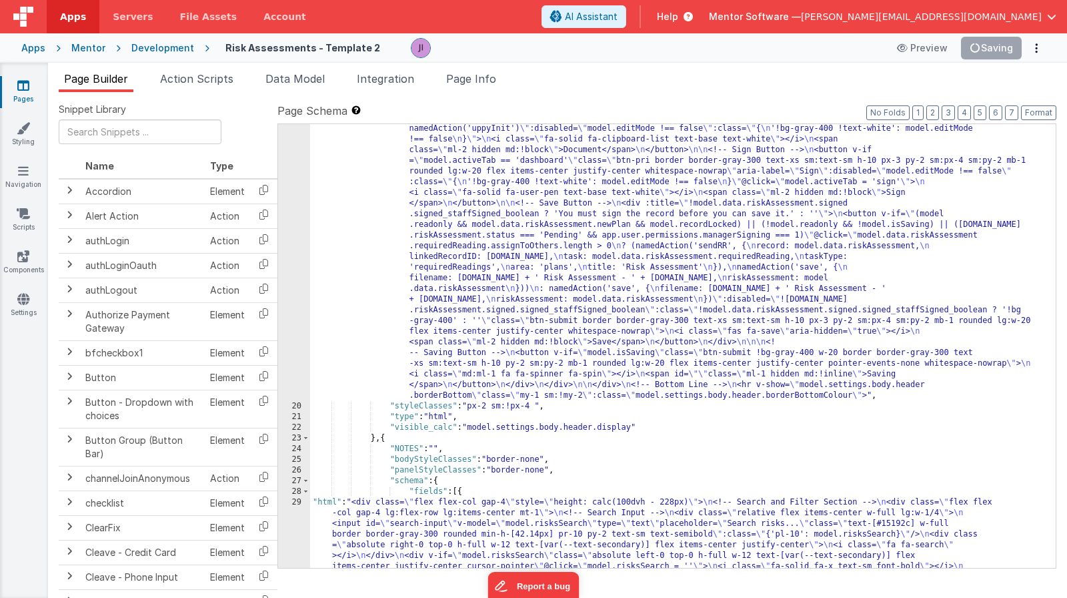
scroll to position [696, 0]
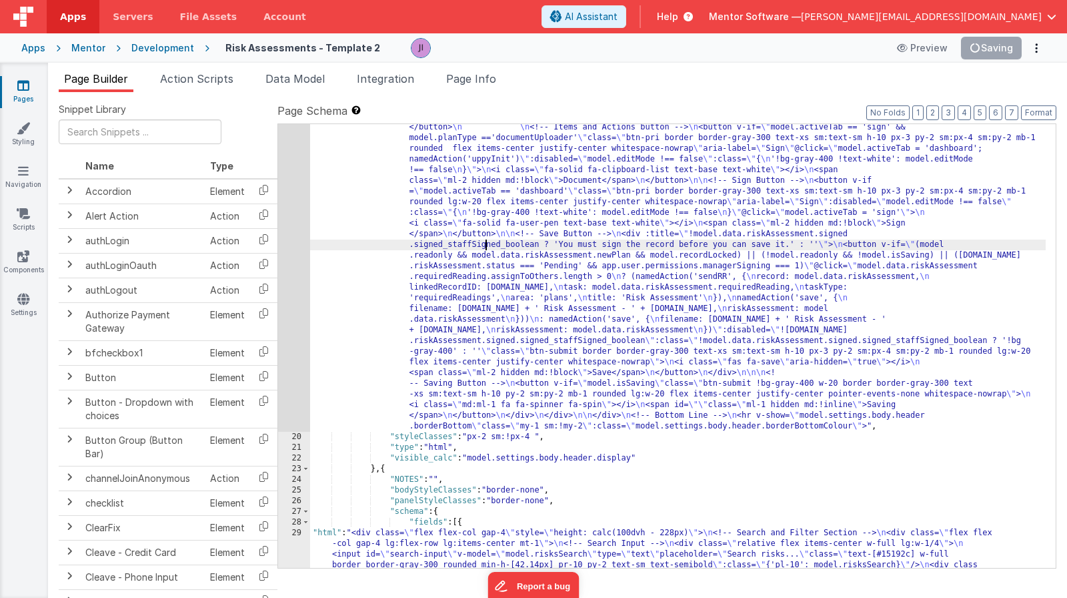
click at [291, 234] on div "19" at bounding box center [294, 117] width 32 height 630
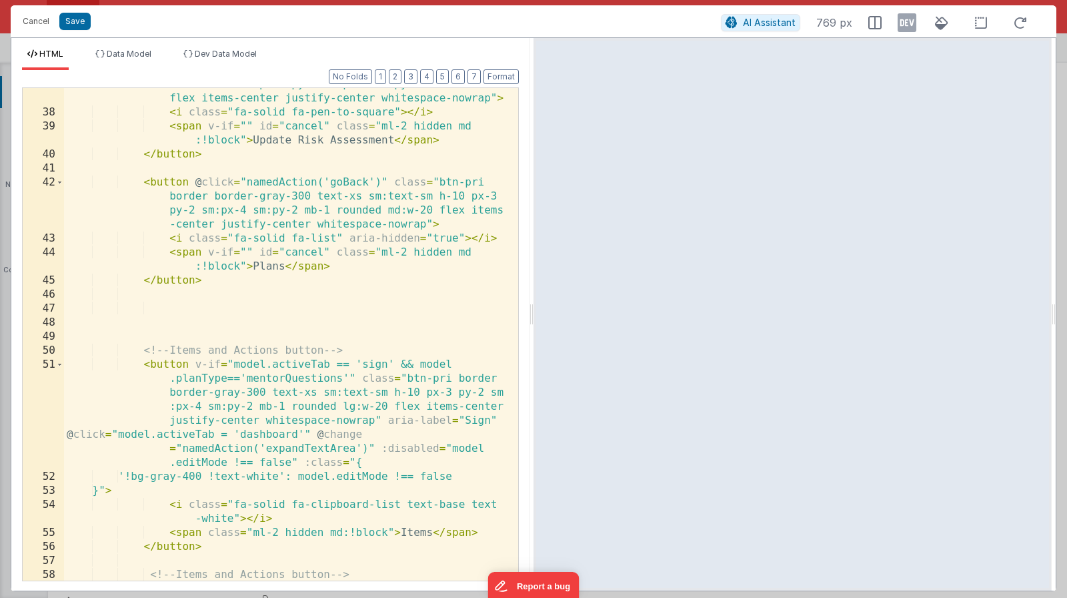
scroll to position [883, 0]
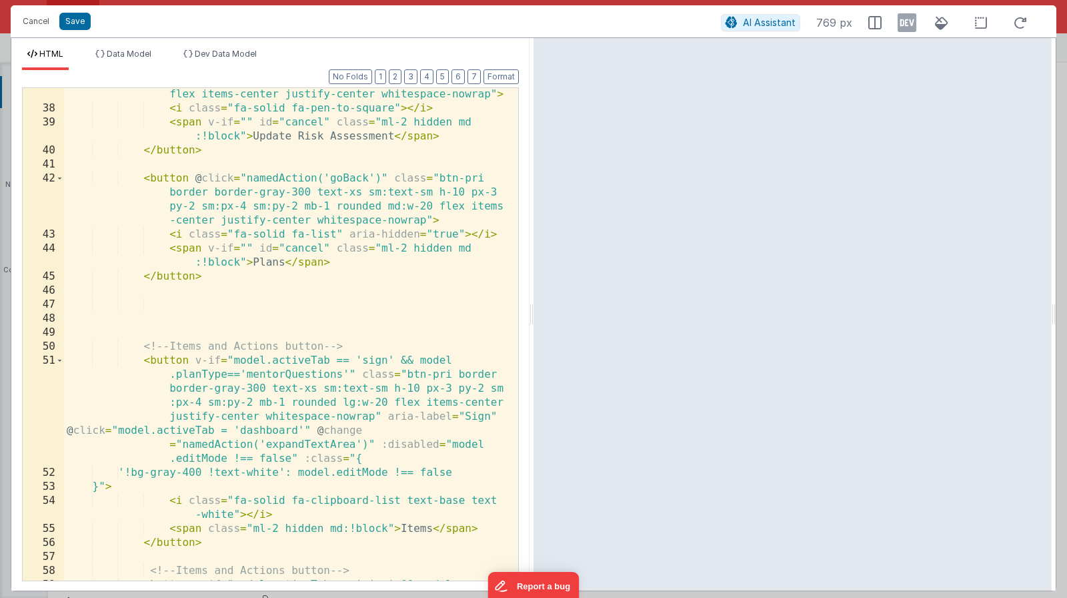
click at [223, 156] on div "< button v-if = "model.data.riskAssessment.status =='Approved'" @ click = "name…" at bounding box center [286, 368] width 444 height 674
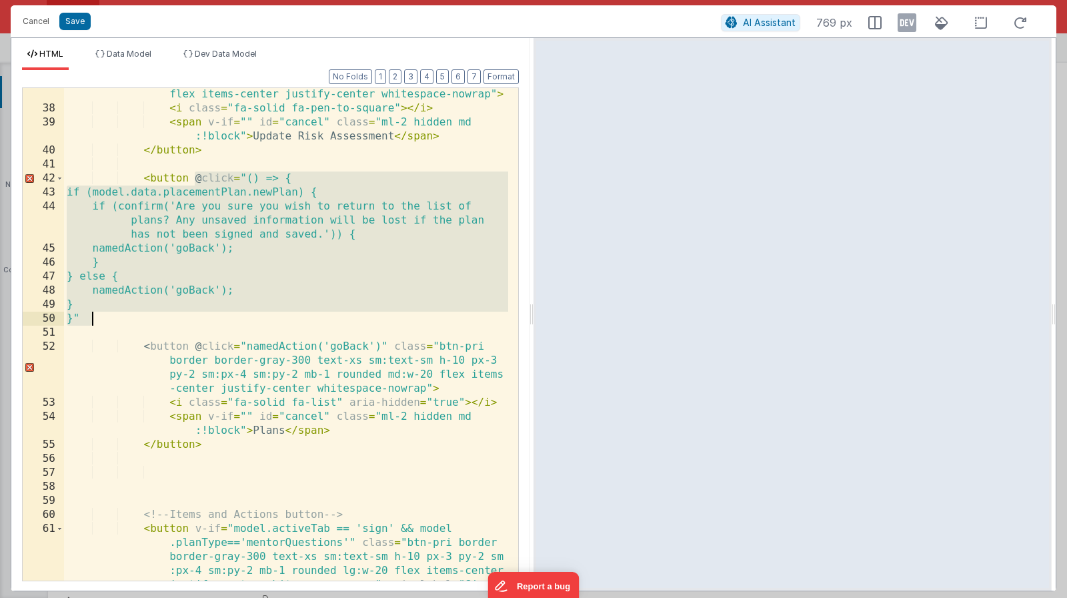
drag, startPoint x: 193, startPoint y: 176, endPoint x: 111, endPoint y: 318, distance: 163.7
click at [111, 318] on div "< button v-if = "model.data.riskAssessment.status =='Approved'" @ click = "name…" at bounding box center [286, 368] width 444 height 674
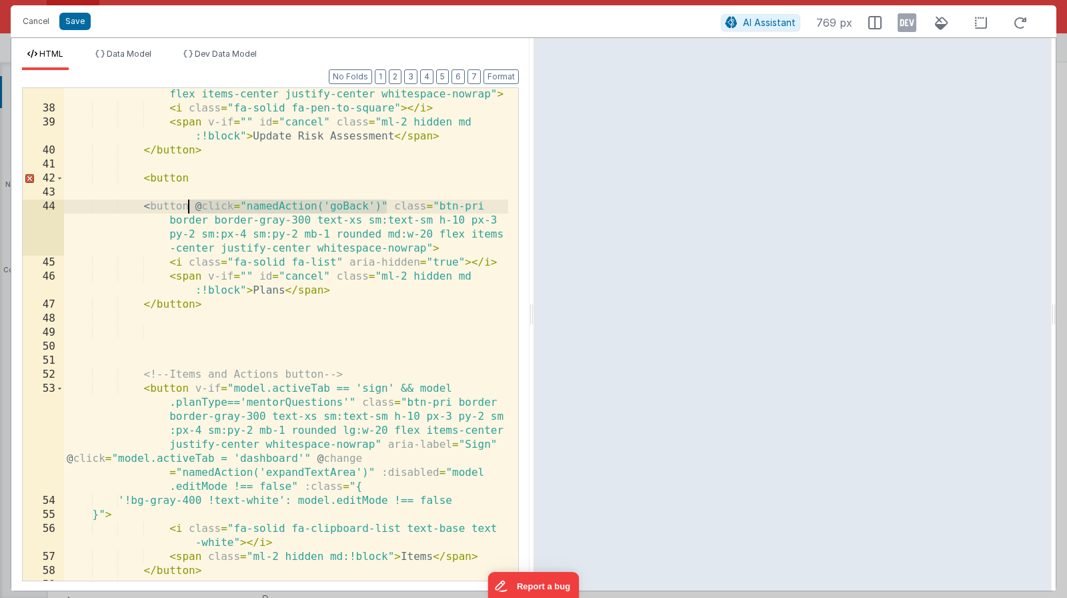
drag, startPoint x: 388, startPoint y: 204, endPoint x: 189, endPoint y: 206, distance: 198.1
click at [189, 206] on div "< button v-if = "model.data.riskAssessment.status =='Approved'" @ click = "name…" at bounding box center [286, 319] width 444 height 576
click at [197, 207] on div "< button v-if = "model.data.riskAssessment.status =='Approved'" @ click = "name…" at bounding box center [286, 319] width 444 height 576
drag, startPoint x: 195, startPoint y: 207, endPoint x: 387, endPoint y: 205, distance: 191.4
click at [387, 205] on div "< button v-if = "model.data.riskAssessment.status =='Approved'" @ click = "name…" at bounding box center [286, 319] width 444 height 576
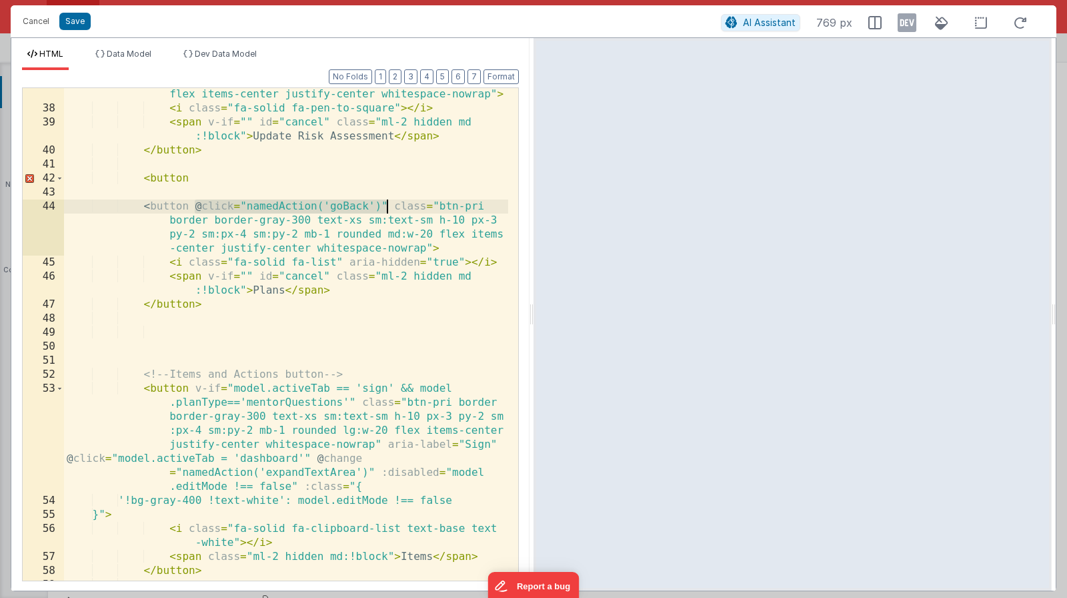
paste textarea
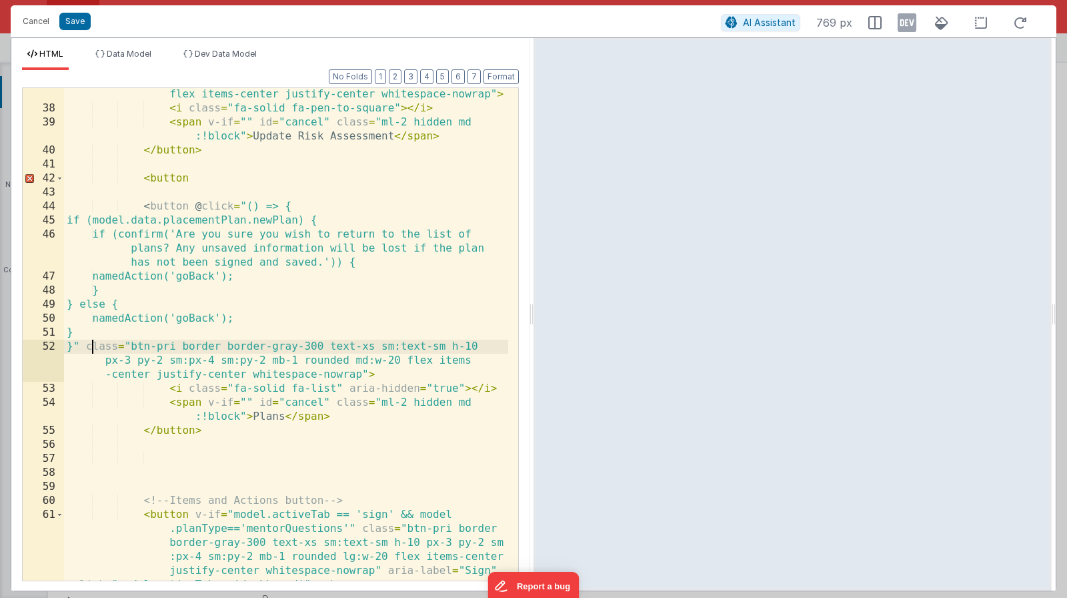
click at [230, 216] on div "< button v-if = "model.data.riskAssessment.status =='Approved'" @ click = "name…" at bounding box center [286, 368] width 444 height 674
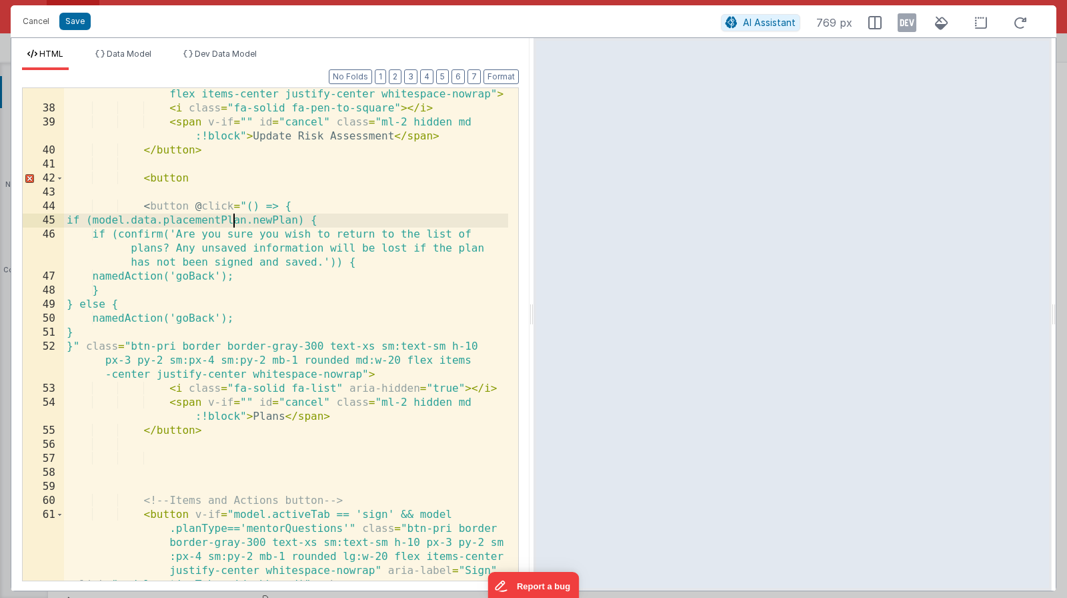
click at [230, 216] on div "< button v-if = "model.data.riskAssessment.status =='Approved'" @ click = "name…" at bounding box center [286, 368] width 444 height 674
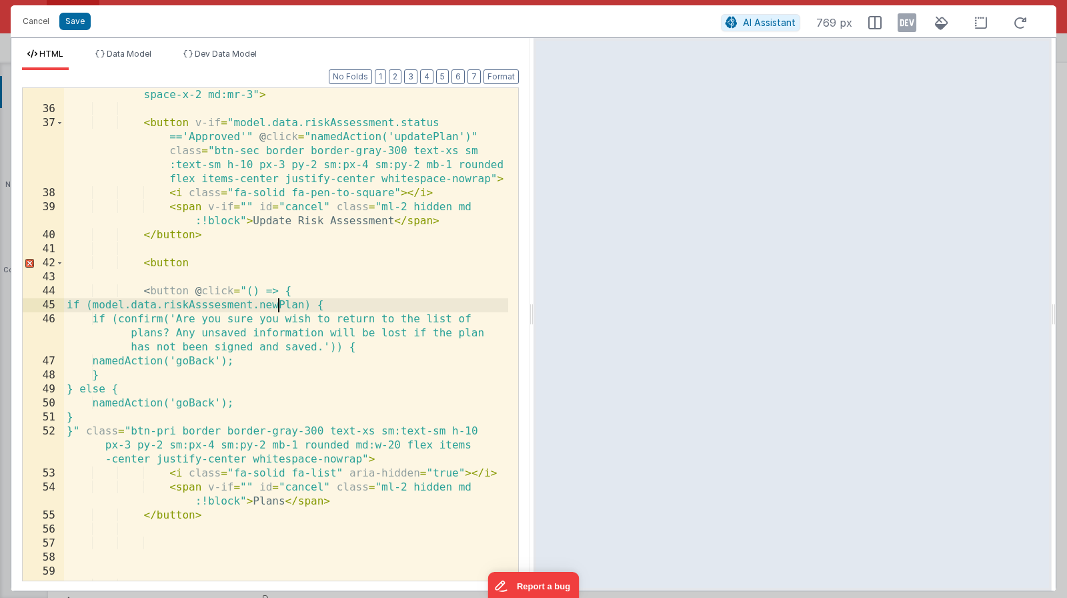
scroll to position [798, 0]
click at [167, 269] on div "< div v-show = "app.user.userType!='inspector'" class = "flex flex-1 items-end …" at bounding box center [286, 383] width 444 height 646
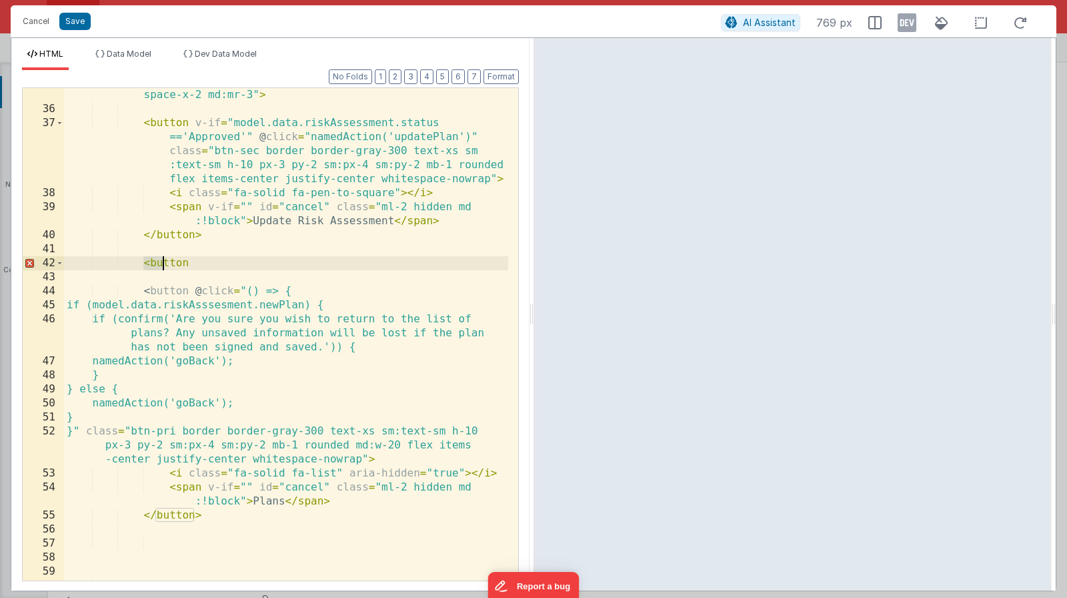
drag, startPoint x: 144, startPoint y: 264, endPoint x: 217, endPoint y: 250, distance: 74.0
click at [215, 251] on div "< div v-show = "app.user.userType!='inspector'" class = "flex flex-1 items-end …" at bounding box center [286, 383] width 444 height 646
drag, startPoint x: 219, startPoint y: 268, endPoint x: 133, endPoint y: 251, distance: 87.0
click at [133, 251] on div "< div v-show = "app.user.userType!='inspector'" class = "flex flex-1 items-end …" at bounding box center [286, 383] width 444 height 646
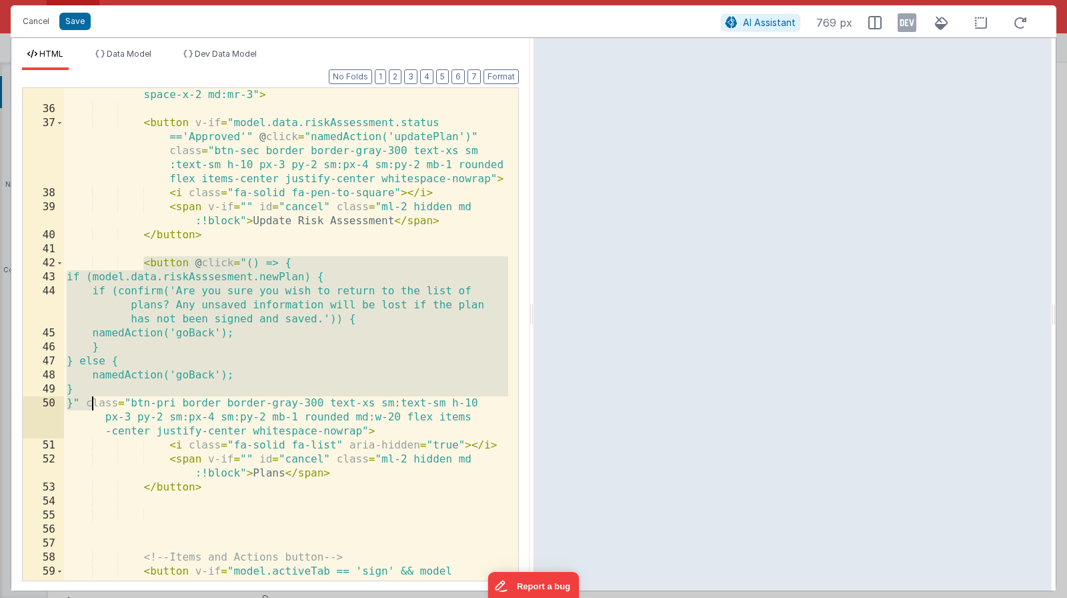
drag, startPoint x: 143, startPoint y: 260, endPoint x: 94, endPoint y: 408, distance: 155.2
click at [94, 408] on div "< div v-show = "app.user.userType!='inspector'" class = "flex flex-1 items-end …" at bounding box center [286, 383] width 444 height 646
click at [340, 277] on div "< div v-show = "app.user.userType!='inspector'" class = "flex flex-1 items-end …" at bounding box center [286, 383] width 444 height 646
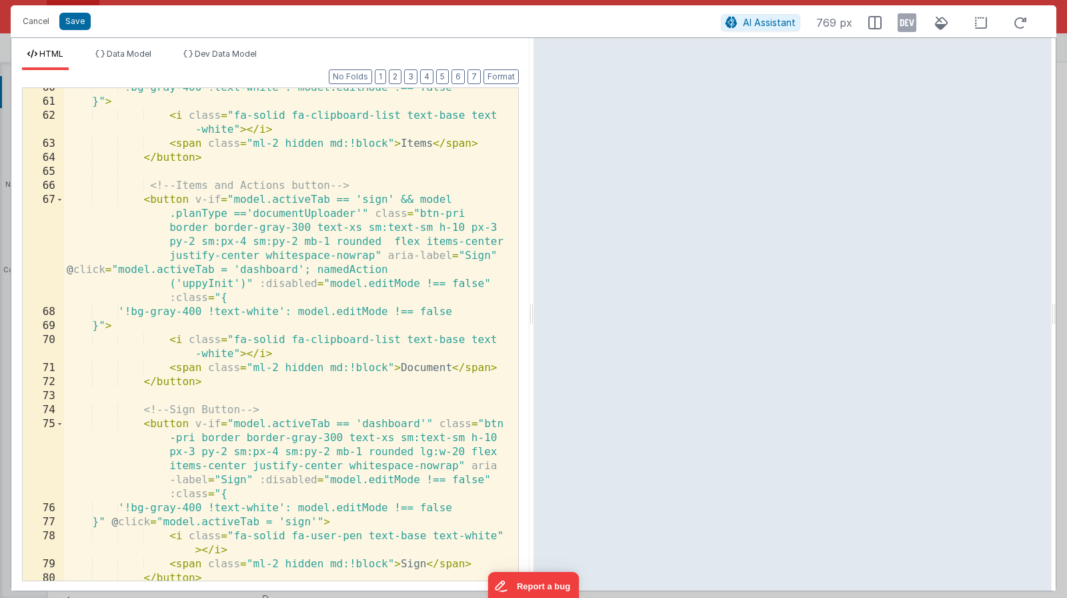
scroll to position [1606, 0]
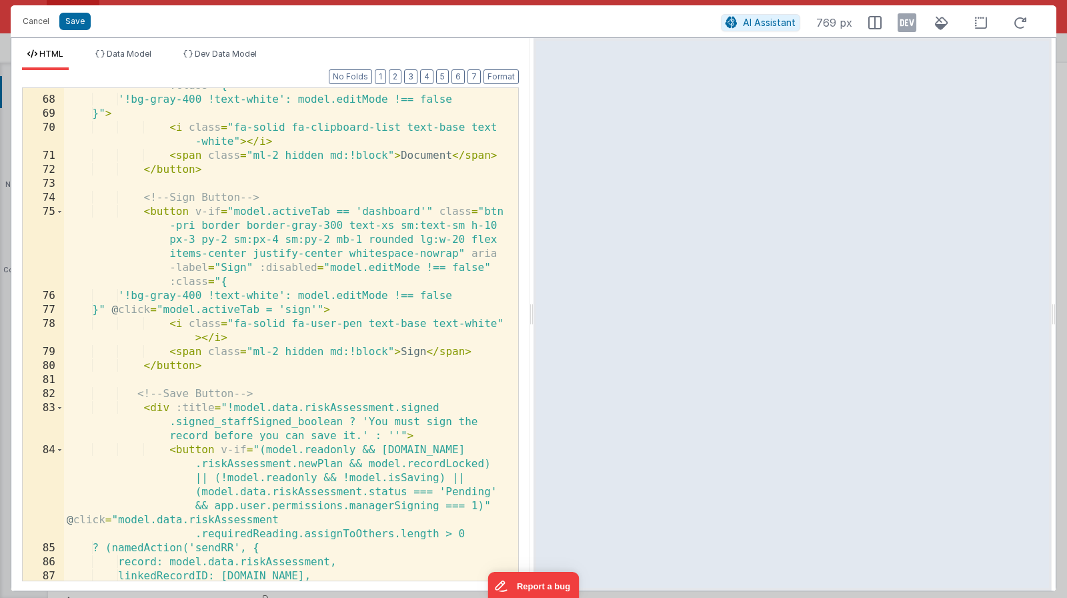
click at [239, 343] on div "< button v-if = "model.activeTab == 'sign' && model .planType =='documentUpload…" at bounding box center [286, 290] width 444 height 618
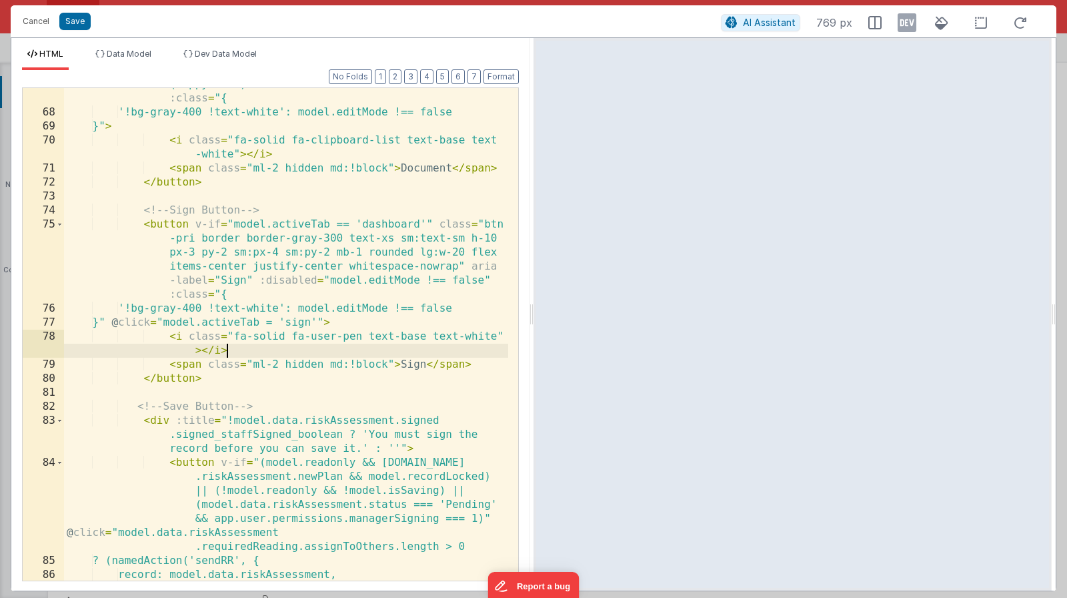
scroll to position [1593, 0]
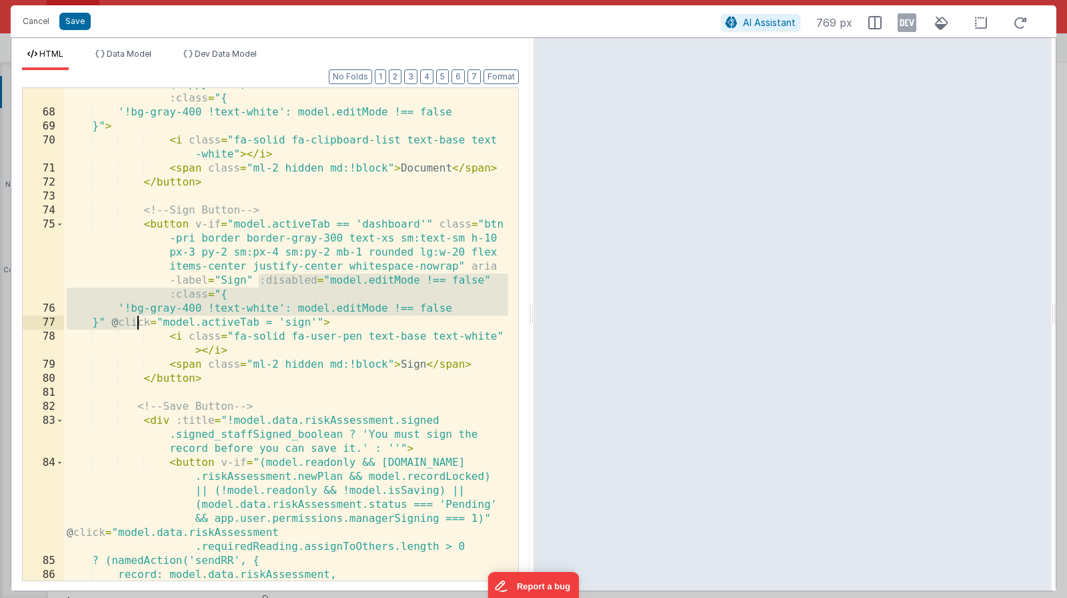
drag, startPoint x: 261, startPoint y: 280, endPoint x: 136, endPoint y: 323, distance: 131.8
click at [136, 323] on div "< button v-if = "model.activeTab == 'sign' && model .planType =='documentUpload…" at bounding box center [286, 302] width 444 height 618
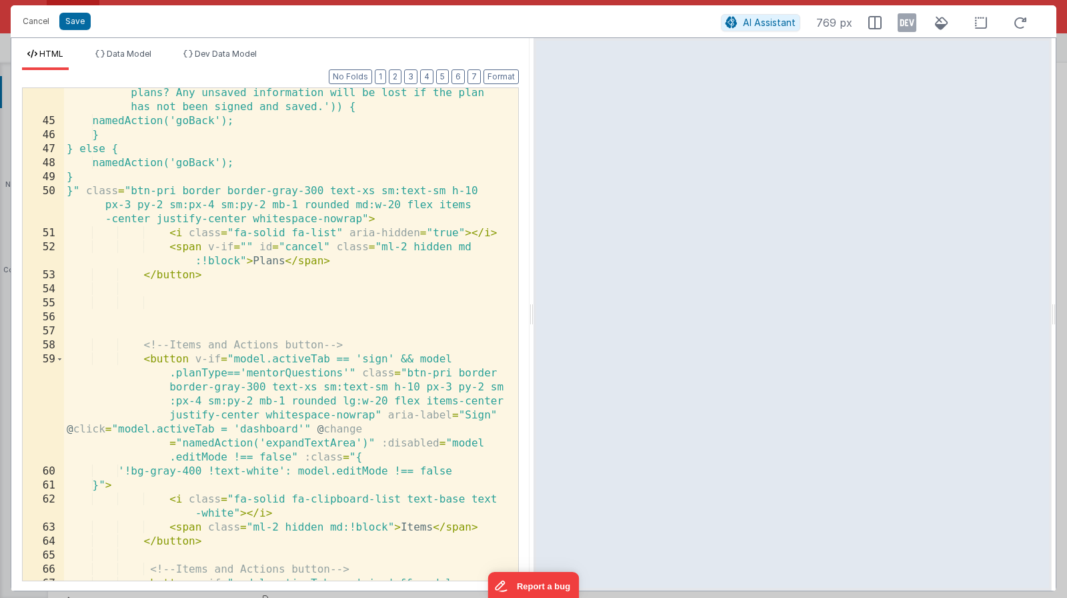
scroll to position [970, 0]
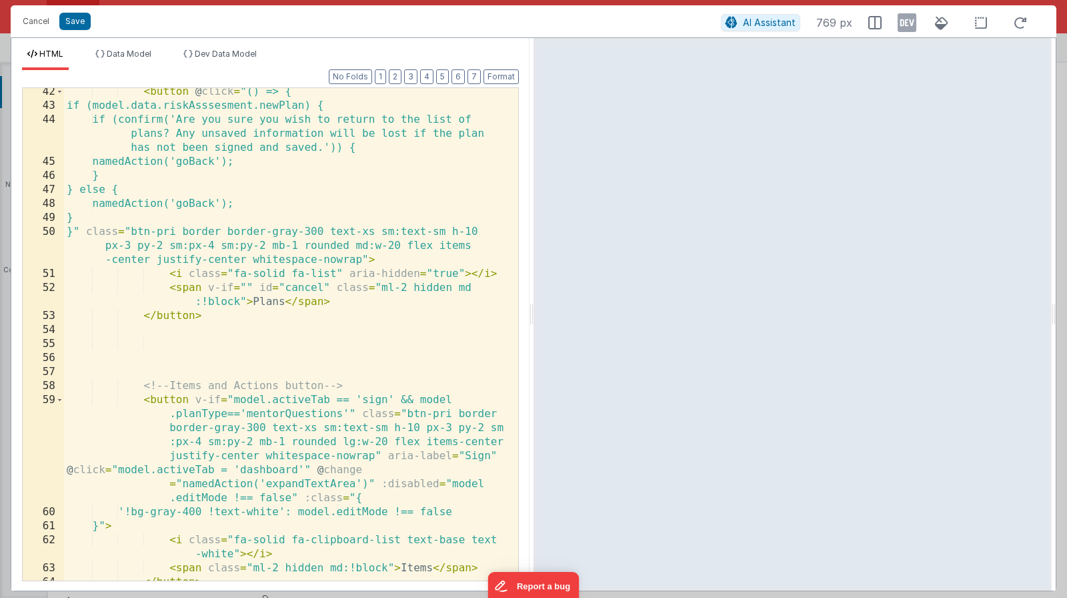
click at [367, 261] on div "< button @ click = "() => { if (model.data.riskAsssesment.newPlan) { if (confir…" at bounding box center [286, 345] width 444 height 520
drag, startPoint x: 374, startPoint y: 261, endPoint x: 386, endPoint y: 262, distance: 11.4
click at [386, 262] on div "< button @ click = "() => { if (model.data.riskAsssesment.newPlan) { if (confir…" at bounding box center [286, 345] width 444 height 520
paste textarea
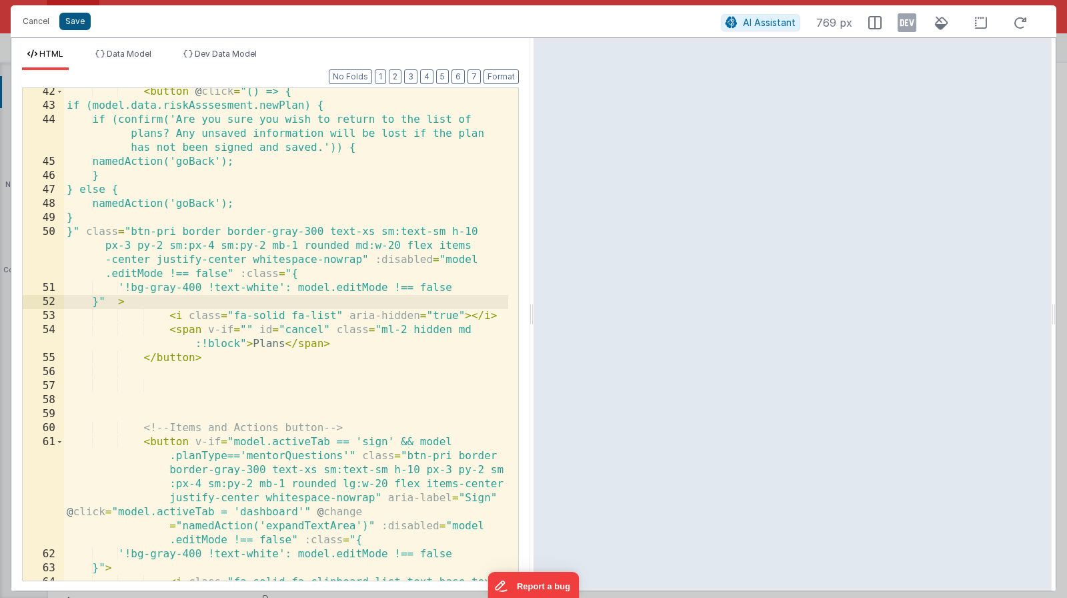
click at [86, 25] on button "Save" at bounding box center [74, 21] width 31 height 17
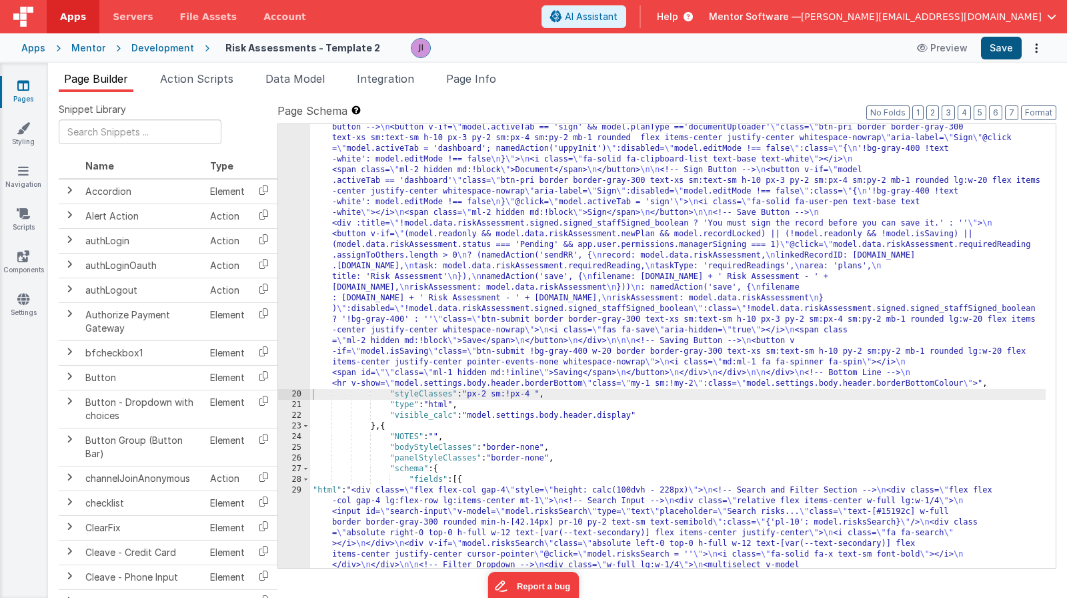
click at [995, 51] on button "Save" at bounding box center [1001, 48] width 41 height 23
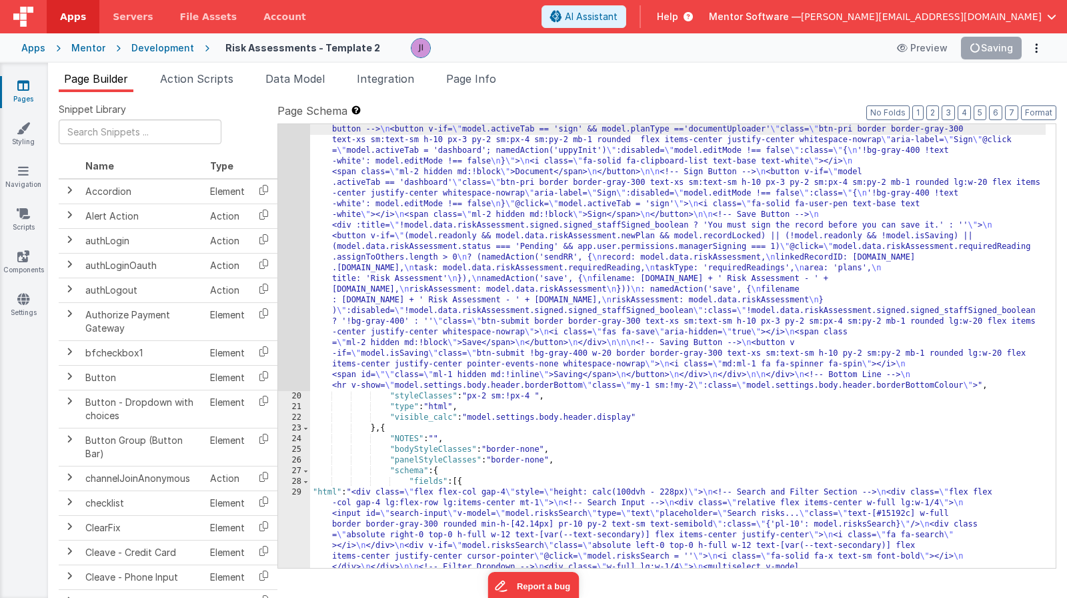
click at [295, 207] on div "19" at bounding box center [294, 97] width 32 height 587
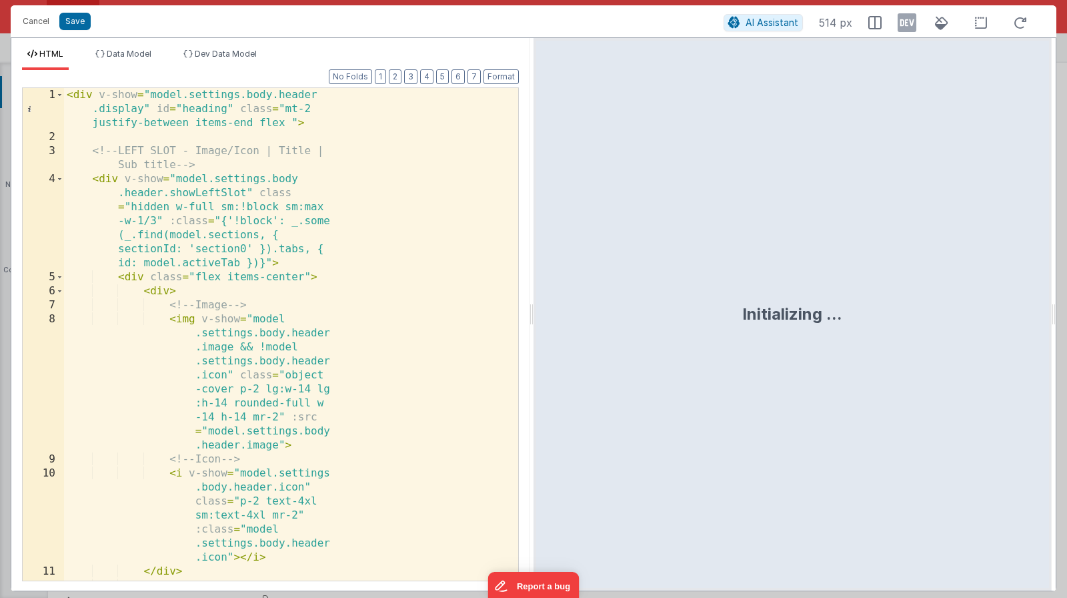
click at [360, 293] on div "< div v-show = "model.settings.body.header .display" id = "heading" class = "mt…" at bounding box center [286, 369] width 444 height 562
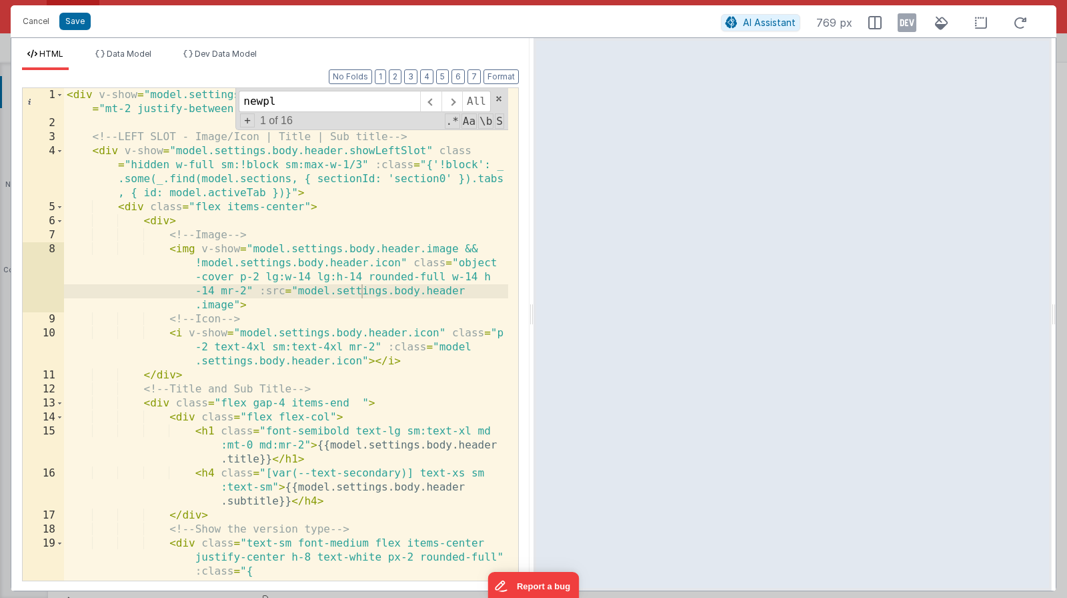
scroll to position [748, 0]
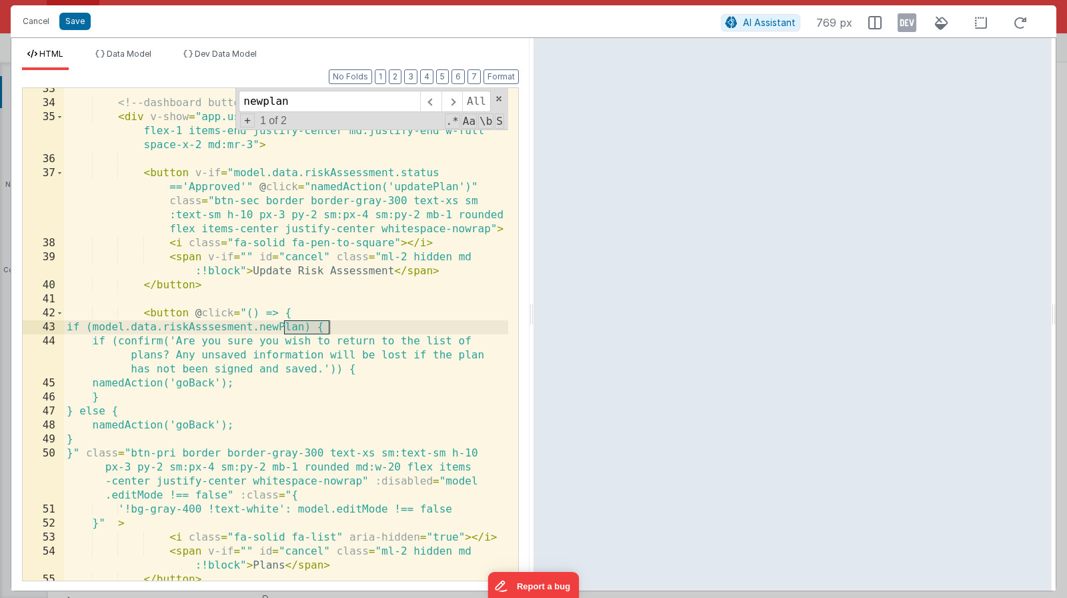
type input "newplan"
click at [238, 323] on div "<!-- dashboard buttons --> < div v-show = "app.user.userType!='inspector'" clas…" at bounding box center [286, 342] width 444 height 520
click at [238, 330] on div "<!-- dashboard buttons --> < div v-show = "app.user.userType!='inspector'" clas…" at bounding box center [286, 342] width 444 height 520
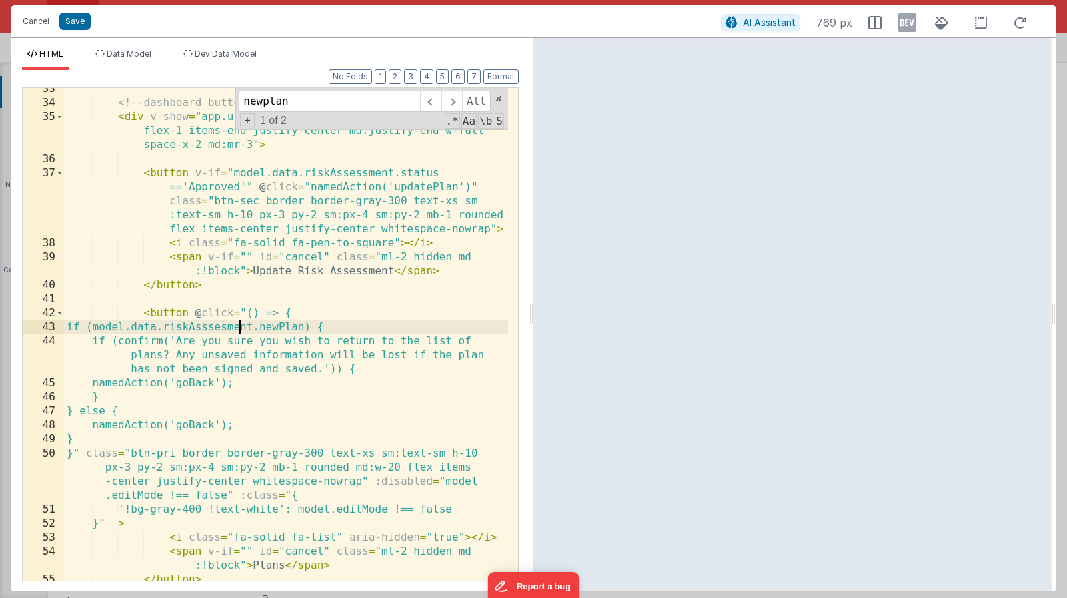
click at [238, 330] on div "<!-- dashboard buttons --> < div v-show = "app.user.userType!='inspector'" clas…" at bounding box center [286, 342] width 444 height 520
click at [249, 329] on div "<!-- dashboard buttons --> < div v-show = "app.user.userType!='inspector'" clas…" at bounding box center [286, 342] width 444 height 520
click at [80, 25] on button "Save" at bounding box center [74, 21] width 31 height 17
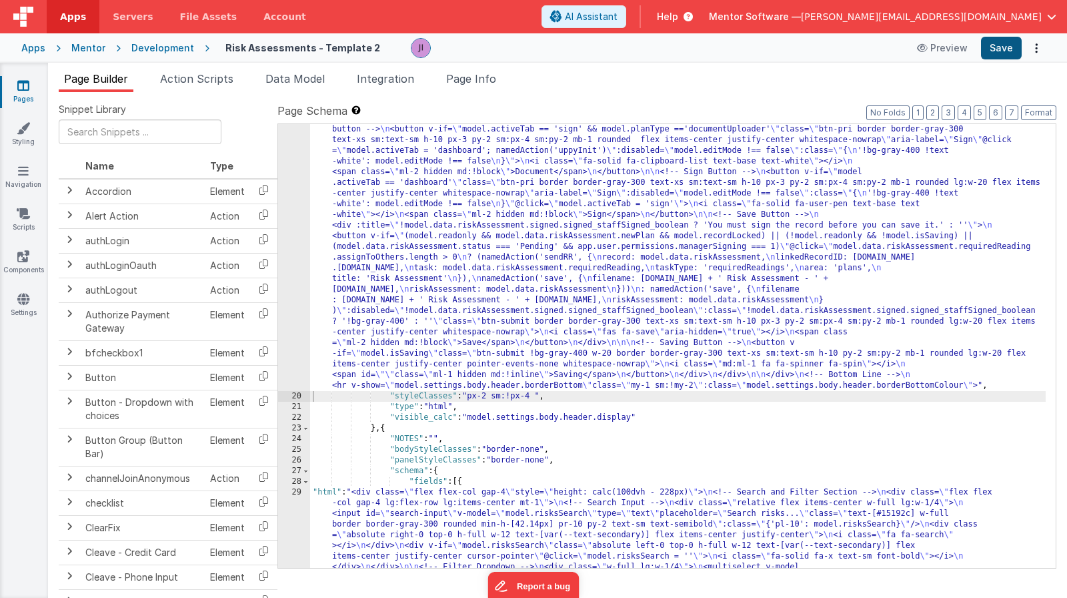
click at [1005, 53] on button "Save" at bounding box center [1001, 48] width 41 height 23
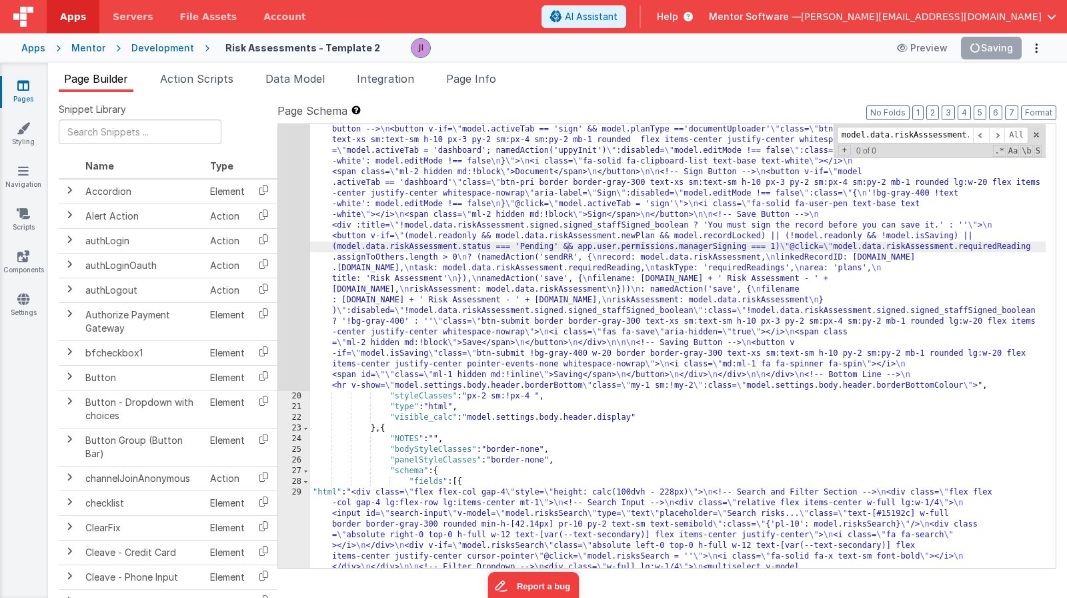
scroll to position [354, 0]
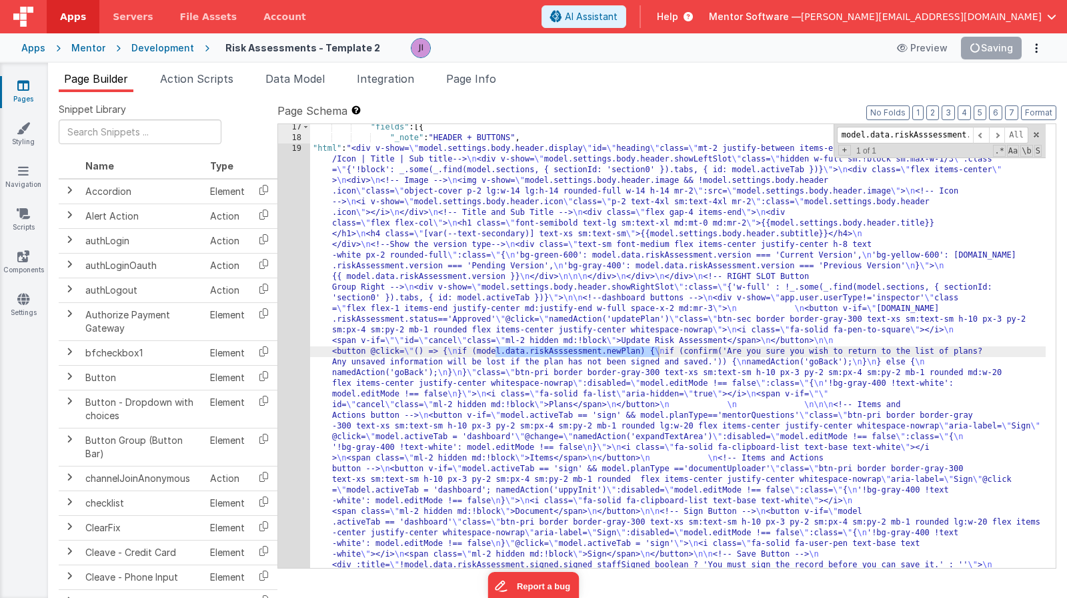
type input "model.data.riskAsssessment.newPlan"
click at [987, 49] on button "Save" at bounding box center [1001, 48] width 41 height 23
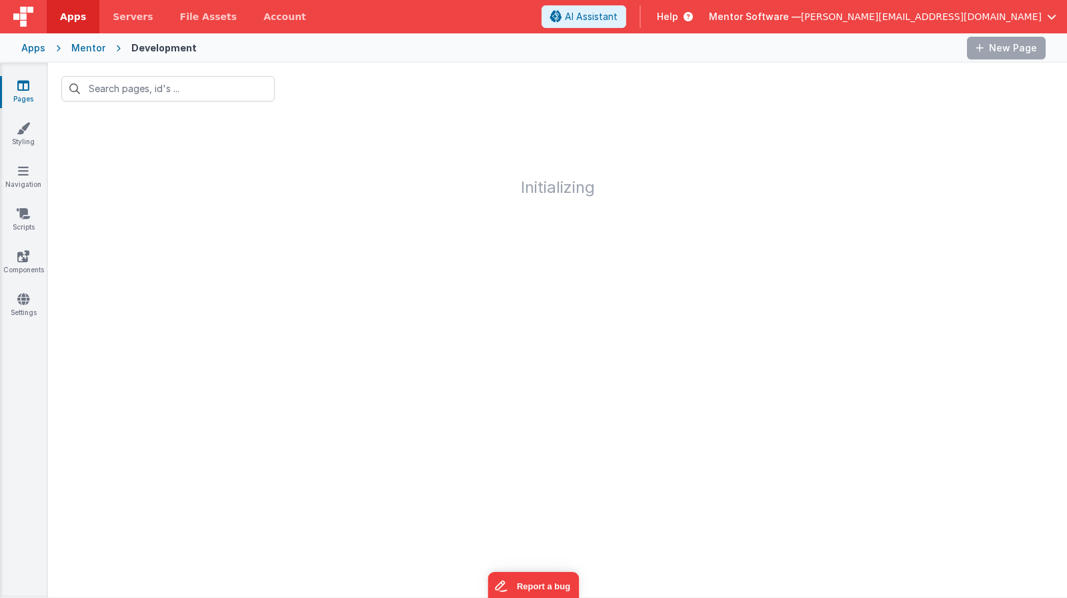
click at [33, 91] on link "Pages" at bounding box center [23, 92] width 48 height 27
click at [144, 95] on input "text" at bounding box center [167, 88] width 213 height 25
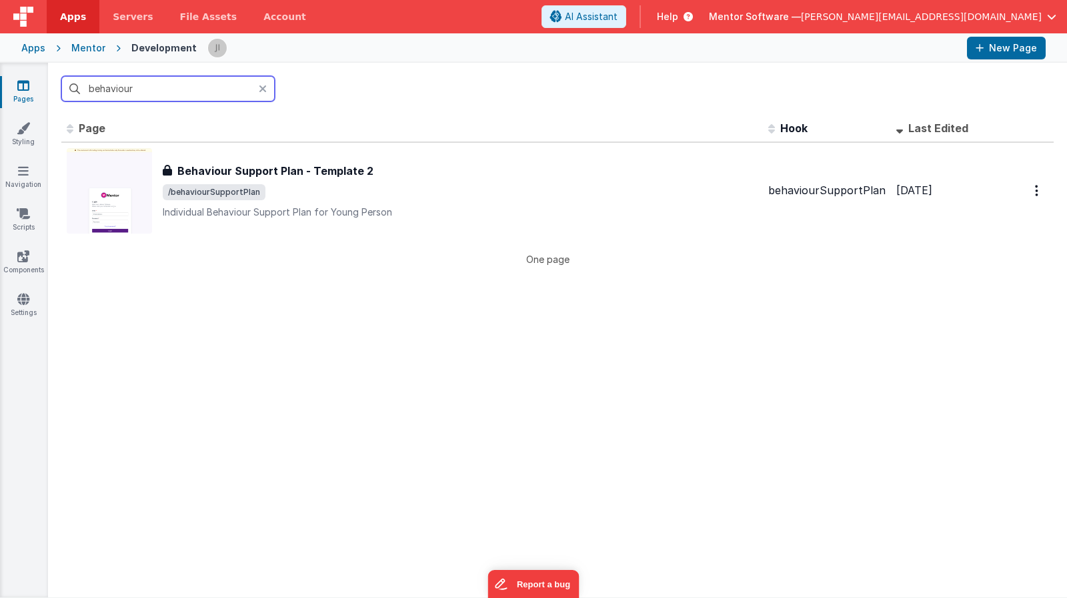
type input "behaviour"
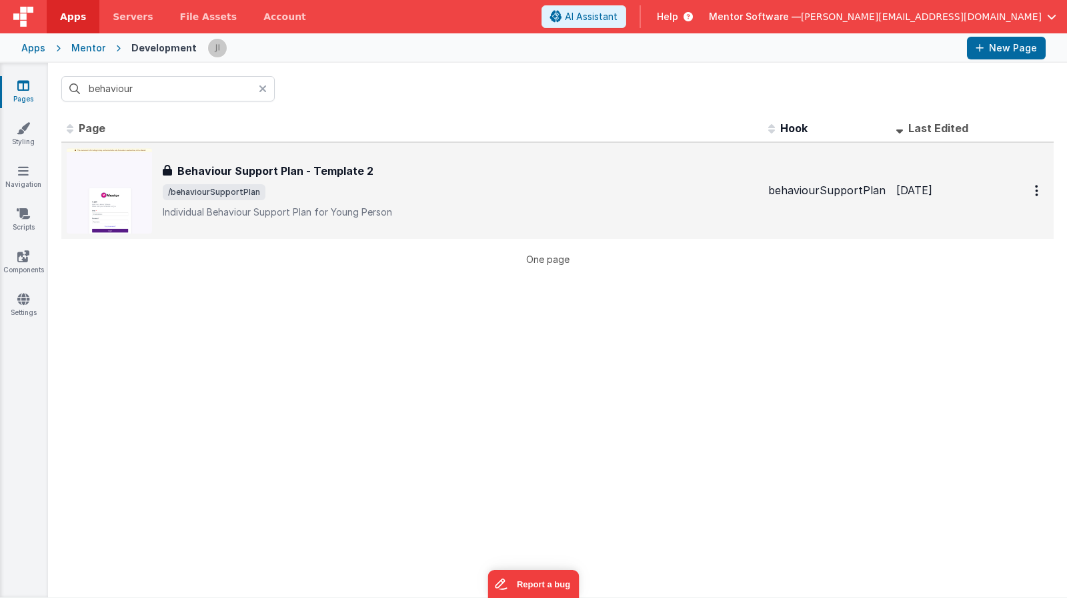
click at [299, 191] on span "/behaviourSupportPlan" at bounding box center [460, 192] width 595 height 16
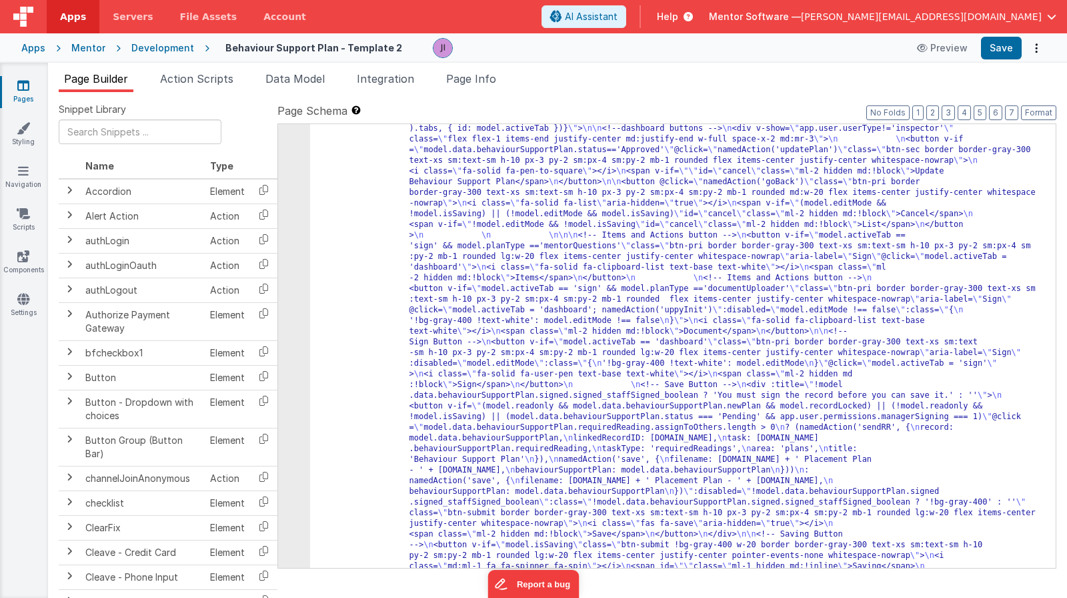
scroll to position [715, 0]
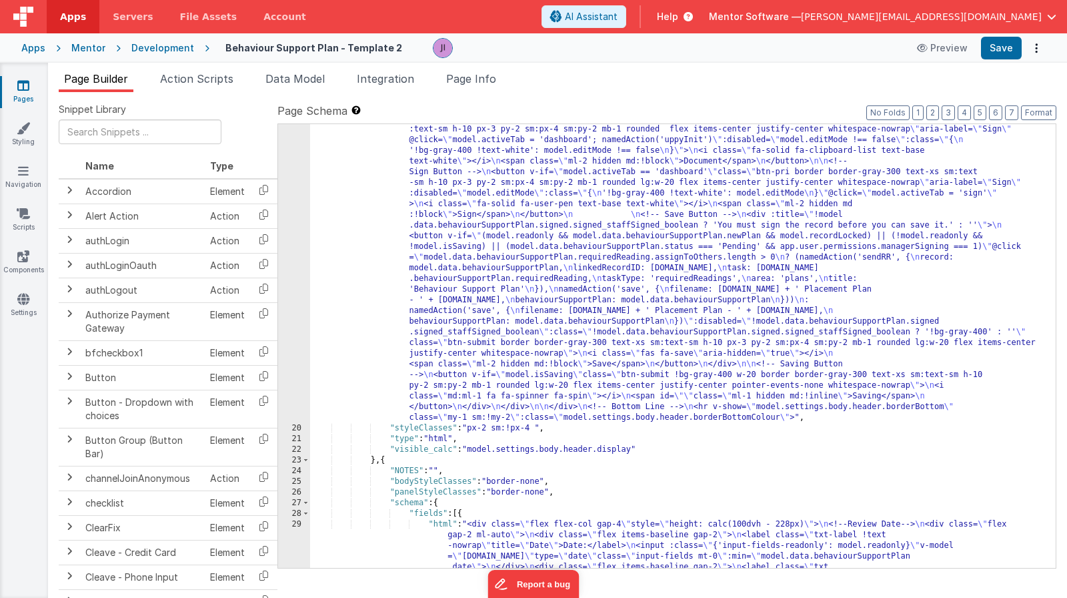
click at [458, 336] on div ""html" : "<div v-show= \" model.settings.body.header.display \" id= \" heading …" at bounding box center [678, 543] width 736 height 1521
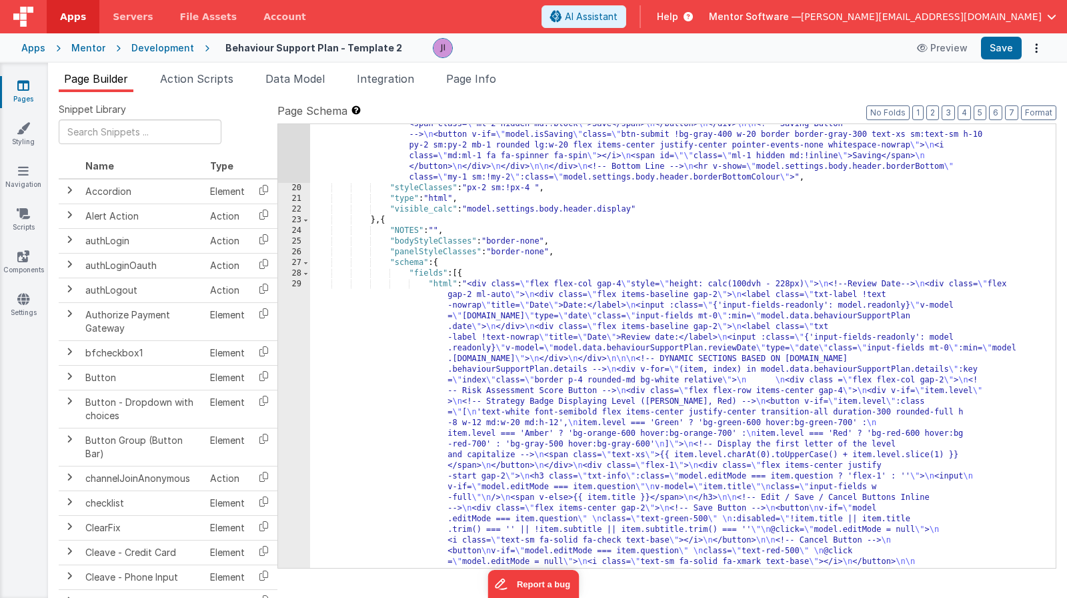
scroll to position [1207, 0]
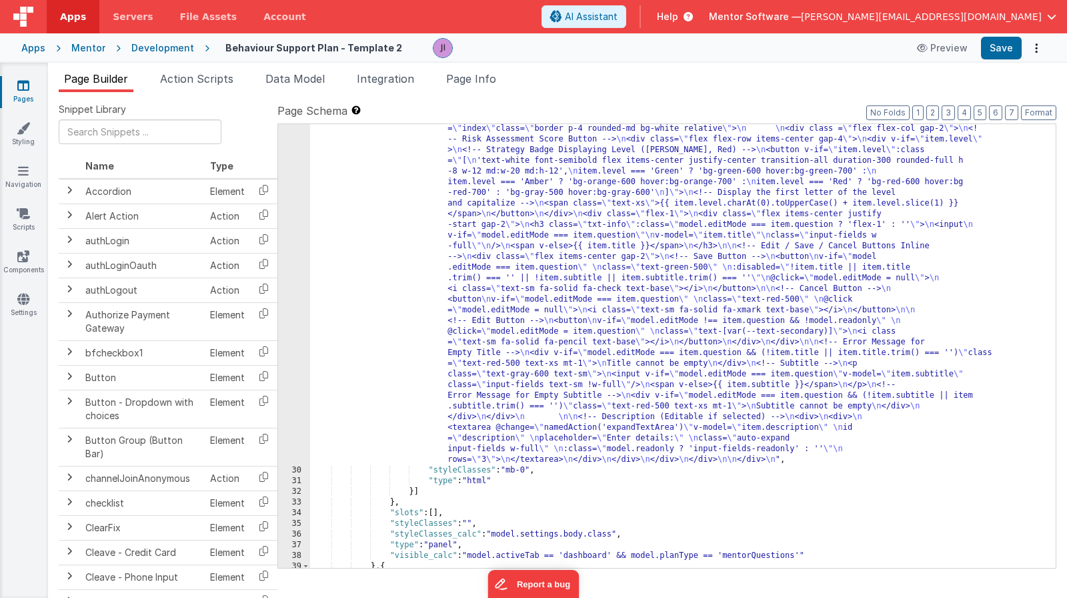
click at [477, 331] on div ""html" : "<div class= \" flex flex-col gap-4 \" style= \" height: calc(100dvh -…" at bounding box center [678, 473] width 736 height 892
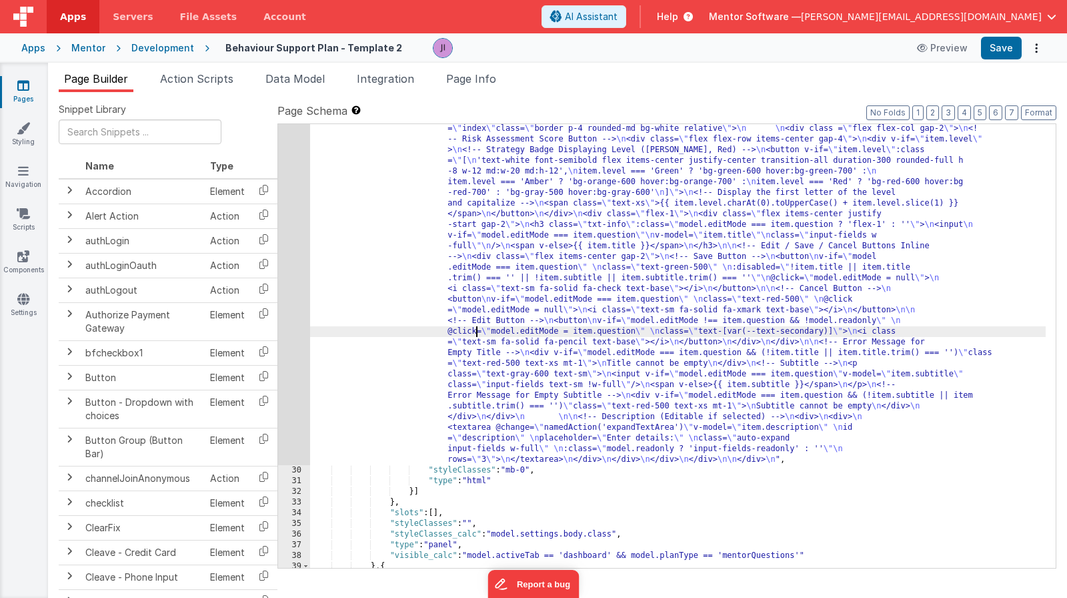
click at [305, 304] on div "29" at bounding box center [294, 246] width 32 height 438
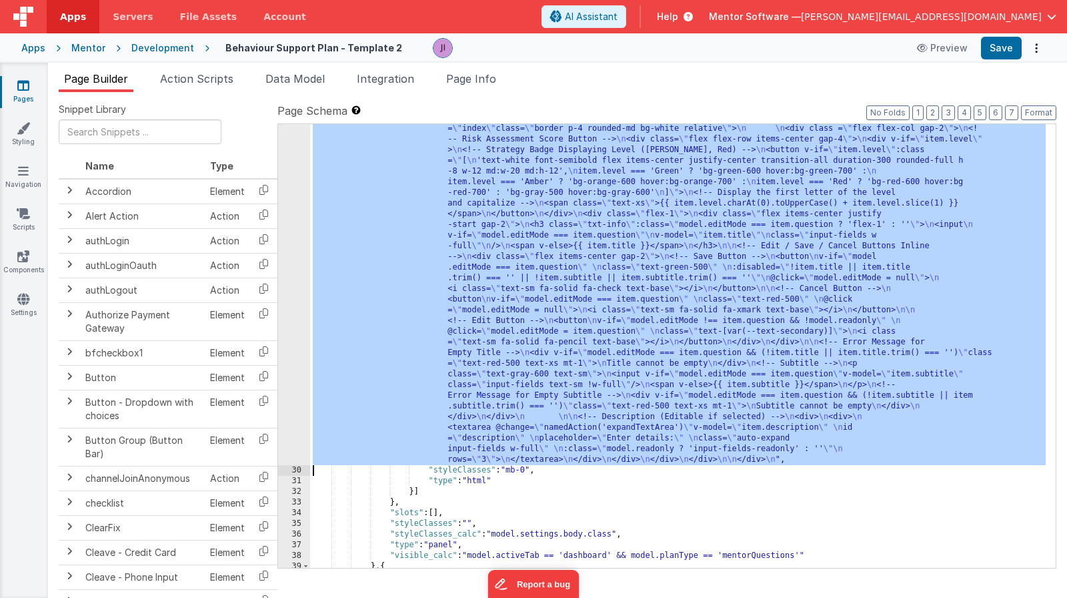
click at [297, 302] on div "29" at bounding box center [294, 246] width 32 height 438
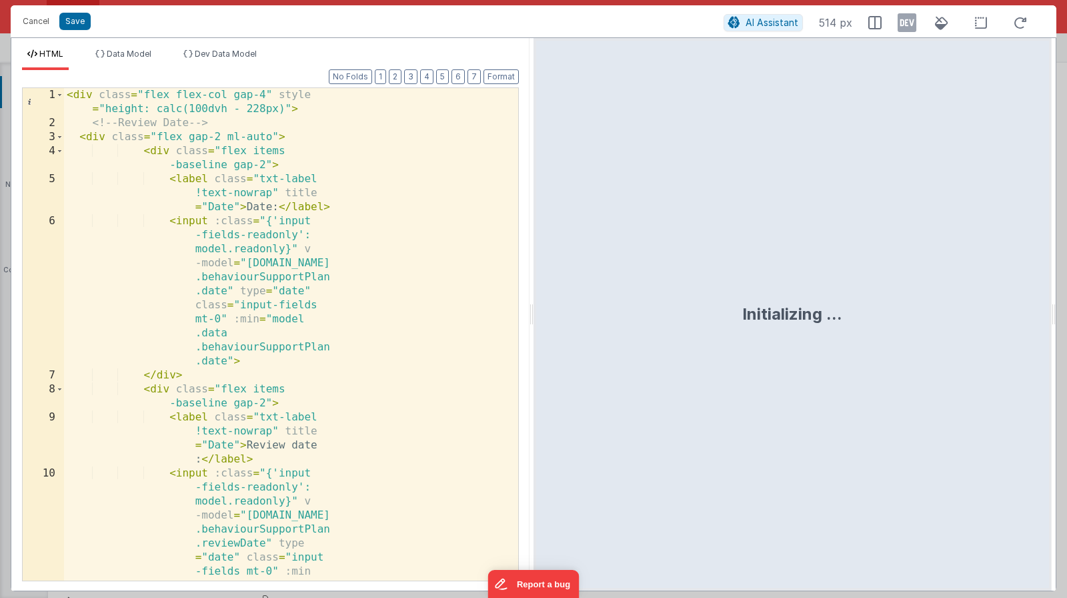
click at [297, 301] on div "< div class = "flex flex-col gap-4" style = "height: calc(100dvh - 228px)" > <!…" at bounding box center [286, 433] width 444 height 690
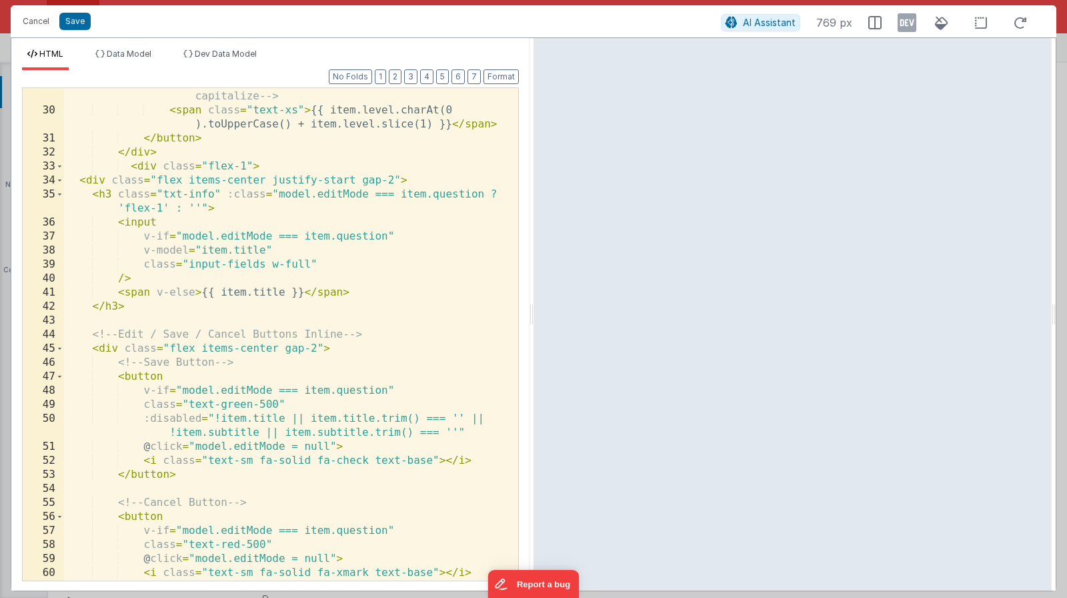
scroll to position [689, 0]
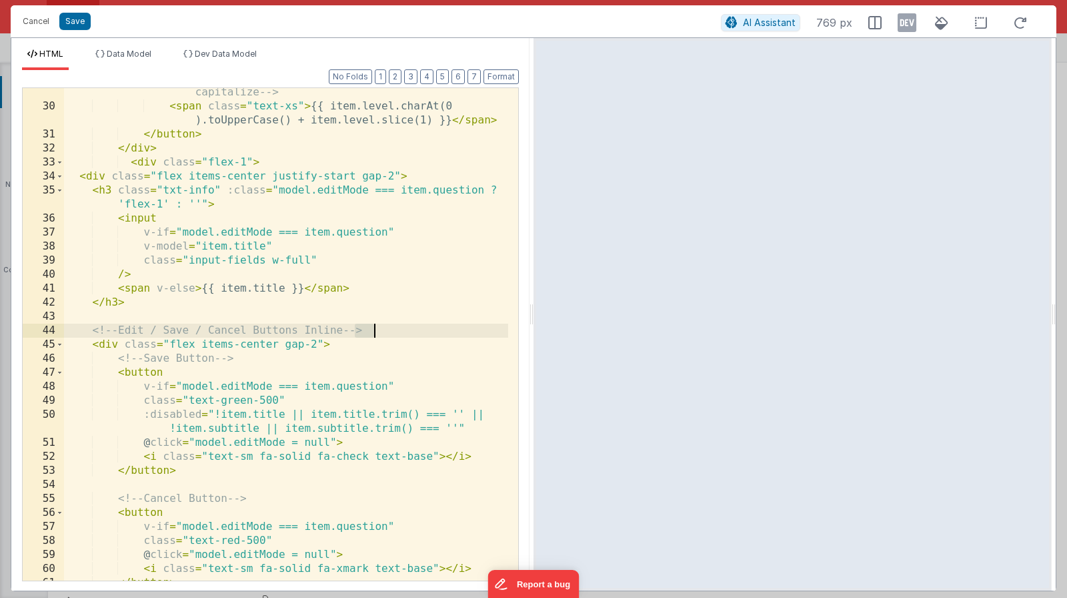
drag, startPoint x: 354, startPoint y: 331, endPoint x: 391, endPoint y: 332, distance: 37.4
click at [391, 332] on div "<!-- Display the first letter of the level and capitalize --> < span class = "t…" at bounding box center [286, 338] width 444 height 534
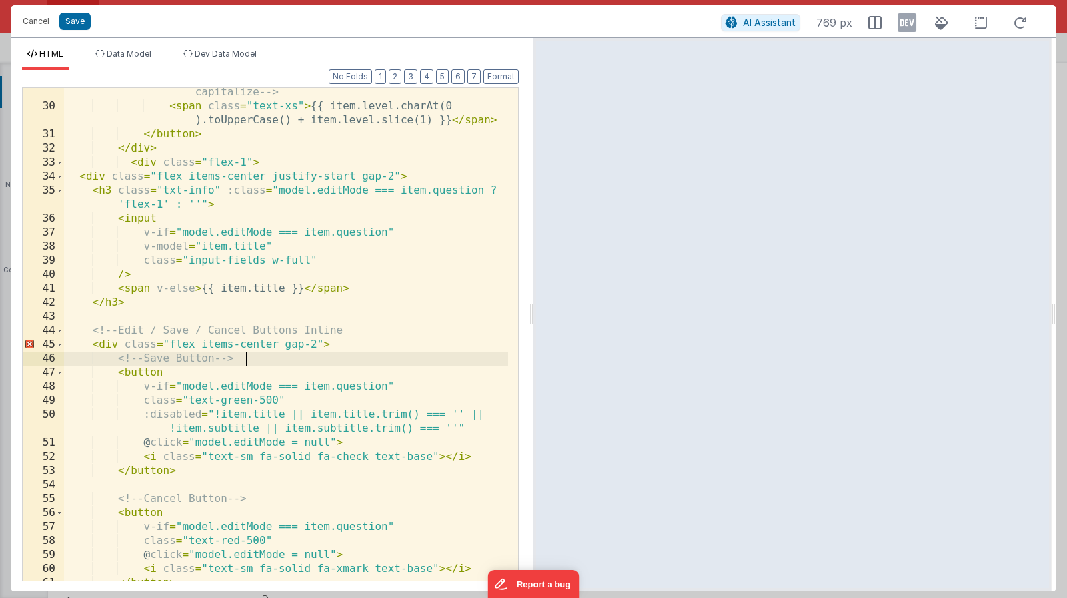
click at [293, 360] on div "<!-- Display the first letter of the level and capitalize --> < span class = "t…" at bounding box center [286, 338] width 444 height 534
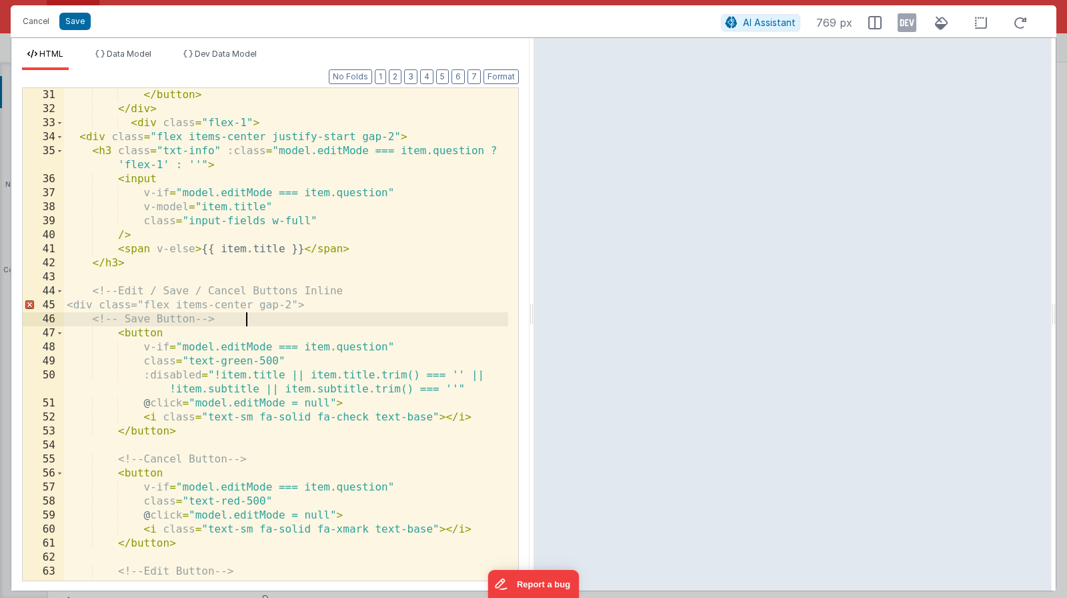
scroll to position [741, 0]
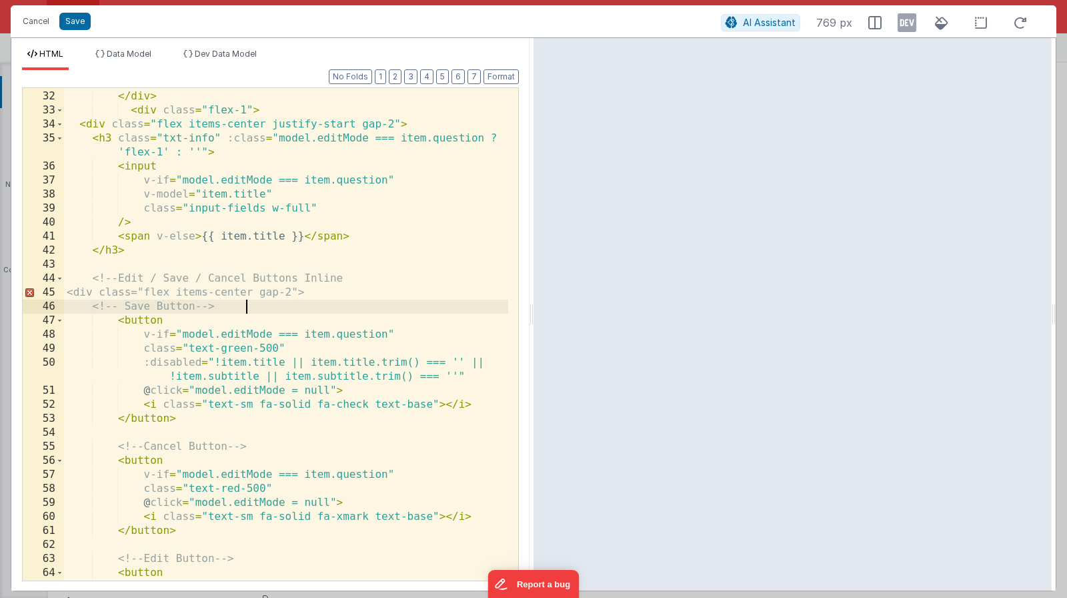
click at [500, 408] on div "</ button > </ div > < div class = "flex-1" > < div class = "flex items-center …" at bounding box center [286, 342] width 444 height 534
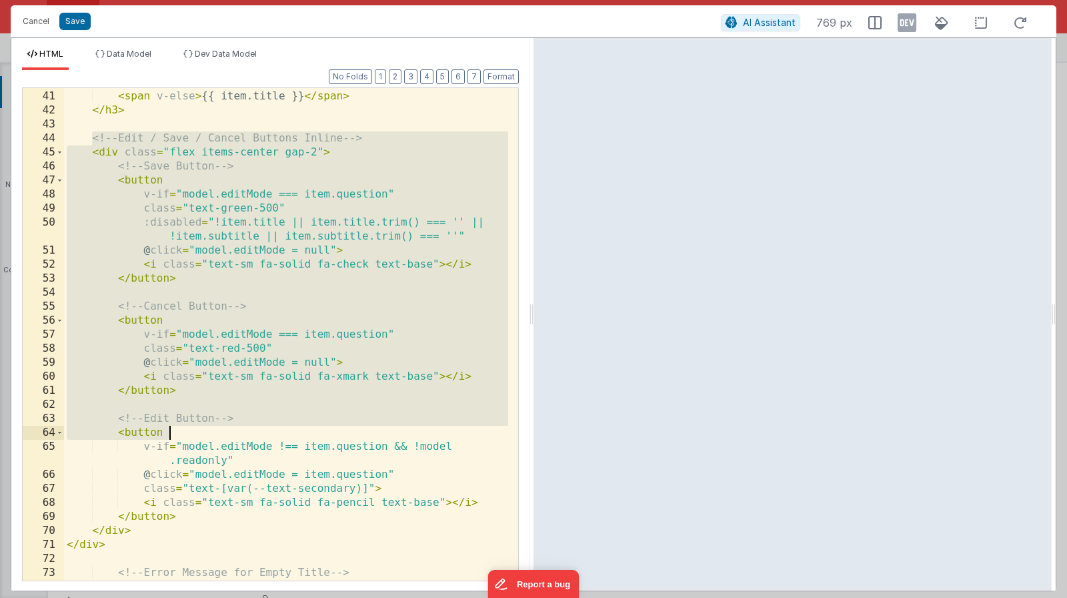
drag, startPoint x: 91, startPoint y: 280, endPoint x: 245, endPoint y: 488, distance: 259.3
click at [309, 468] on div "/> < span v-else > {{ item.title }} </ span > </ h3 > <!-- Edit / Save / Cancel…" at bounding box center [286, 349] width 444 height 548
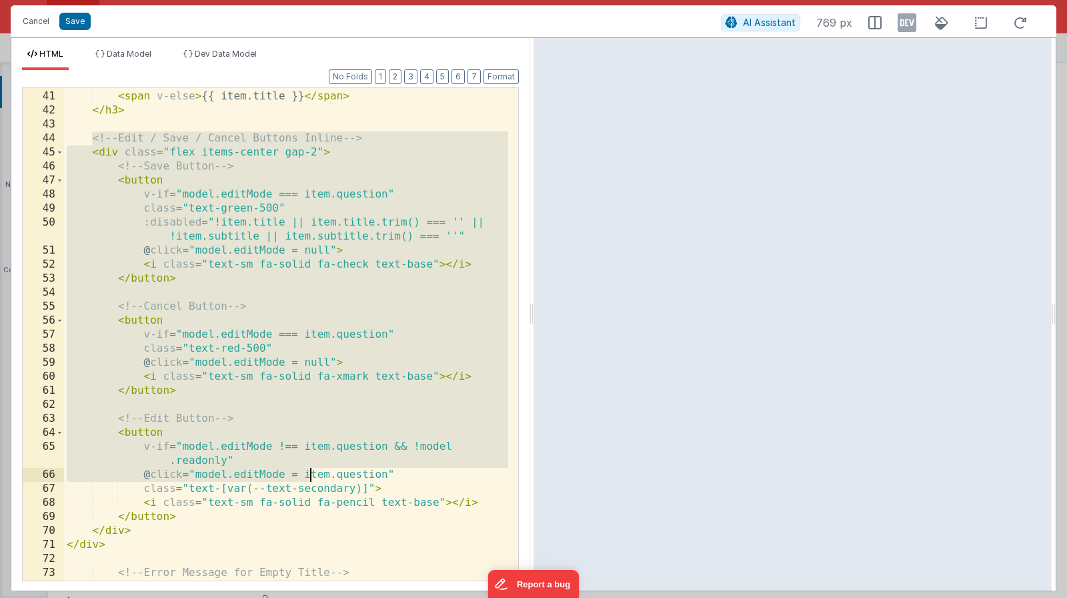
click at [124, 394] on div "/> < span v-else > {{ item.title }} </ span > </ h3 > <!-- Edit / Save / Cancel…" at bounding box center [286, 349] width 444 height 548
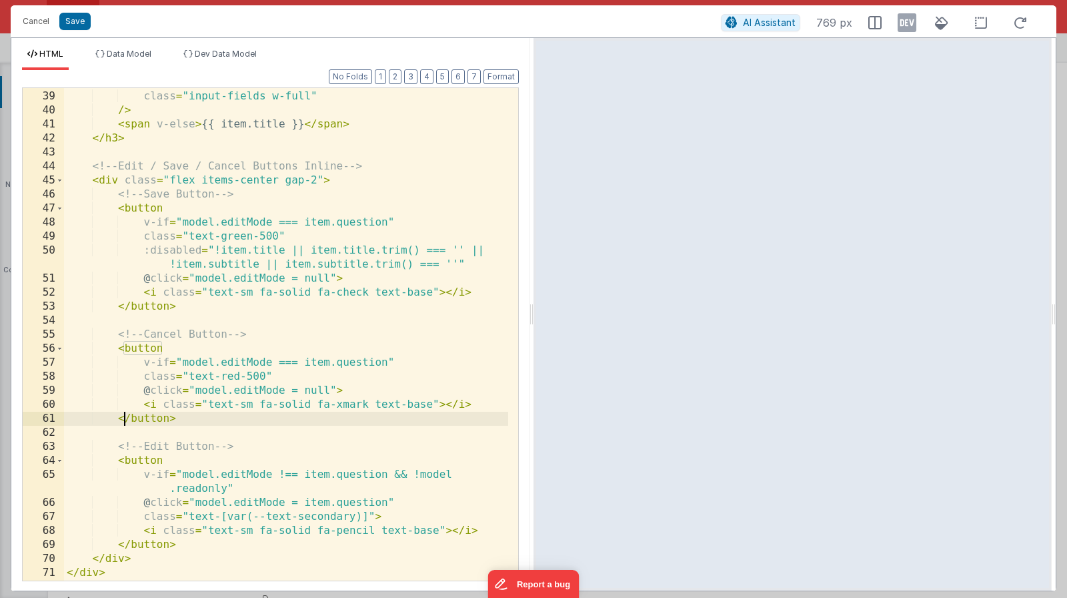
scroll to position [853, 0]
click at [63, 183] on div "45" at bounding box center [43, 180] width 41 height 14
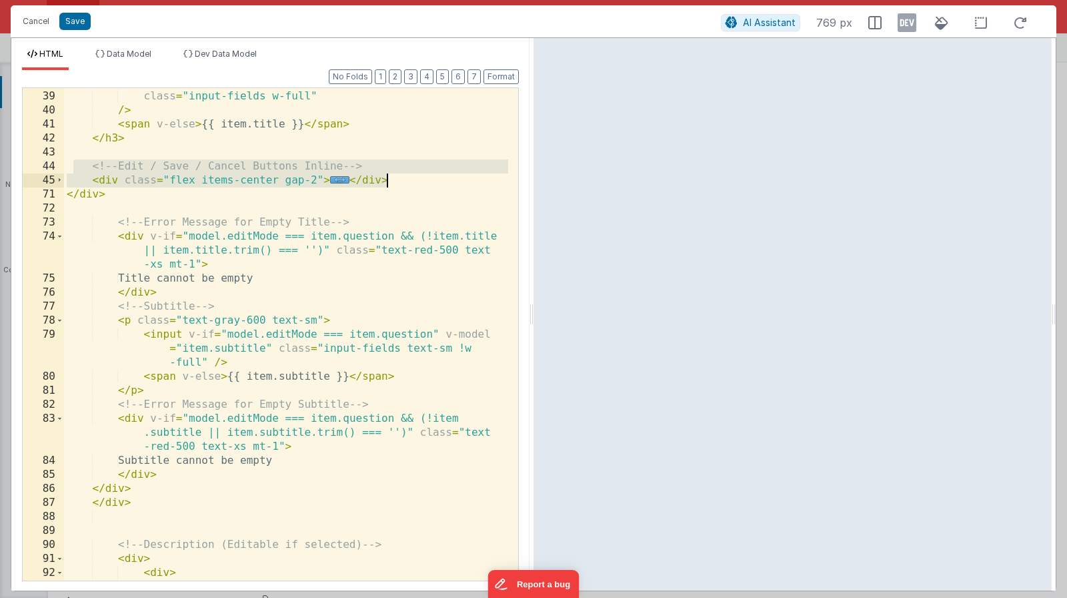
drag, startPoint x: 83, startPoint y: 163, endPoint x: 428, endPoint y: 178, distance: 345.2
click at [428, 178] on div "v-model = "item.title" class = "input-fields w-full" /> < span v-else > {{ item…" at bounding box center [286, 342] width 444 height 534
click at [332, 181] on span "..." at bounding box center [339, 179] width 19 height 7
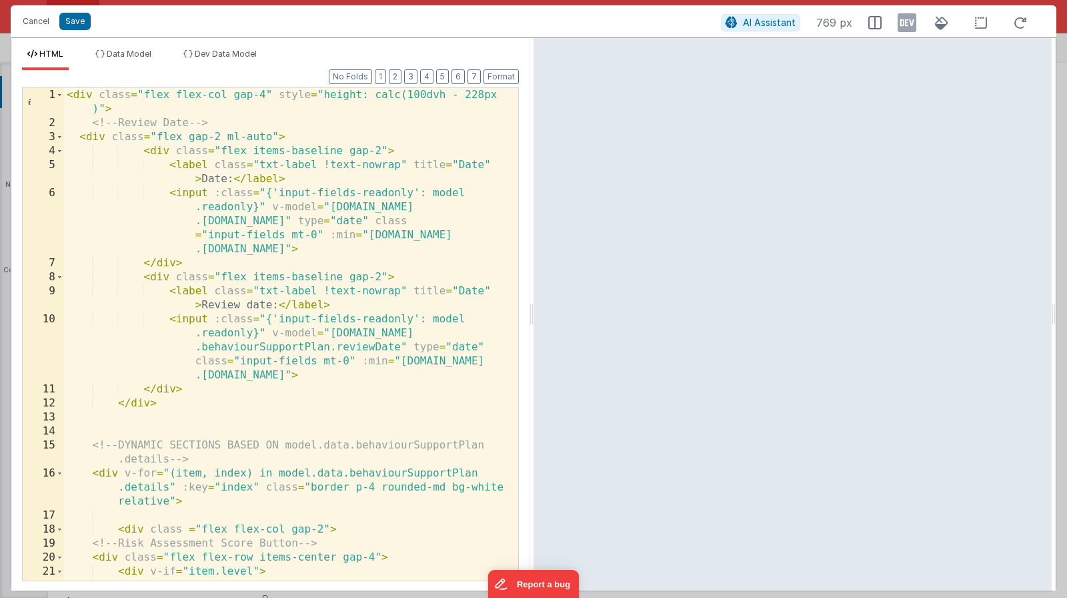
scroll to position [0, 0]
click at [63, 20] on button "Save" at bounding box center [74, 21] width 31 height 17
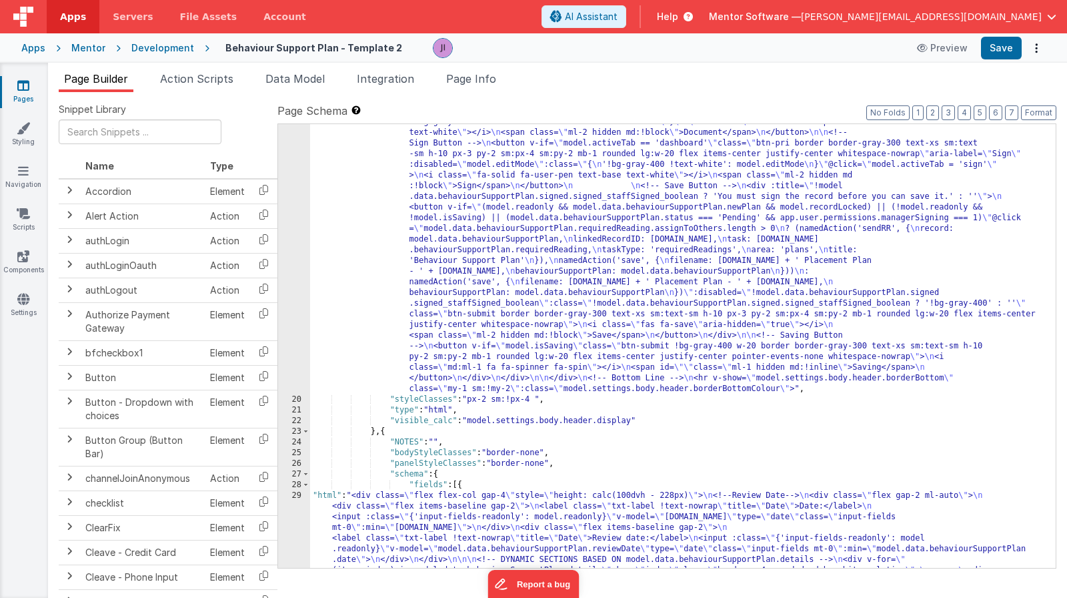
scroll to position [744, 0]
click at [520, 270] on div ""html" : "<div v-show= \" model.settings.body.header.display \" id= \" heading …" at bounding box center [678, 482] width 736 height 1457
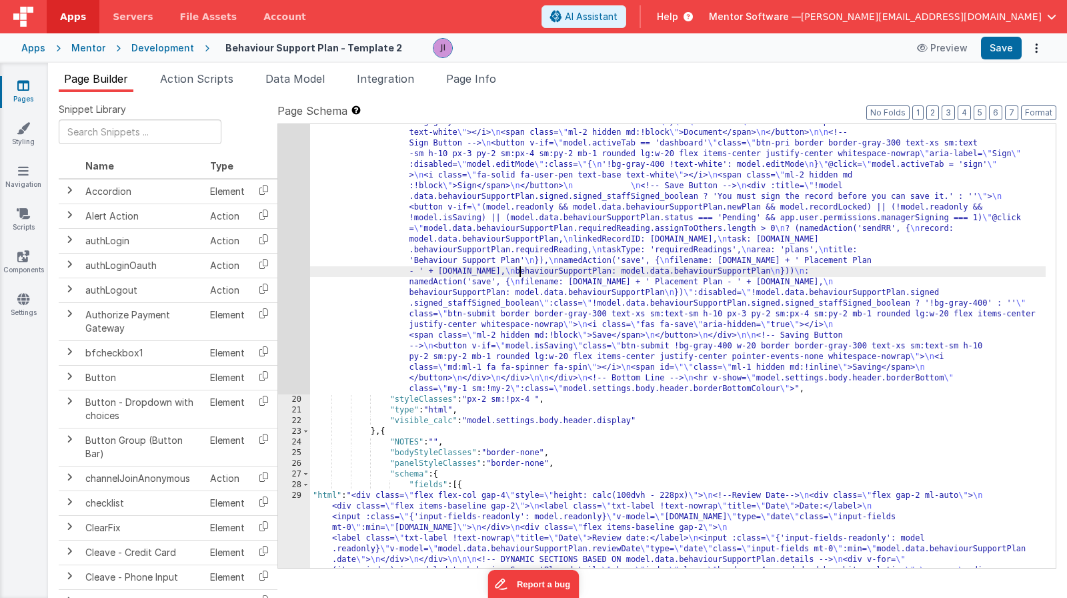
click at [295, 247] on div "19" at bounding box center [294, 74] width 32 height 640
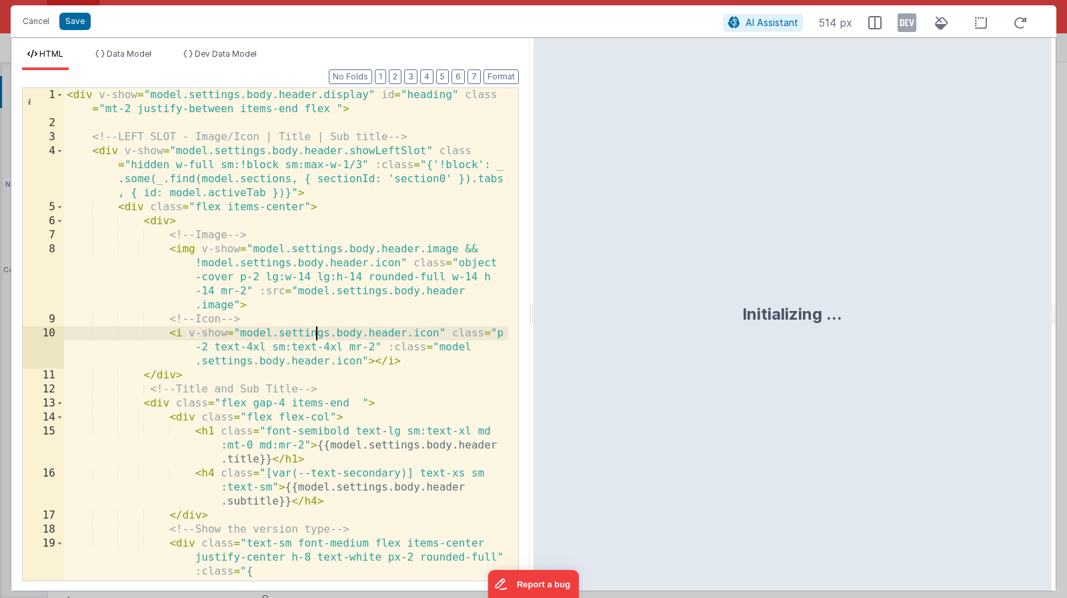
click at [313, 331] on div "< div v-show = "model.settings.body.header.display" id = "heading" class = "mt-…" at bounding box center [286, 362] width 444 height 548
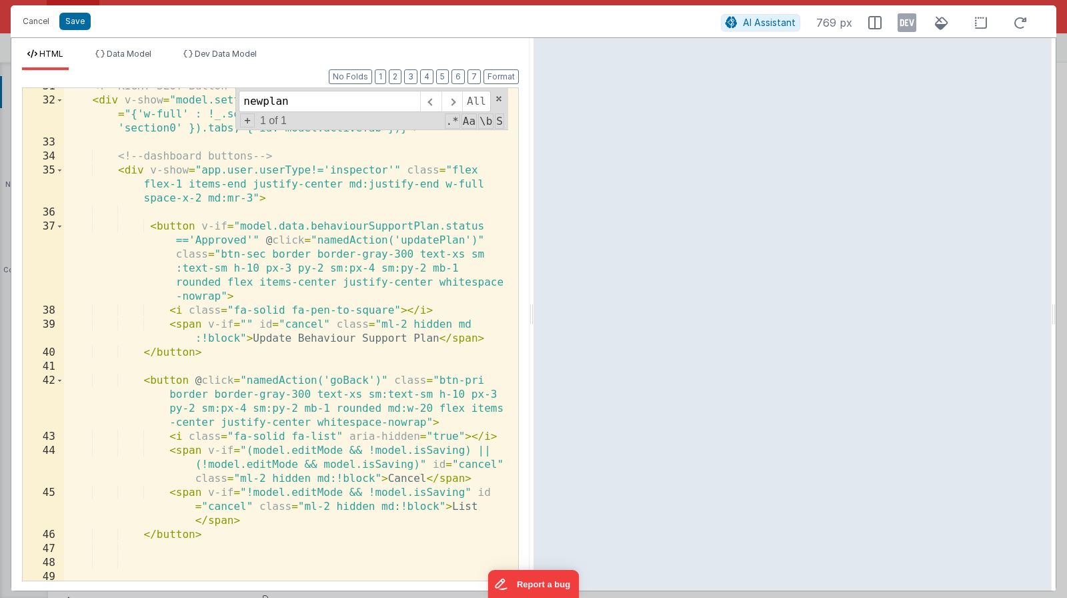
scroll to position [839, 0]
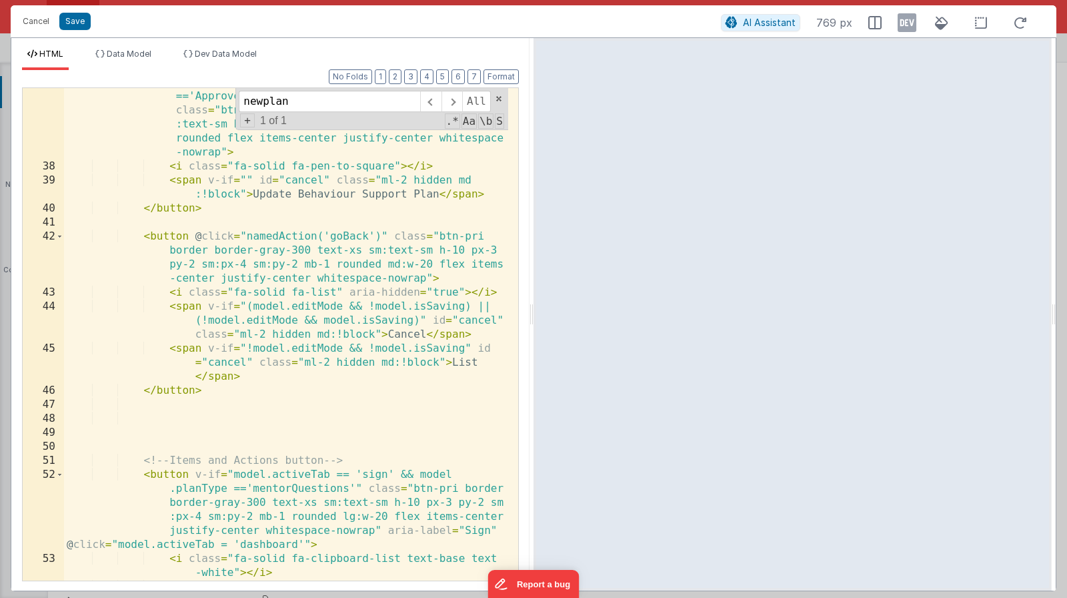
type input "newplan"
click at [469, 367] on div "< button v-if = "model.data.behaviourSupportPlan.status =='Approved'" @ click =…" at bounding box center [286, 370] width 444 height 590
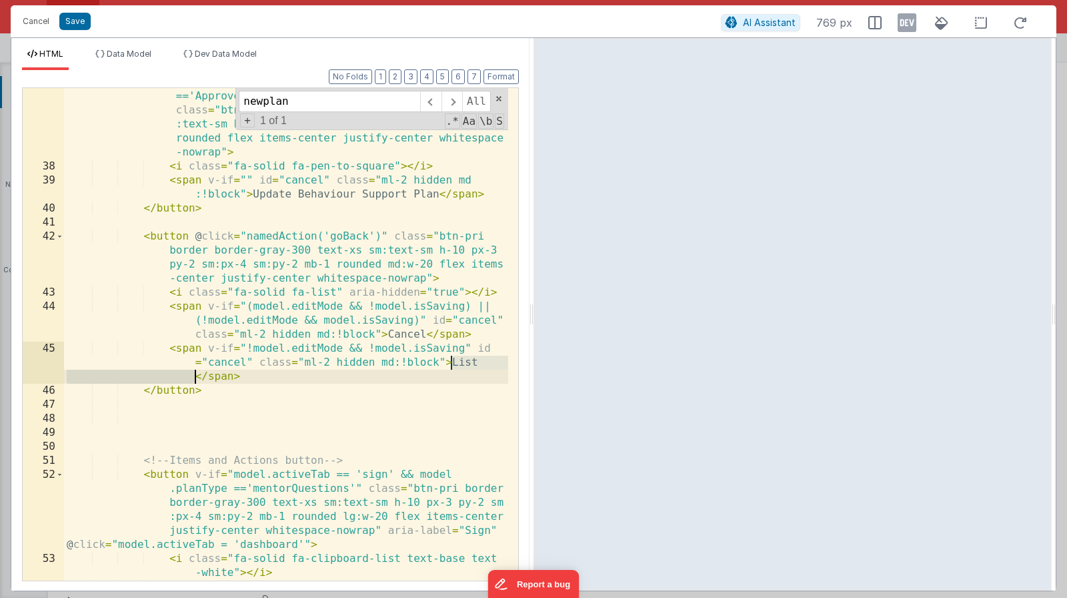
click at [467, 363] on div "< button v-if = "model.data.behaviourSupportPlan.status =='Approved'" @ click =…" at bounding box center [286, 370] width 444 height 590
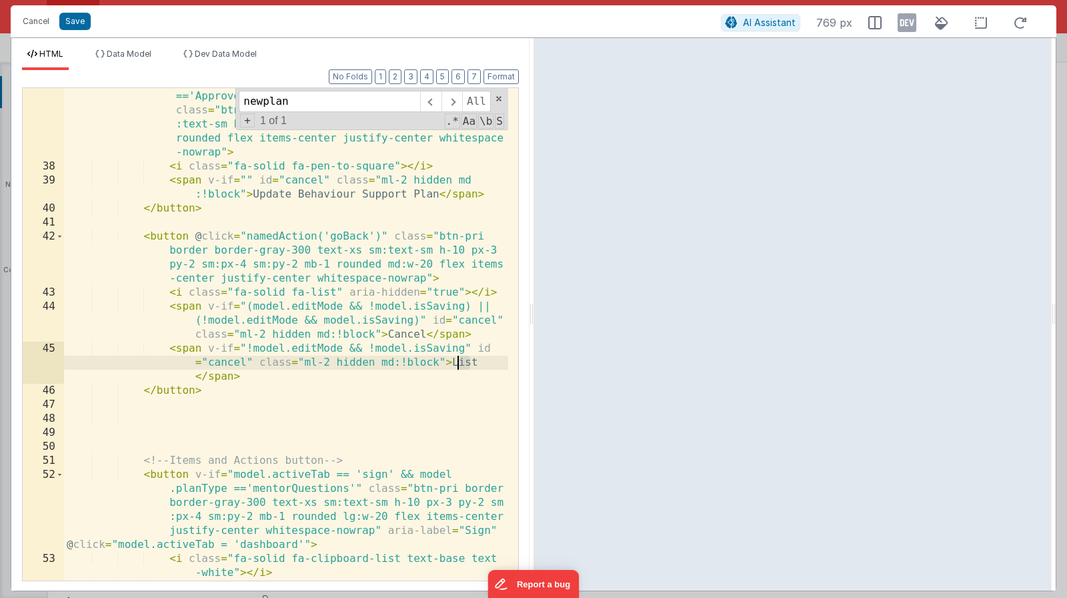
drag, startPoint x: 480, startPoint y: 364, endPoint x: 455, endPoint y: 364, distance: 25.4
click at [455, 364] on div "< button v-if = "model.data.behaviourSupportPlan.status =='Approved'" @ click =…" at bounding box center [286, 370] width 444 height 590
click at [453, 362] on div "< button v-if = "model.data.behaviourSupportPlan.status =='Approved'" @ click =…" at bounding box center [286, 370] width 444 height 590
drag, startPoint x: 449, startPoint y: 362, endPoint x: 478, endPoint y: 366, distance: 28.9
click at [478, 366] on div "< button v-if = "model.data.behaviourSupportPlan.status =='Approved'" @ click =…" at bounding box center [286, 370] width 444 height 590
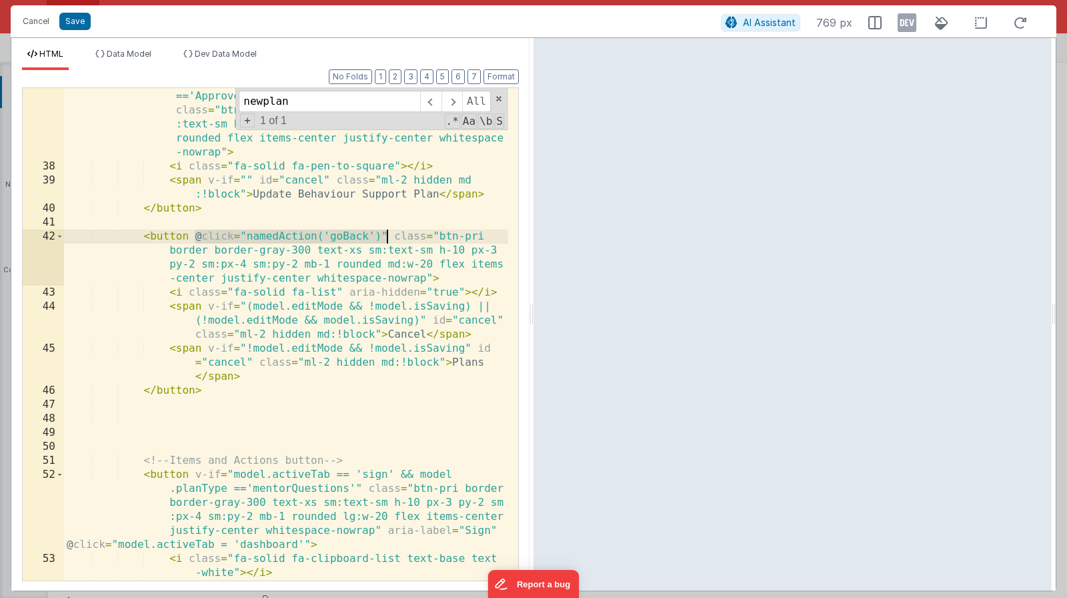
drag, startPoint x: 194, startPoint y: 234, endPoint x: 386, endPoint y: 234, distance: 191.4
click at [386, 234] on div "< button v-if = "model.data.behaviourSupportPlan.status =='Approved'" @ click =…" at bounding box center [286, 370] width 444 height 590
paste textarea
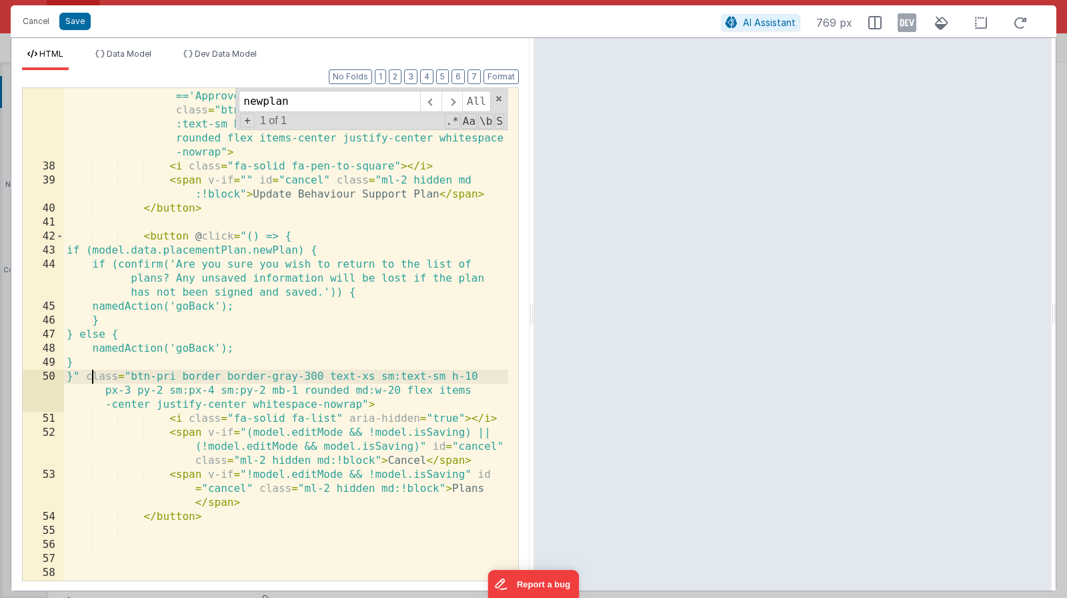
click at [227, 250] on div "< button v-if = "model.data.behaviourSupportPlan.status =='Approved'" @ click =…" at bounding box center [286, 370] width 444 height 590
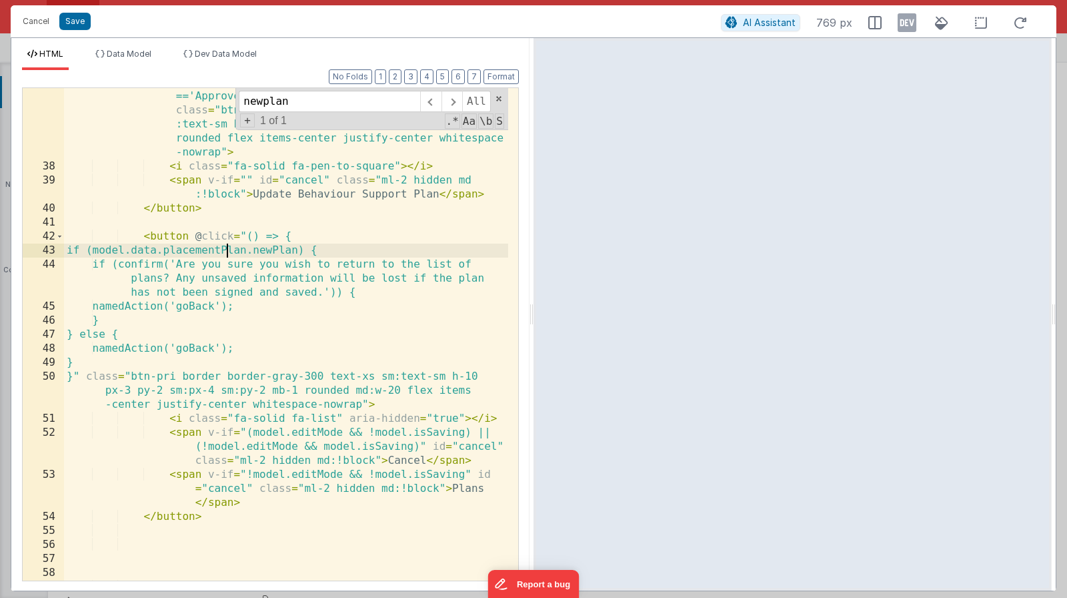
click at [227, 250] on div "< button v-if = "model.data.behaviourSupportPlan.status =='Approved'" @ click =…" at bounding box center [286, 370] width 444 height 590
click at [79, 26] on button "Save" at bounding box center [74, 21] width 31 height 17
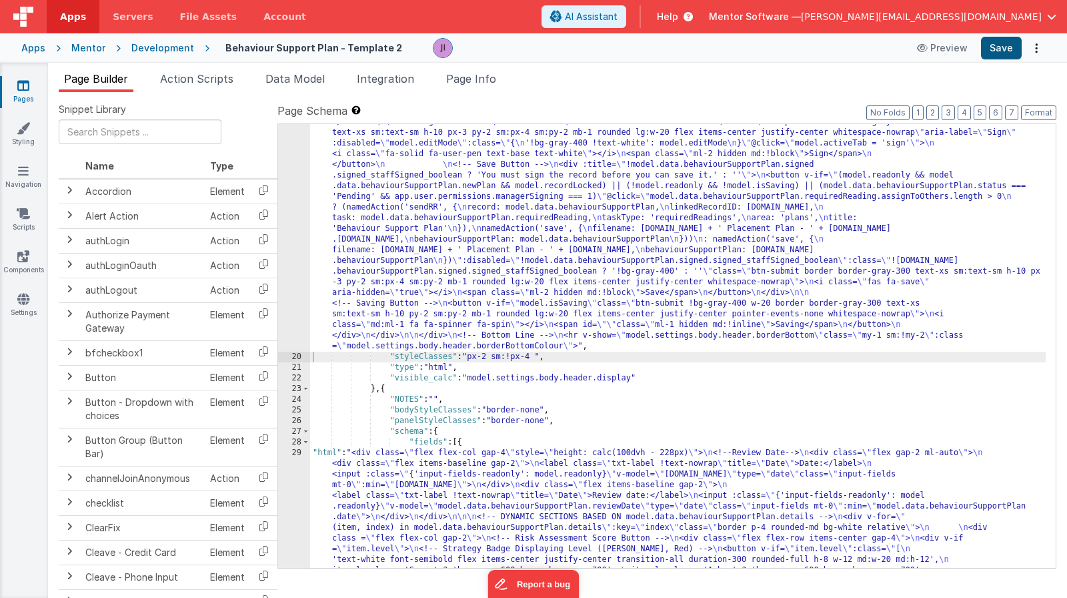
click at [1009, 51] on button "Save" at bounding box center [1001, 48] width 41 height 23
click at [522, 193] on div ""html" : "<div v-show= \" model.settings.body.header.display \" id= \" heading …" at bounding box center [678, 461] width 736 height 1415
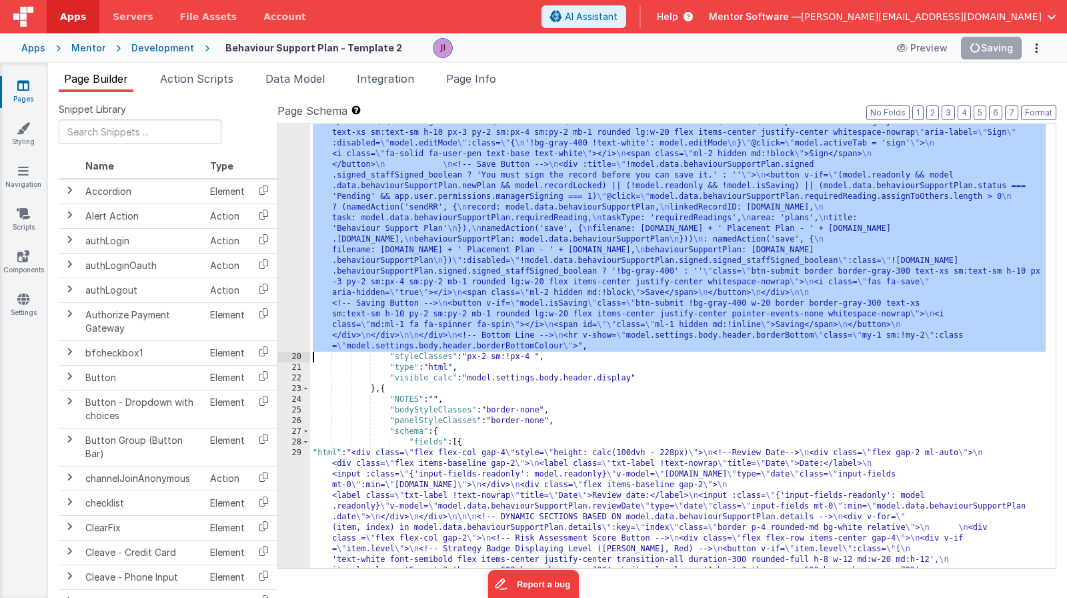
click at [298, 213] on div "19" at bounding box center [294, 53] width 32 height 598
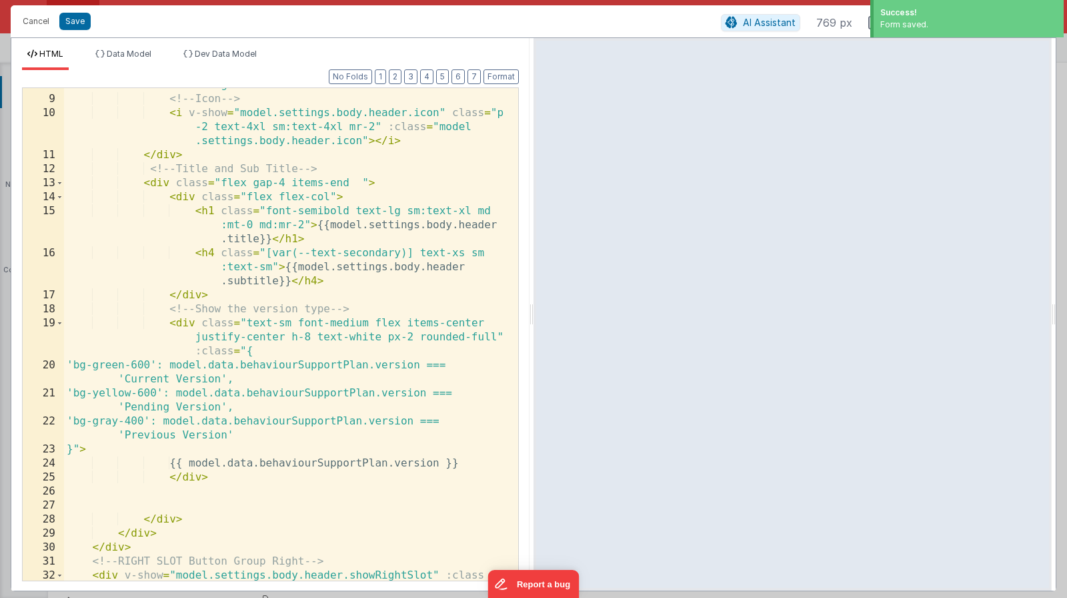
scroll to position [0, 0]
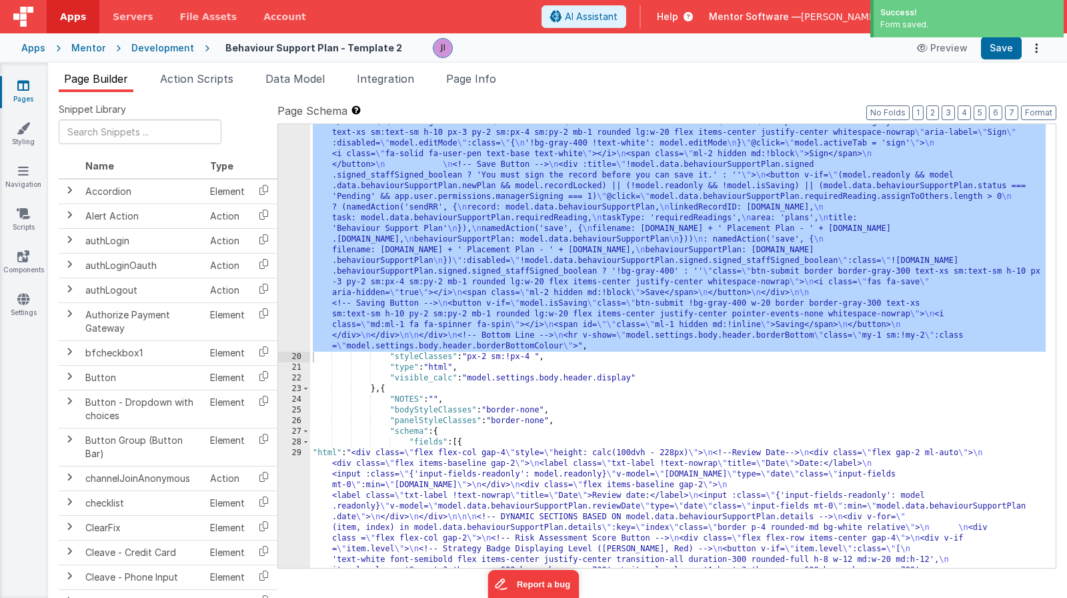
click at [348, 295] on div ""html" : "<div v-show= \" model.settings.body.header.display \" id= \" heading …" at bounding box center [678, 461] width 736 height 1415
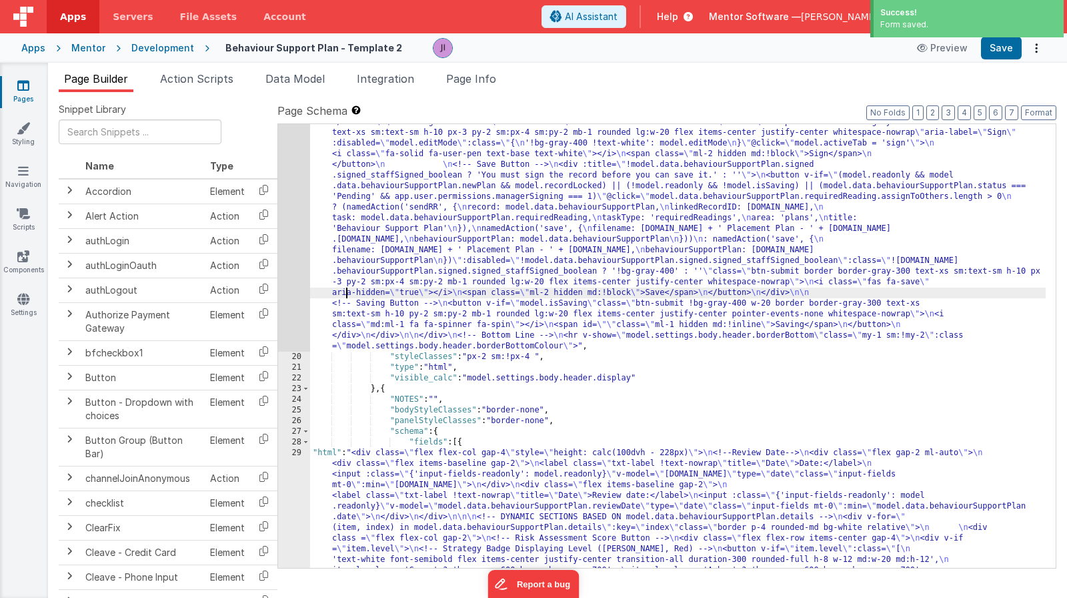
click at [301, 271] on div "19" at bounding box center [294, 53] width 32 height 598
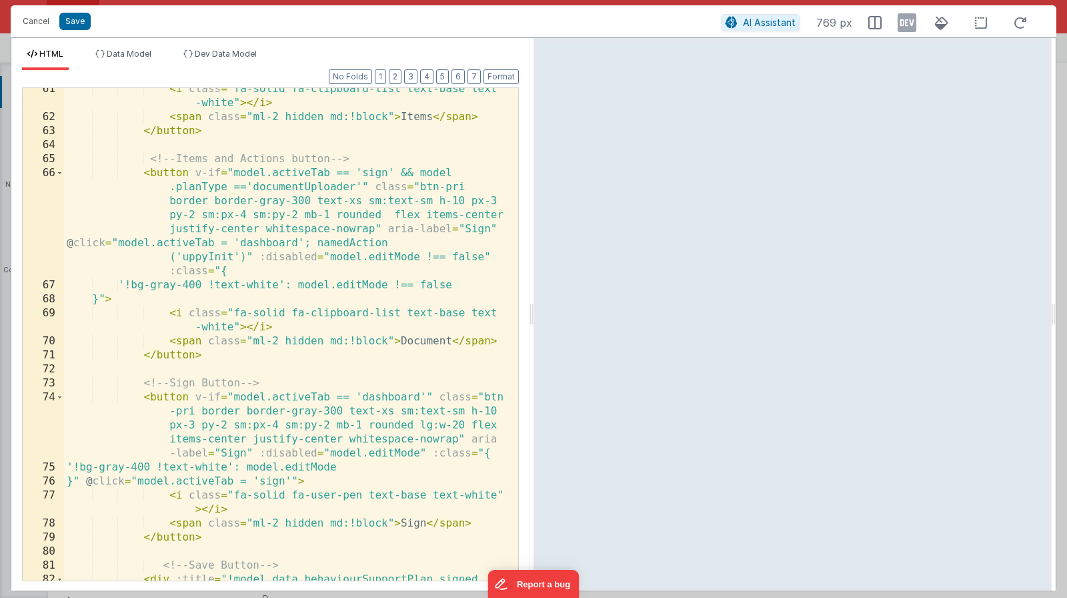
scroll to position [1447, 0]
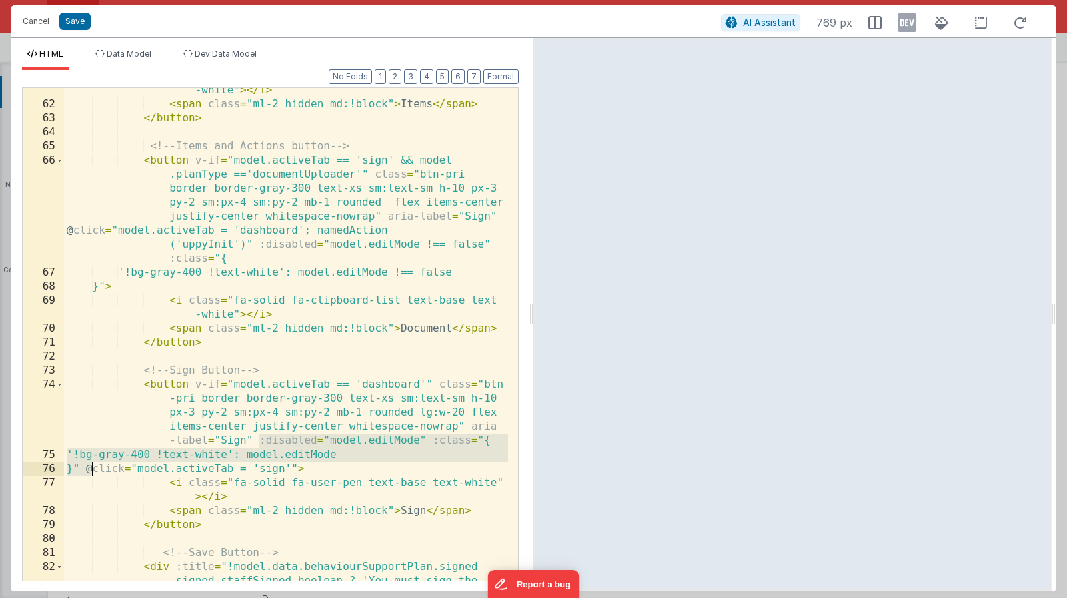
drag, startPoint x: 256, startPoint y: 441, endPoint x: 93, endPoint y: 463, distance: 164.9
click at [93, 463] on div "< i class = "fa-solid fa-clipboard-list text-base text -white" > </ i > < span …" at bounding box center [286, 350] width 444 height 562
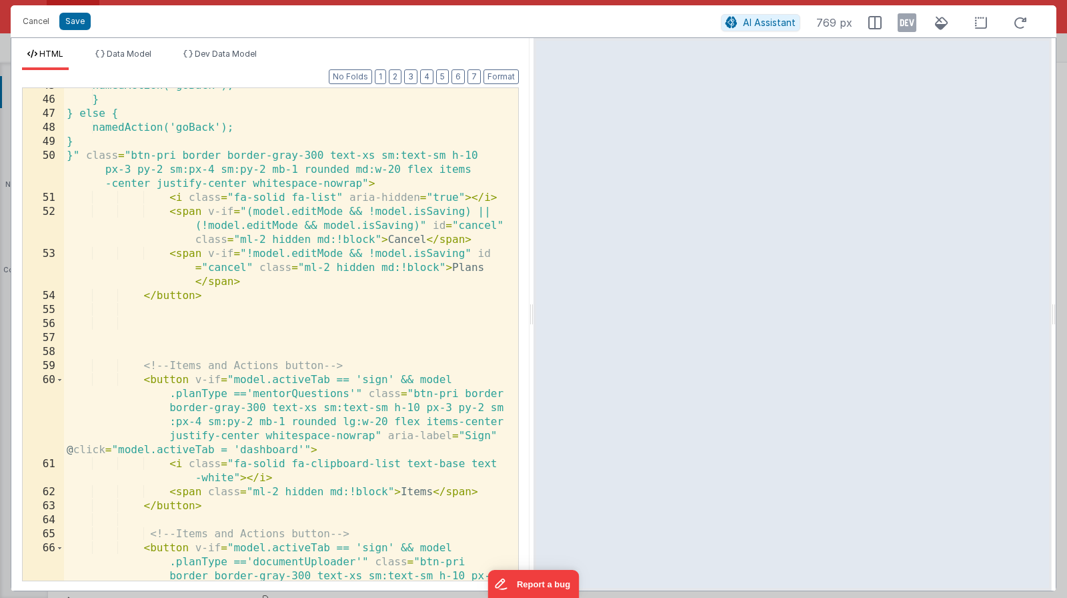
scroll to position [1060, 0]
click at [377, 182] on div "namedAction('goBack'); } } else { namedAction('goBack'); } }" class = "btn-pri …" at bounding box center [286, 388] width 444 height 618
click at [366, 185] on div "namedAction('goBack'); } } else { namedAction('goBack'); } }" class = "btn-pri …" at bounding box center [286, 388] width 444 height 618
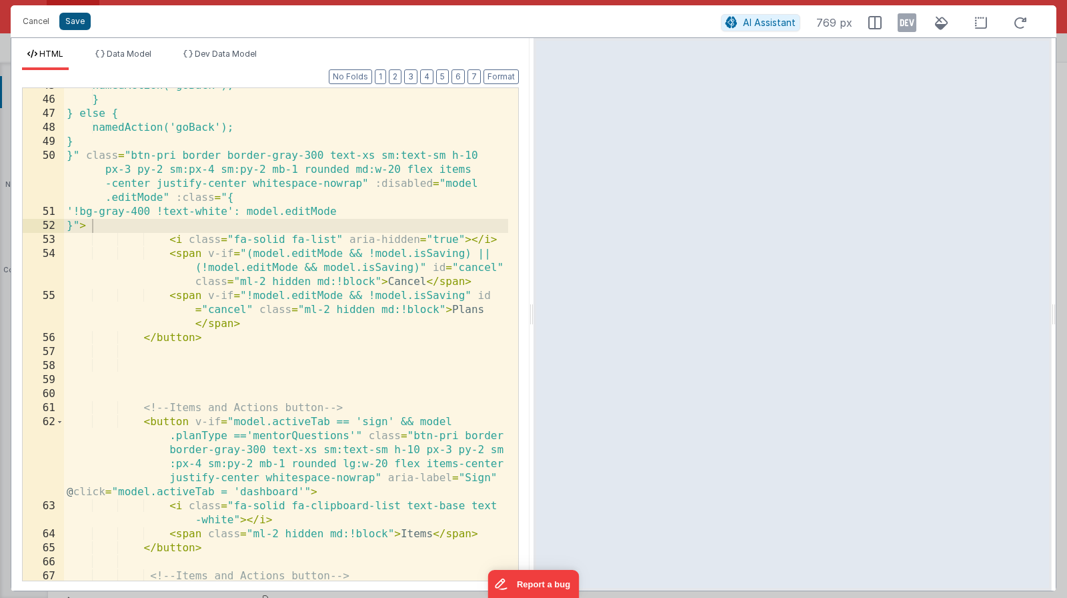
click at [80, 25] on button "Save" at bounding box center [74, 21] width 31 height 17
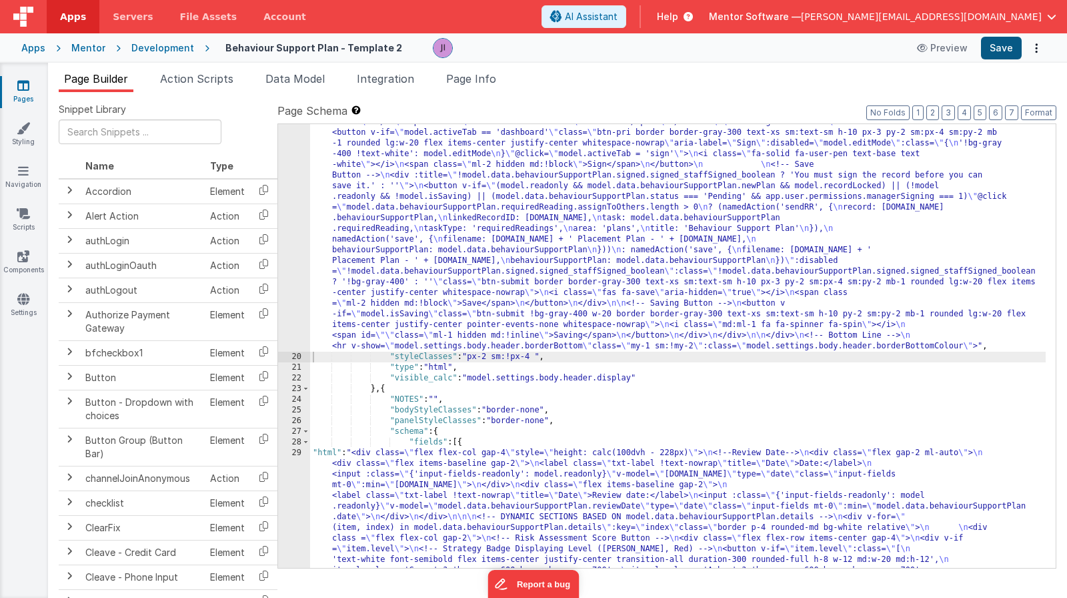
click at [988, 55] on button "Save" at bounding box center [1001, 48] width 41 height 23
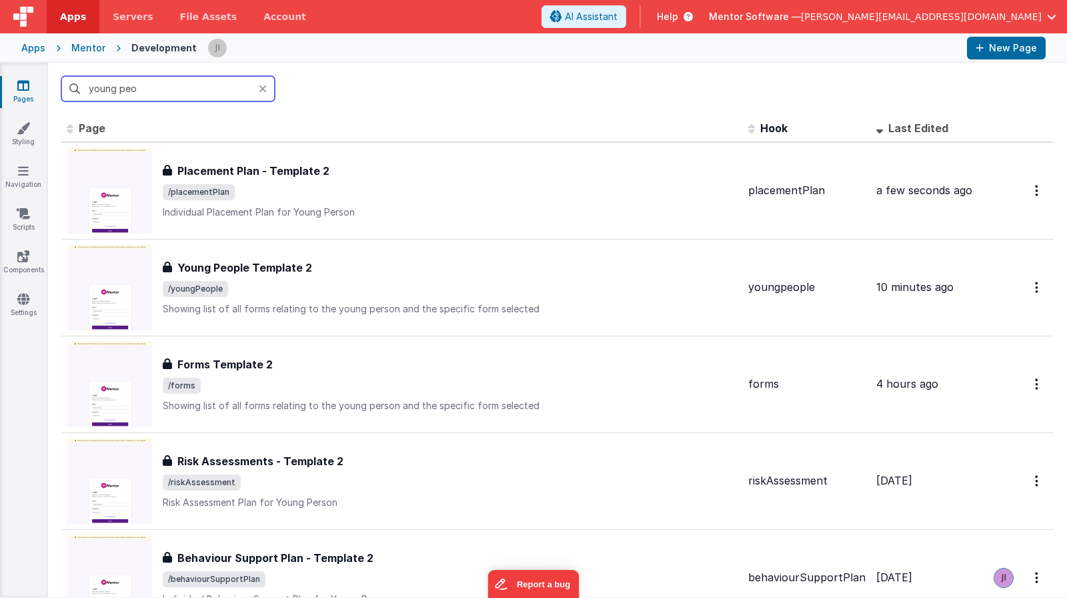
type input "young peop"
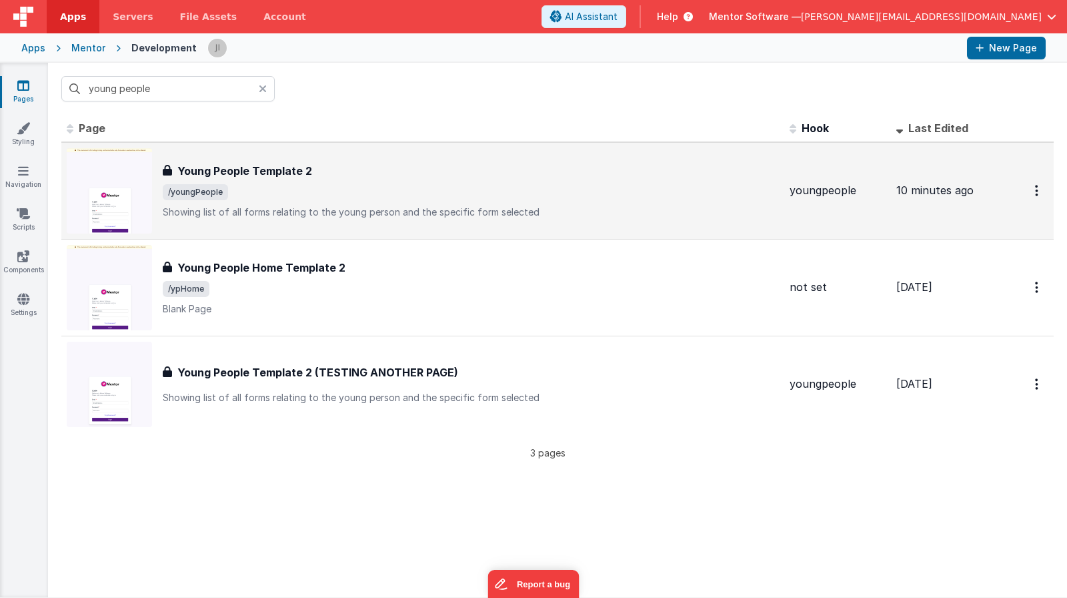
click at [324, 176] on div "Young People Template 2" at bounding box center [471, 171] width 616 height 16
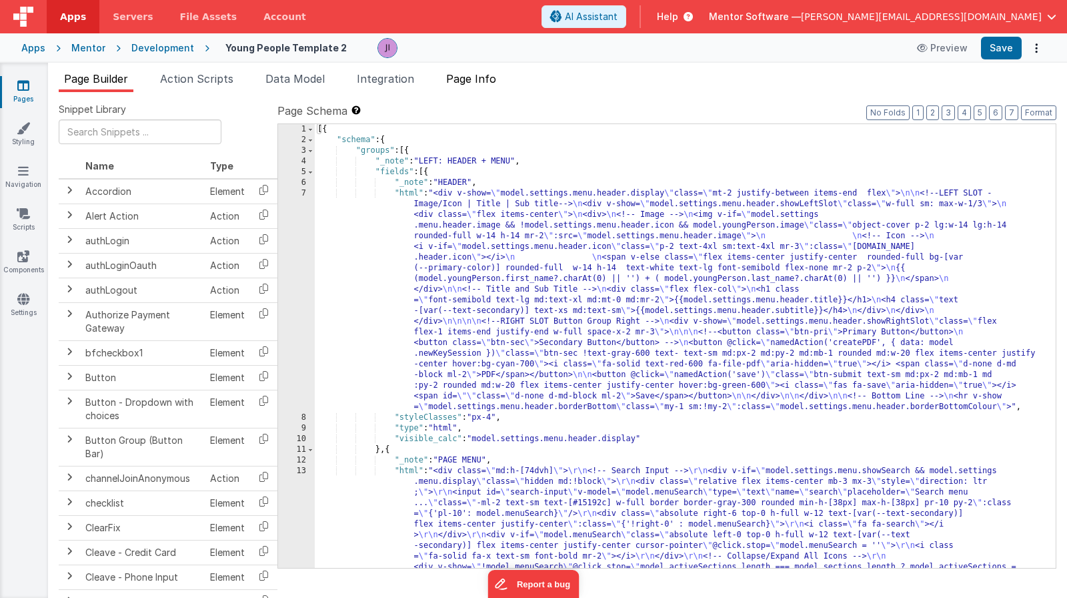
click at [468, 80] on span "Page Info" at bounding box center [471, 78] width 50 height 13
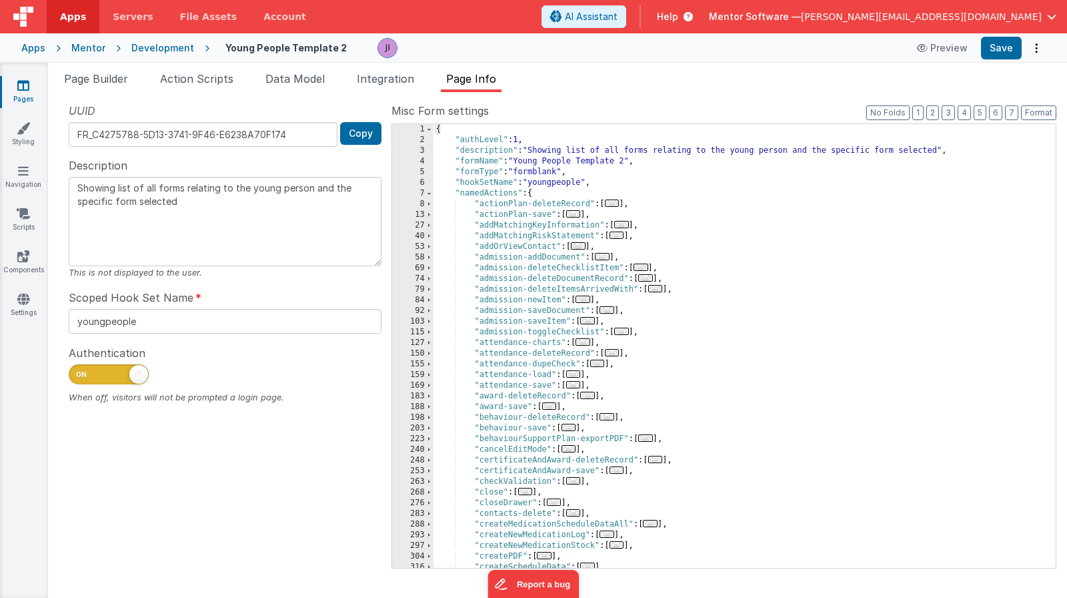
click at [672, 207] on div "{ "authLevel" : 1 , "description" : "Showing list of all forms relating to the …" at bounding box center [740, 356] width 612 height 465
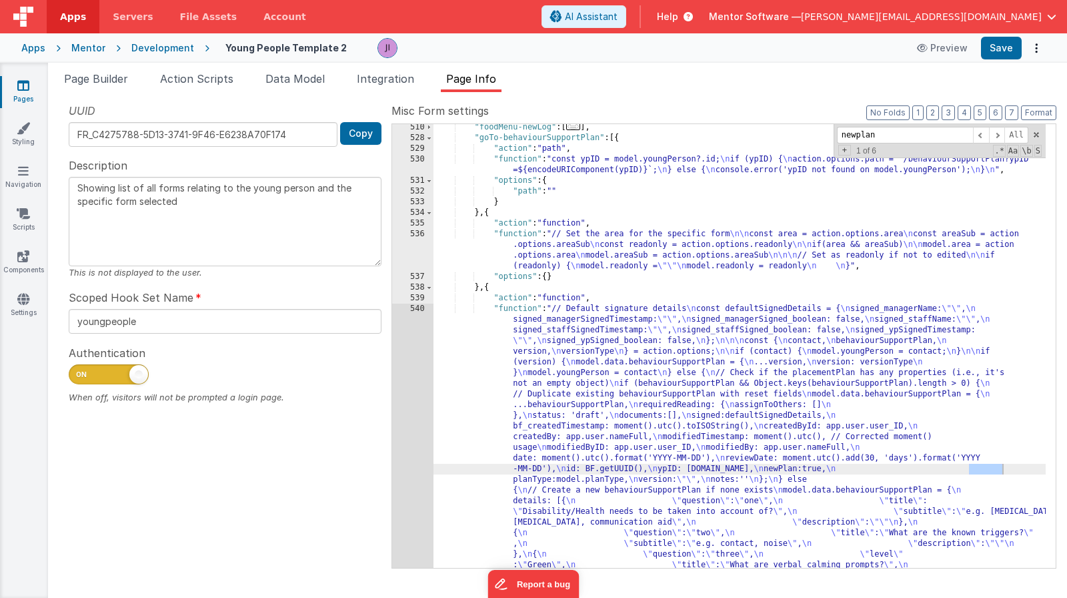
scroll to position [1059, 0]
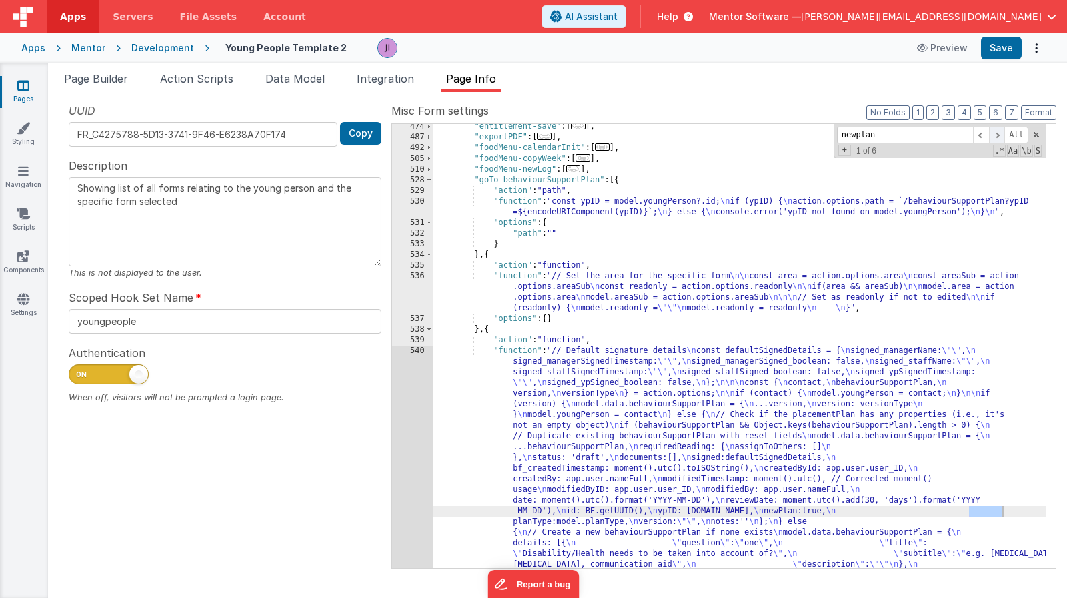
type input "newplan"
click at [1001, 134] on span at bounding box center [997, 135] width 16 height 17
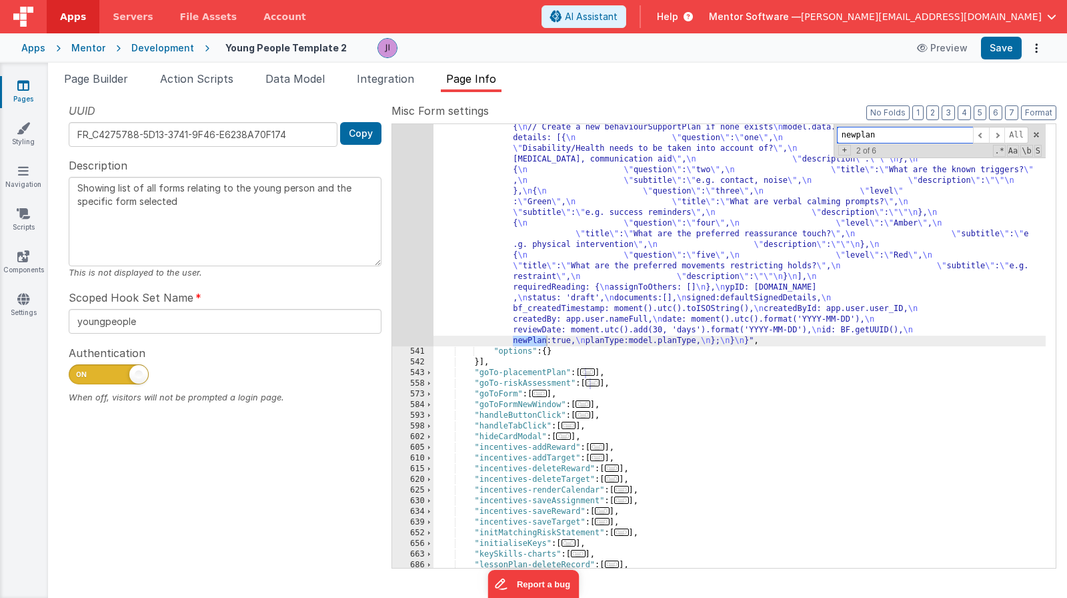
scroll to position [1011, 0]
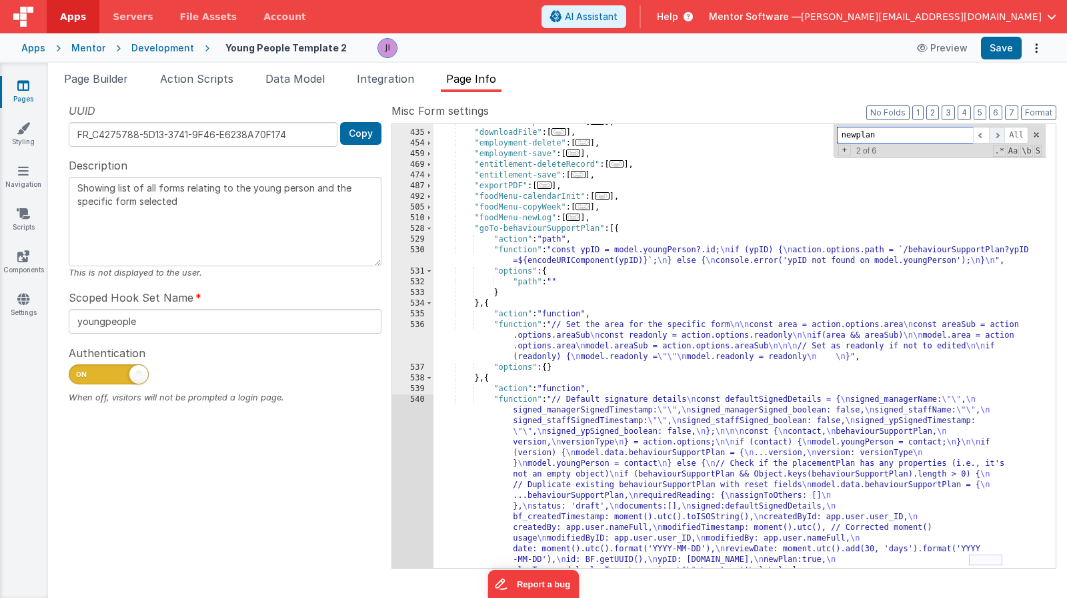
click at [1001, 135] on span at bounding box center [997, 135] width 16 height 17
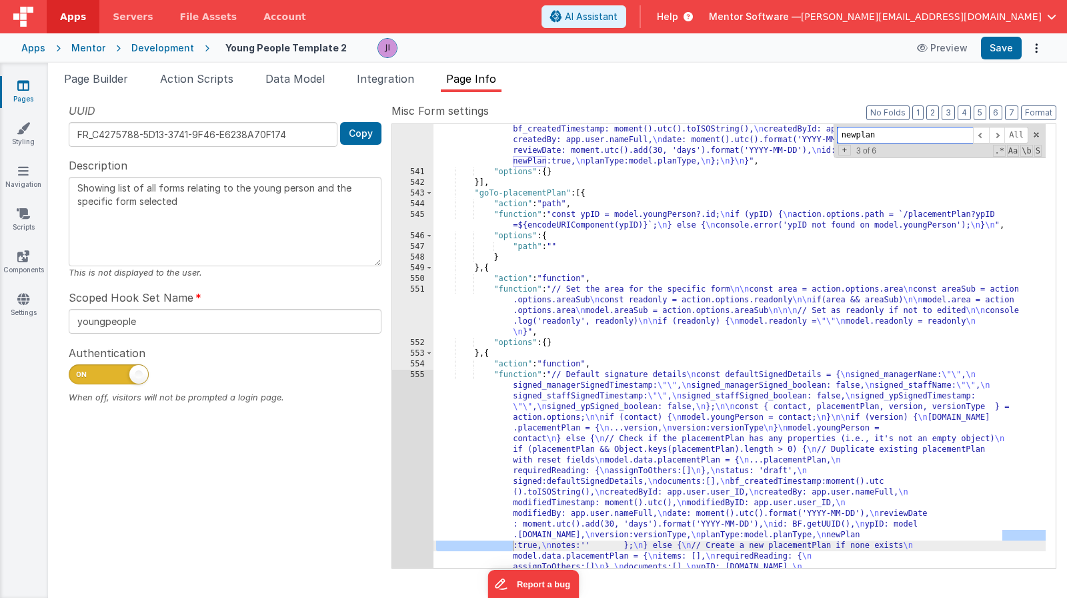
scroll to position [1643, 0]
click at [993, 135] on span at bounding box center [997, 135] width 16 height 17
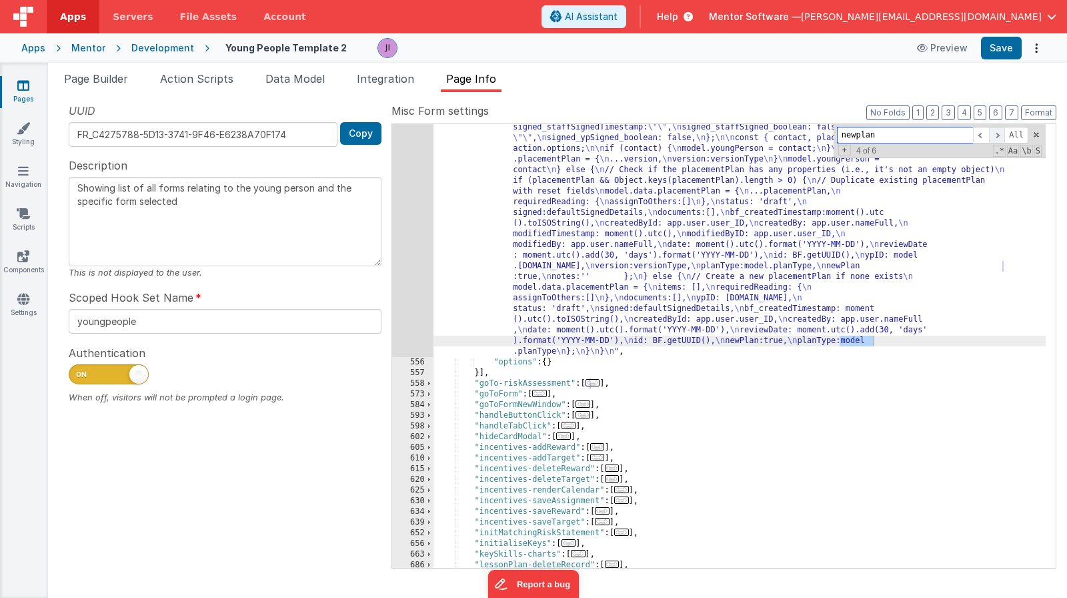
click at [993, 135] on span at bounding box center [997, 135] width 16 height 17
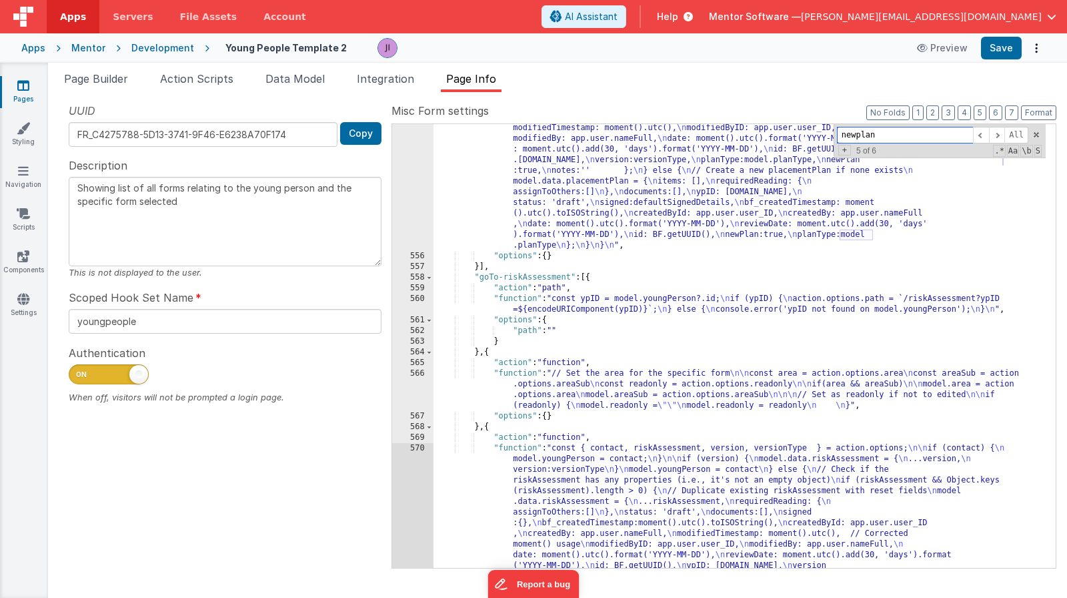
scroll to position [2018, 0]
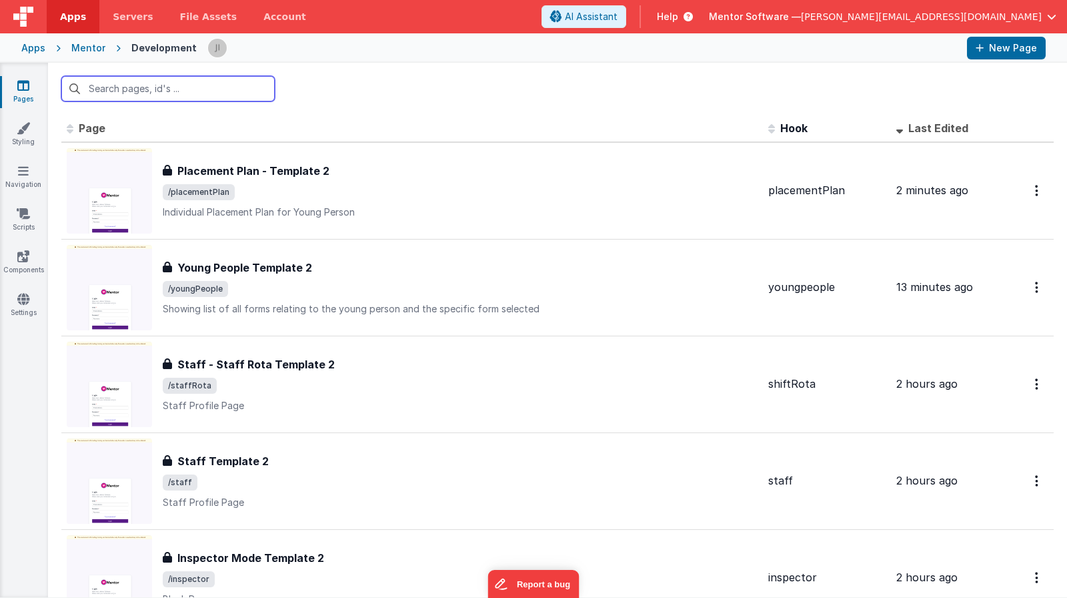
click at [211, 95] on input "text" at bounding box center [167, 88] width 213 height 25
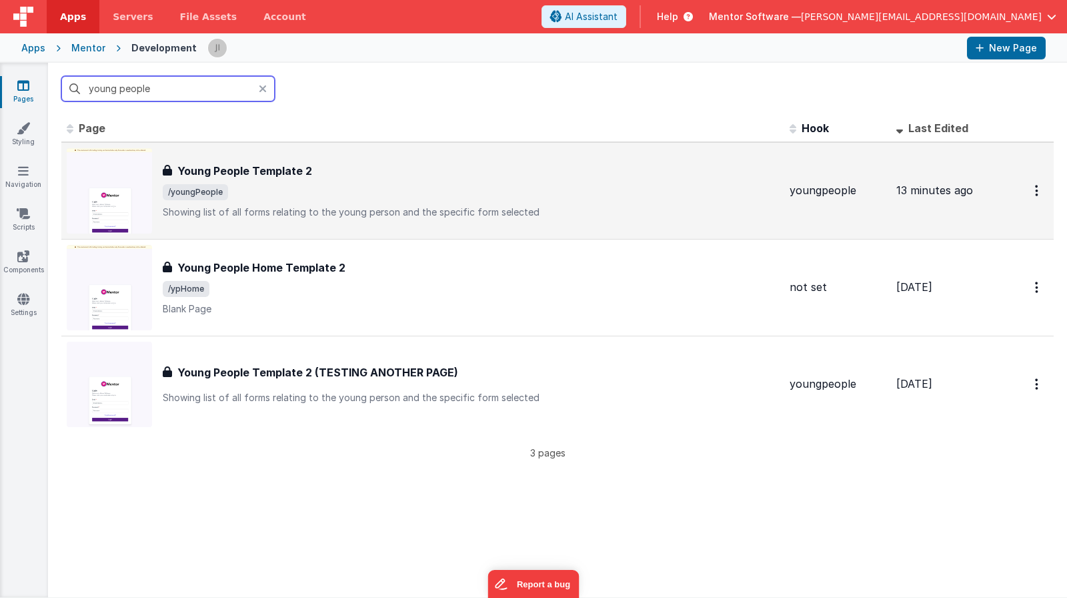
type input "young people"
click at [317, 154] on div "Young People Template 2 Young People Template 2 /youngPeople Showing list of al…" at bounding box center [423, 190] width 712 height 85
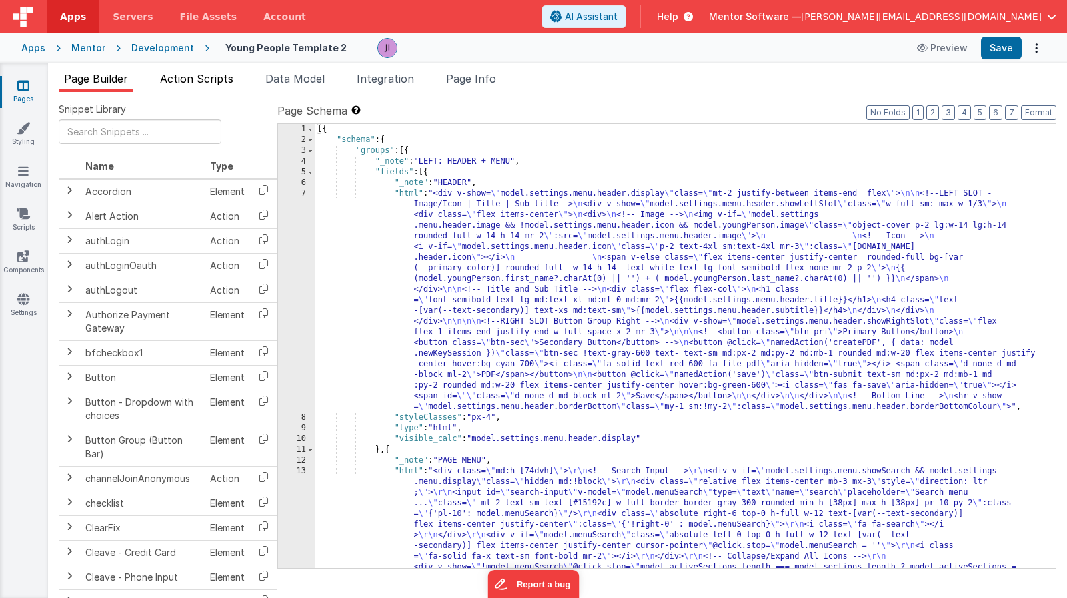
click at [185, 87] on li "Action Scripts" at bounding box center [197, 81] width 84 height 21
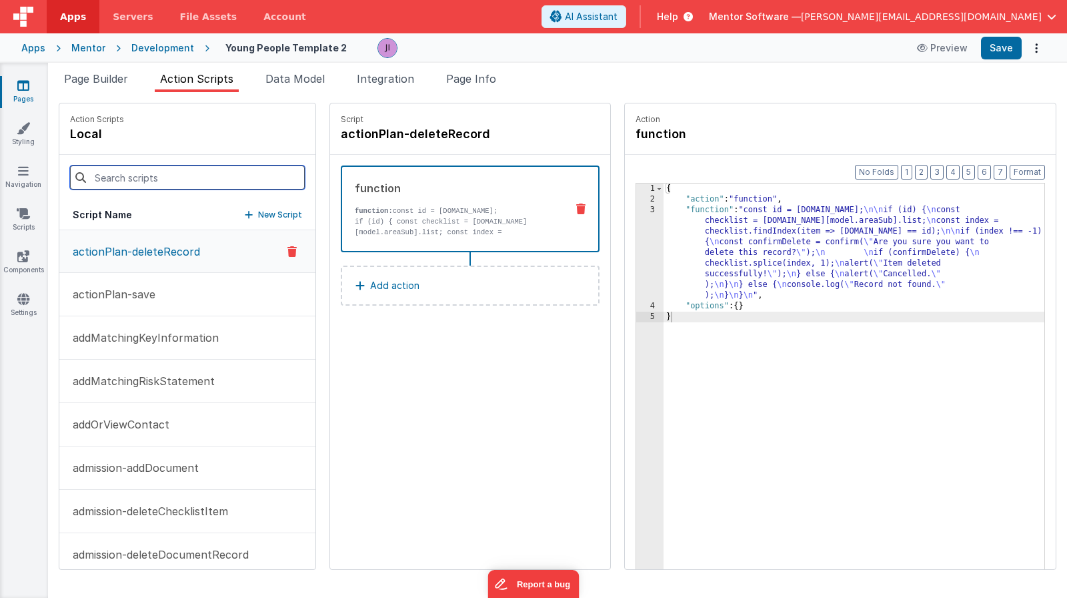
click at [174, 175] on input at bounding box center [187, 177] width 235 height 24
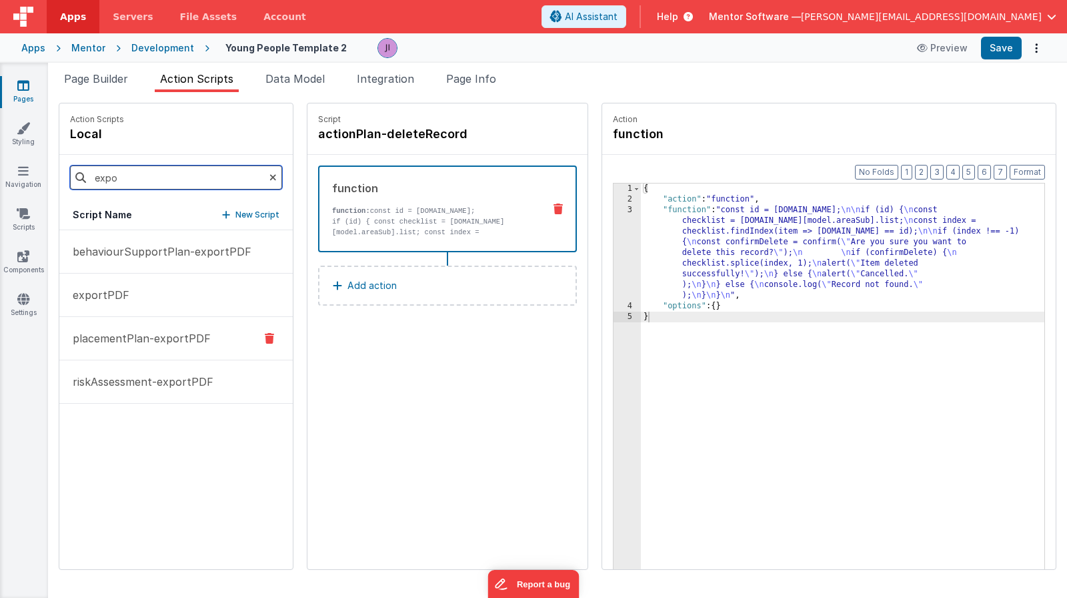
type input "expo"
click at [199, 338] on p "placementPlan-exportPDF" at bounding box center [138, 338] width 146 height 16
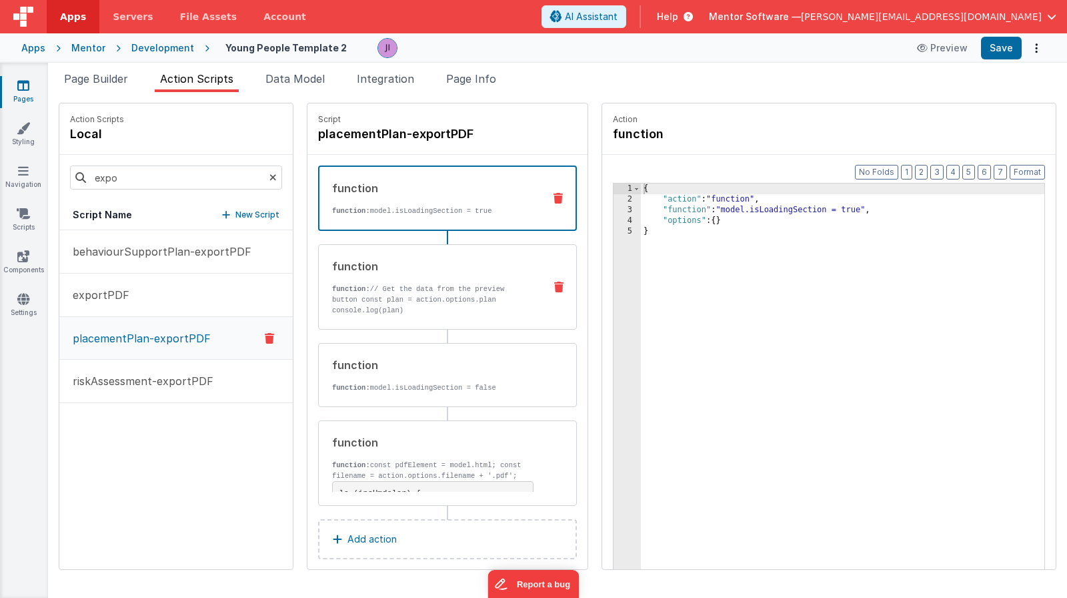
click at [461, 309] on p "function: // Get the data from the preview button const plan = action.options.p…" at bounding box center [432, 299] width 201 height 32
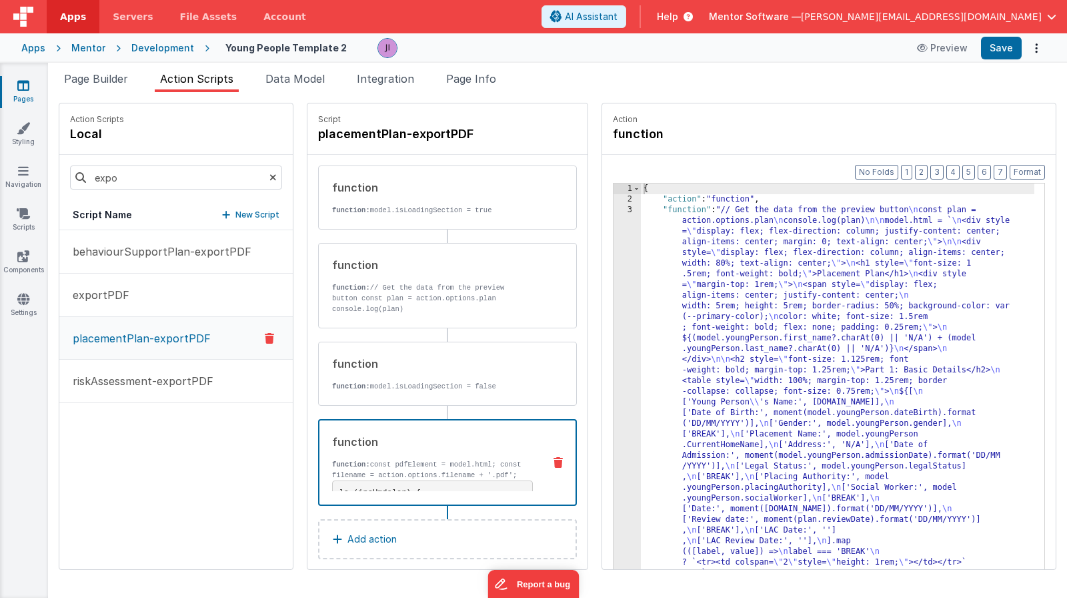
click at [464, 480] on p "function: const pdfElement = model.html; const filename = action.options.filena…" at bounding box center [432, 469] width 201 height 21
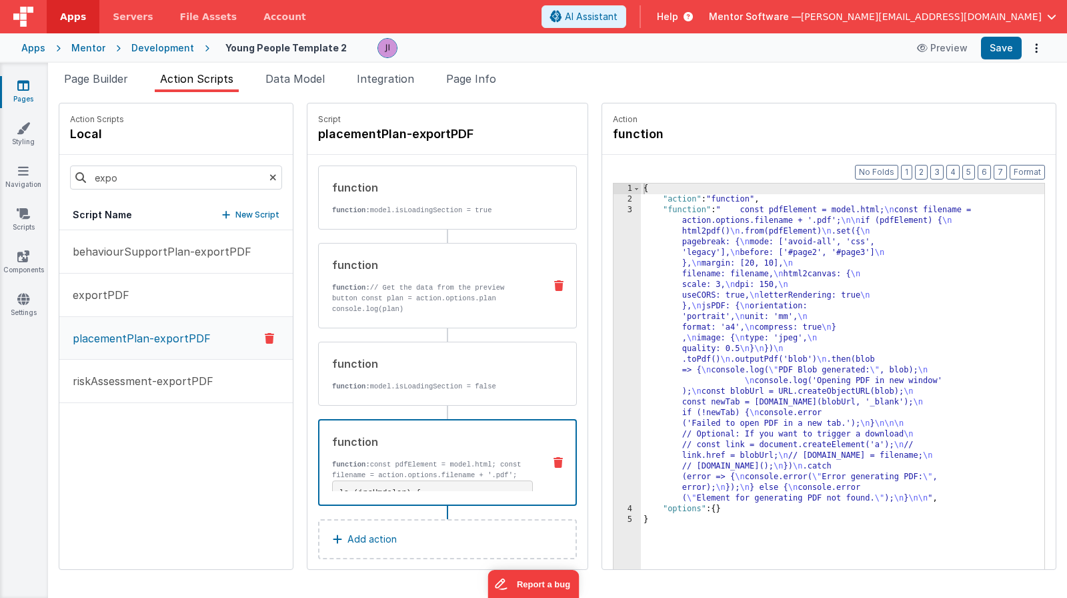
click at [436, 303] on p "function: // Get the data from the preview button const plan = action.options.p…" at bounding box center [432, 298] width 201 height 32
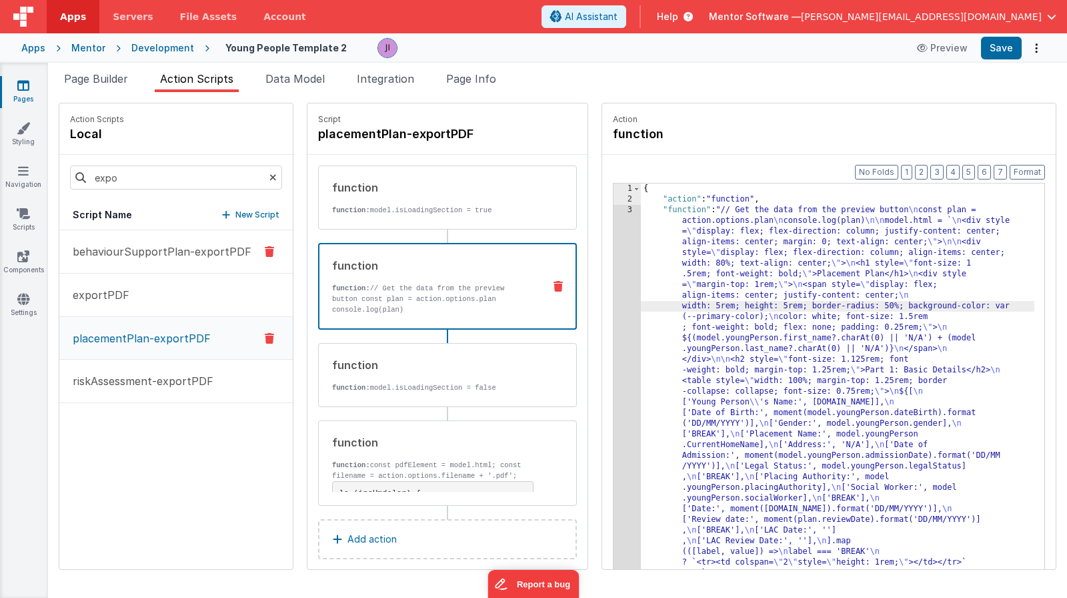
click at [199, 261] on button "behaviourSupportPlan-exportPDF" at bounding box center [175, 251] width 233 height 43
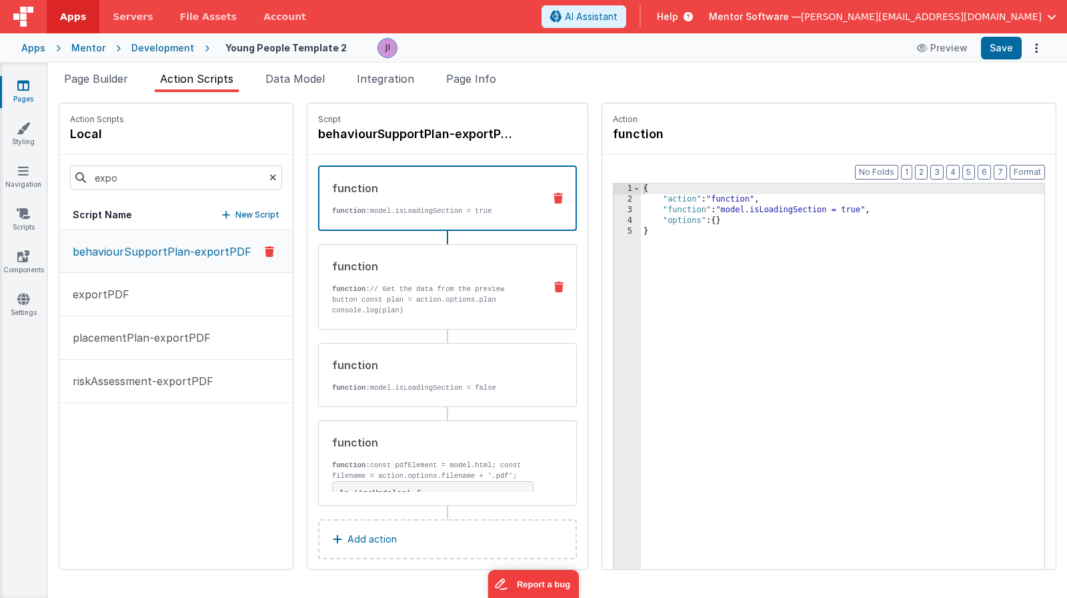
click at [417, 303] on p "function: // Get the data from the preview button const plan = action.options.p…" at bounding box center [432, 299] width 201 height 32
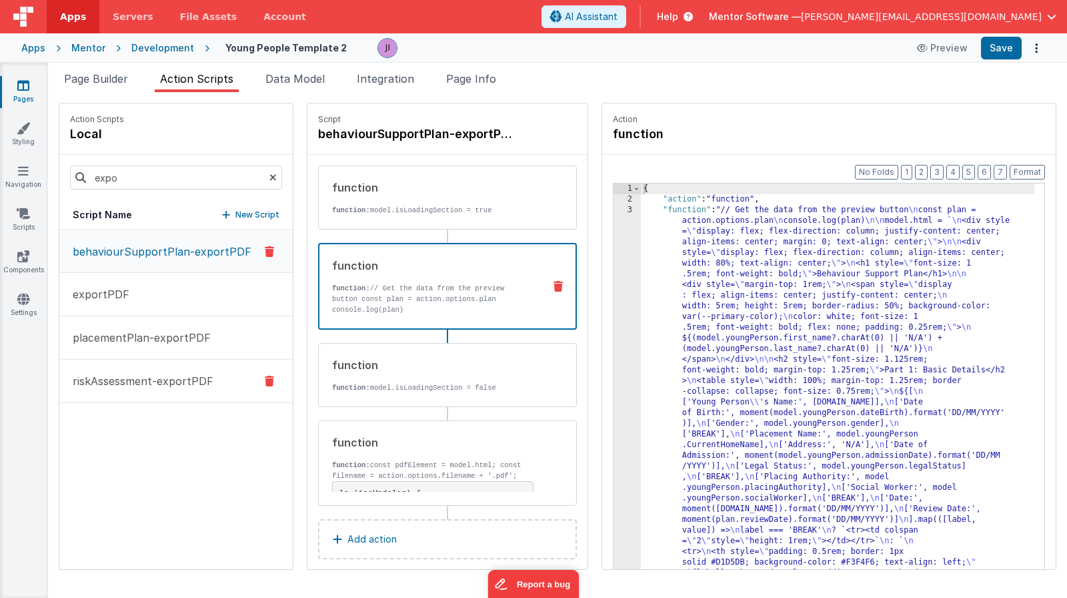
click at [171, 398] on button "riskAssessment-exportPDF" at bounding box center [175, 381] width 233 height 43
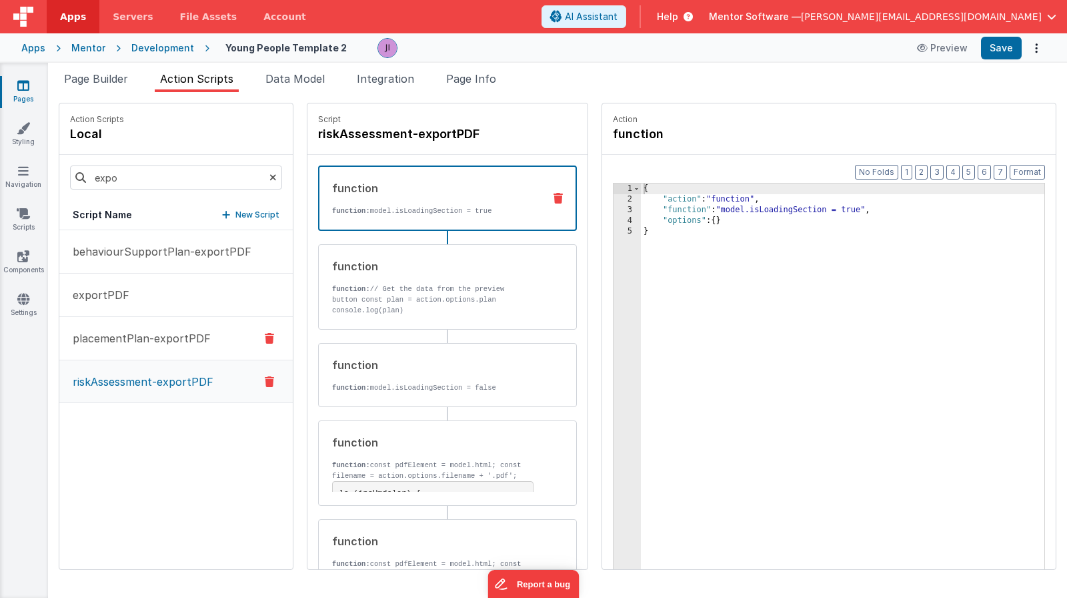
click at [198, 334] on p "placementPlan-exportPDF" at bounding box center [138, 338] width 146 height 16
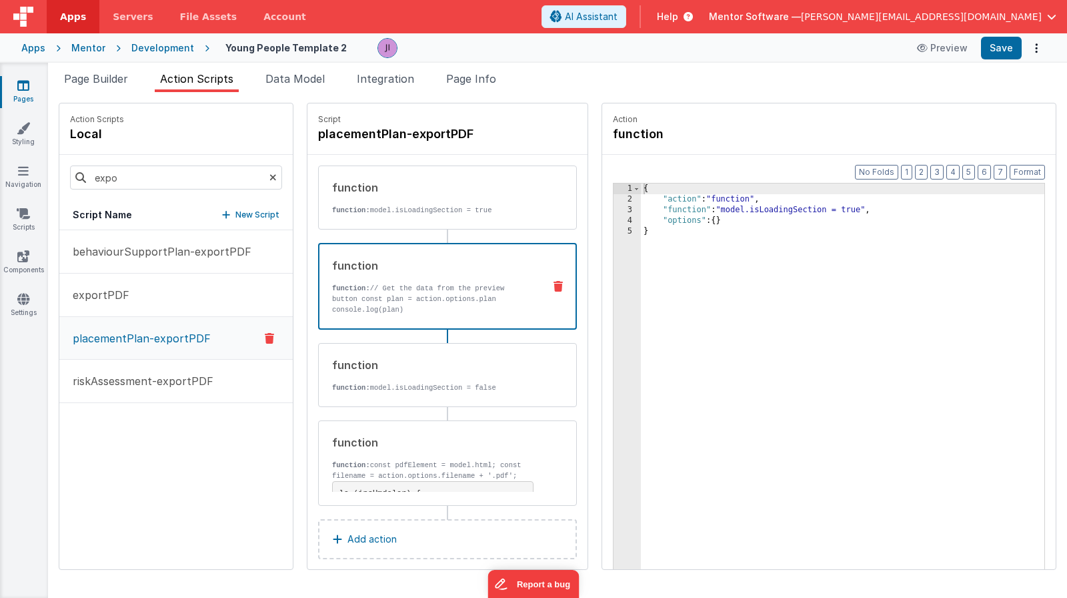
click at [402, 296] on p "function: // Get the data from the preview button const plan = action.options.p…" at bounding box center [432, 299] width 201 height 32
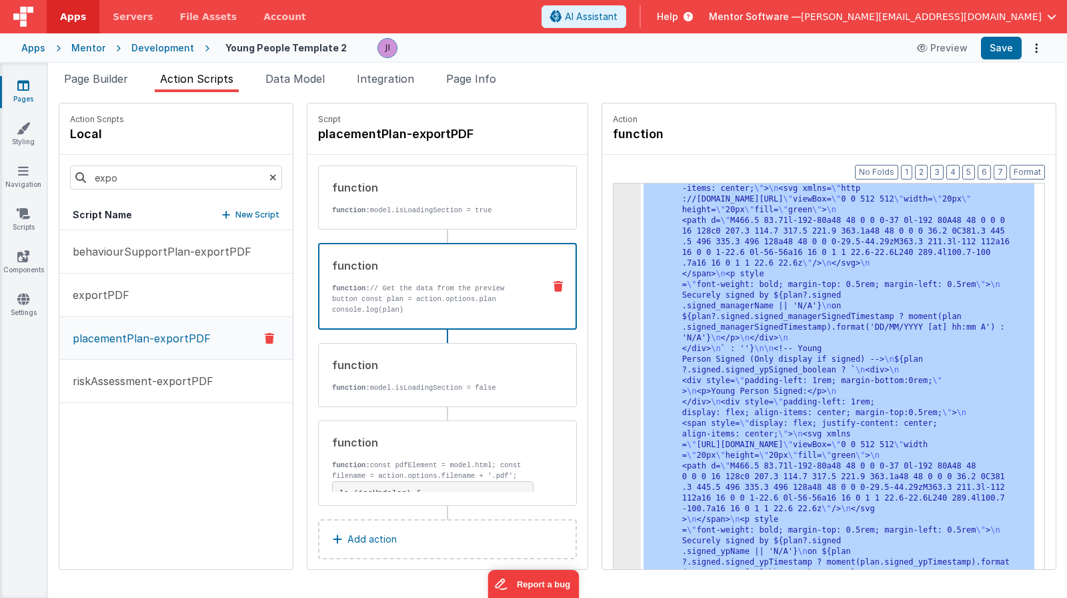
click at [622, 324] on div "3 4 5" at bounding box center [627, 56] width 27 height 1964
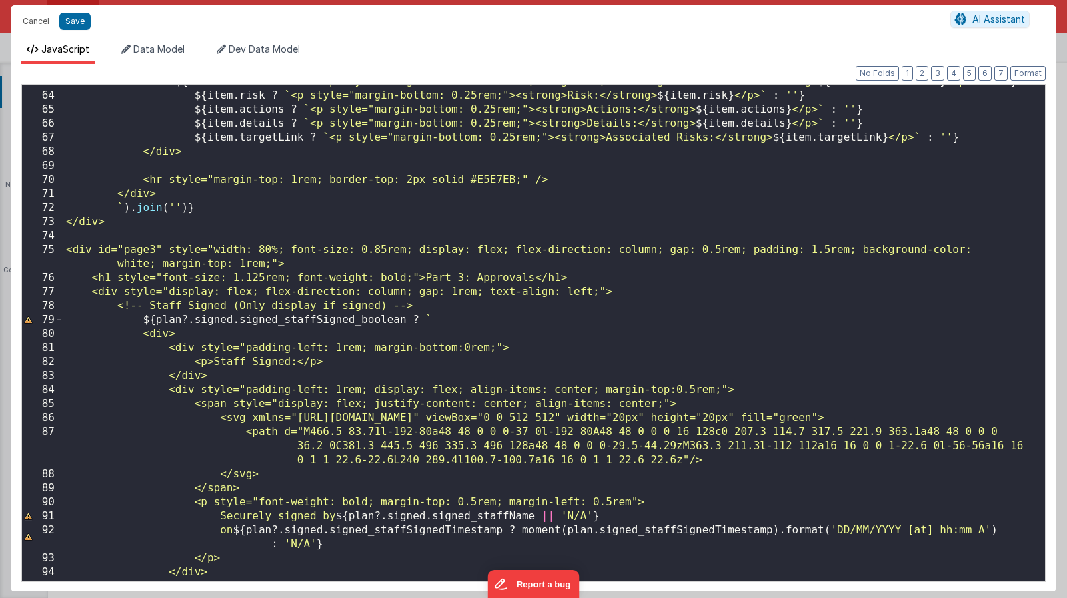
scroll to position [844, 0]
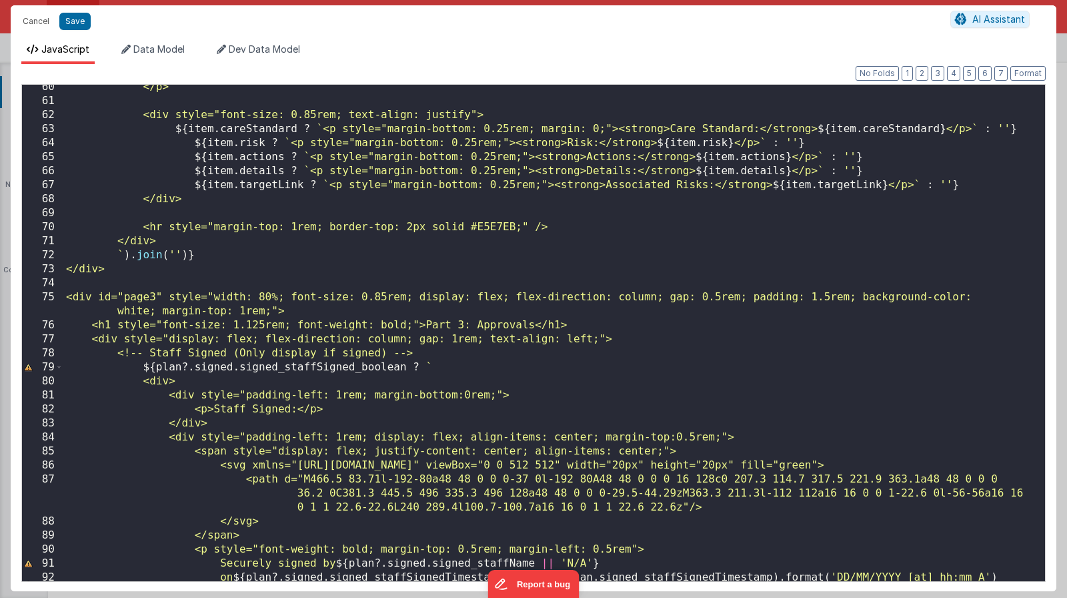
click at [538, 325] on div "</p> <div style="font-size: 0.85rem; text-align: justify"> ${ item . careStanda…" at bounding box center [549, 349] width 972 height 538
drag, startPoint x: 155, startPoint y: 370, endPoint x: 237, endPoint y: 368, distance: 82.1
click at [237, 368] on div "</p> <div style="font-size: 0.85rem; text-align: justify"> ${ item . careStanda…" at bounding box center [549, 349] width 972 height 538
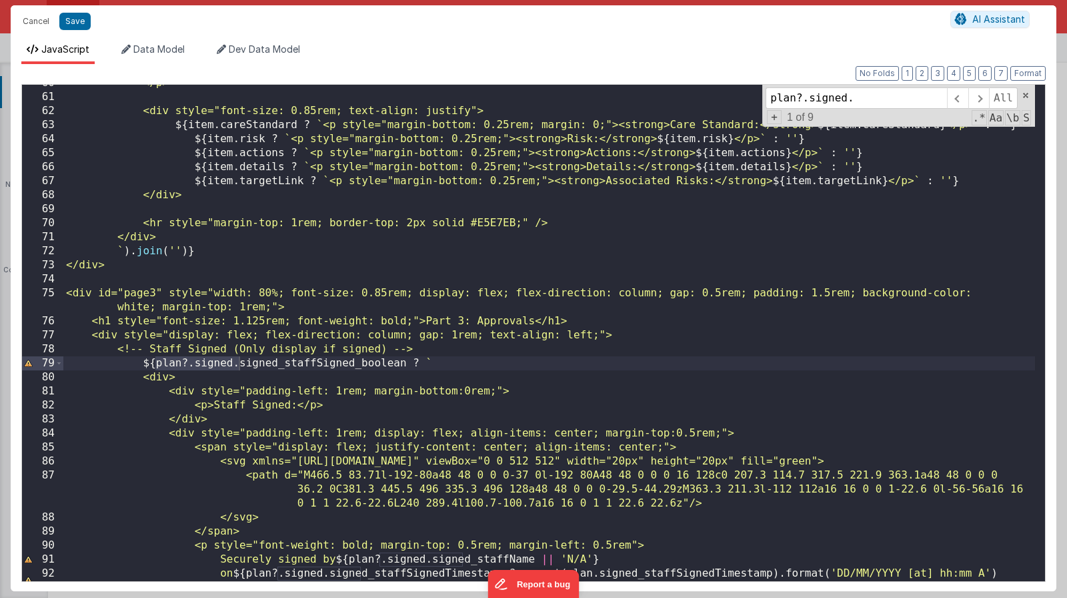
scroll to position [1026, 0]
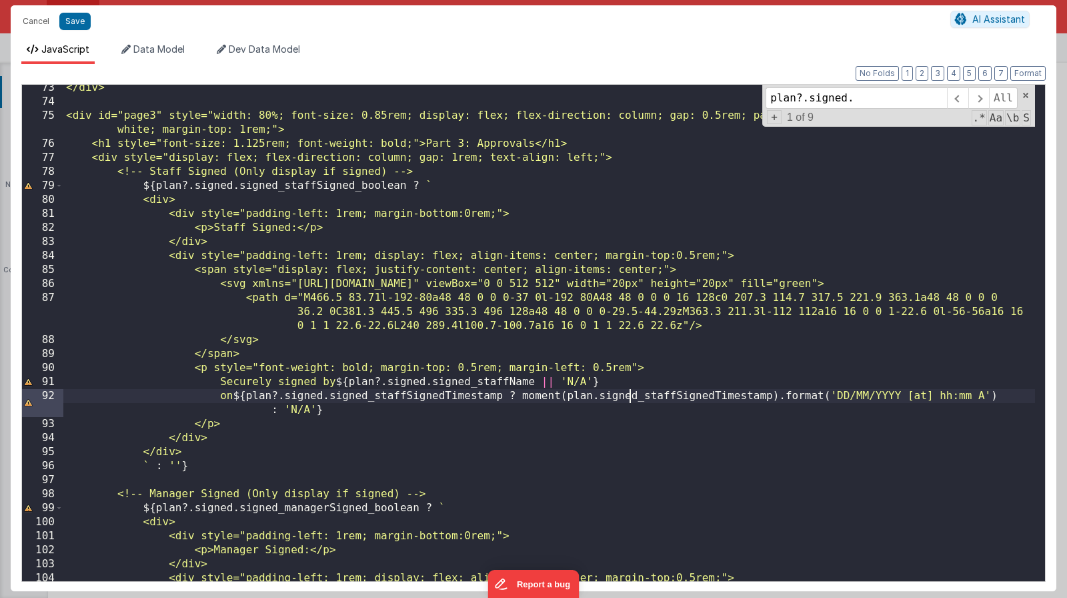
drag, startPoint x: 630, startPoint y: 398, endPoint x: 618, endPoint y: 400, distance: 12.8
click at [630, 400] on div "</div> <div id="page3" style="width: 80%; font-size: 0.85rem; display: flex; fl…" at bounding box center [549, 343] width 972 height 524
drag, startPoint x: 314, startPoint y: 399, endPoint x: 362, endPoint y: 397, distance: 47.4
click at [362, 397] on div "</div> <div id="page3" style="width: 80%; font-size: 0.85rem; display: flex; fl…" at bounding box center [549, 343] width 972 height 524
click at [628, 397] on div "</div> <div id="page3" style="width: 80%; font-size: 0.85rem; display: flex; fl…" at bounding box center [549, 343] width 972 height 524
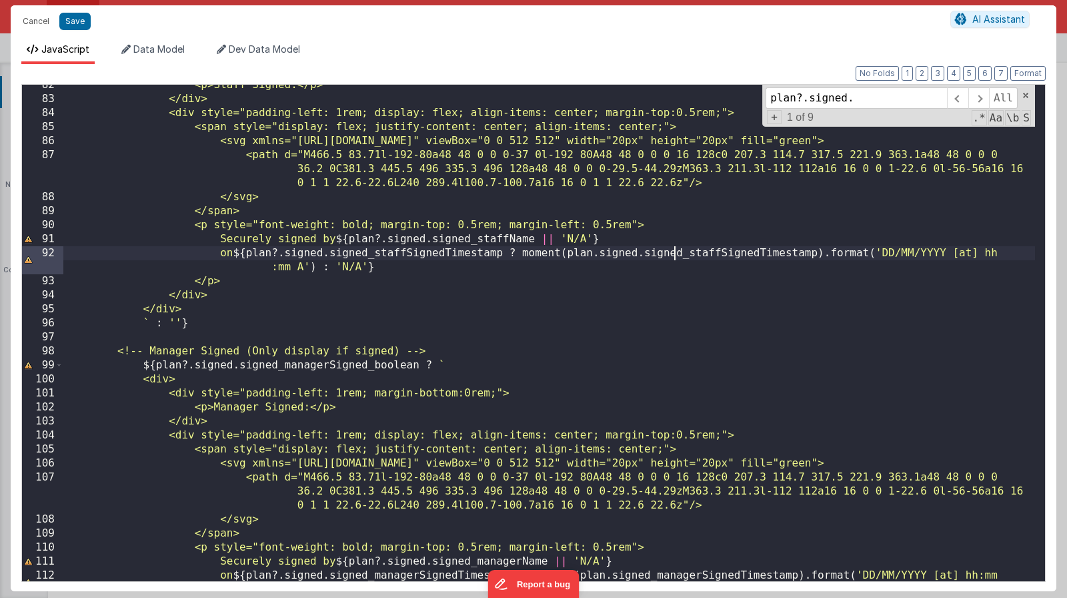
scroll to position [1205, 0]
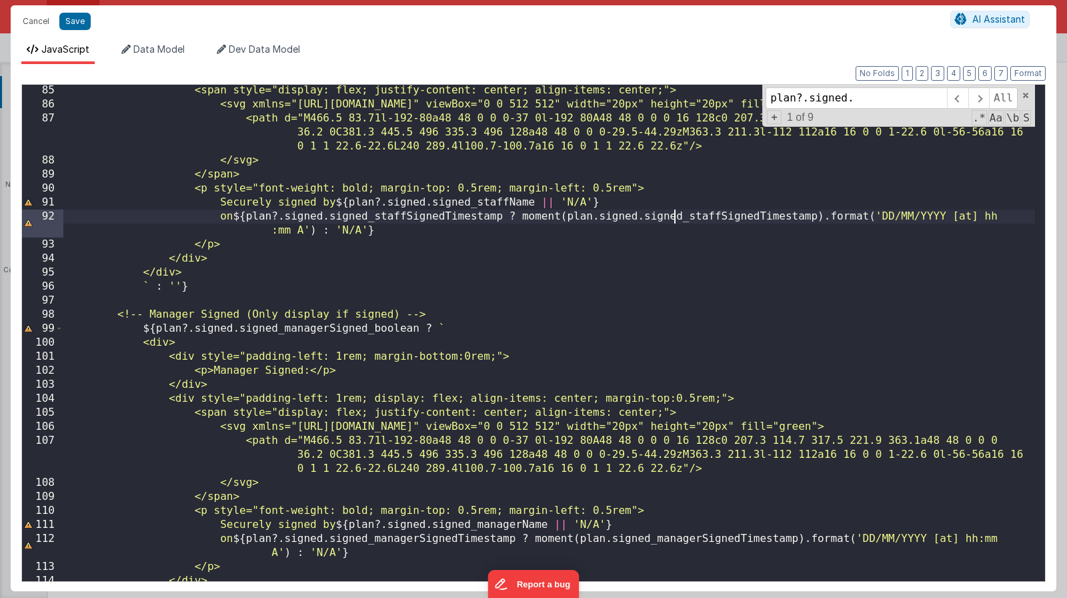
click at [642, 540] on div "<span style="display: flex; justify-content: center; align-items: center;"> <sv…" at bounding box center [549, 345] width 972 height 524
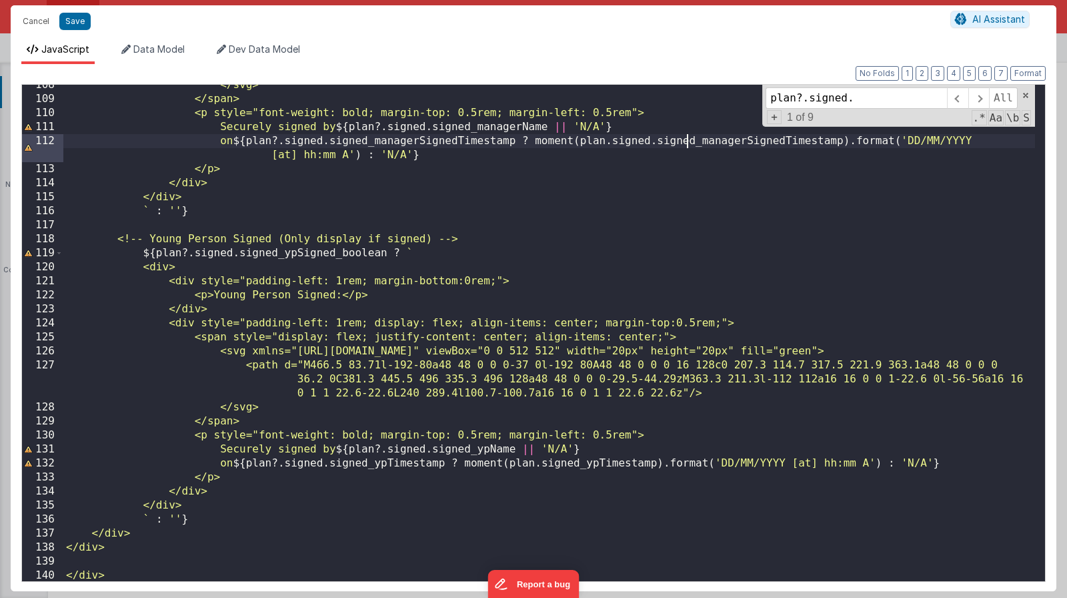
scroll to position [1603, 0]
drag, startPoint x: 574, startPoint y: 464, endPoint x: 604, endPoint y: 478, distance: 33.1
click at [573, 464] on div "</svg> </span> <p style="font-weight: bold; margin-top: 0.5rem; margin-left: 0.…" at bounding box center [549, 340] width 972 height 524
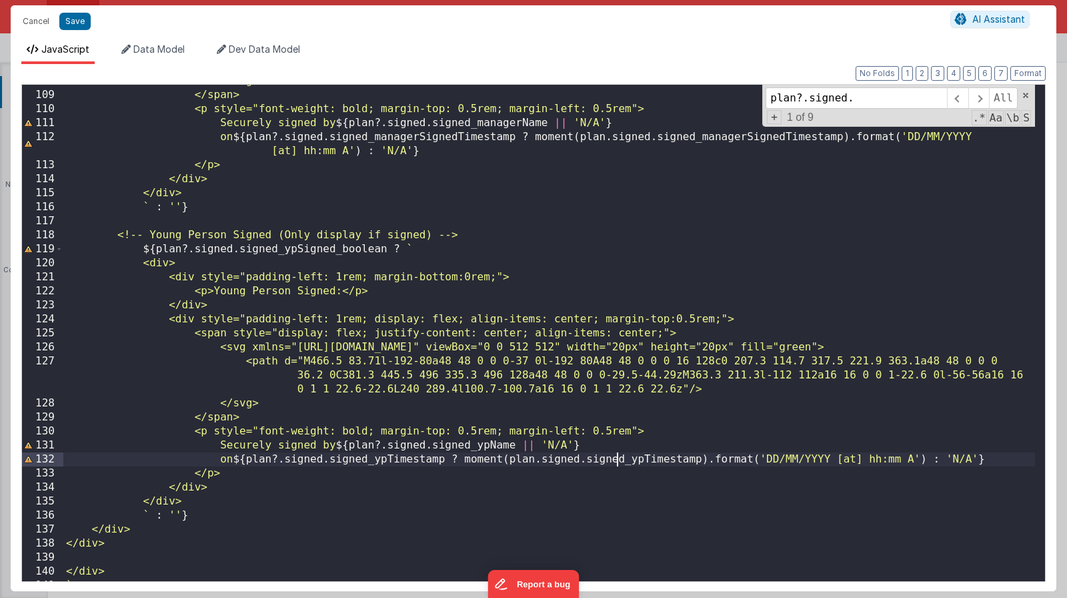
scroll to position [1633, 0]
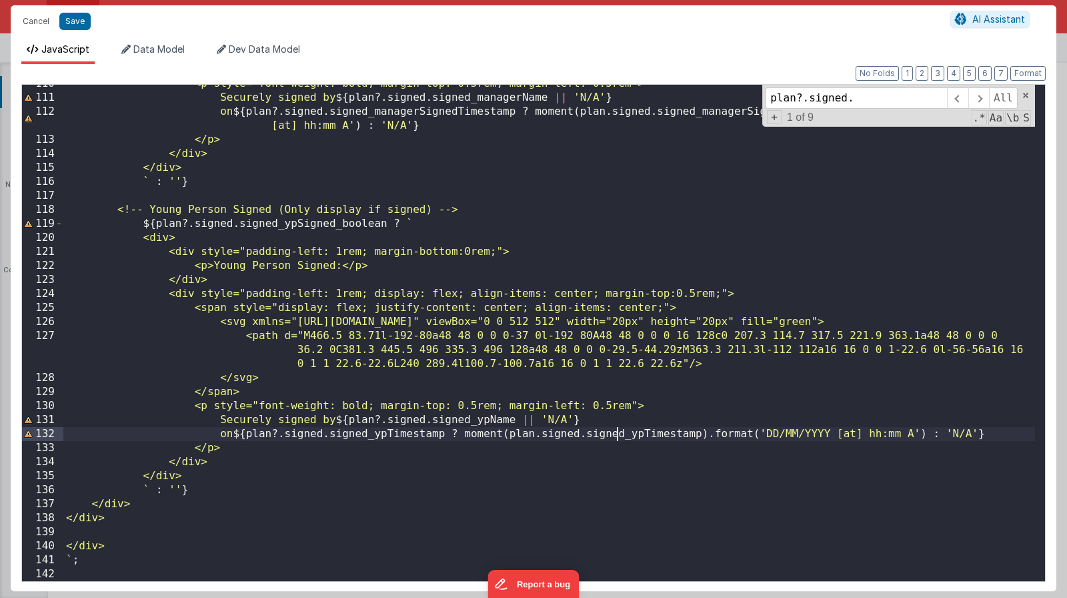
click at [65, 21] on button "Save" at bounding box center [74, 21] width 31 height 17
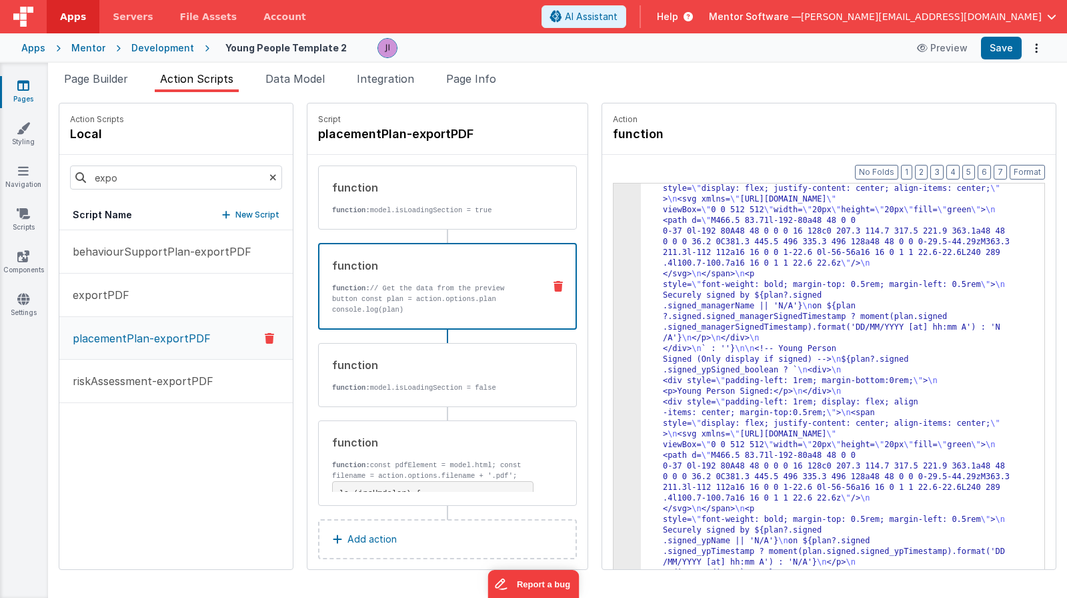
scroll to position [950, 0]
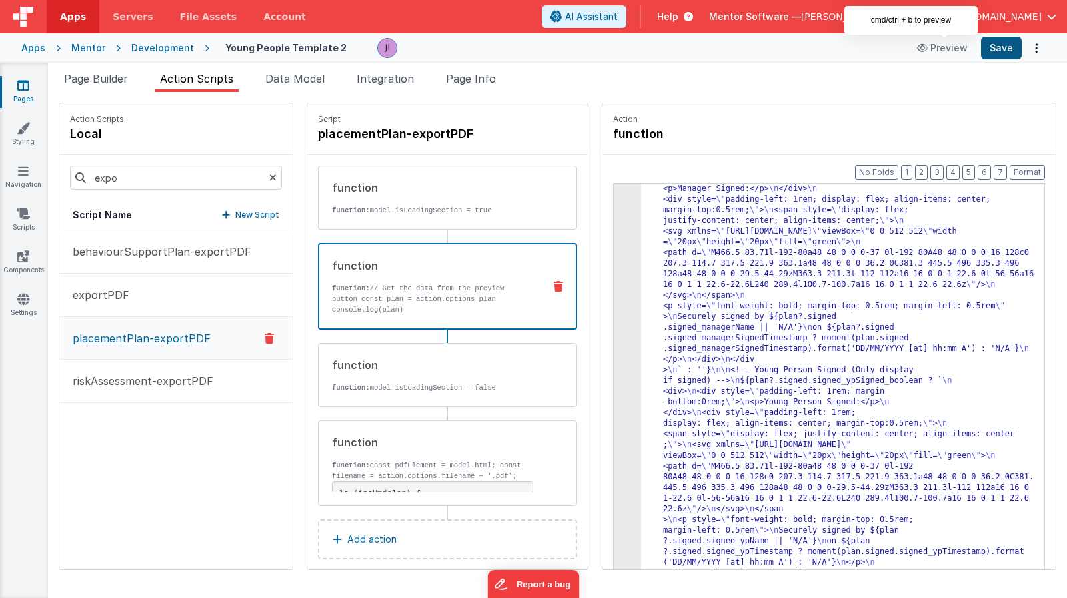
click at [1018, 52] on button "Save" at bounding box center [1001, 48] width 41 height 23
